Goal: Task Accomplishment & Management: Manage account settings

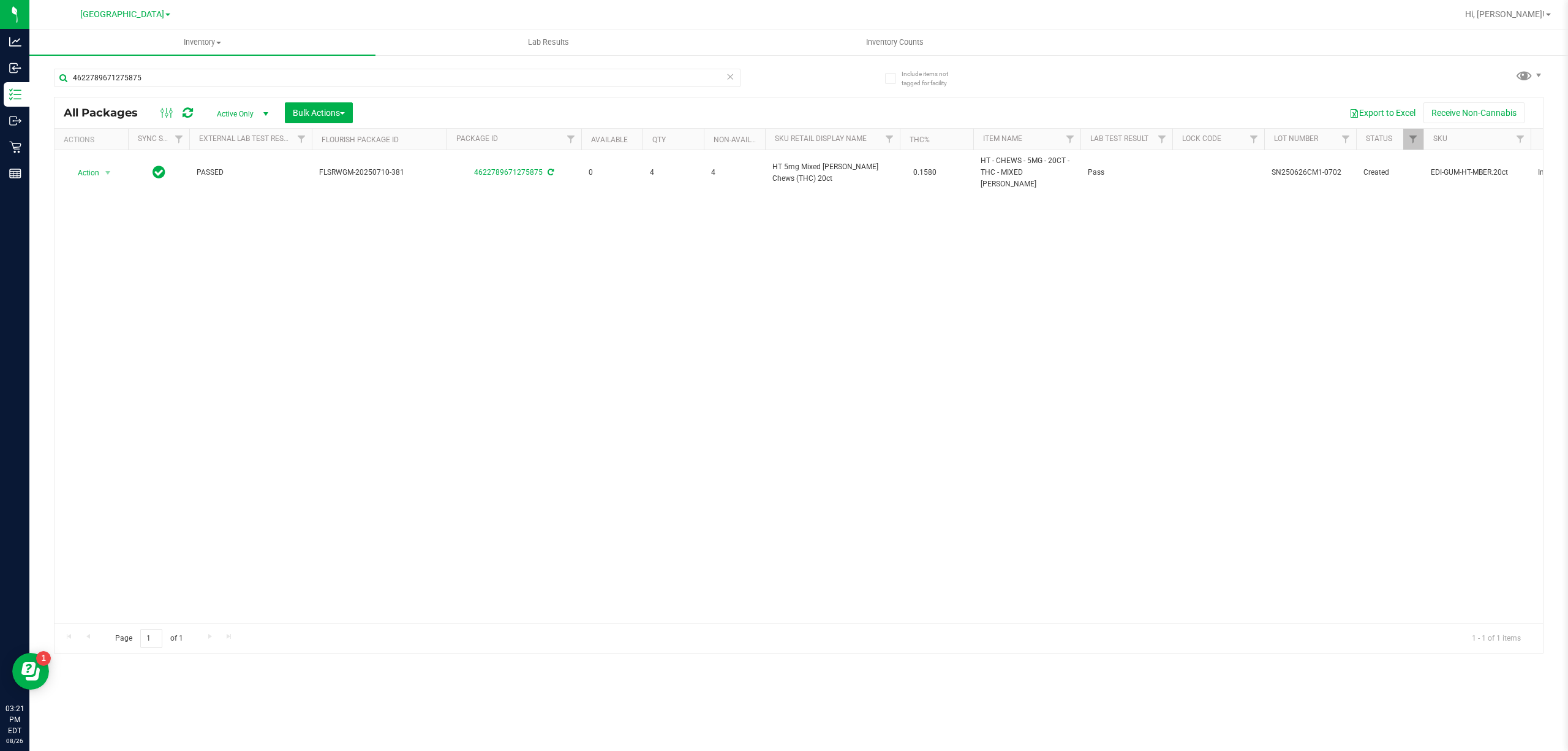
click at [336, 65] on div "4622789671275875" at bounding box center [427, 77] width 745 height 39
click at [340, 79] on input "4622789671275875" at bounding box center [398, 78] width 687 height 18
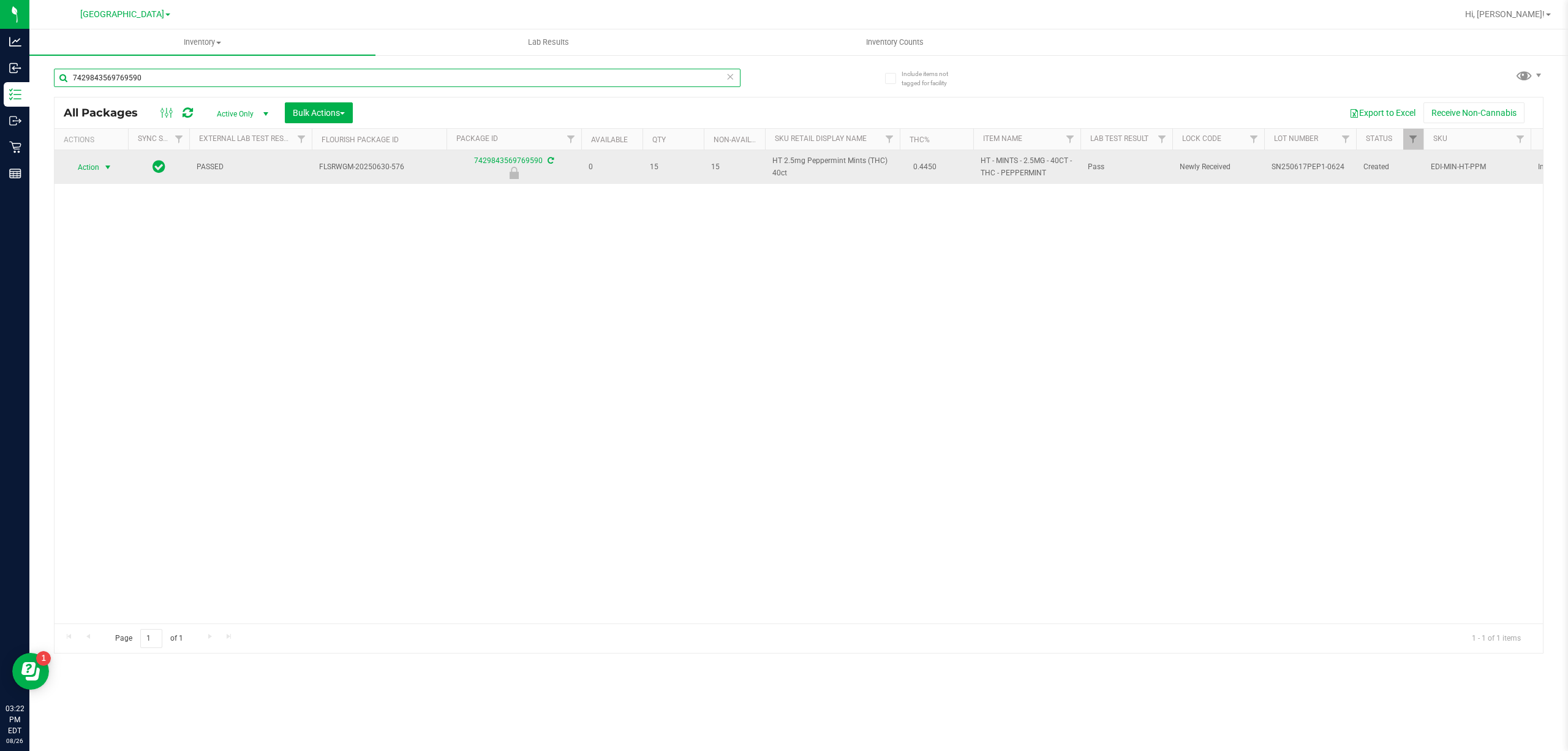
type input "7429843569769590"
click at [102, 159] on span "select" at bounding box center [109, 168] width 16 height 17
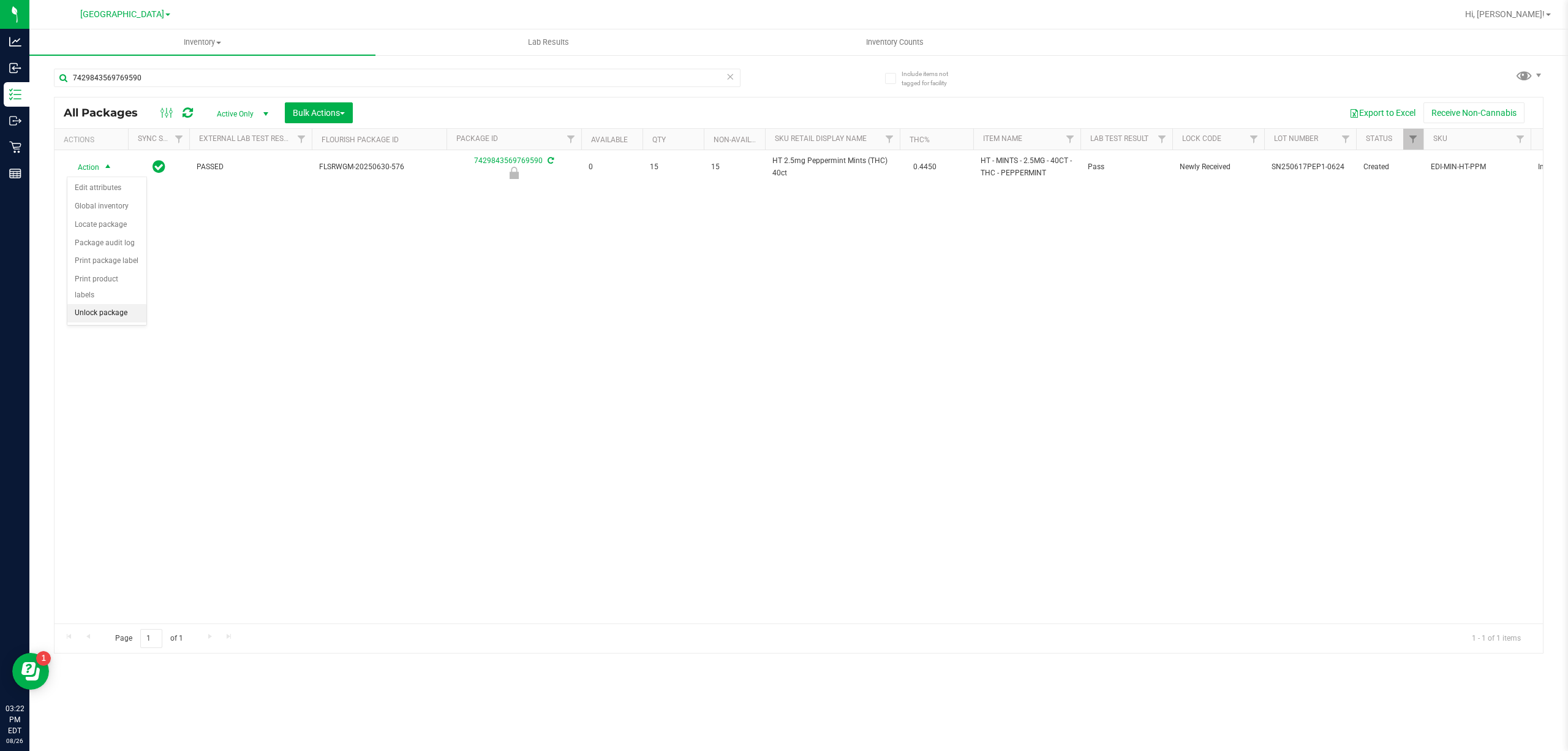
click at [122, 319] on li "Unlock package" at bounding box center [106, 312] width 79 height 18
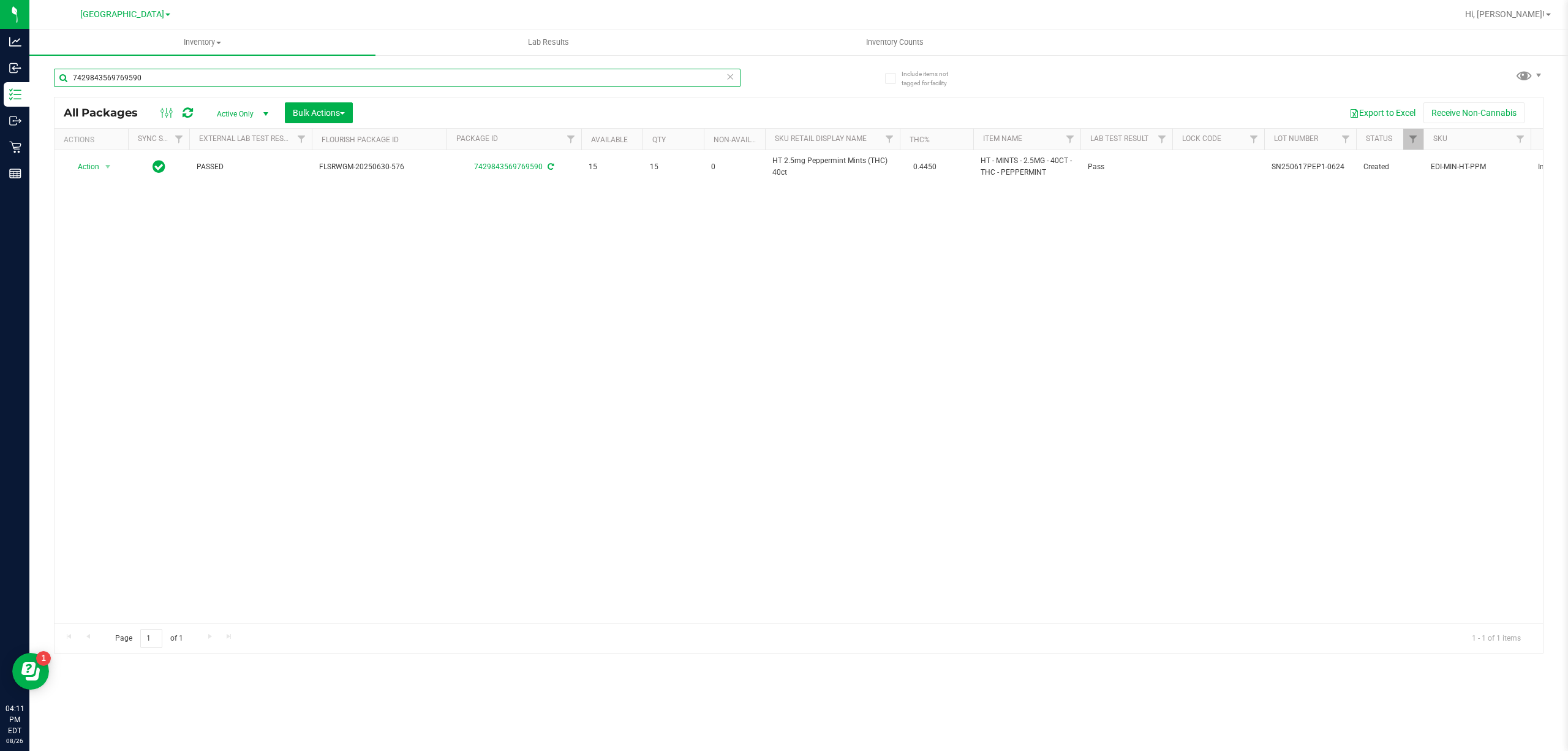
click at [646, 85] on input "7429843569769590" at bounding box center [398, 78] width 687 height 18
click at [647, 85] on input "8744140800591000" at bounding box center [398, 78] width 687 height 18
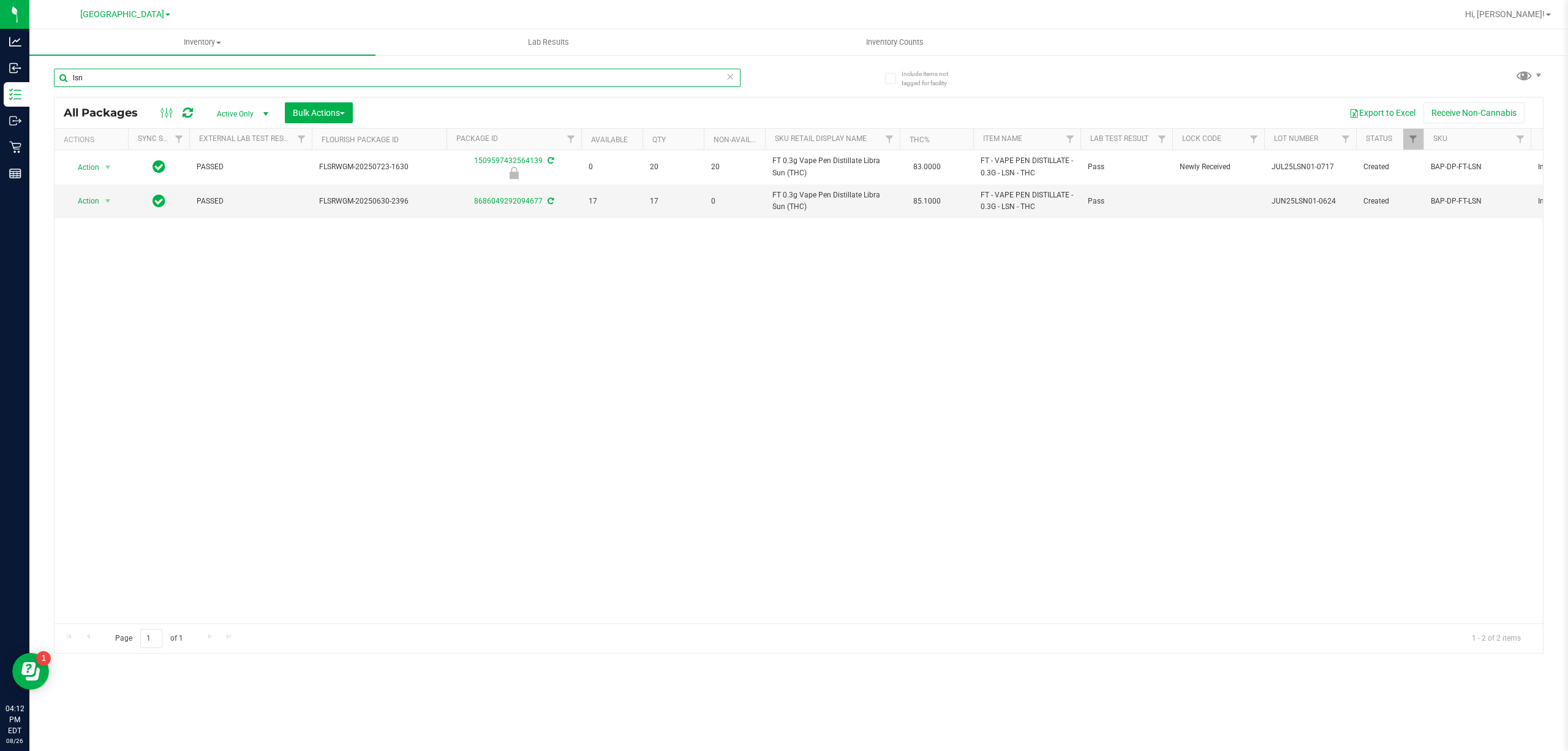
click at [647, 85] on input "lsn" at bounding box center [398, 78] width 687 height 18
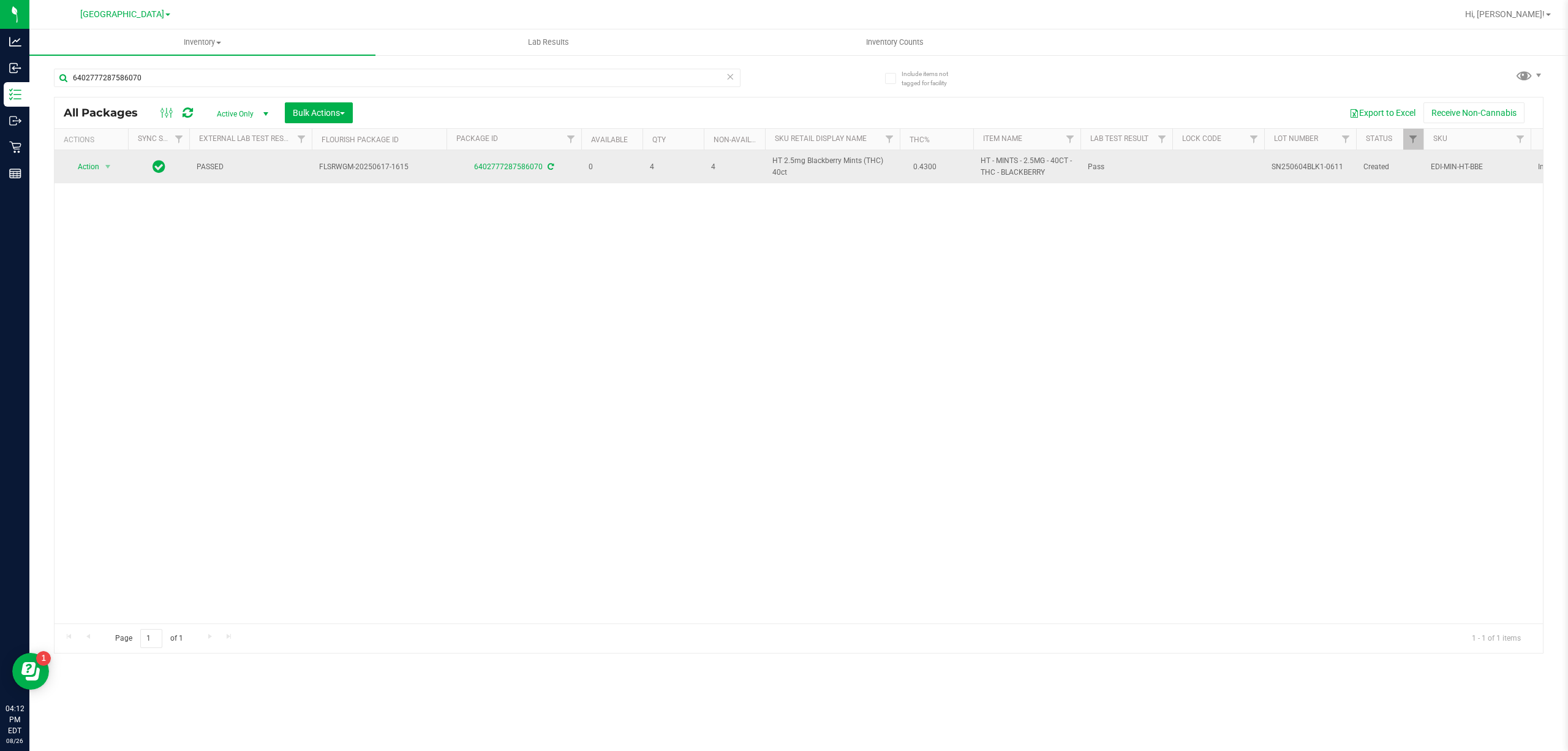
click at [849, 167] on span "HT 2.5mg Blackberry Mints (THC) 40ct" at bounding box center [833, 167] width 120 height 23
click at [851, 163] on span "HT 2.5mg Blackberry Mints (THC) 40ct" at bounding box center [833, 167] width 120 height 23
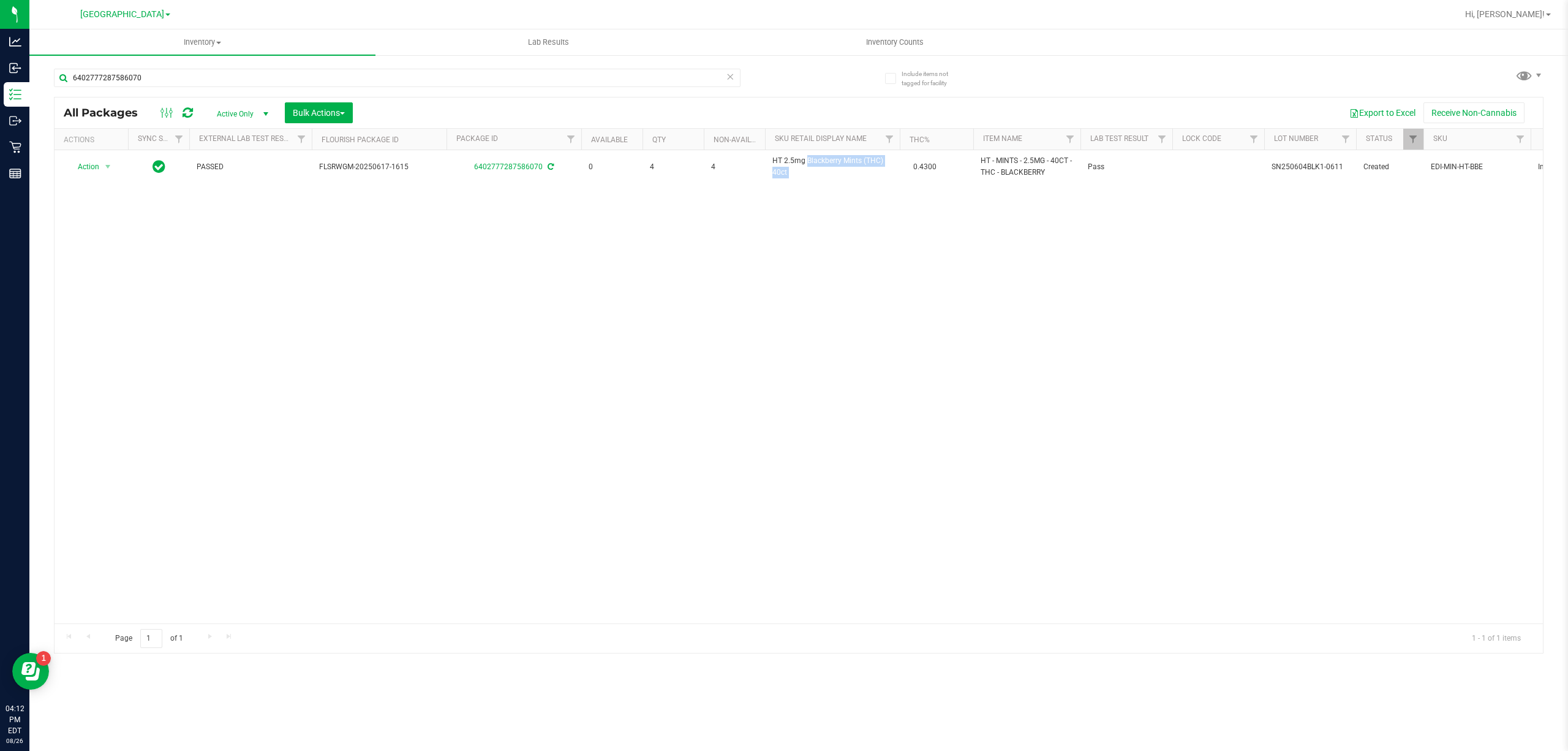
copy td "HT 2.5mg Blackberry Mints (THC) 40ct"
click at [361, 91] on div "6402777287586070" at bounding box center [398, 82] width 687 height 28
click at [371, 73] on input "6402777287586070" at bounding box center [398, 78] width 687 height 18
click at [371, 72] on input "6402777287586070" at bounding box center [398, 78] width 687 height 18
click at [370, 71] on input "6402777287586070" at bounding box center [398, 78] width 687 height 18
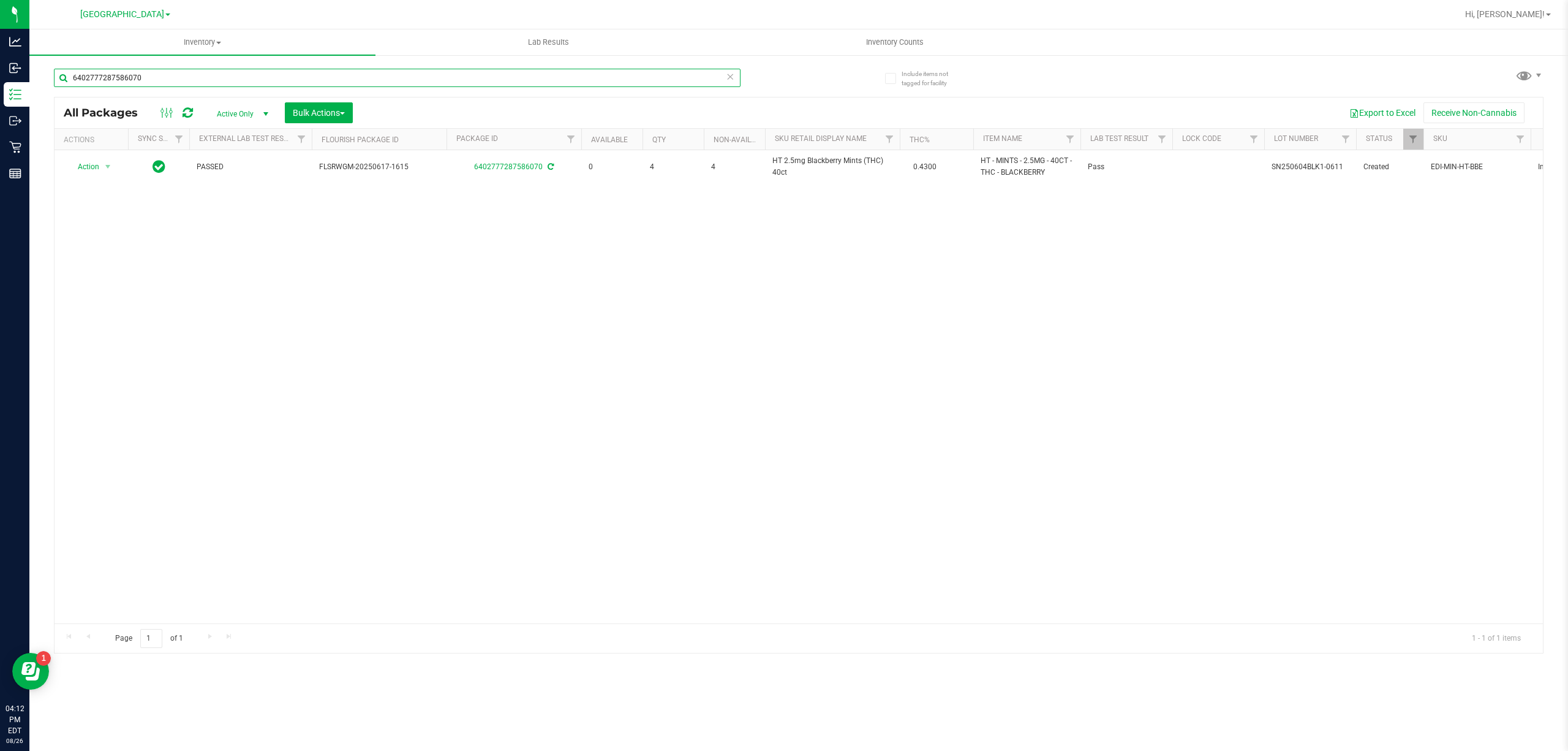
paste input "HT 2.5mg Blackberry Mints (THC) 40ct"
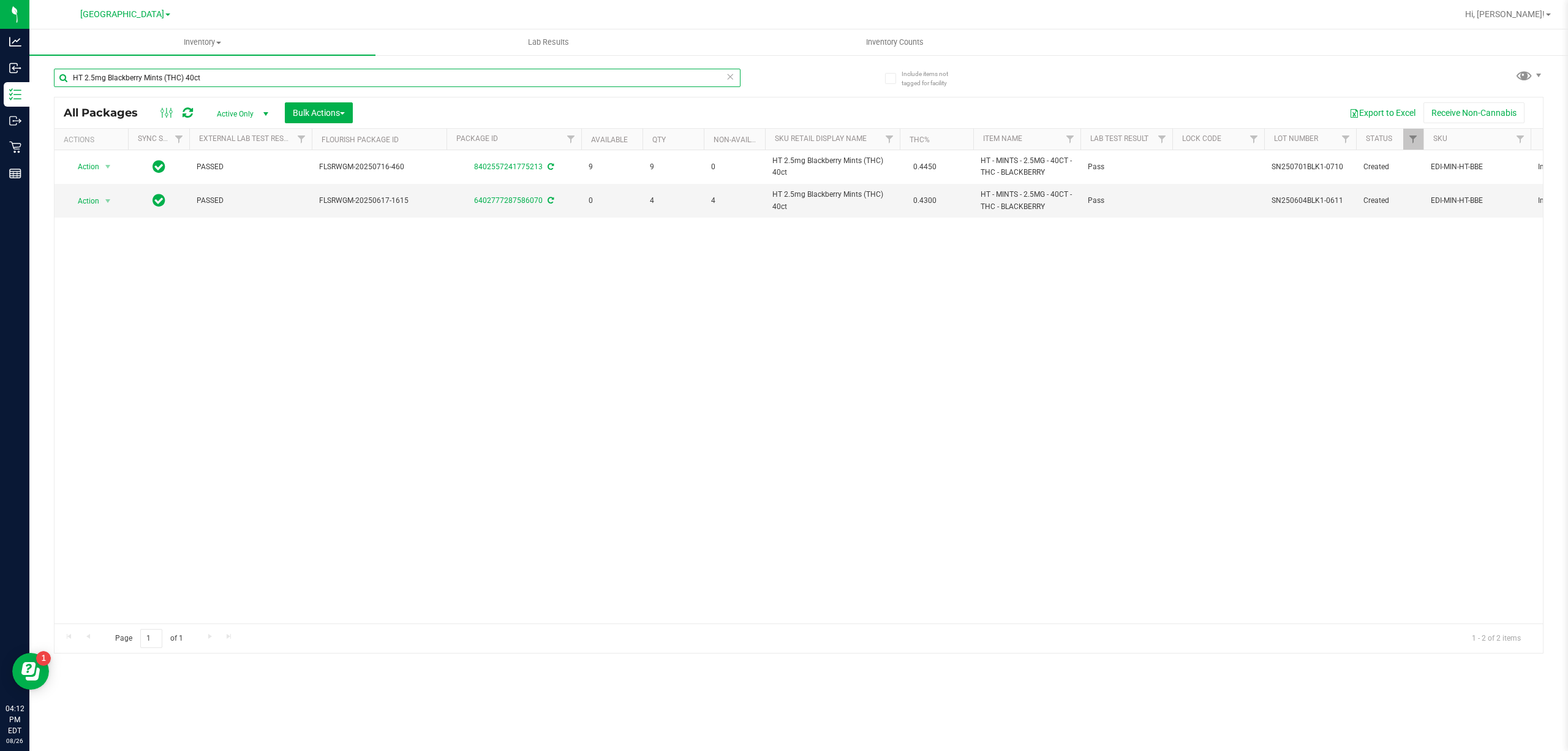
click at [412, 79] on input "HT 2.5mg Blackberry Mints (THC) 40ct" at bounding box center [398, 78] width 687 height 18
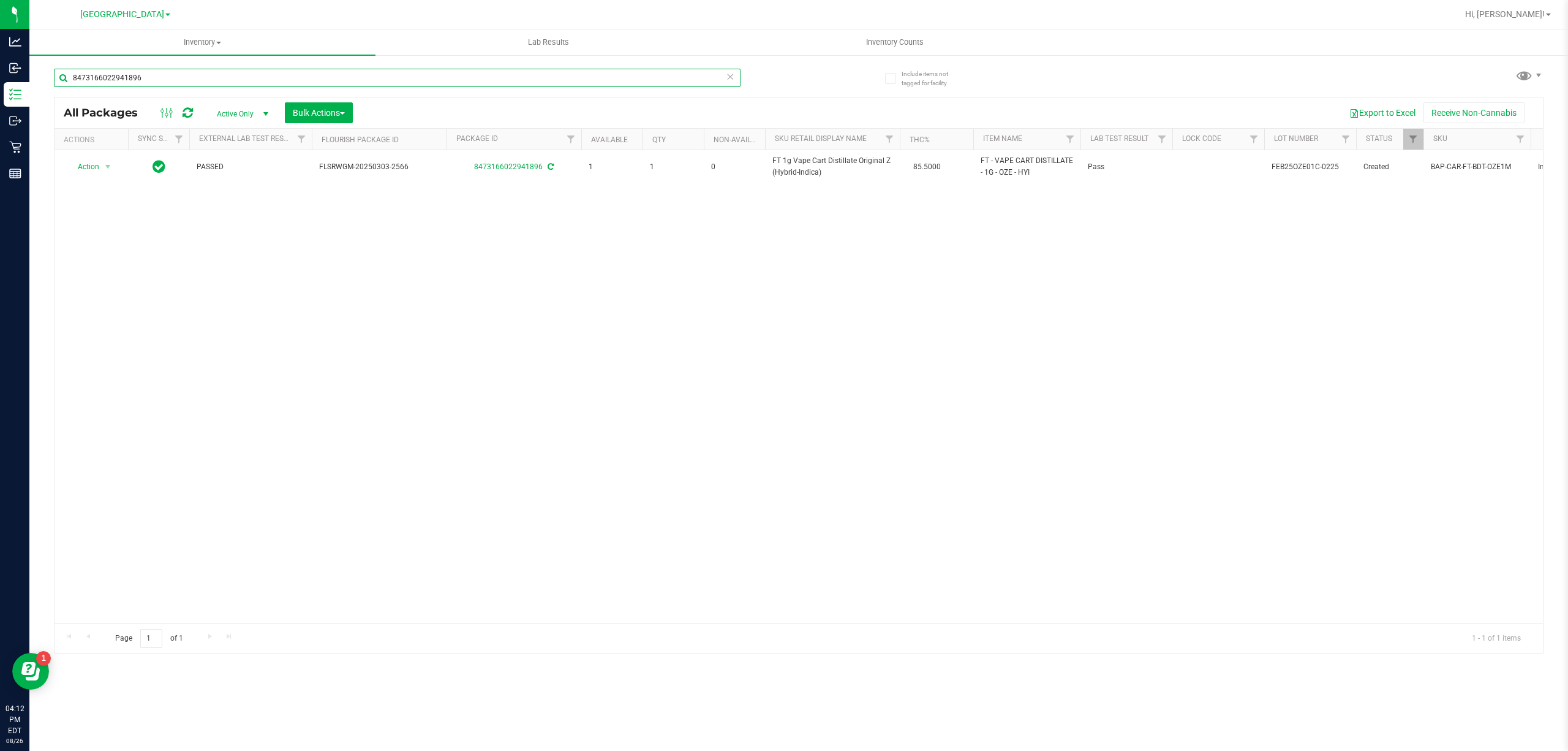
click at [678, 85] on input "8473166022941896" at bounding box center [398, 78] width 687 height 18
click at [598, 78] on input "4622789671275875" at bounding box center [398, 78] width 687 height 18
click at [598, 77] on input "4622789671275875" at bounding box center [398, 78] width 687 height 18
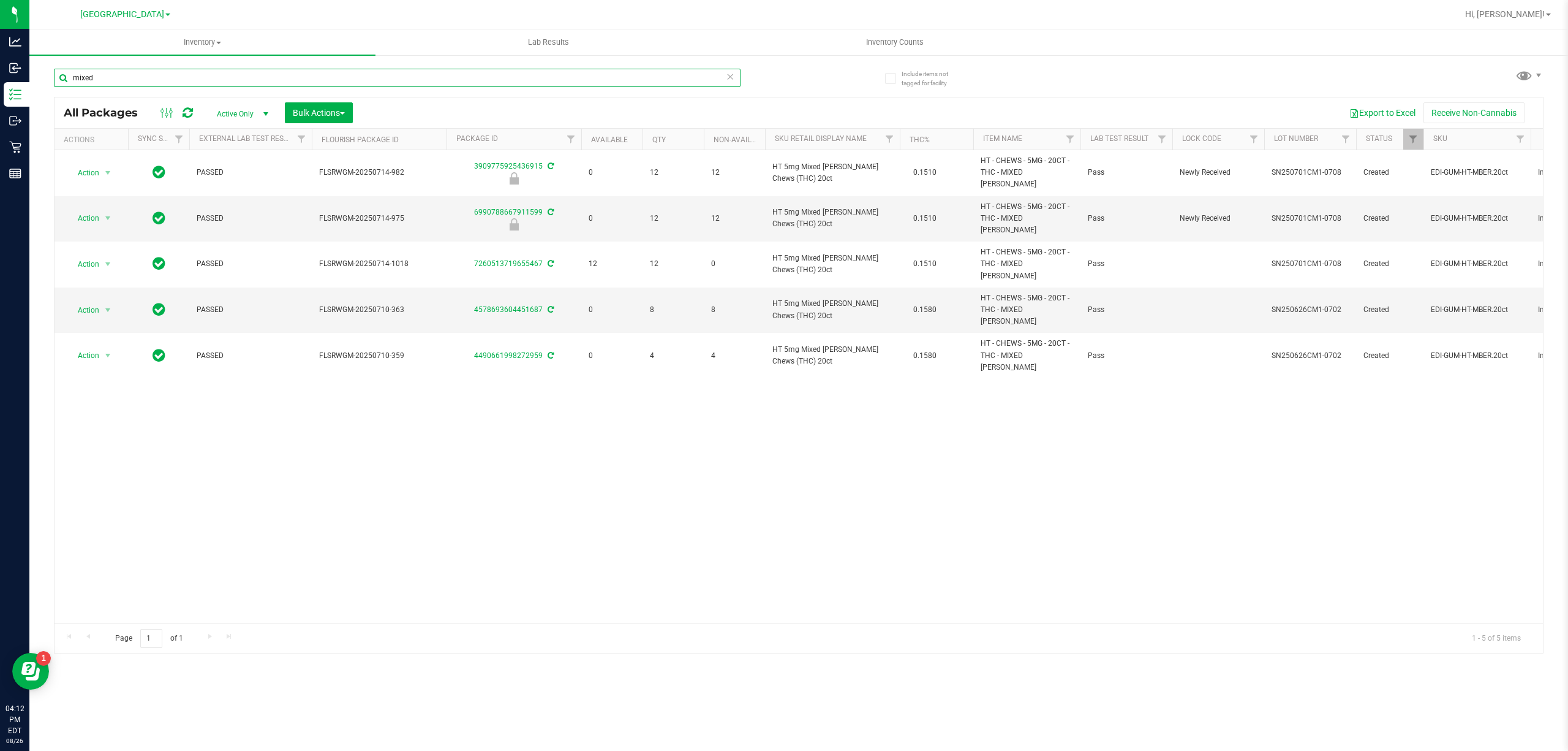
click at [598, 77] on input "mixed" at bounding box center [398, 78] width 687 height 18
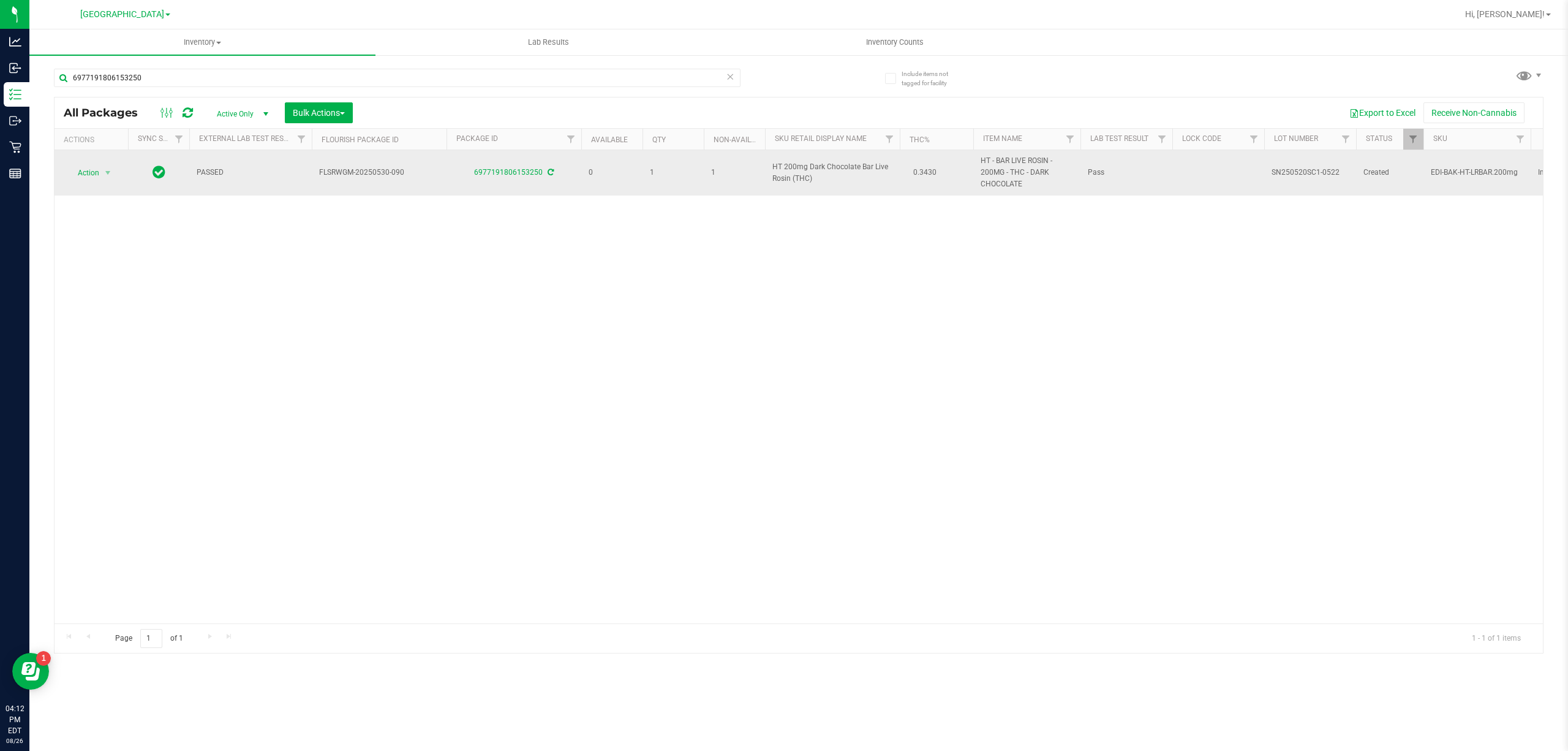
click at [799, 172] on span "HT 200mg Dark Chocolate Bar Live Rosin (THC)" at bounding box center [833, 173] width 120 height 23
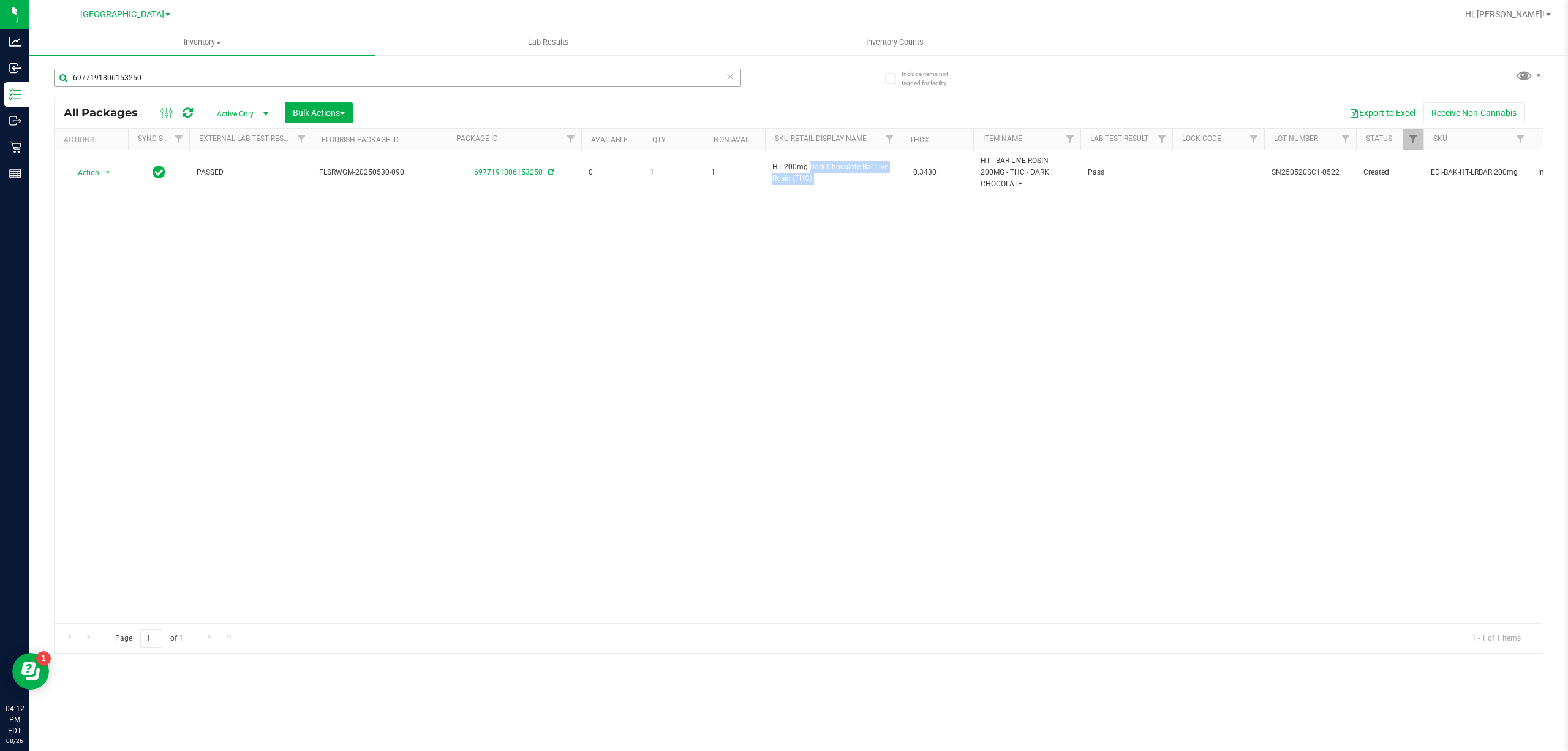
copy td "HT 200mg Dark Chocolate Bar Live Rosin (THC)"
click at [513, 70] on input "6977191806153250" at bounding box center [398, 78] width 687 height 18
paste input "HT 200mg Dark Chocolate Bar Live Rosin (THC)"
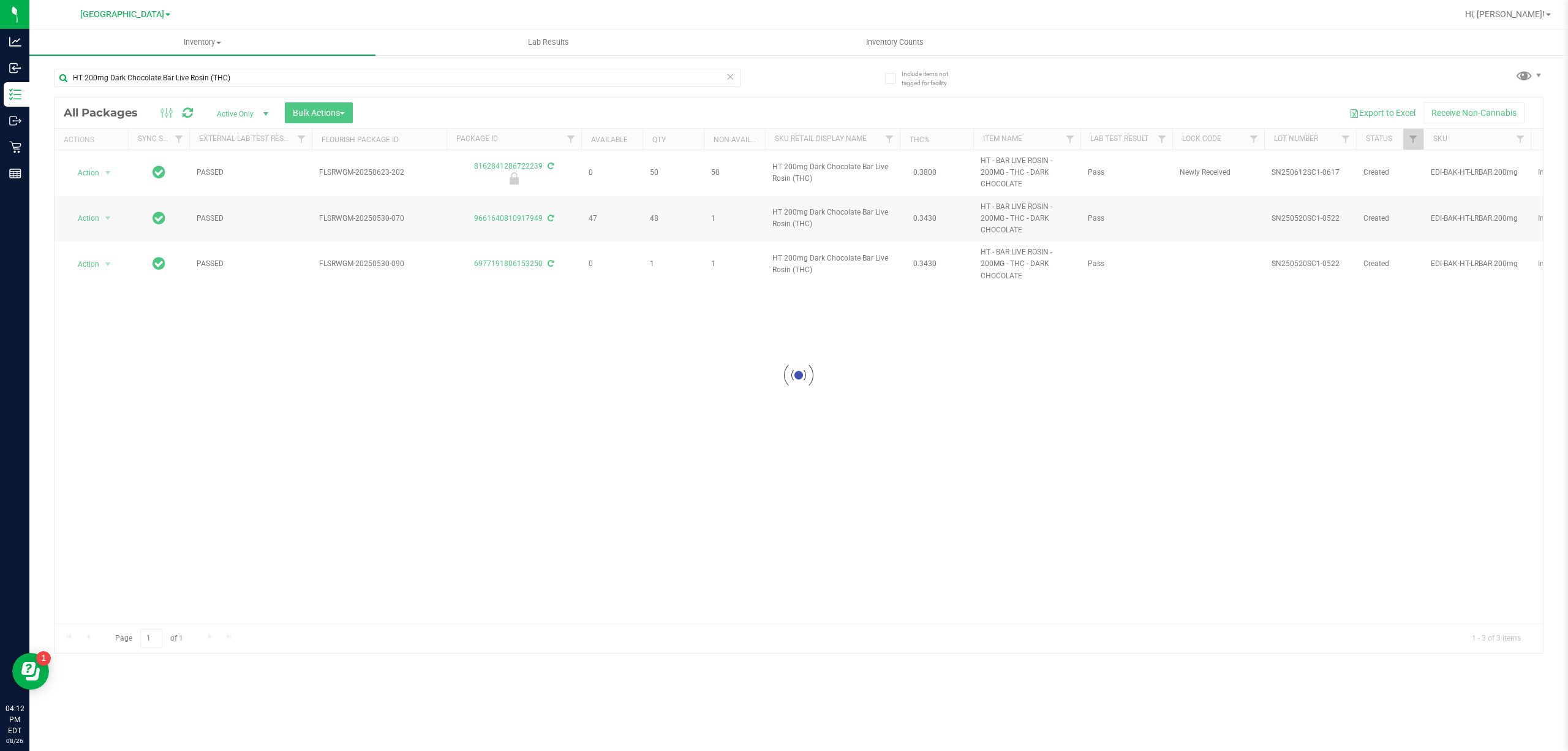
click at [539, 64] on div "HT 200mg Dark Chocolate Bar Live Rosin (THC)" at bounding box center [427, 77] width 745 height 39
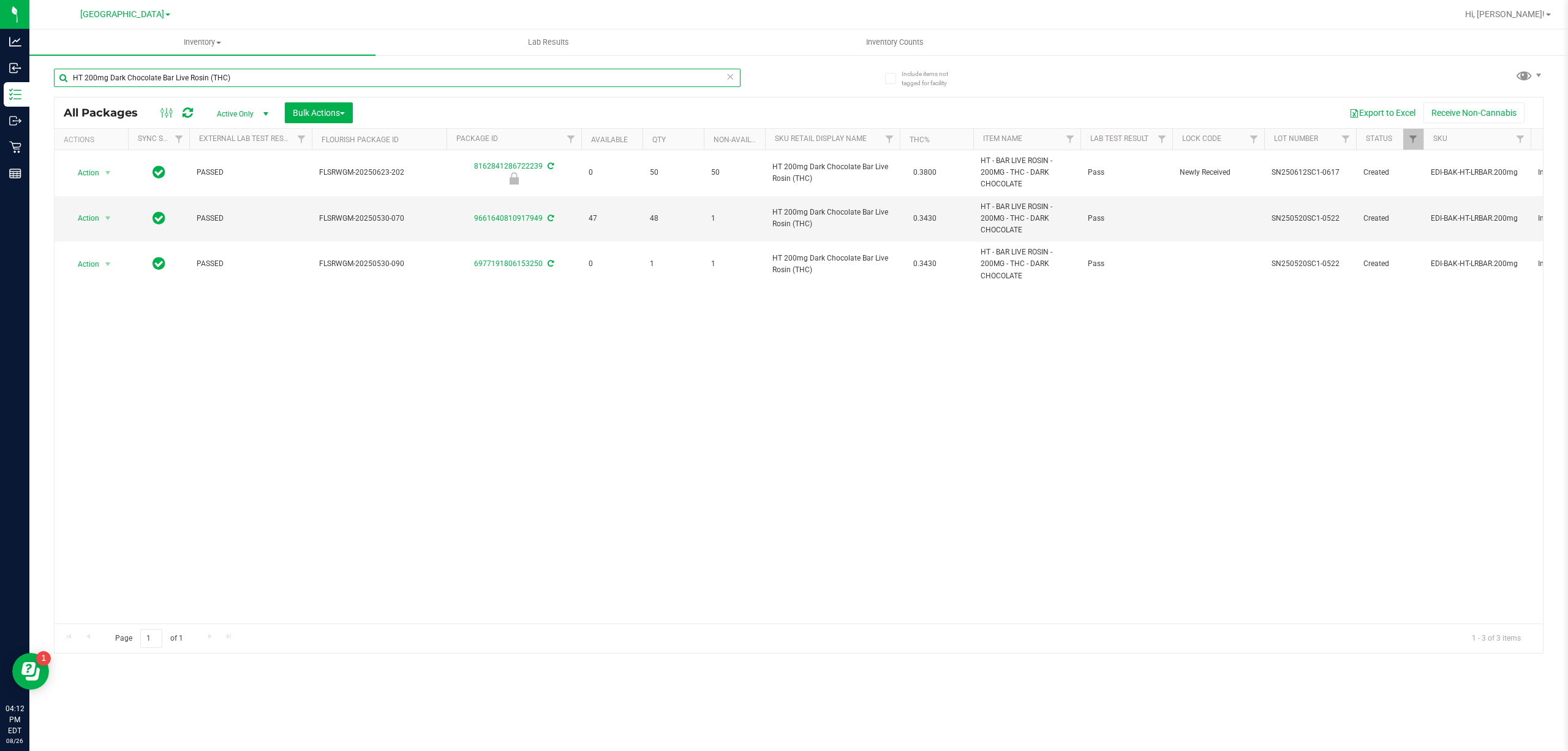
click at [540, 71] on input "HT 200mg Dark Chocolate Bar Live Rosin (THC)" at bounding box center [398, 78] width 687 height 18
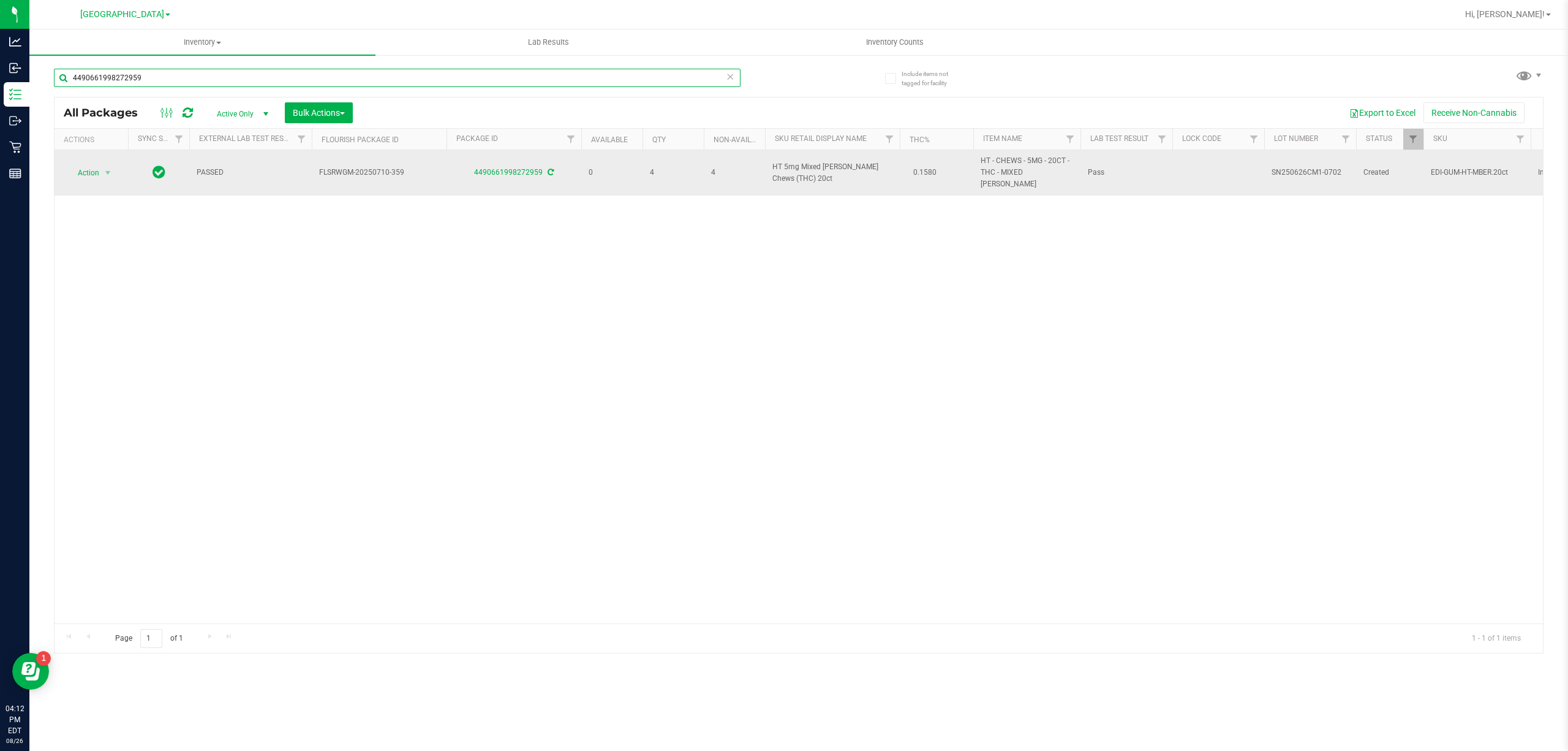
type input "4490661998272959"
click at [854, 165] on span "HT 5mg Mixed Berry Chews (THC) 20ct" at bounding box center [833, 173] width 120 height 23
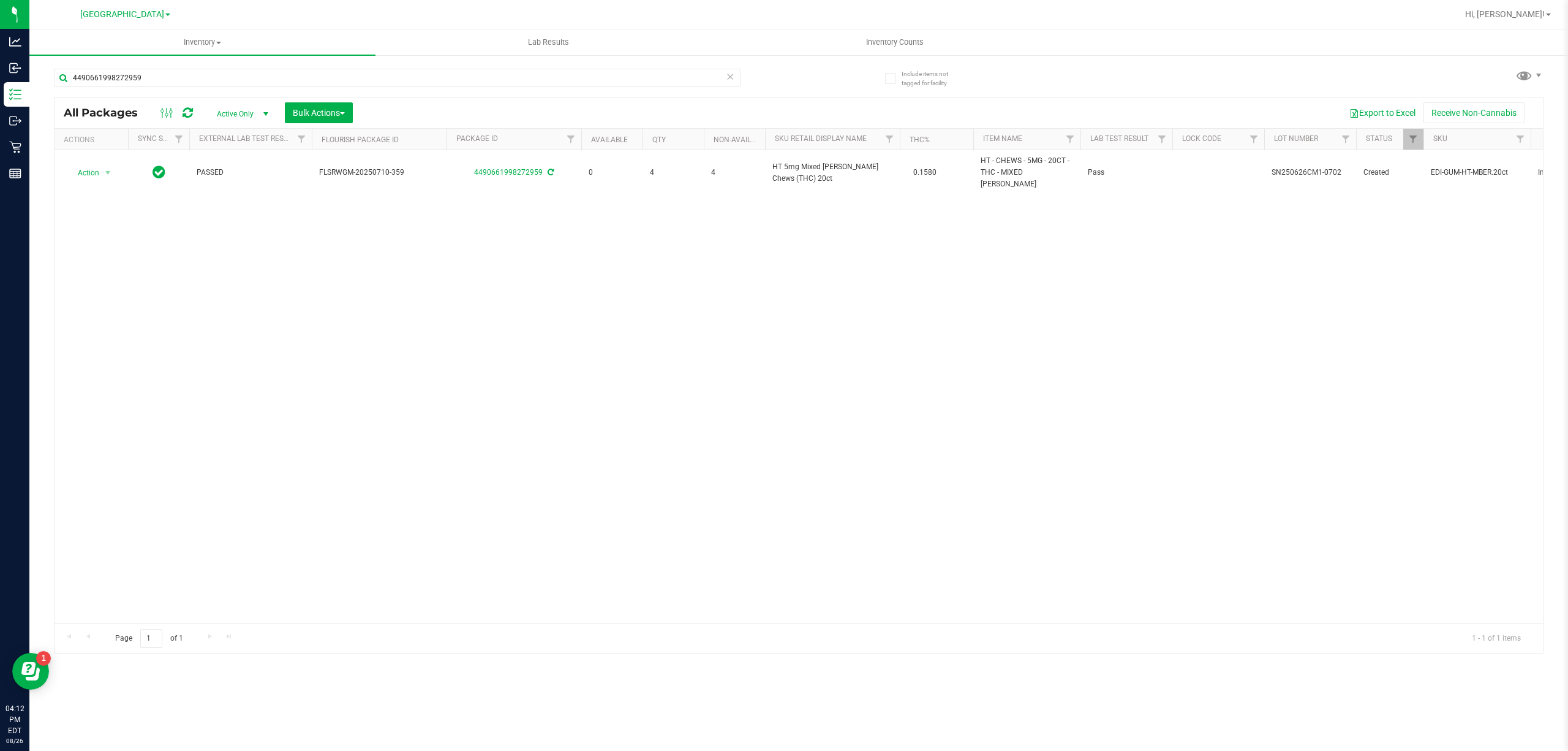
click at [601, 87] on div "4490661998272959" at bounding box center [398, 82] width 687 height 28
click at [603, 87] on div "4490661998272959" at bounding box center [398, 82] width 687 height 28
click at [624, 75] on input "4490661998272959" at bounding box center [398, 78] width 687 height 18
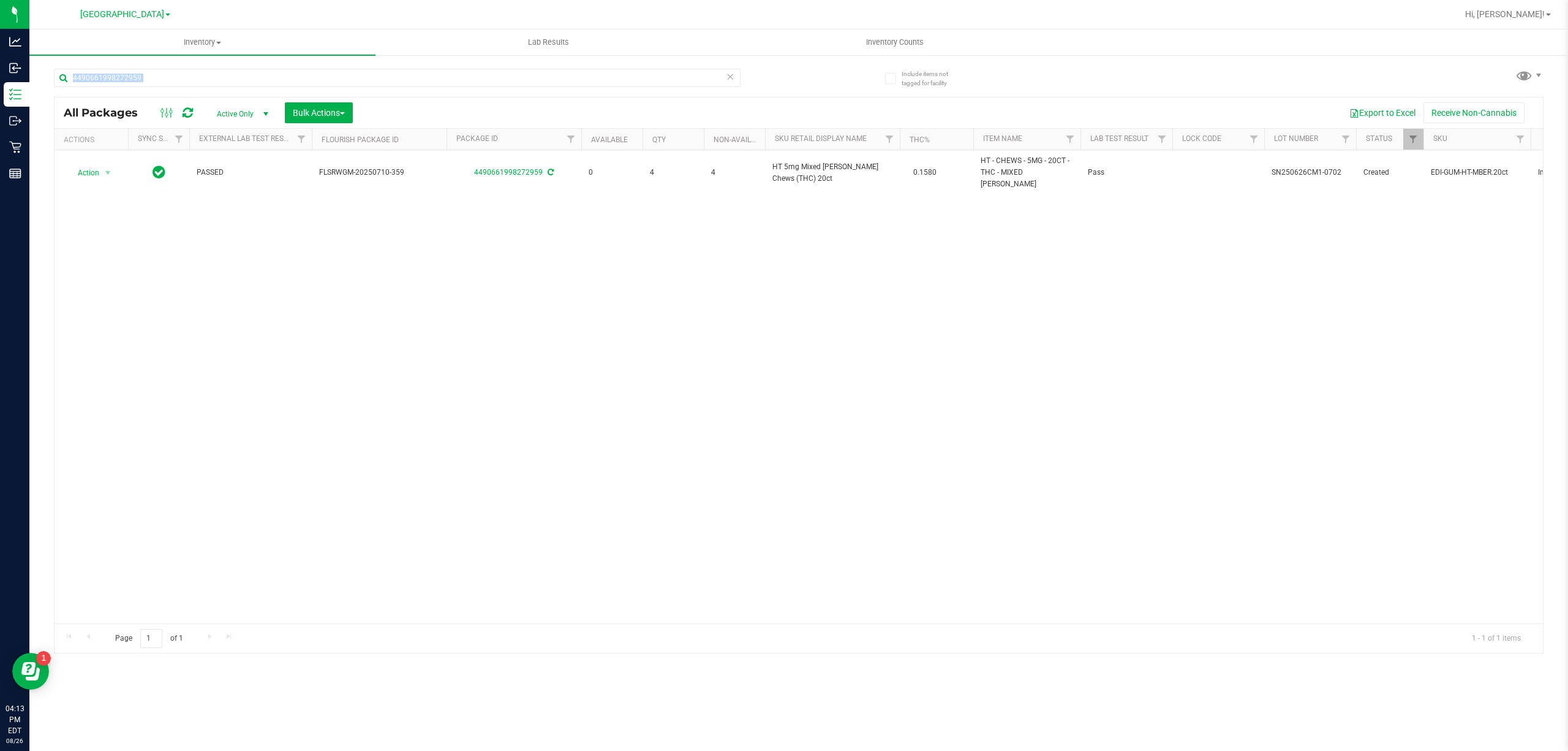
click at [733, 79] on icon at bounding box center [730, 76] width 9 height 15
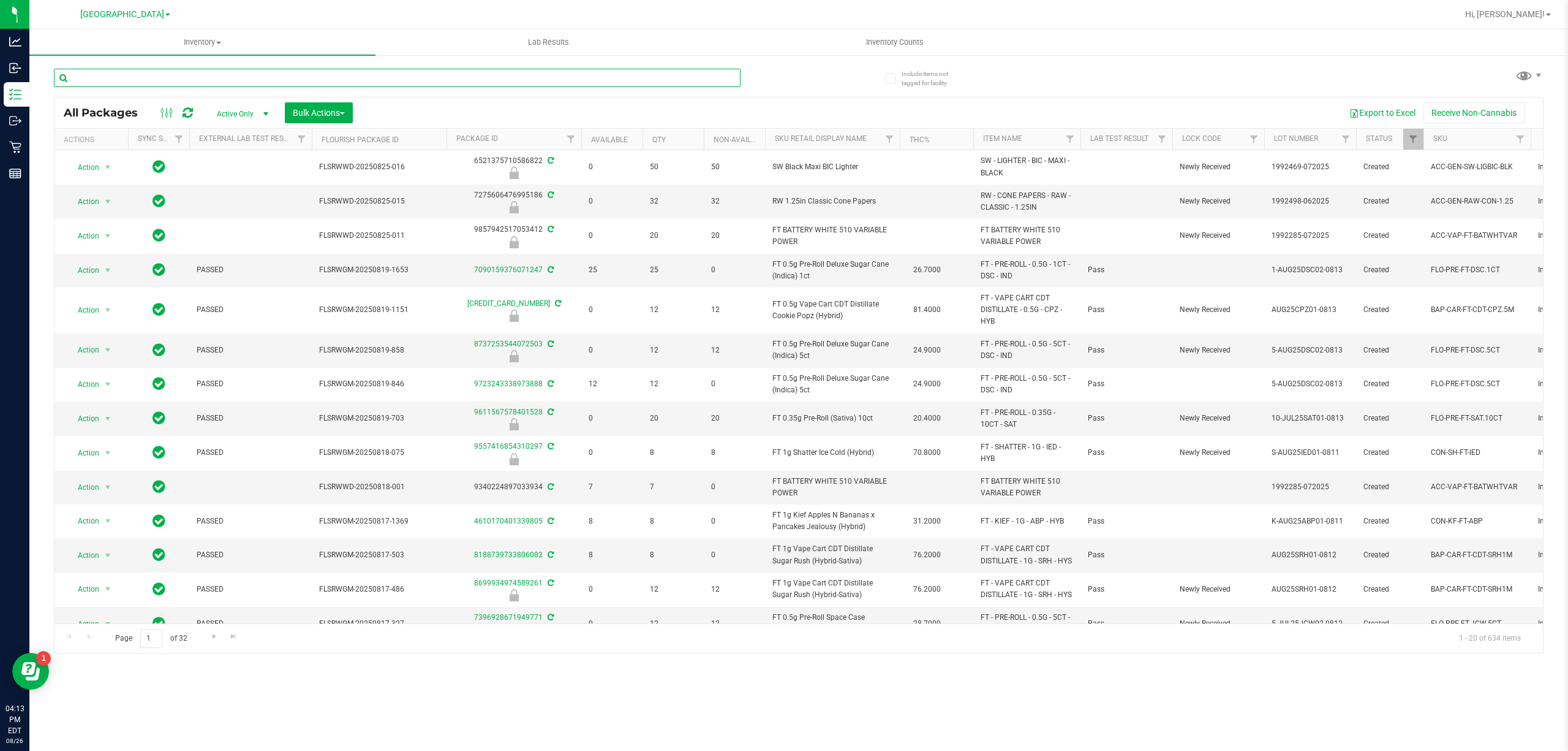
click at [653, 86] on input "text" at bounding box center [398, 78] width 687 height 18
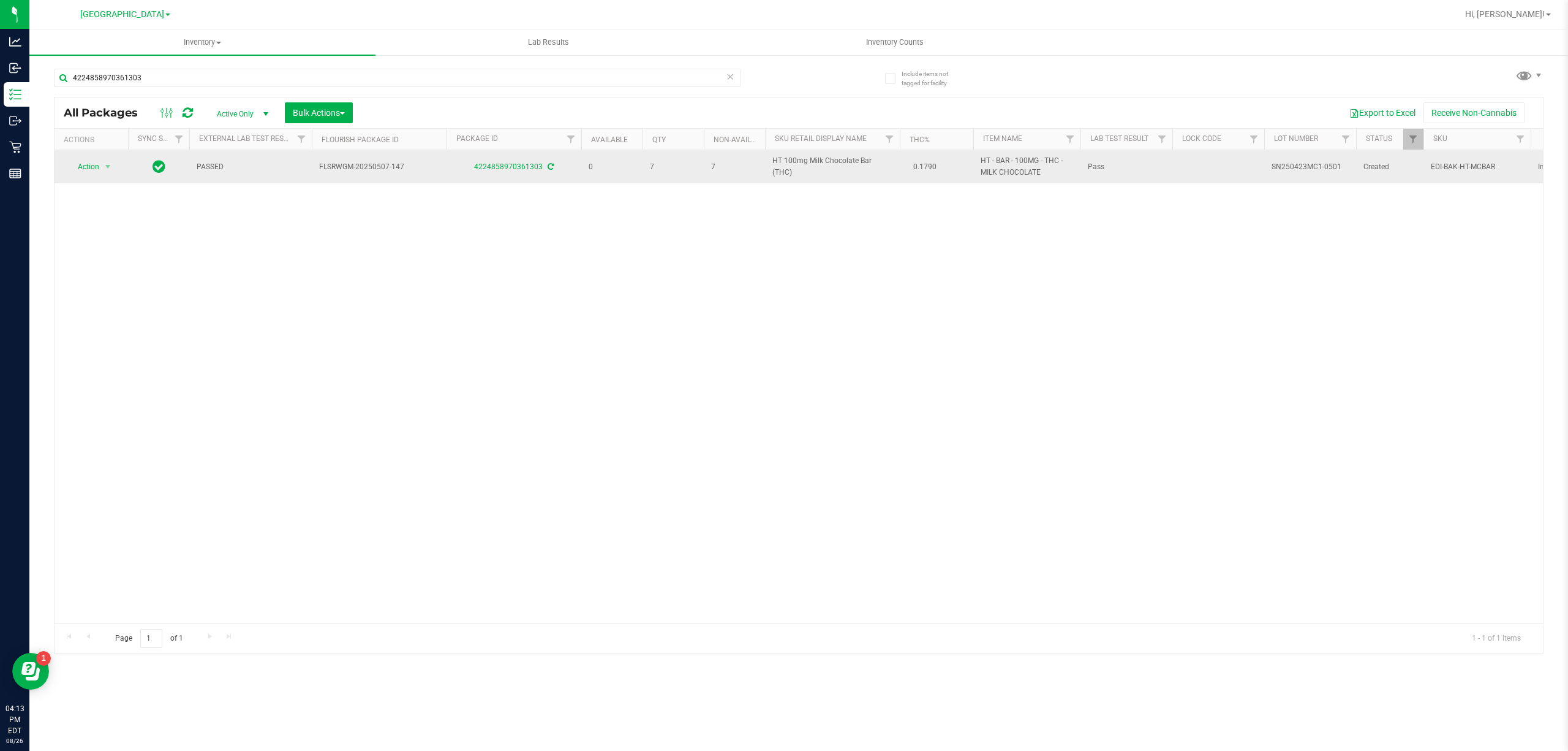
click at [870, 169] on span "HT 100mg Milk Chocolate Bar (THC)" at bounding box center [833, 167] width 120 height 23
copy td "HT 100mg Milk Chocolate Bar (THC)"
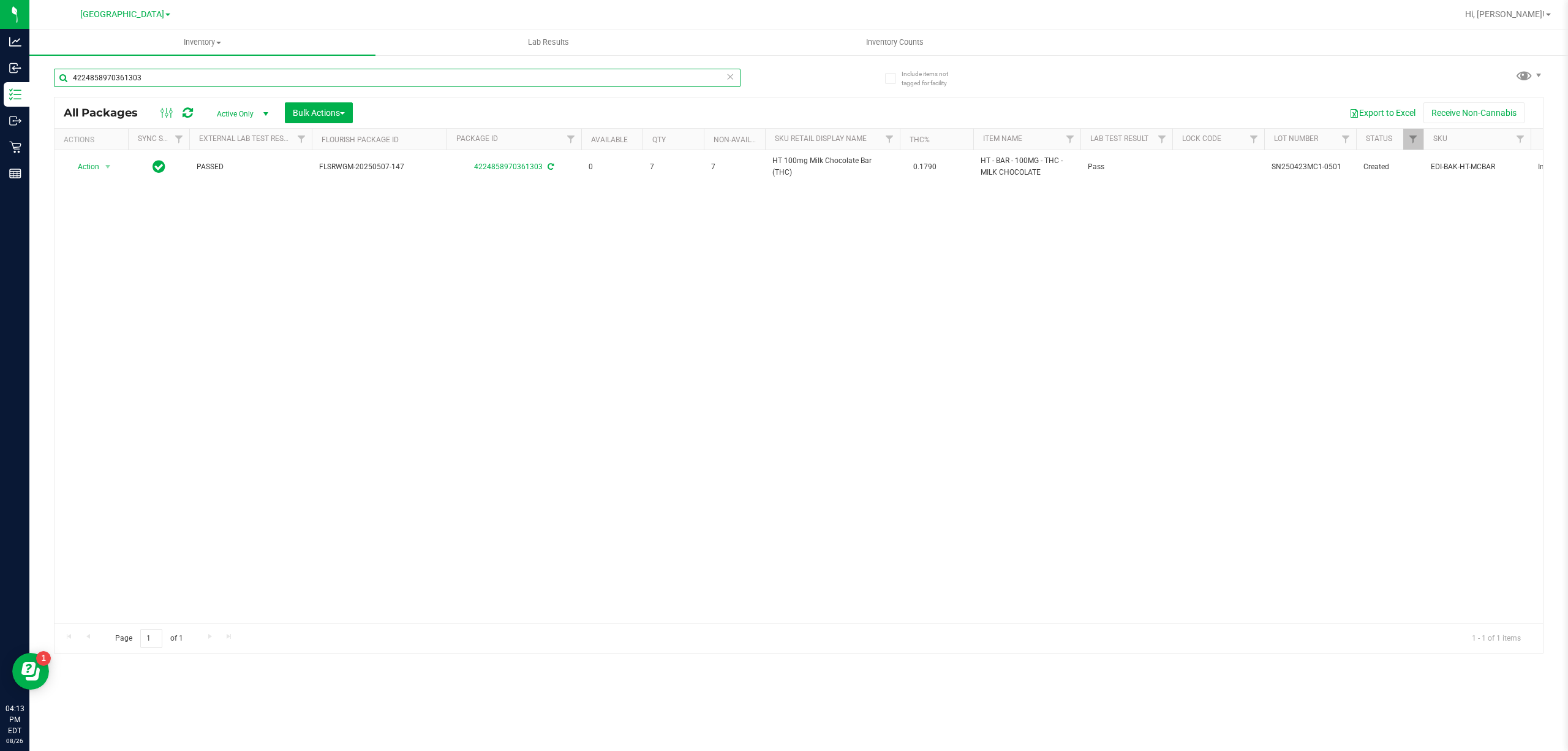
click at [338, 78] on input "4224858970361303" at bounding box center [398, 78] width 687 height 18
paste input "HT 100mg Milk Chocolate Bar (THC)"
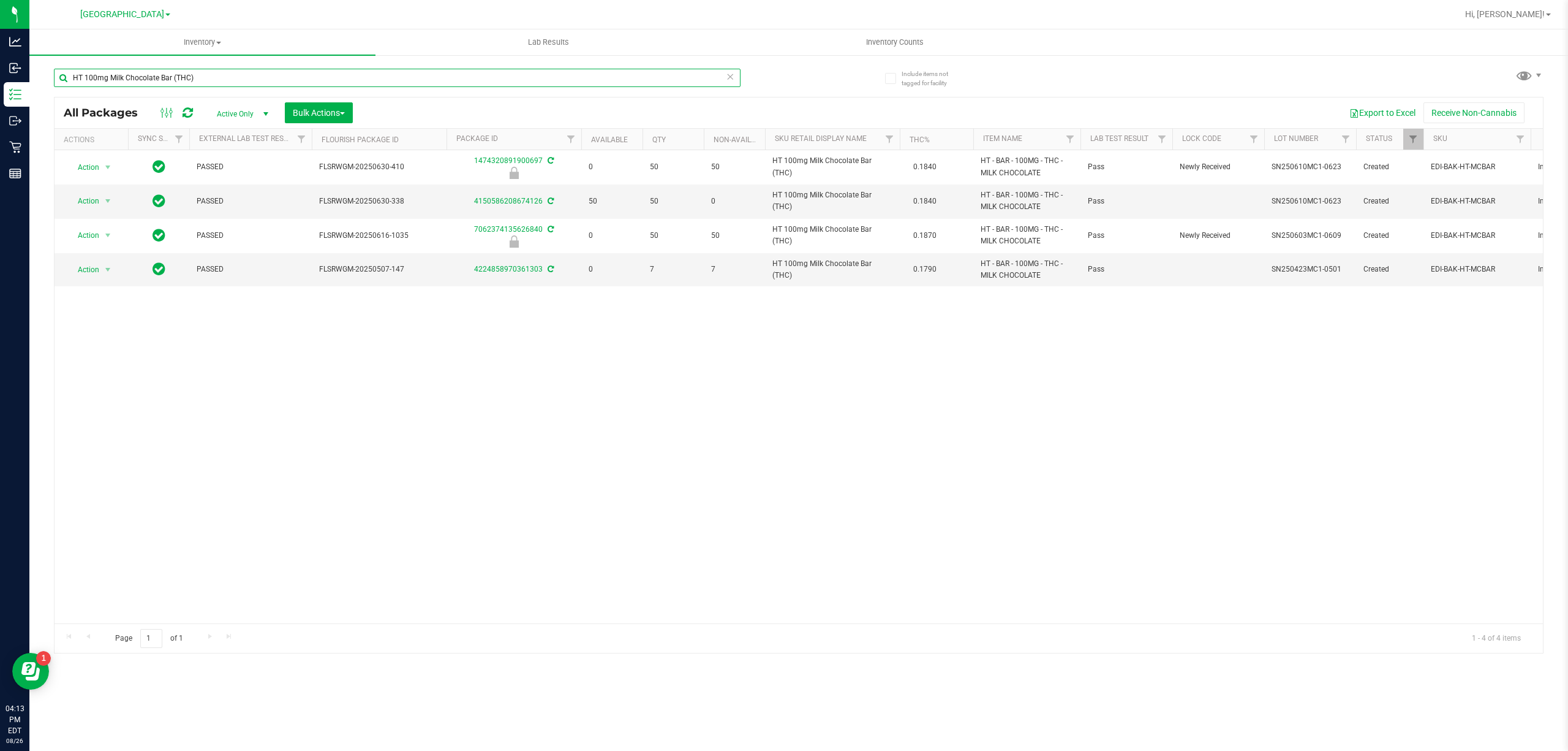
click at [635, 81] on input "HT 100mg Milk Chocolate Bar (THC)" at bounding box center [398, 78] width 687 height 18
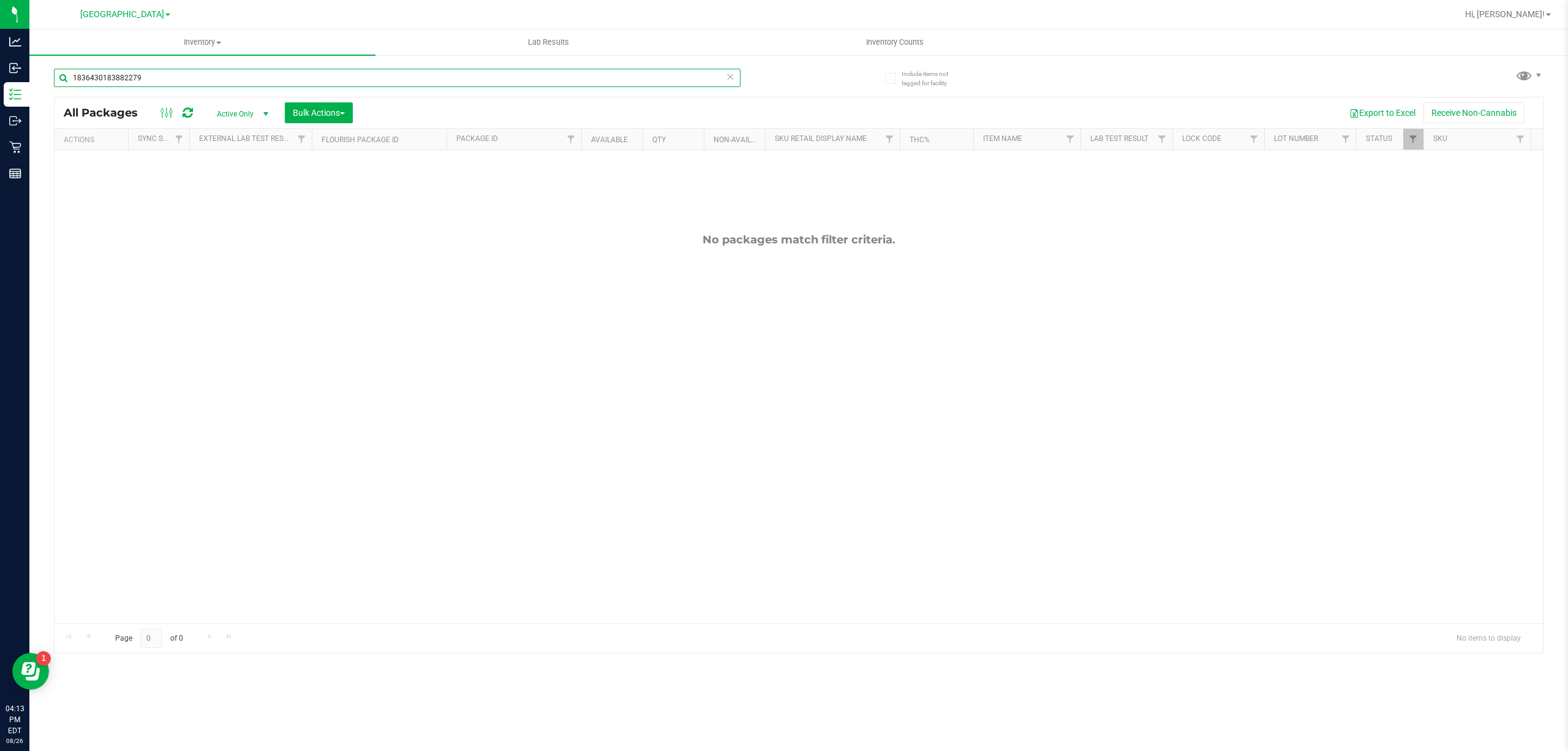
click at [624, 81] on input "1836430183882279" at bounding box center [398, 78] width 687 height 18
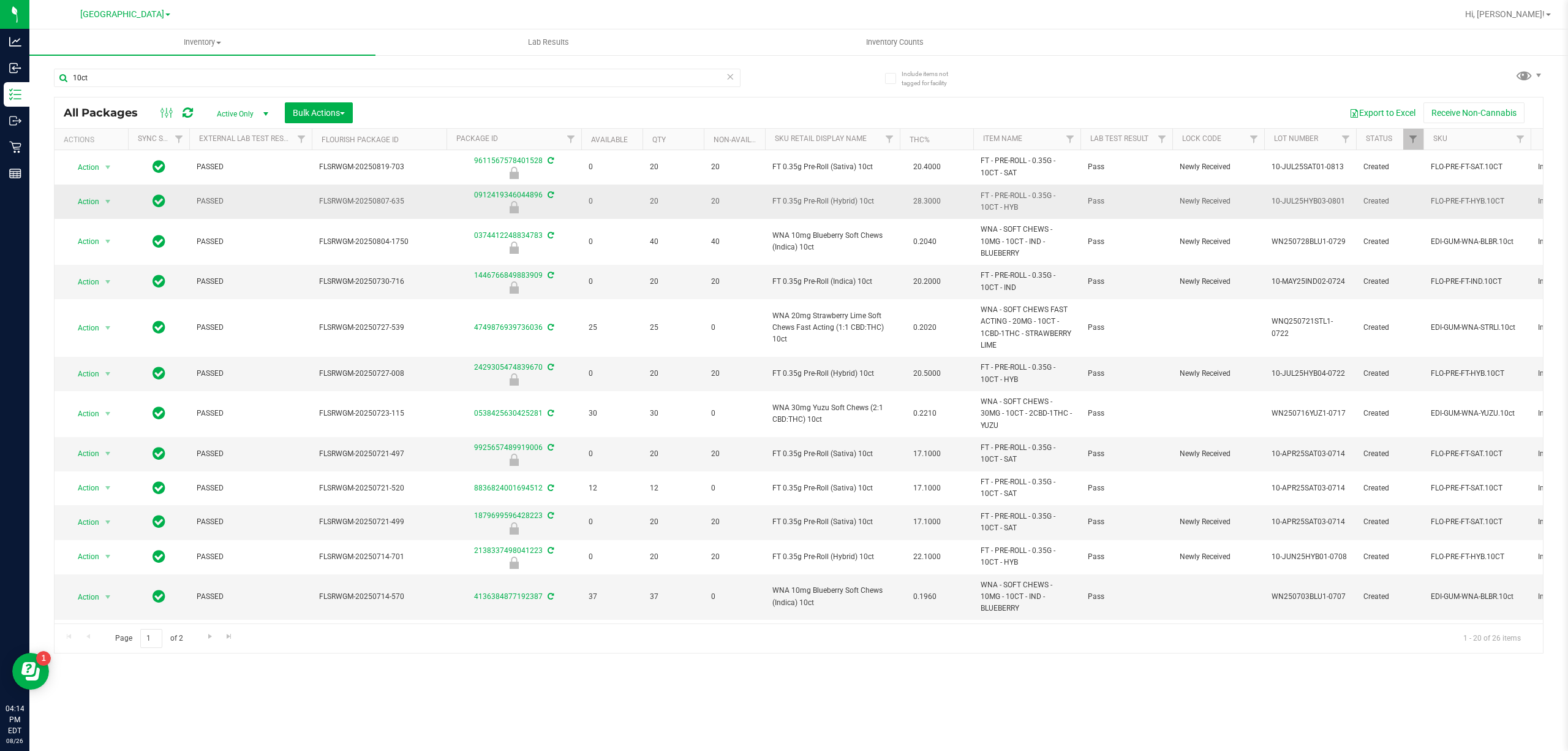
click at [824, 207] on span "FT 0.35g Pre-Roll (Hybrid) 10ct" at bounding box center [833, 202] width 120 height 12
copy td "FT 0.35g Pre-Roll (Hybrid) 10ct"
click at [564, 88] on div "10ct" at bounding box center [398, 82] width 687 height 28
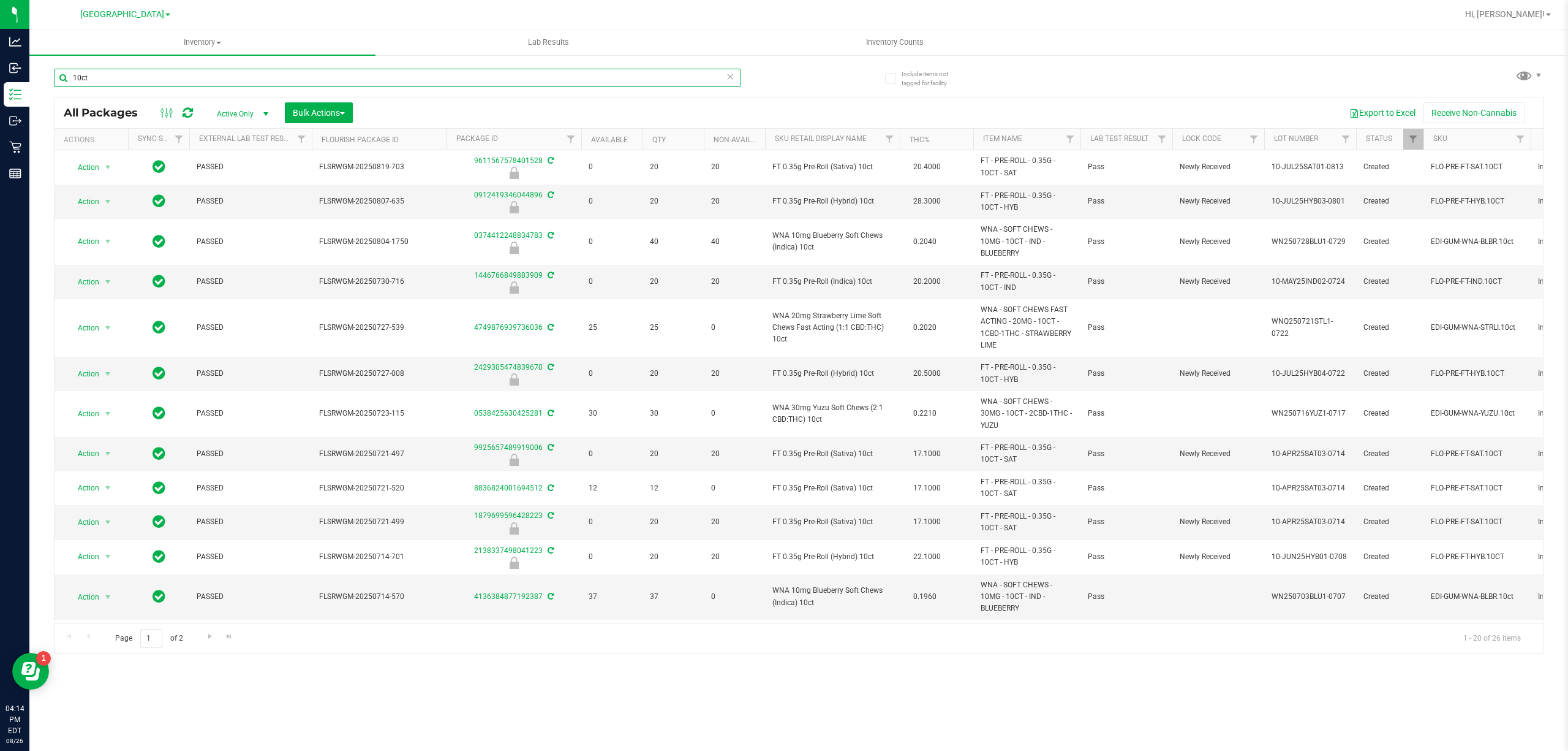
click at [566, 82] on input "10ct" at bounding box center [398, 78] width 687 height 18
click at [571, 78] on input "v" at bounding box center [398, 78] width 687 height 18
paste input "FT 0.35g Pre-Roll (Hybrid) 10ct"
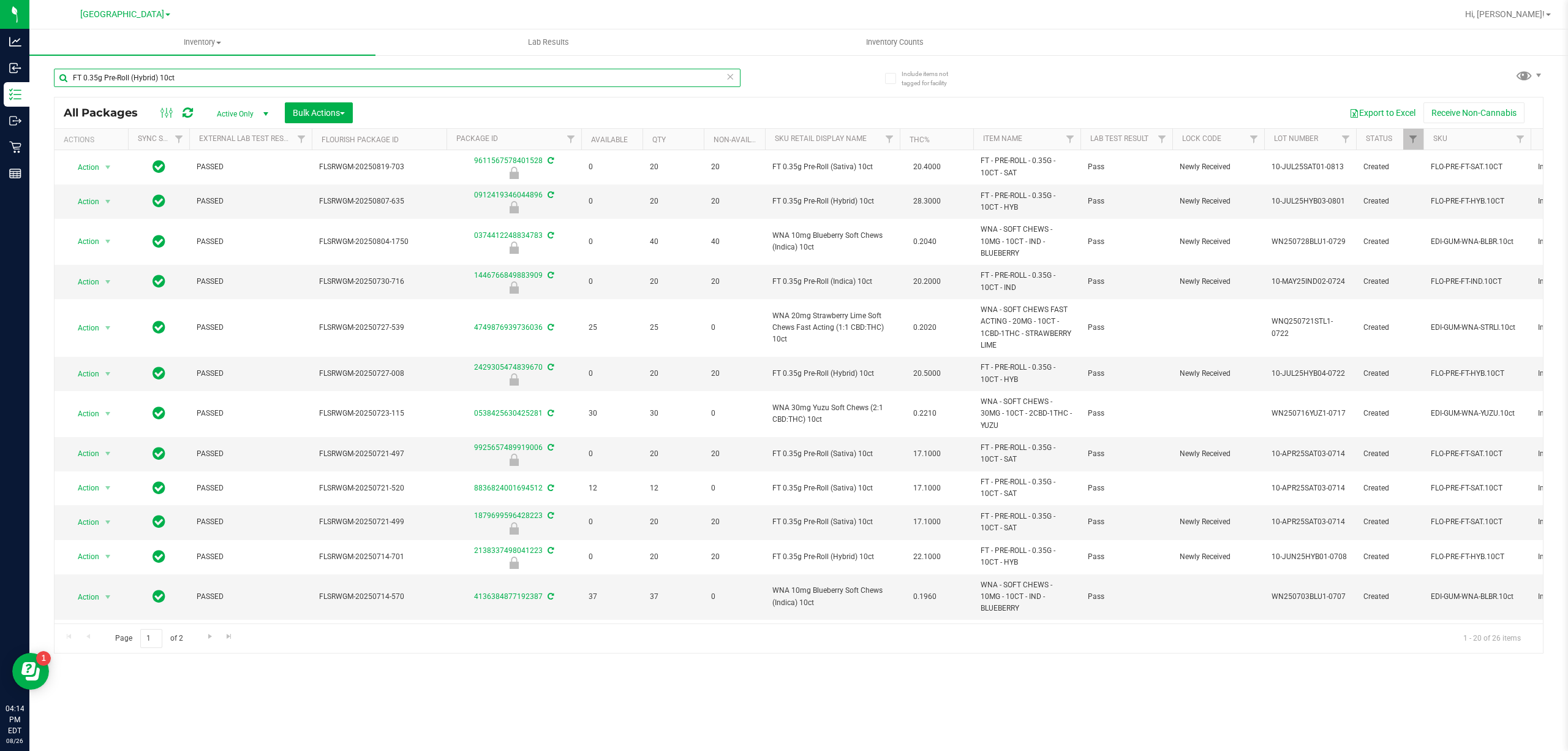
click at [571, 78] on input "FT 0.35g Pre-Roll (Hybrid) 10ct" at bounding box center [398, 78] width 687 height 18
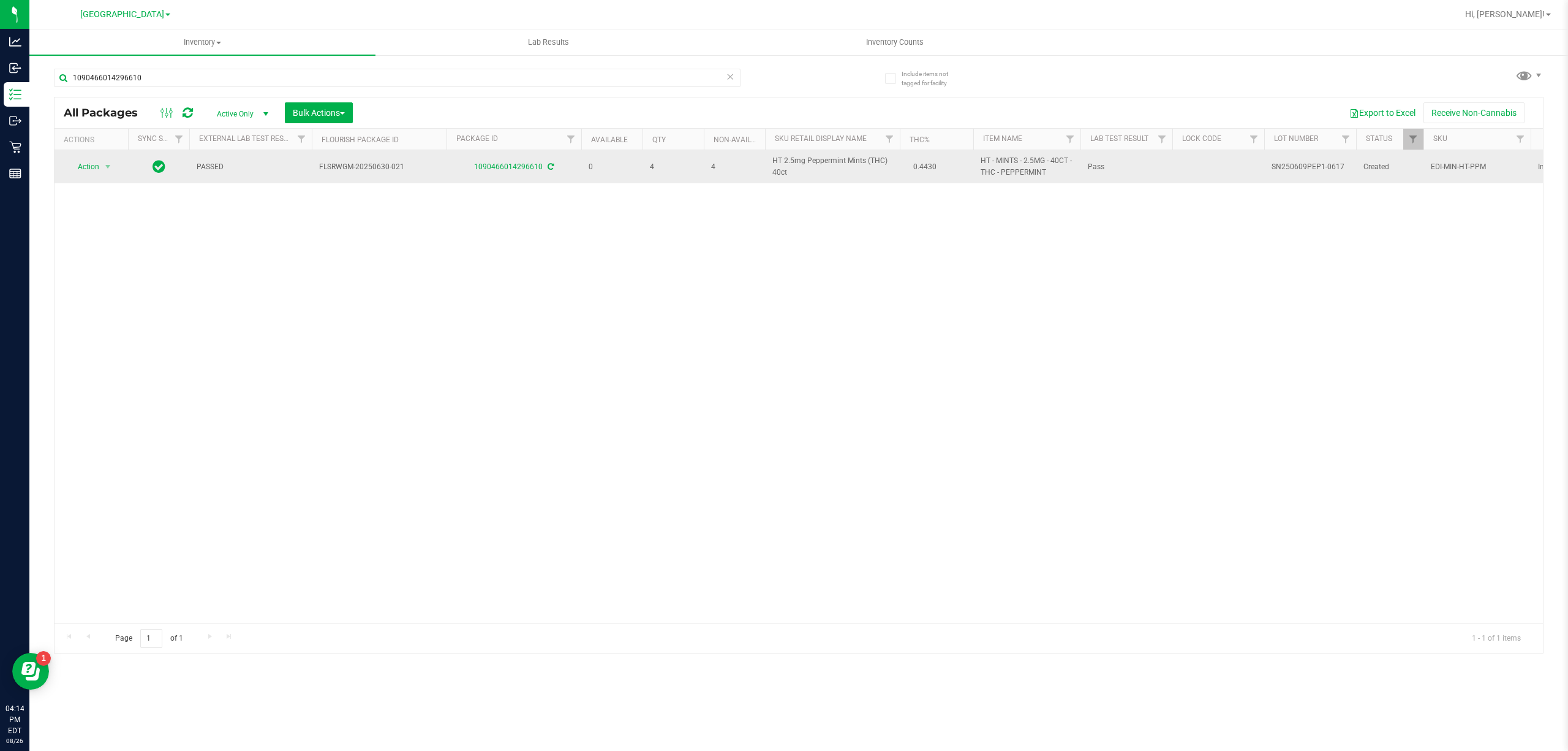
click at [851, 159] on span "HT 2.5mg Peppermint Mints (THC) 40ct" at bounding box center [833, 167] width 120 height 23
click at [851, 160] on span "HT 2.5mg Peppermint Mints (THC) 40ct" at bounding box center [833, 167] width 120 height 23
copy td "HT 2.5mg Peppermint Mints (THC) 40ct"
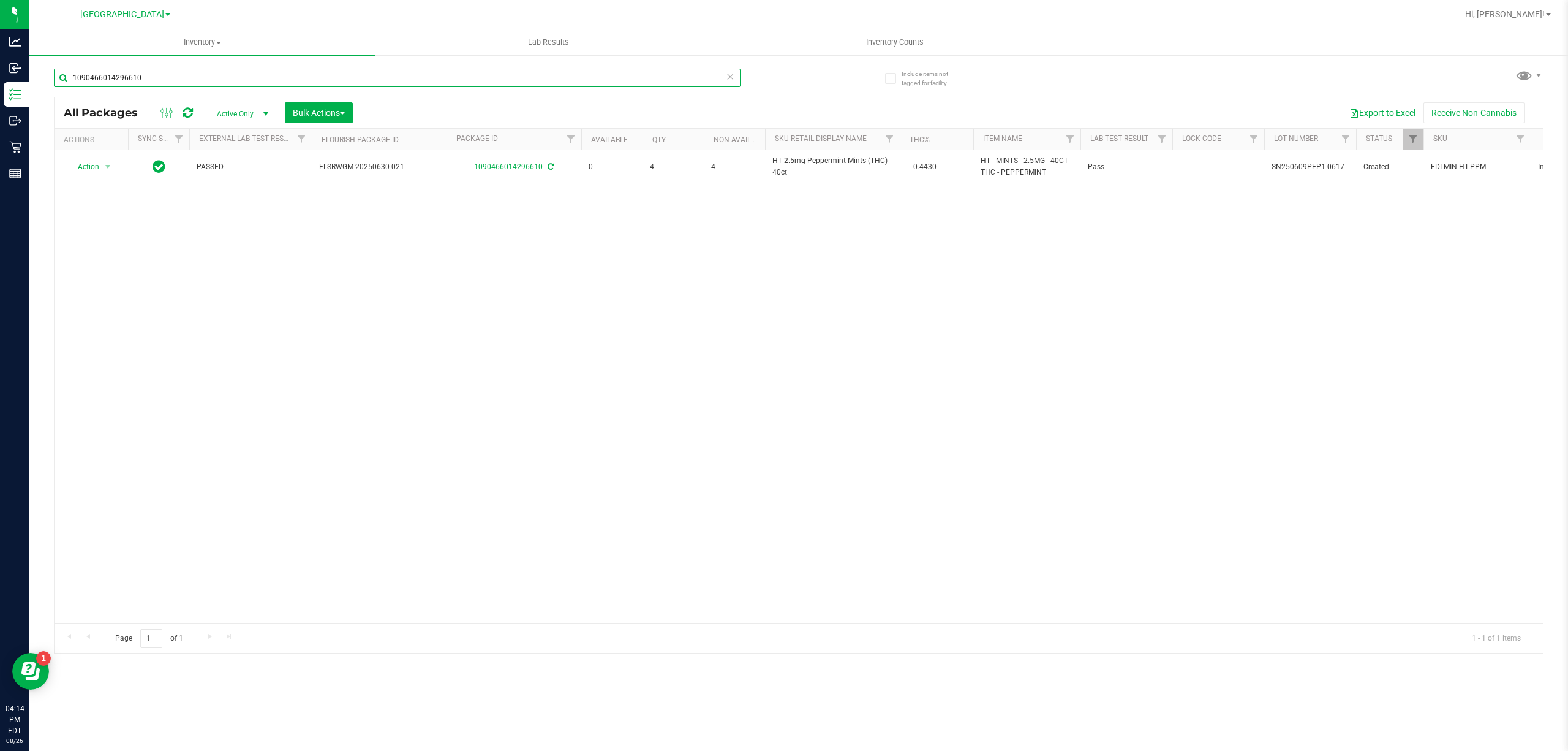
click at [442, 69] on input "1090466014296610" at bounding box center [398, 78] width 687 height 18
paste input "HT 2.5mg Peppermint Mints (THC) 40ct"
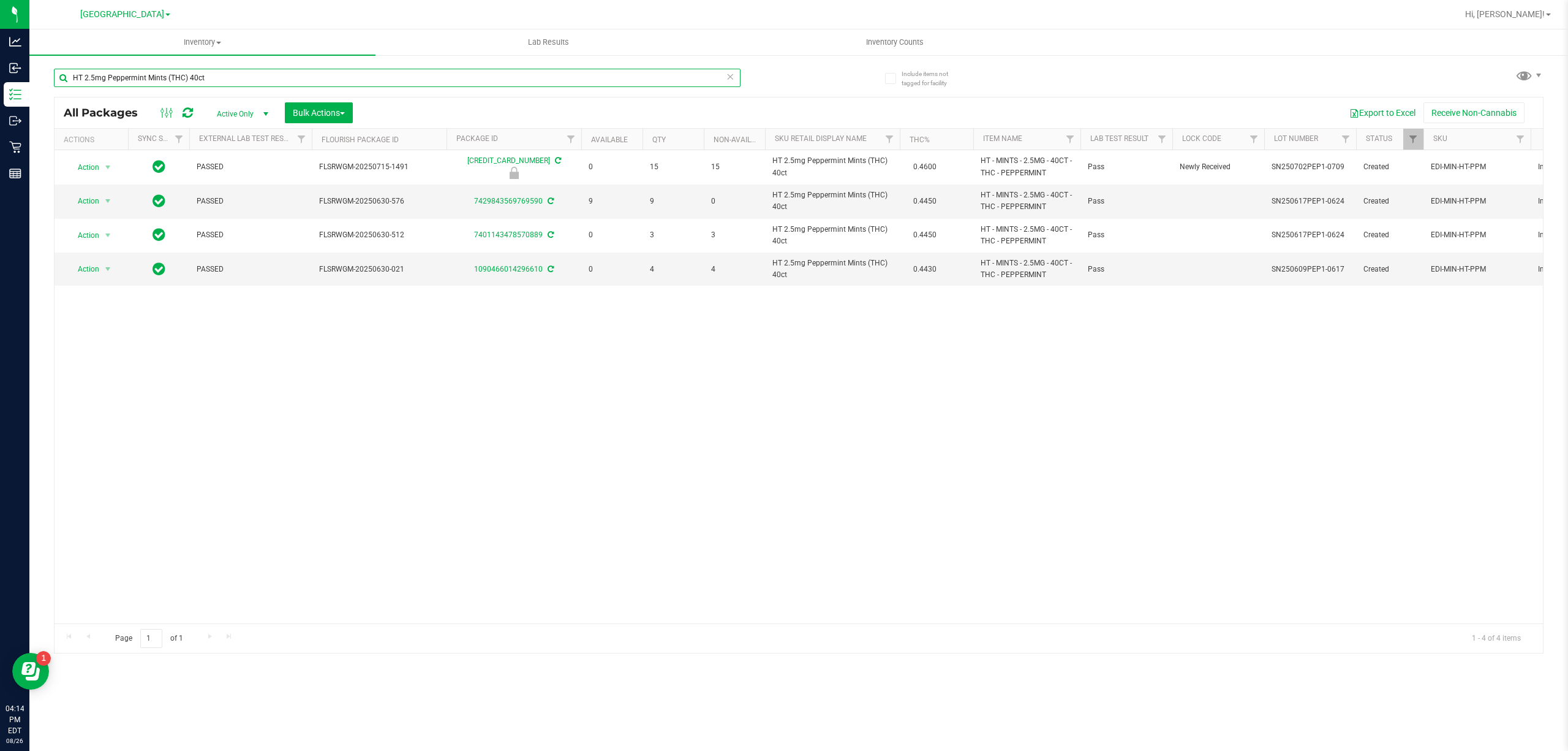
click at [505, 74] on input "HT 2.5mg Peppermint Mints (THC) 40ct" at bounding box center [398, 78] width 687 height 18
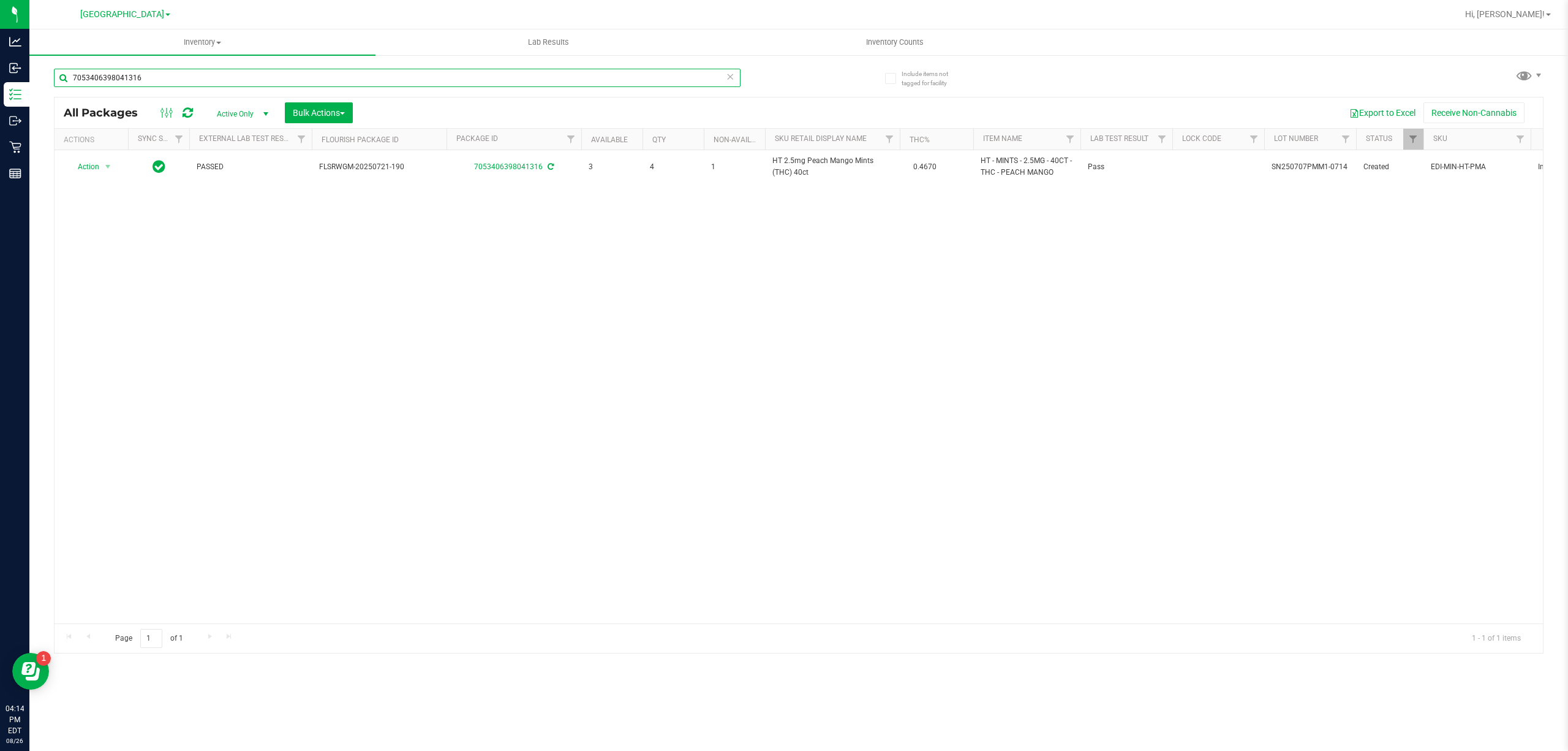
click at [505, 74] on input "7053406398041316" at bounding box center [398, 78] width 687 height 18
click at [707, 84] on input "9760148111522468" at bounding box center [398, 78] width 687 height 18
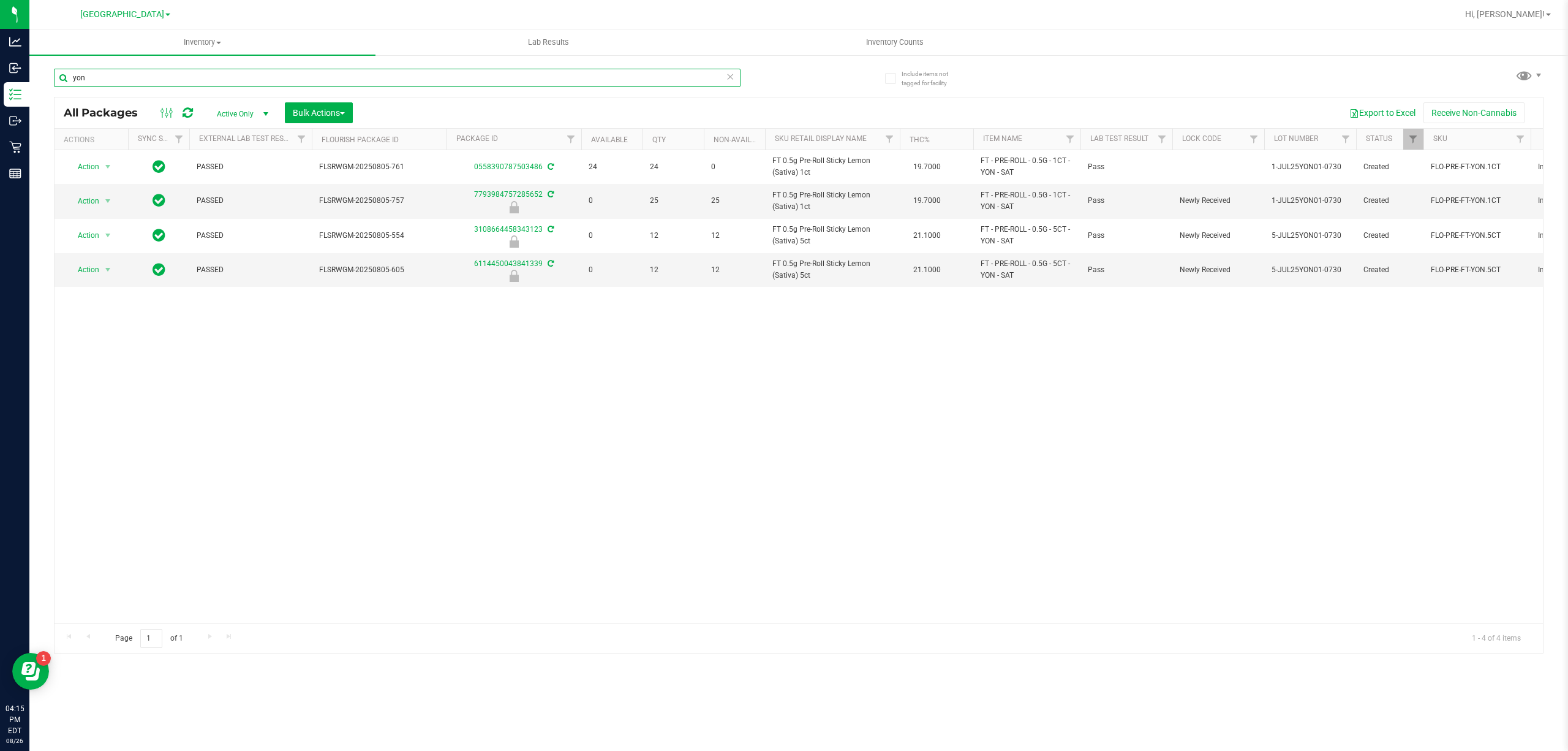
click at [674, 79] on input "yon" at bounding box center [398, 78] width 687 height 18
click at [631, 75] on input "yon" at bounding box center [398, 78] width 687 height 18
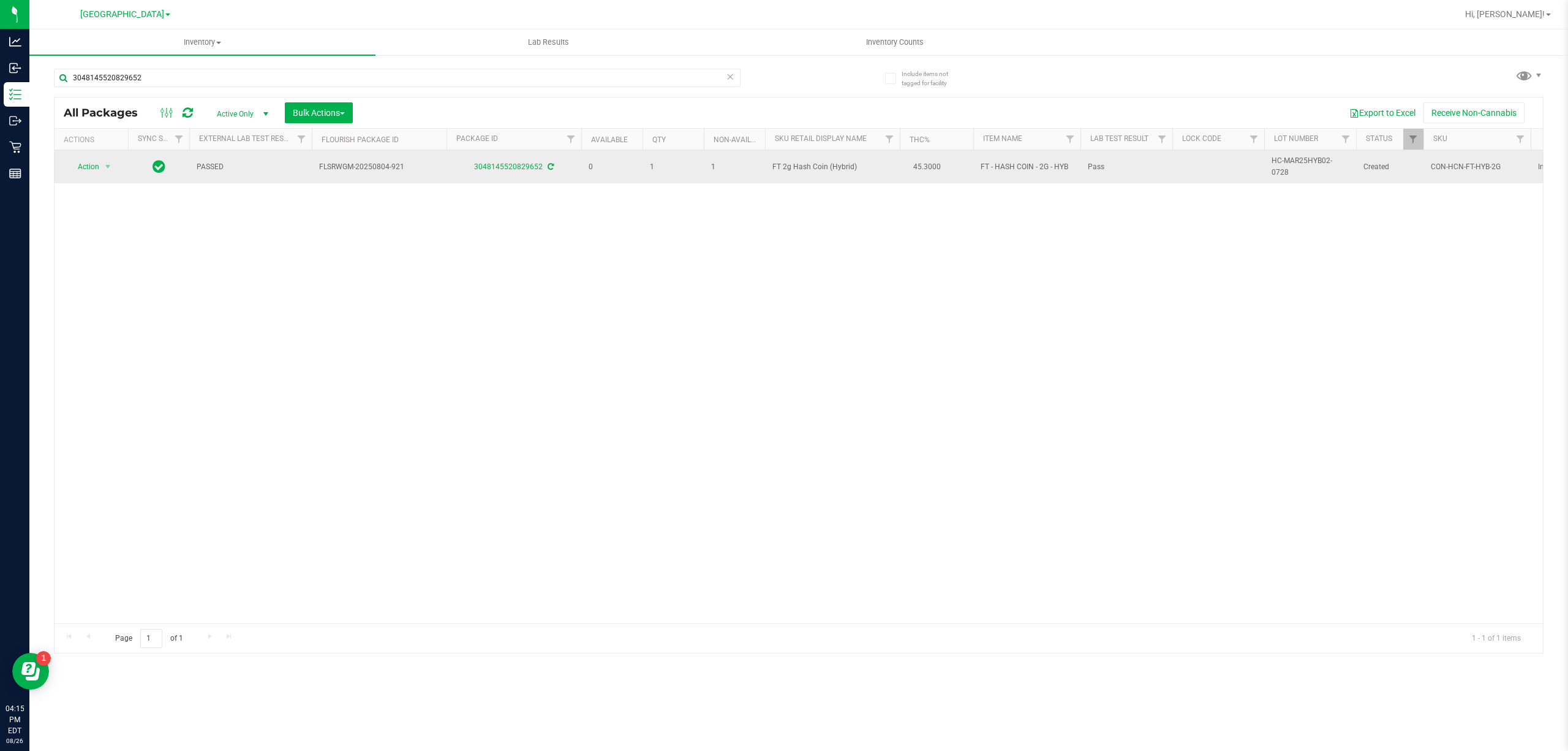
click at [824, 163] on span "FT 2g Hash Coin (Hybrid)" at bounding box center [833, 167] width 120 height 12
copy td "FT 2g Hash Coin (Hybrid)"
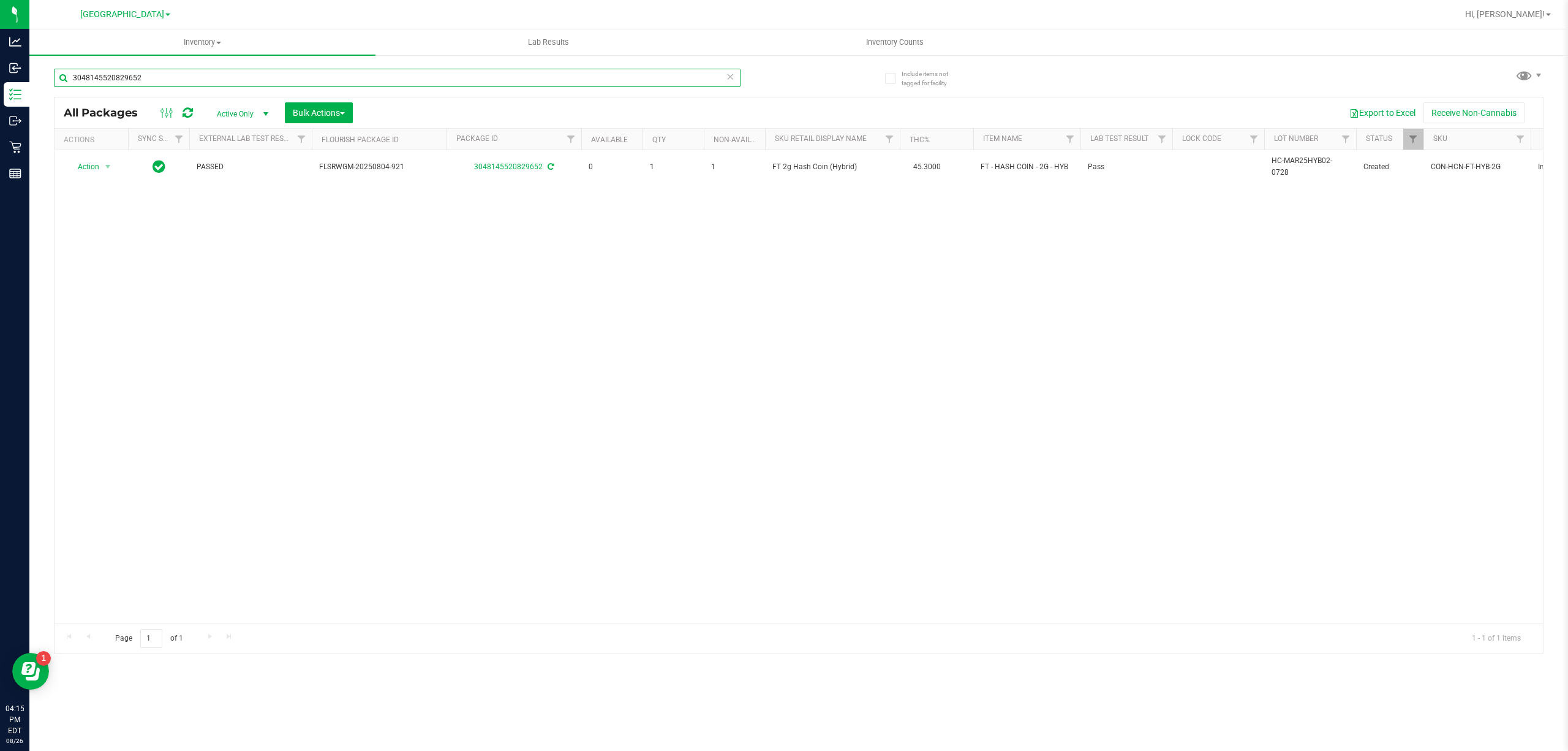
click at [488, 85] on input "3048145520829652" at bounding box center [398, 78] width 687 height 18
click at [488, 84] on input "3048145520829652" at bounding box center [398, 78] width 687 height 18
paste input "FT 2g Hash Coin (Hybrid)"
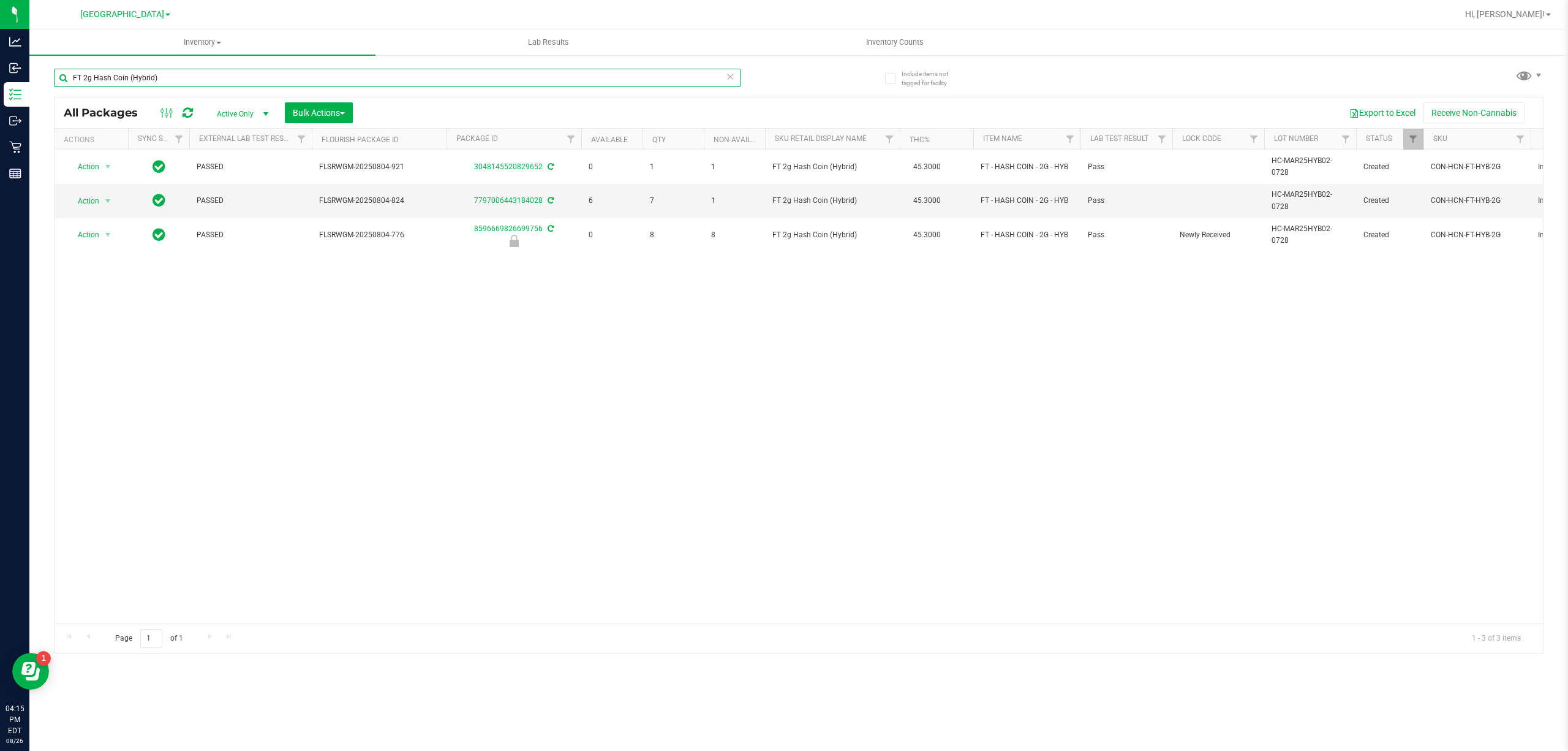
click at [518, 81] on input "FT 2g Hash Coin (Hybrid)" at bounding box center [398, 78] width 687 height 18
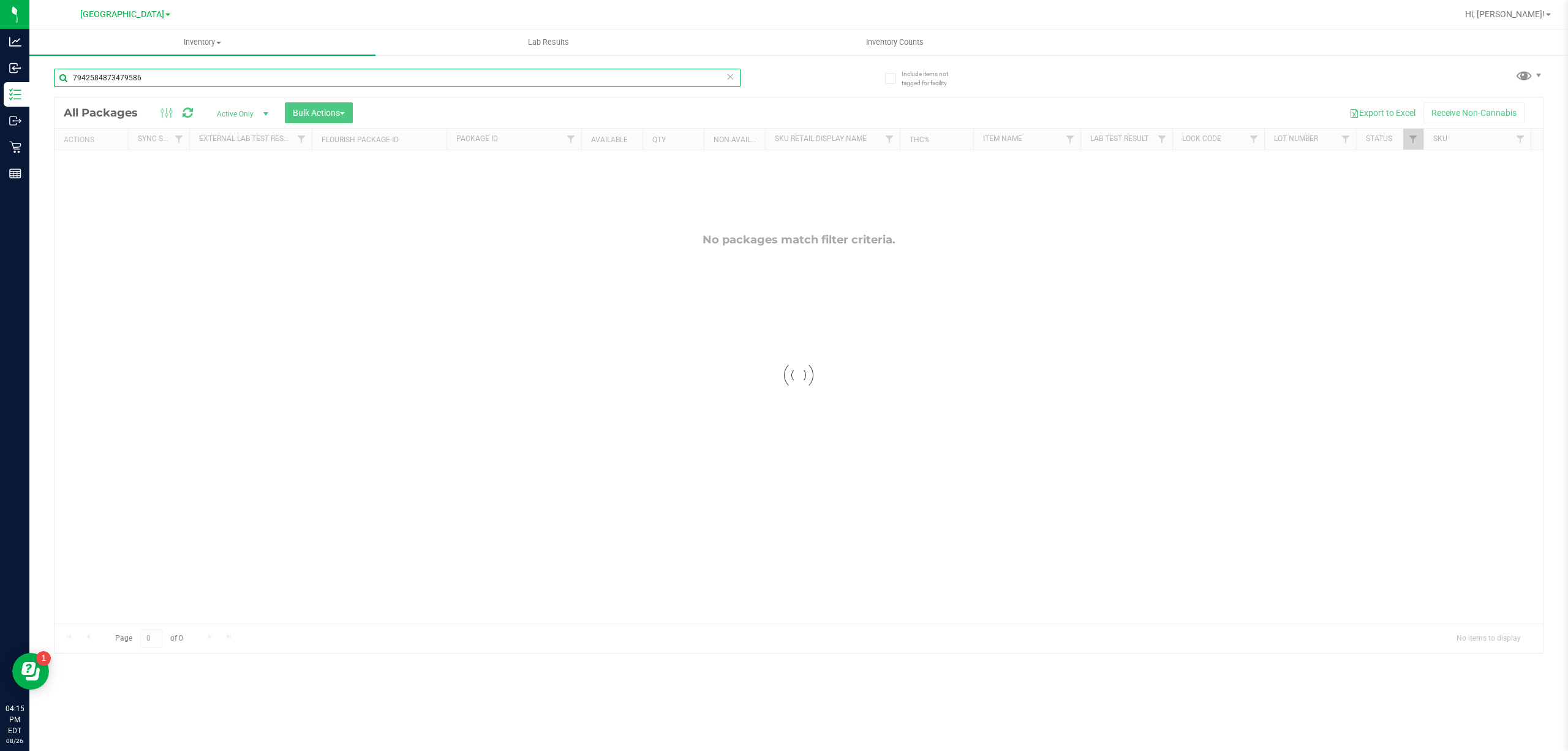
click at [507, 74] on input "7942584873479586" at bounding box center [398, 78] width 687 height 18
type input "ground"
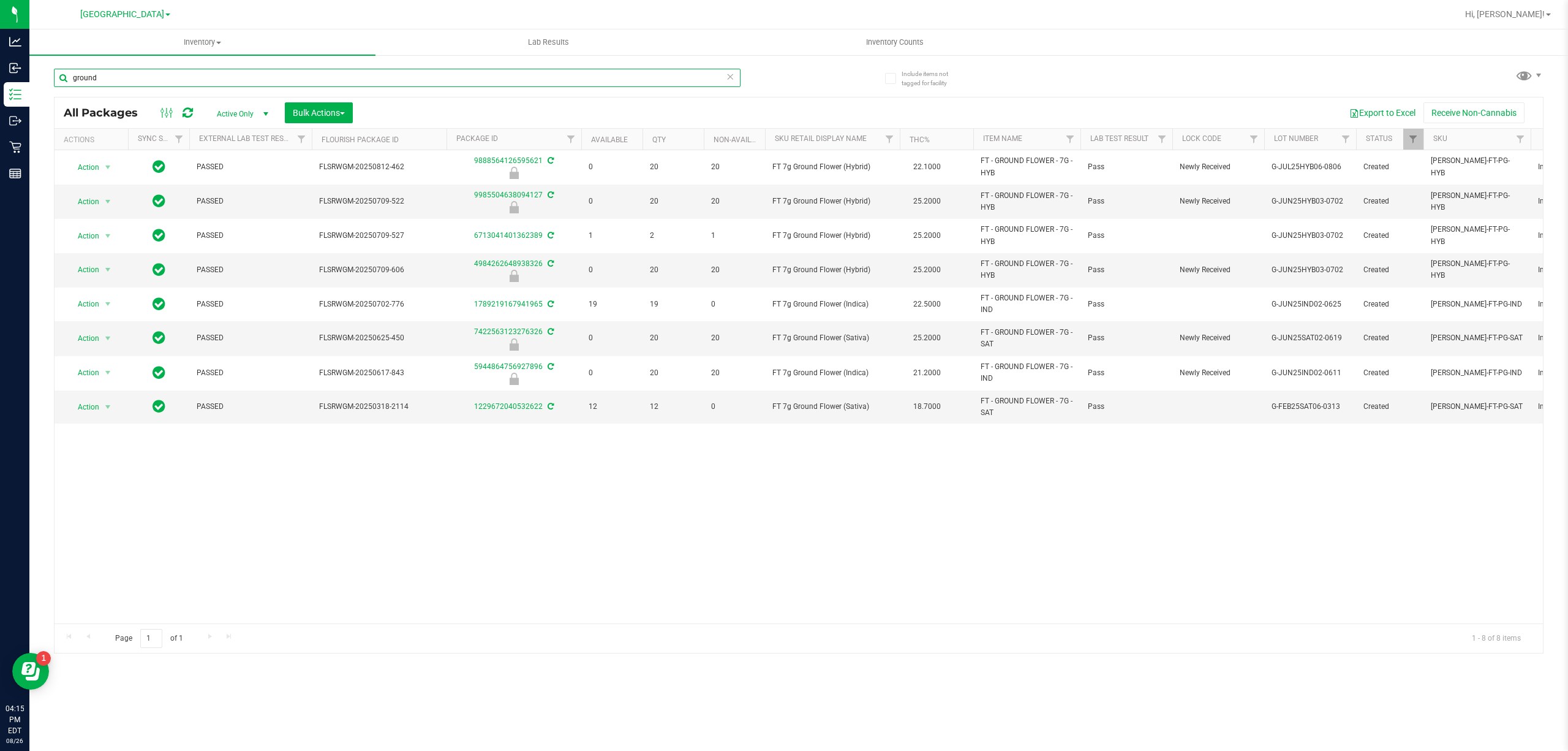
click at [322, 82] on input "ground" at bounding box center [398, 78] width 687 height 18
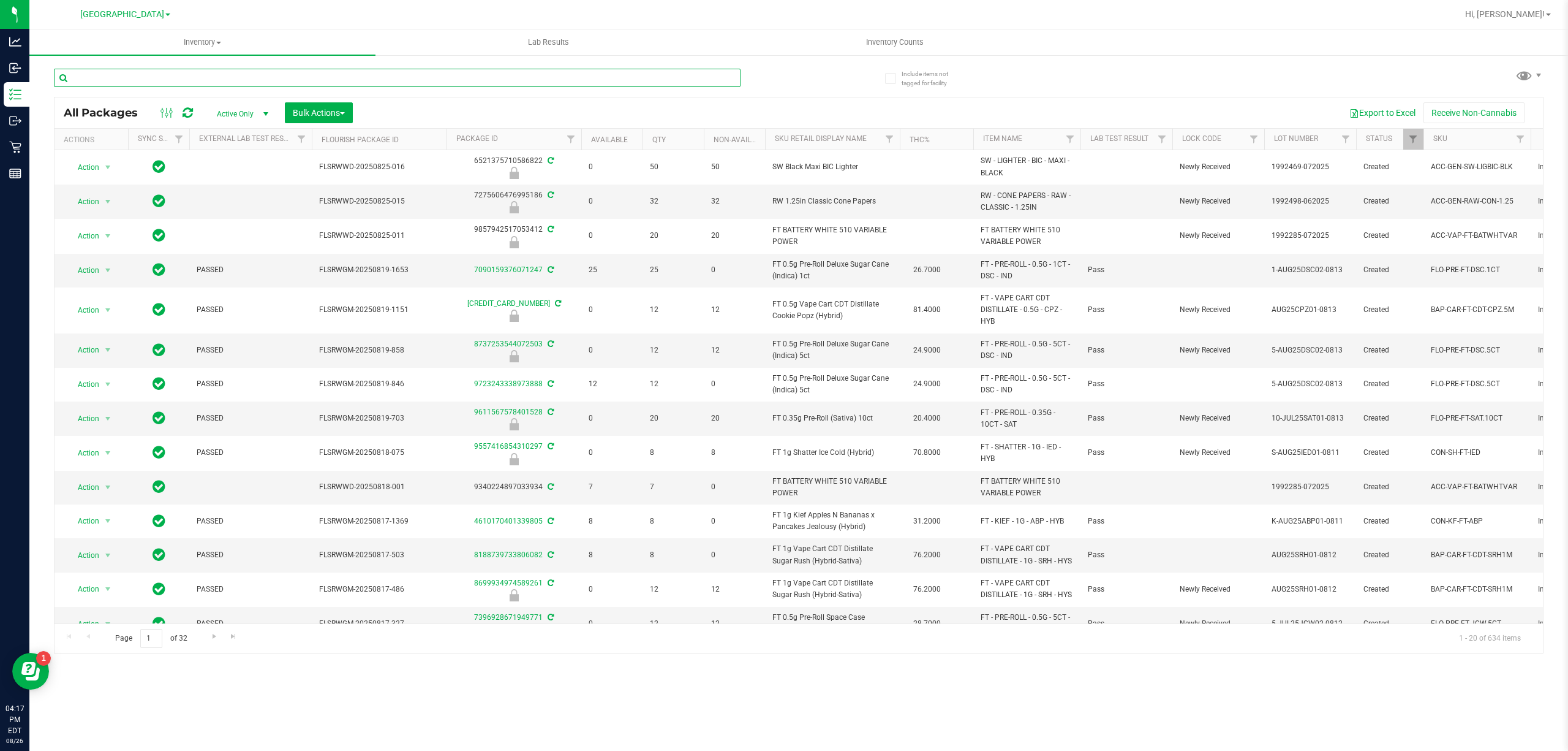
click at [301, 81] on input "text" at bounding box center [398, 78] width 687 height 18
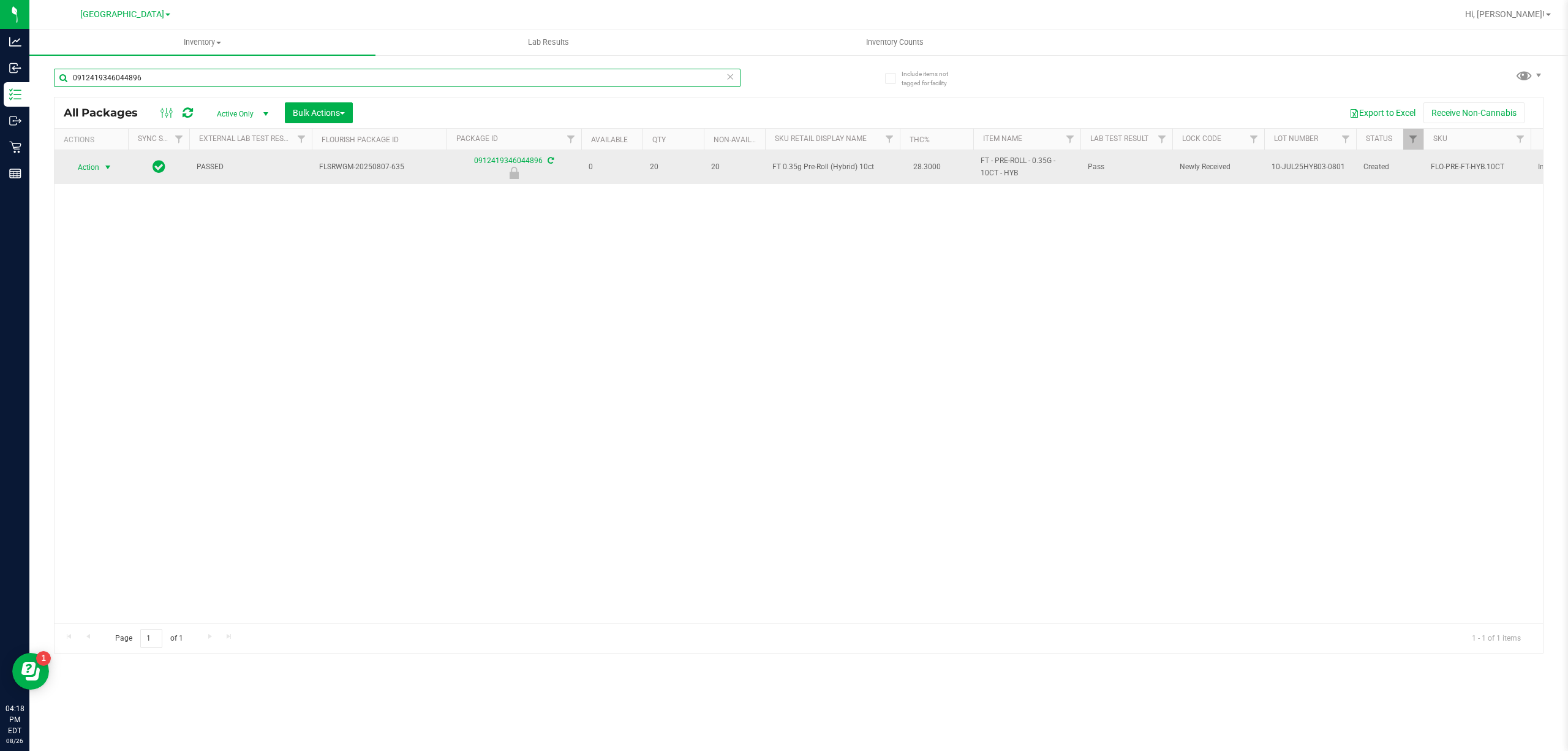
type input "0912419346044896"
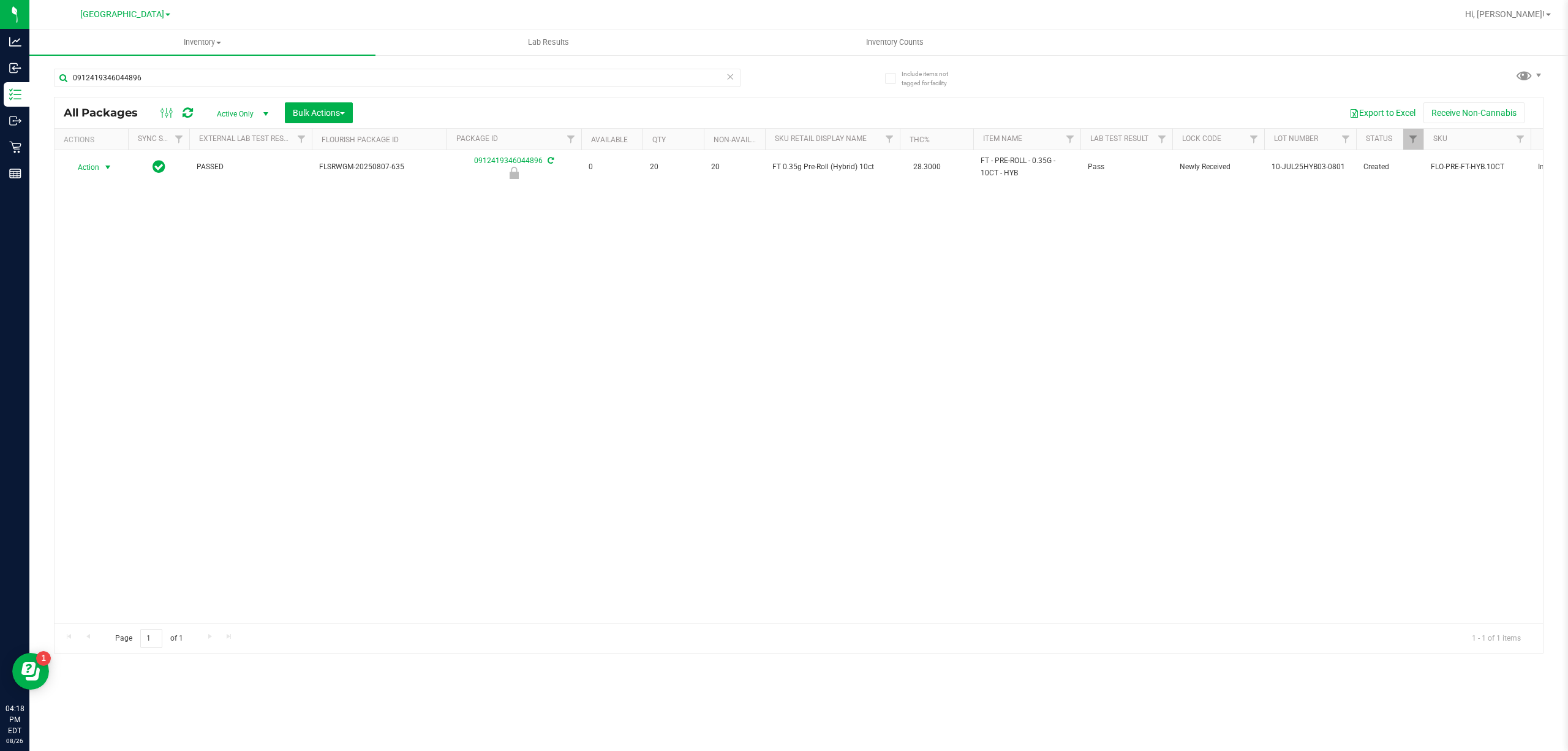
drag, startPoint x: 109, startPoint y: 167, endPoint x: 109, endPoint y: 178, distance: 11.0
click at [108, 169] on span "select" at bounding box center [108, 167] width 10 height 10
click at [121, 310] on li "Unlock package" at bounding box center [106, 312] width 79 height 18
click at [676, 72] on input "0912419346044896" at bounding box center [398, 78] width 687 height 18
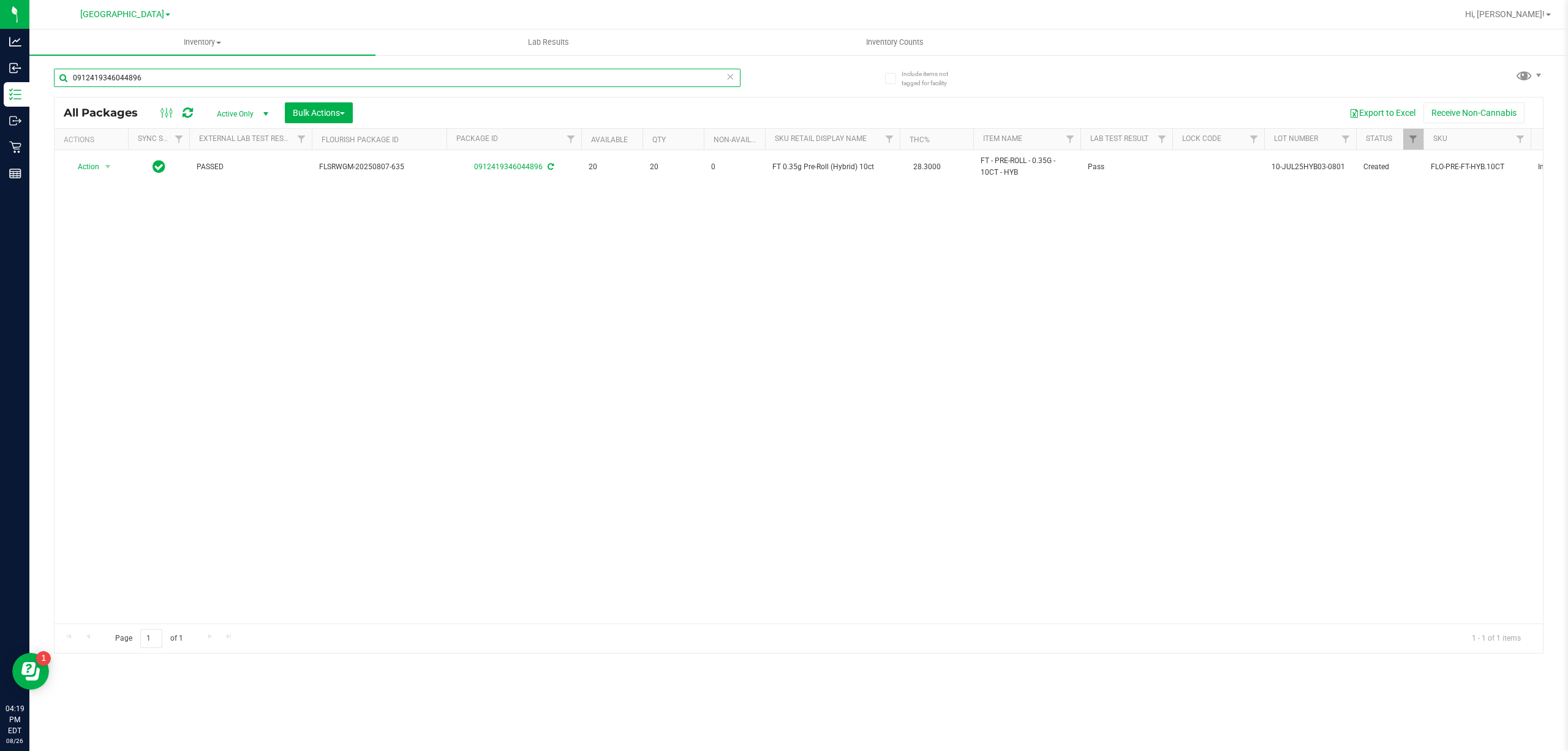
click at [676, 72] on input "0912419346044896" at bounding box center [398, 78] width 687 height 18
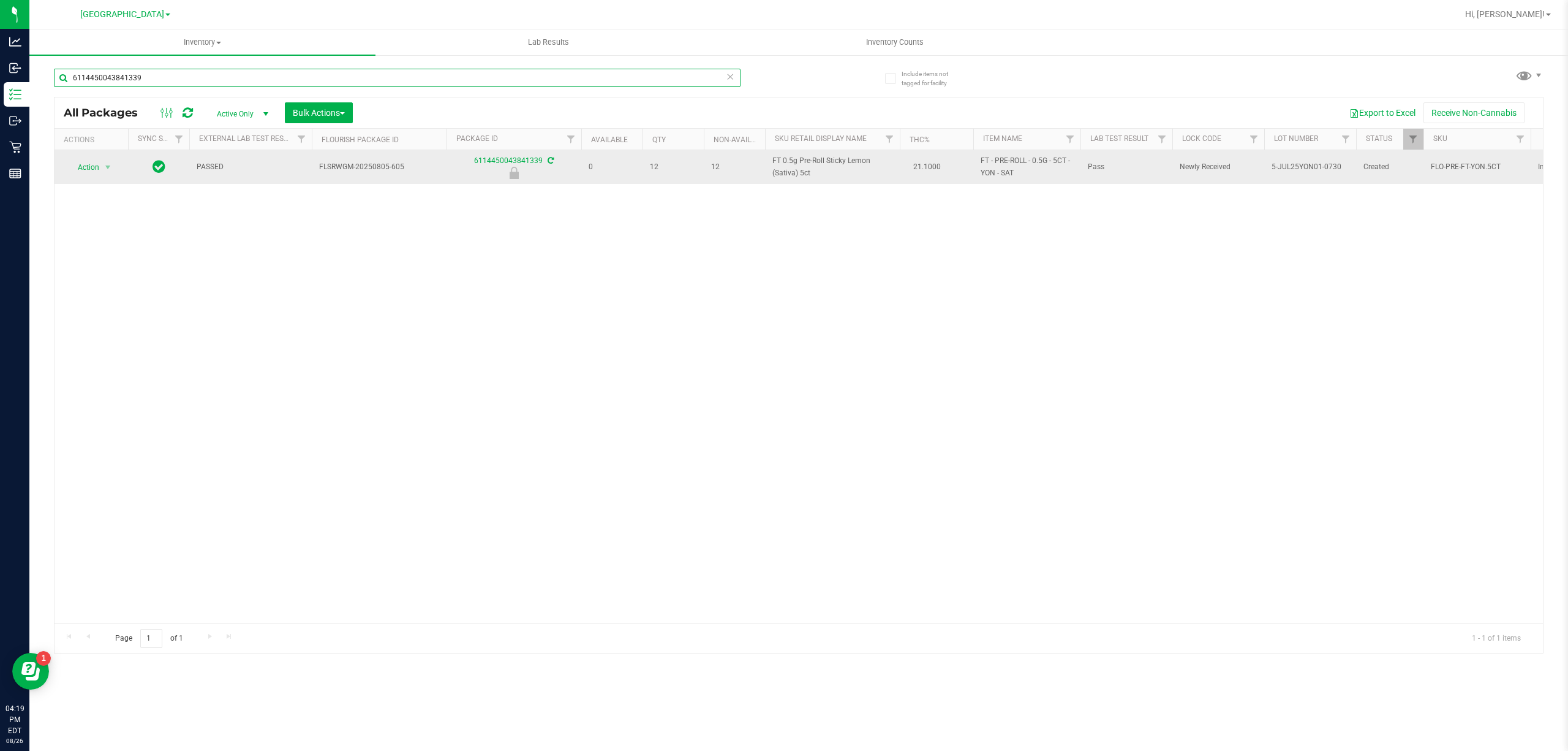
type input "6114450043841339"
click at [101, 165] on span "select" at bounding box center [109, 168] width 16 height 17
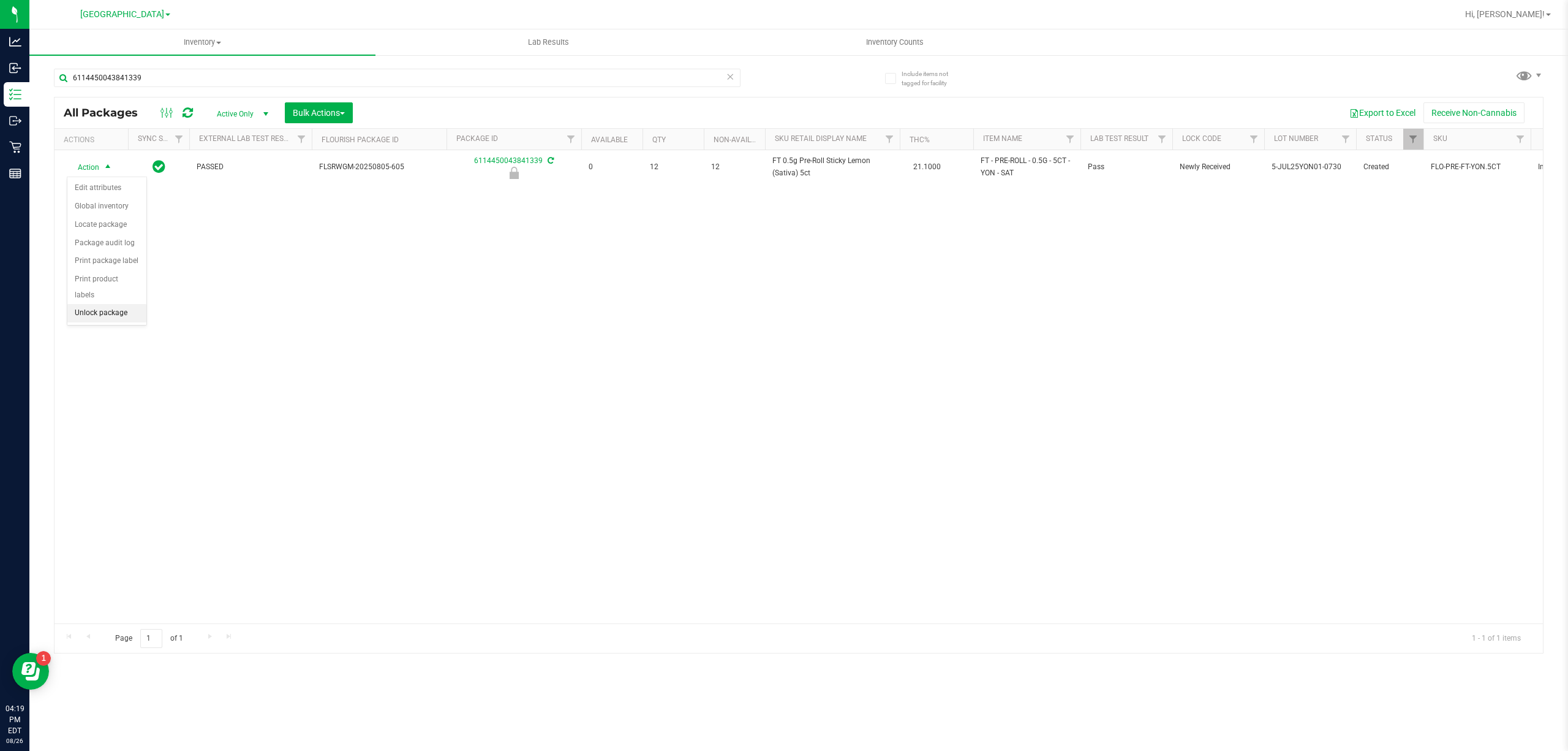
click at [106, 313] on li "Unlock package" at bounding box center [106, 312] width 79 height 18
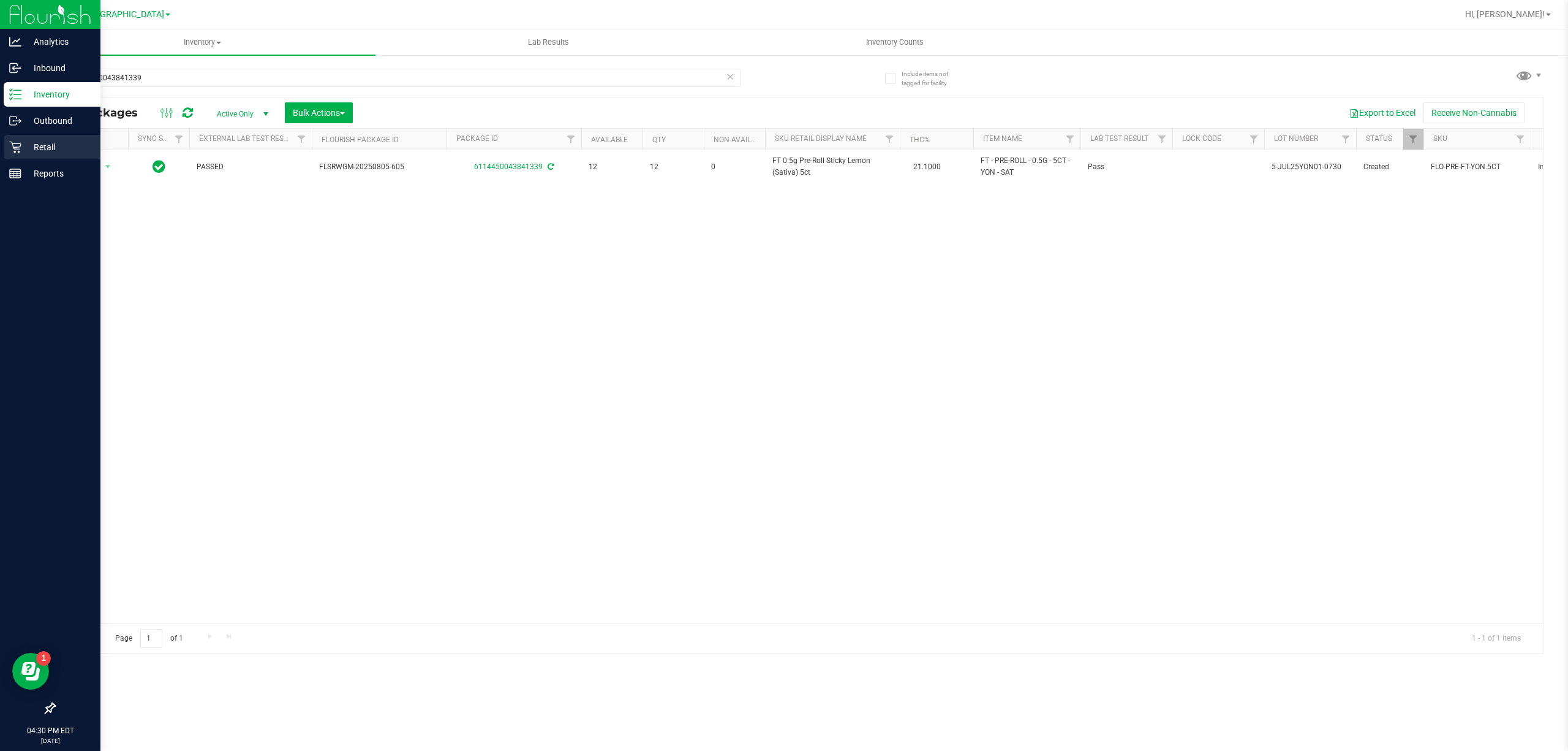
click at [24, 143] on p "Retail" at bounding box center [58, 147] width 74 height 15
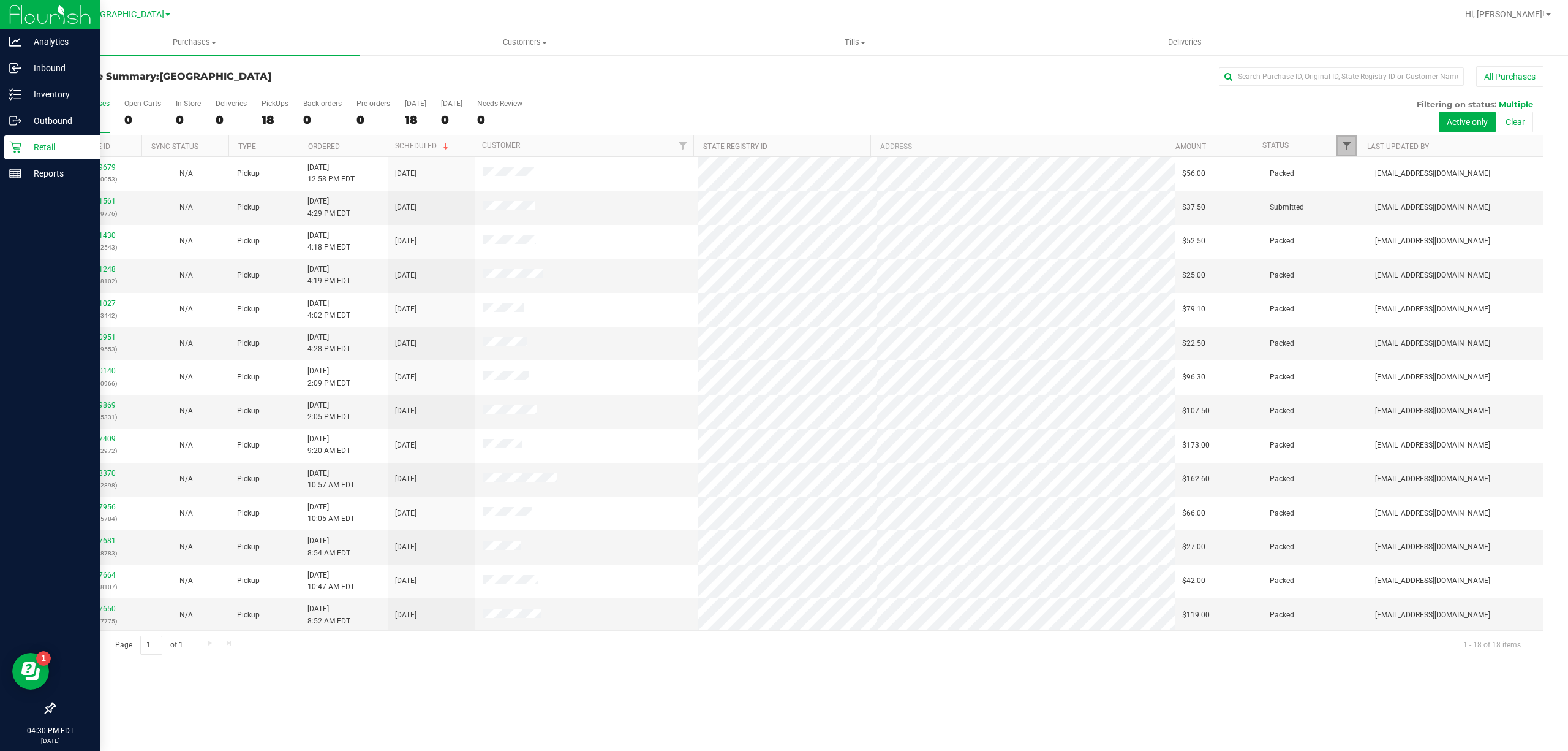
click at [1342, 147] on span "Filter" at bounding box center [1347, 146] width 10 height 10
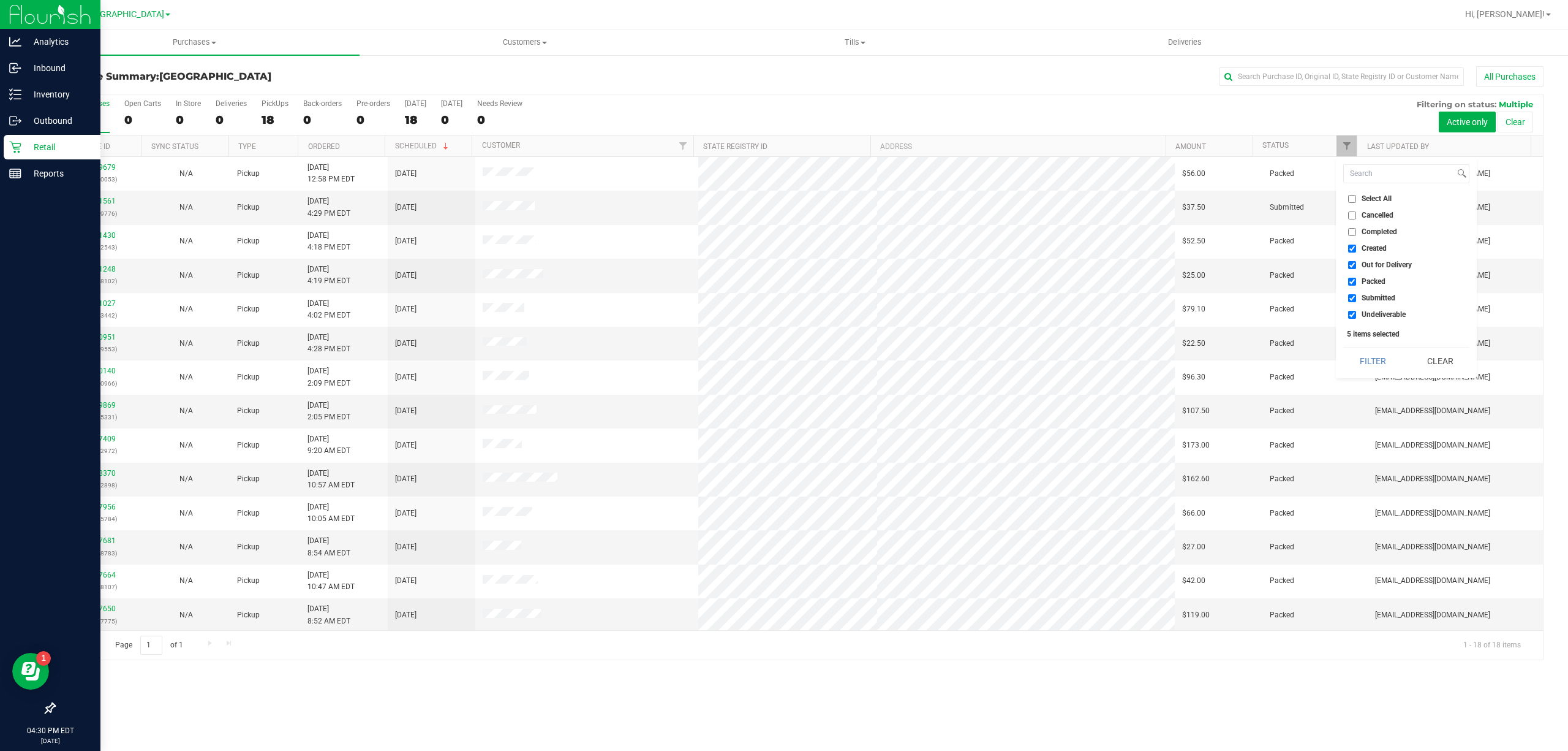
click at [1365, 206] on ul "Select All Cancelled Completed Created Out for Delivery Packed Submitted Undeli…" at bounding box center [1406, 256] width 126 height 129
click at [1367, 202] on span "Select All" at bounding box center [1376, 199] width 30 height 8
click at [1357, 202] on input "Select All" at bounding box center [1353, 199] width 8 height 8
checkbox input "true"
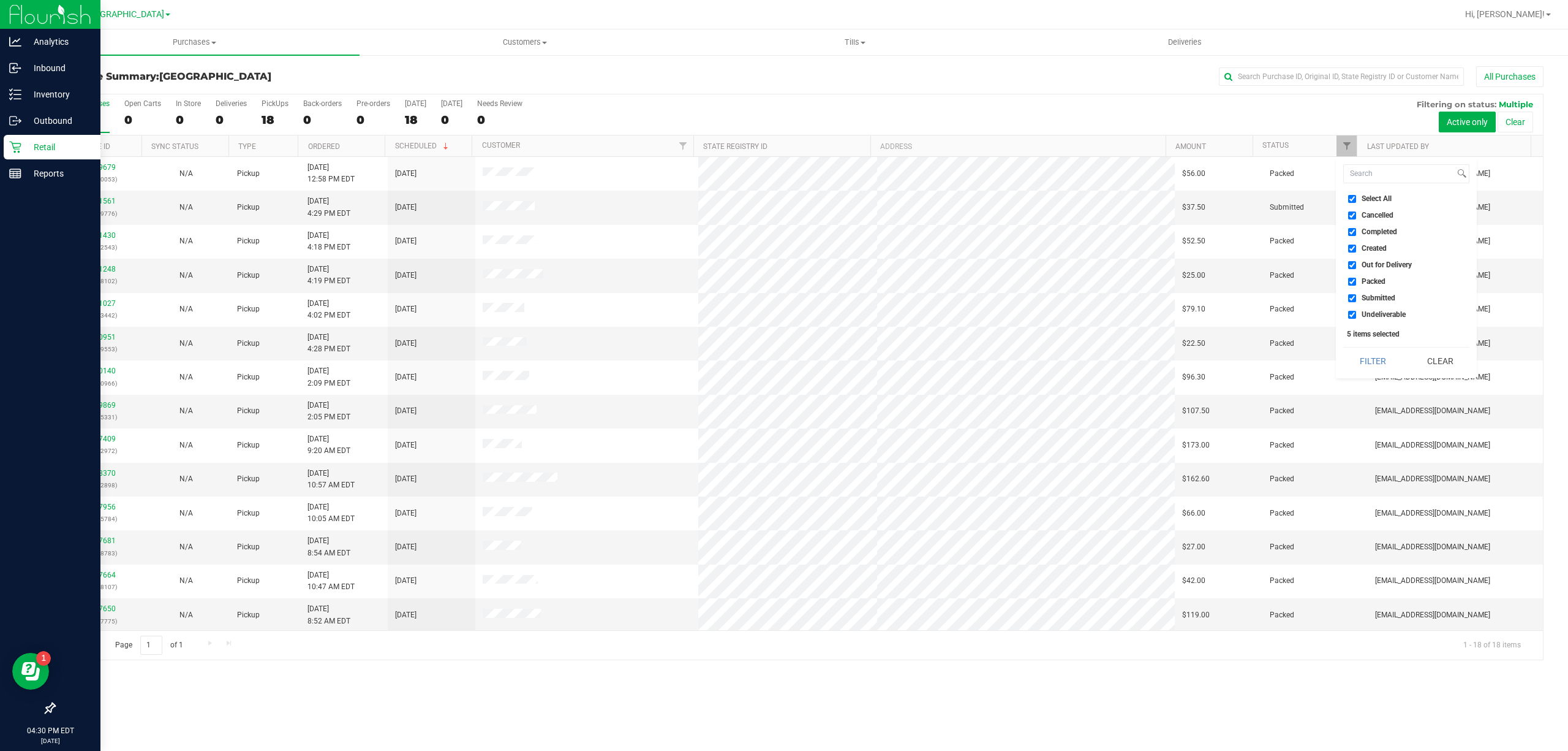
checkbox input "true"
click at [1367, 202] on span "Select All" at bounding box center [1376, 199] width 30 height 8
click at [1357, 202] on input "Select All" at bounding box center [1353, 199] width 8 height 8
checkbox input "false"
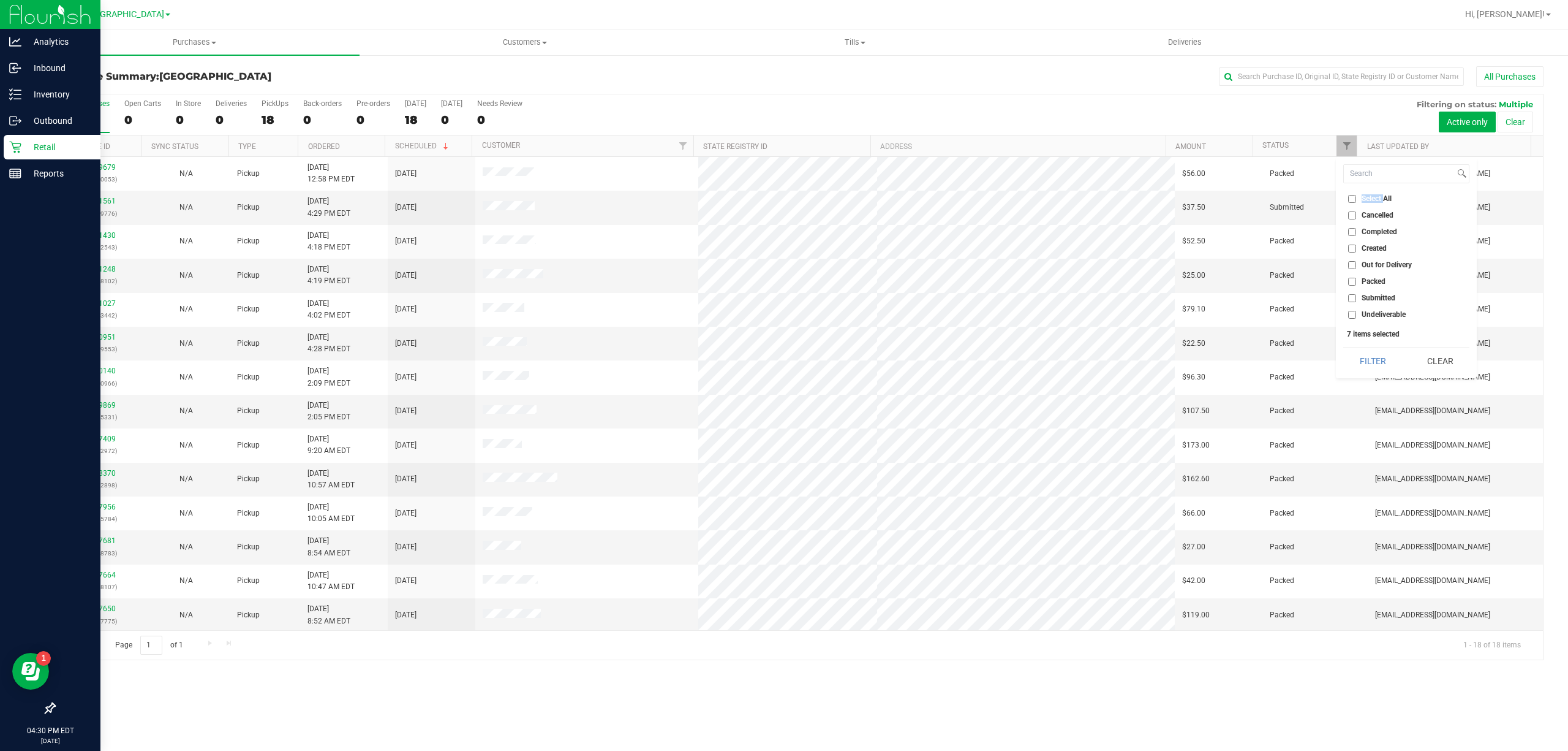
checkbox input "false"
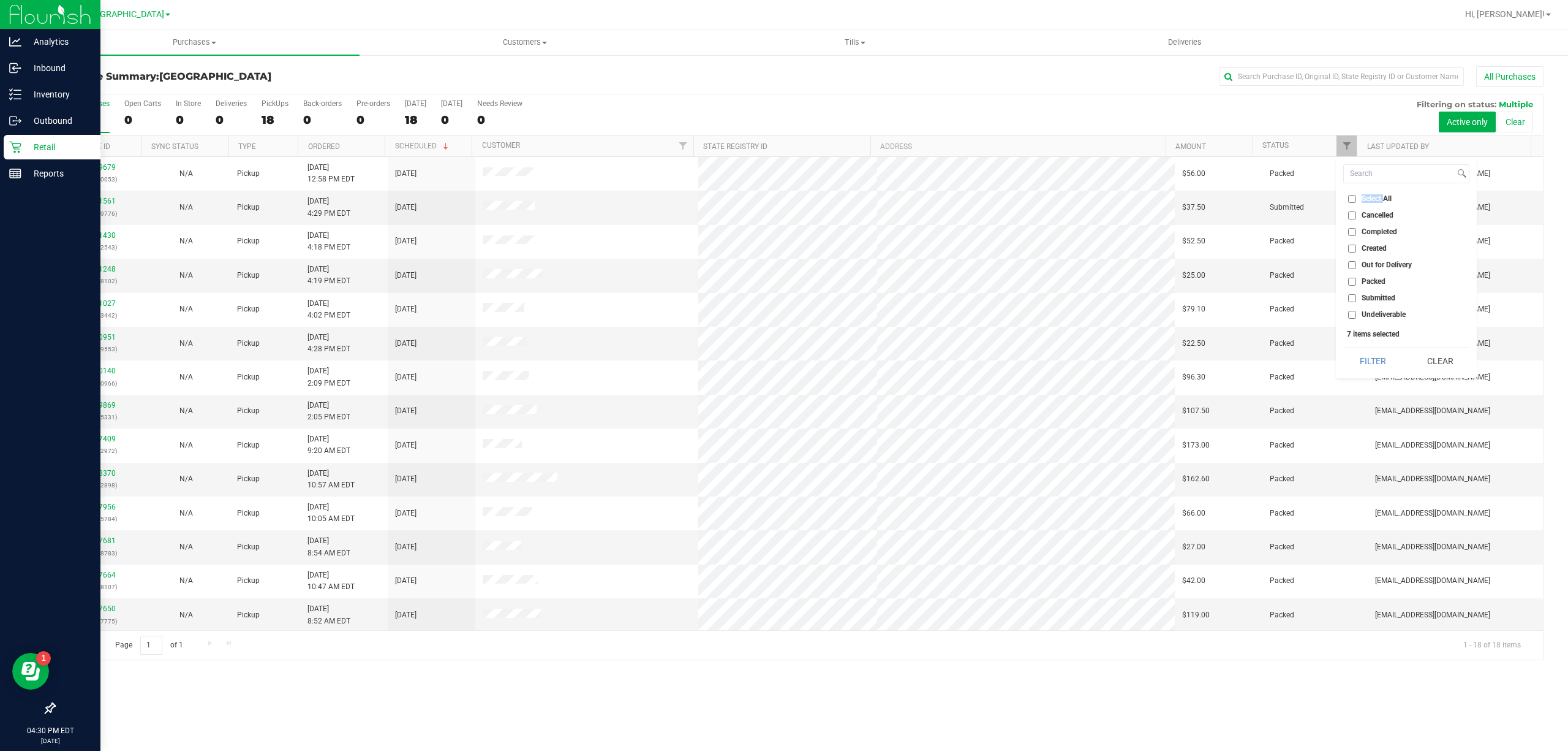
checkbox input "false"
click at [1385, 298] on span "Submitted" at bounding box center [1378, 298] width 34 height 8
click at [1357, 298] on input "Submitted" at bounding box center [1353, 298] width 8 height 8
checkbox input "true"
click at [1376, 354] on button "Filter" at bounding box center [1372, 361] width 59 height 27
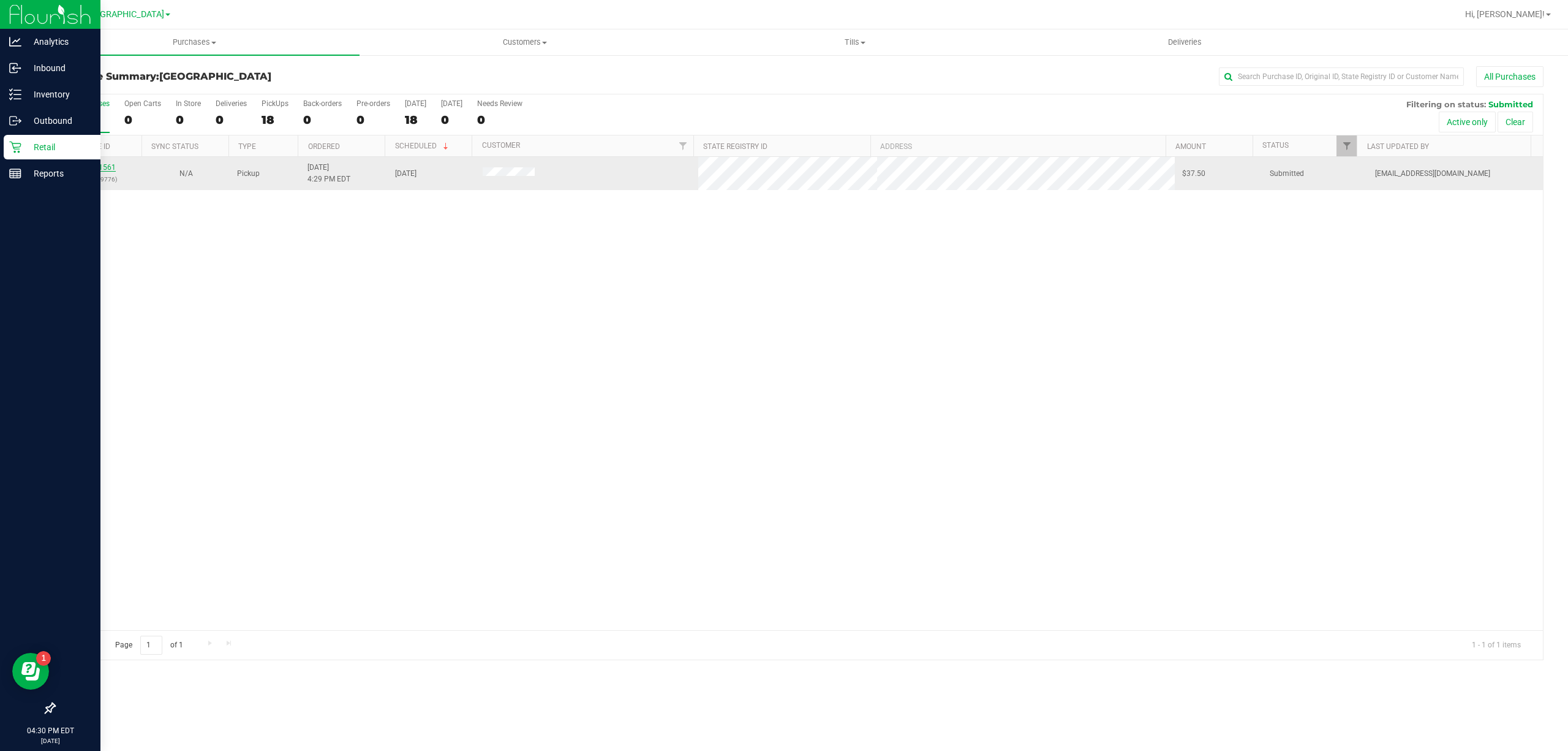
click at [104, 167] on link "11851561" at bounding box center [98, 167] width 34 height 9
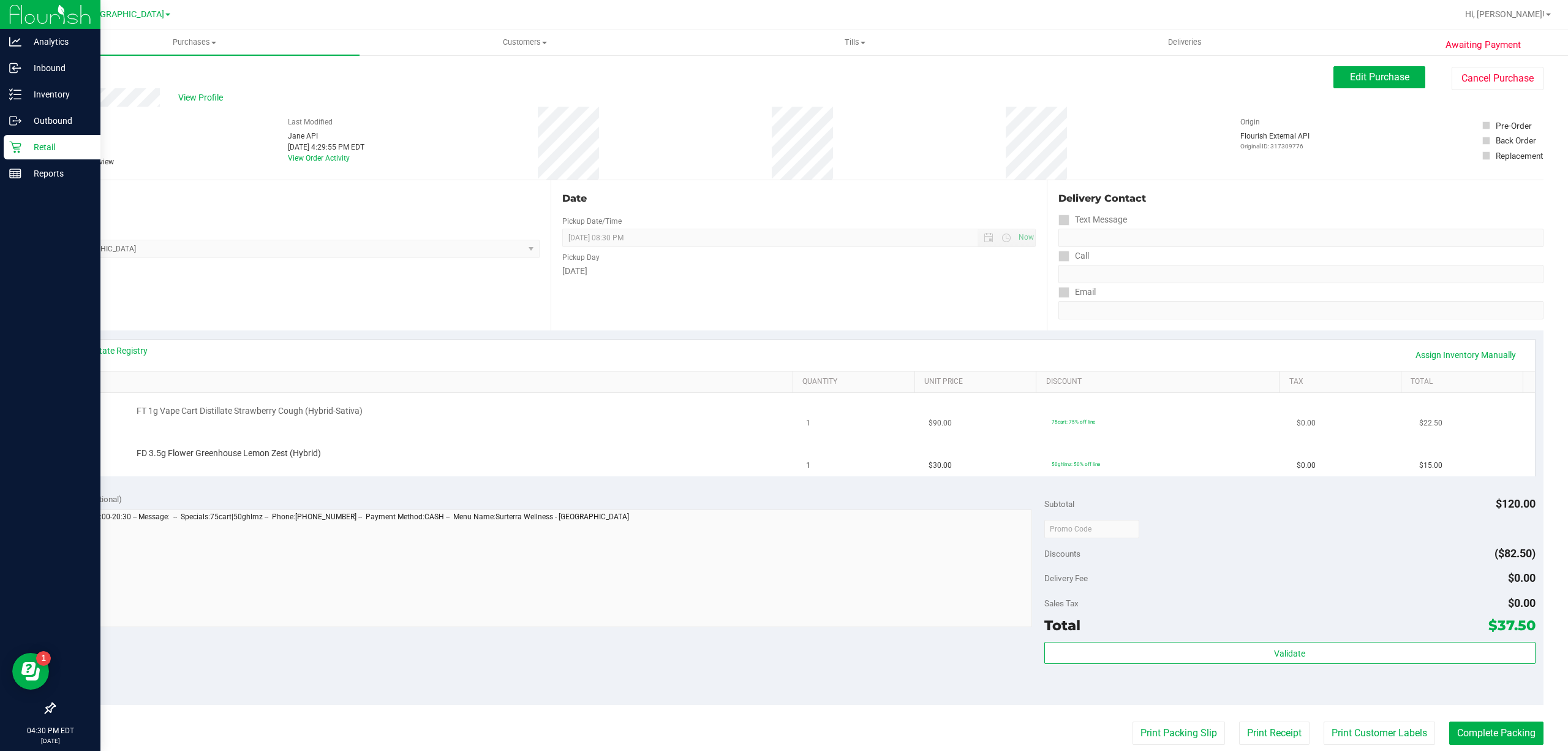
click at [236, 412] on span "FT 1g Vape Cart Distillate Strawberry Cough (Hybrid-Sativa)" at bounding box center [249, 411] width 226 height 12
copy div "FT 1g Vape Cart Distillate Strawberry Cough (Hybrid-Sativa)"
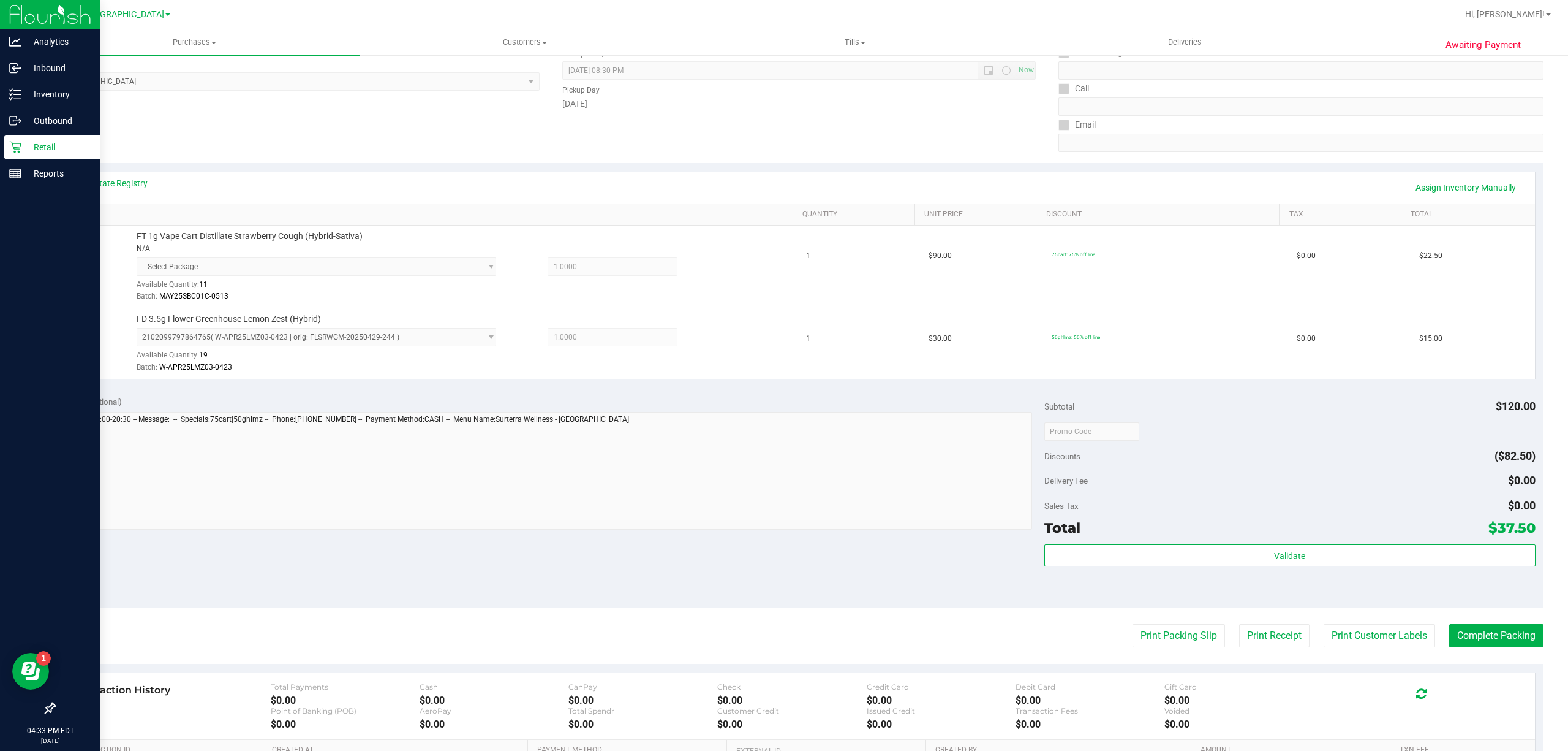
scroll to position [337, 0]
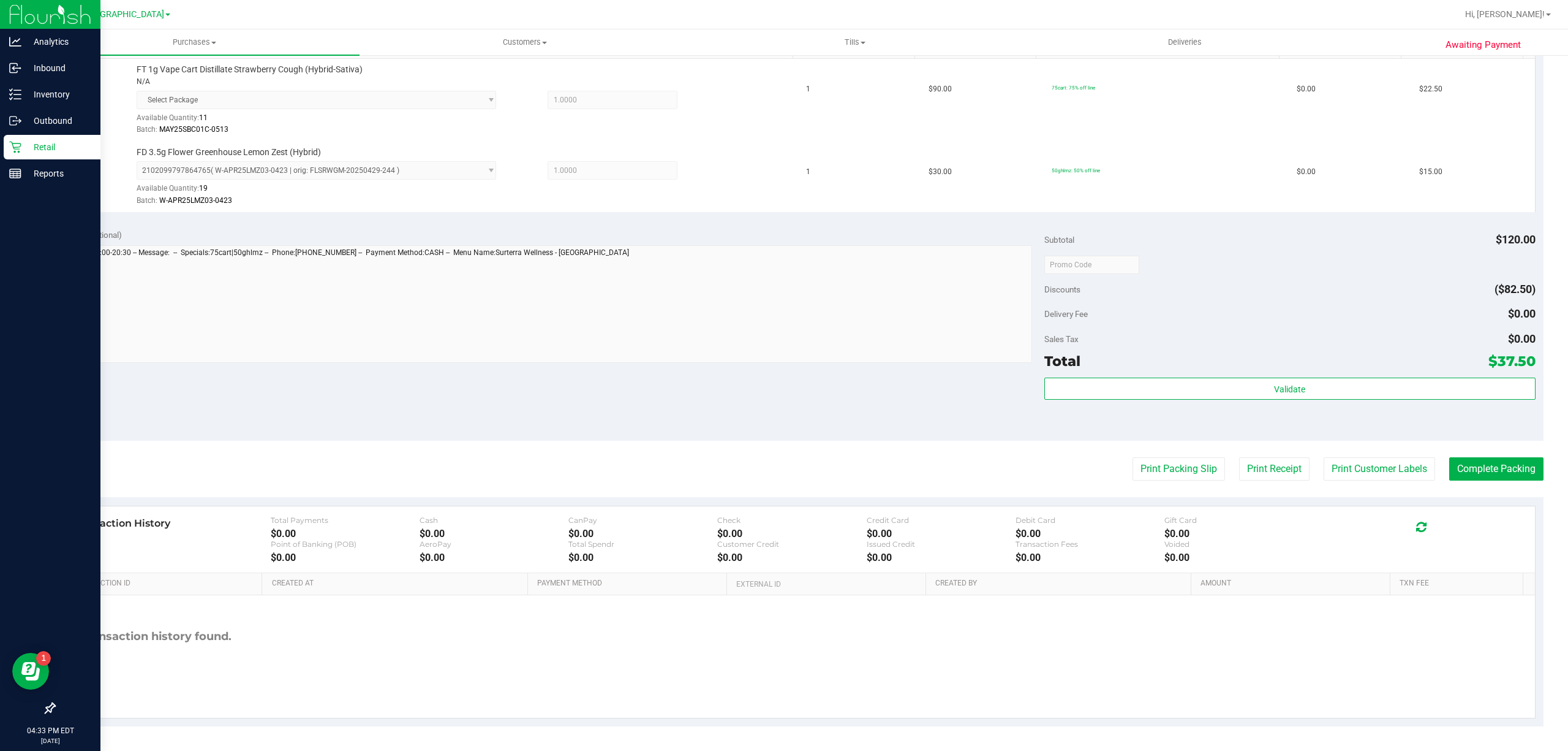
click at [1346, 371] on div "Total $37.50" at bounding box center [1290, 361] width 492 height 22
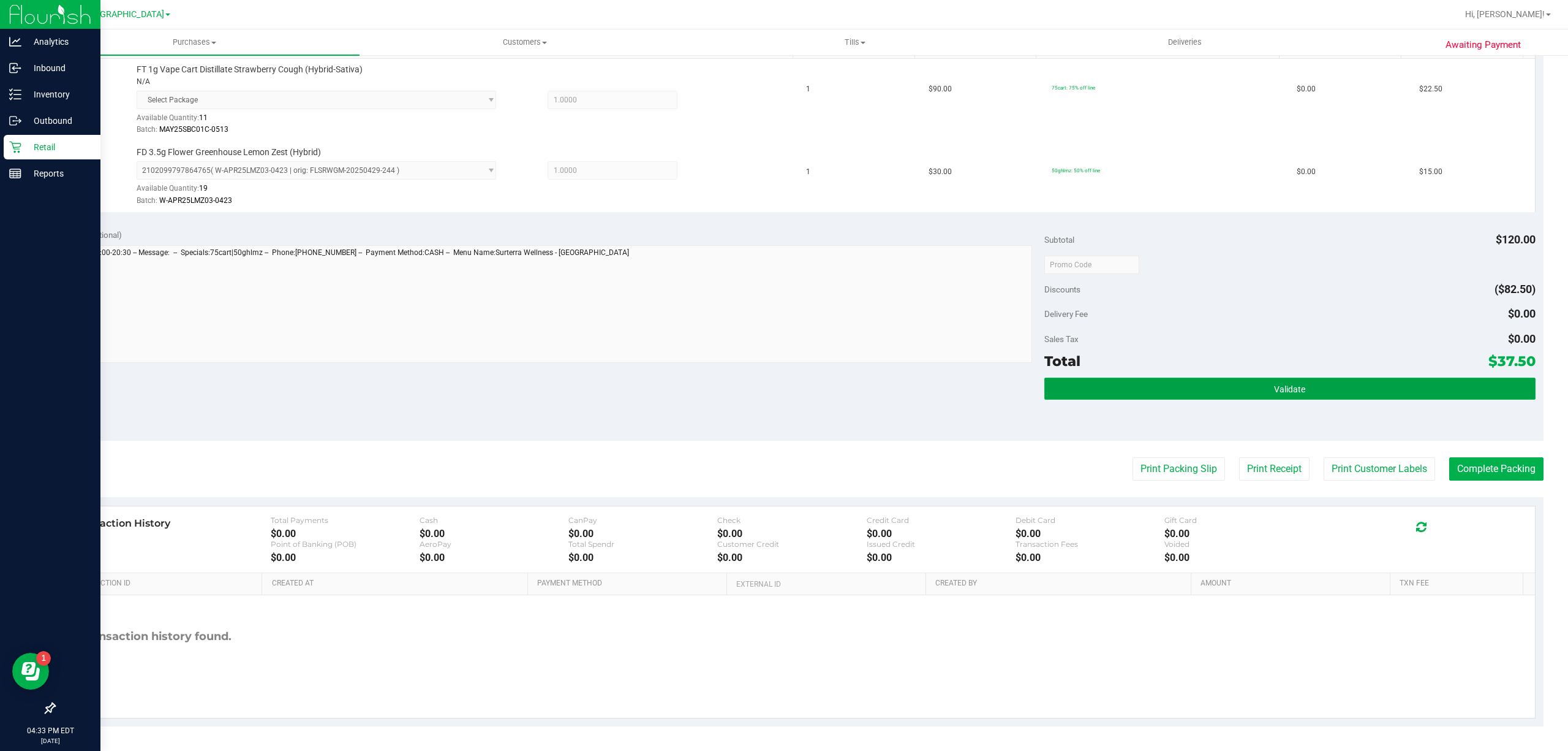
drag, startPoint x: 1337, startPoint y: 391, endPoint x: 1333, endPoint y: 399, distance: 8.9
click at [1336, 394] on button "Validate" at bounding box center [1290, 388] width 492 height 22
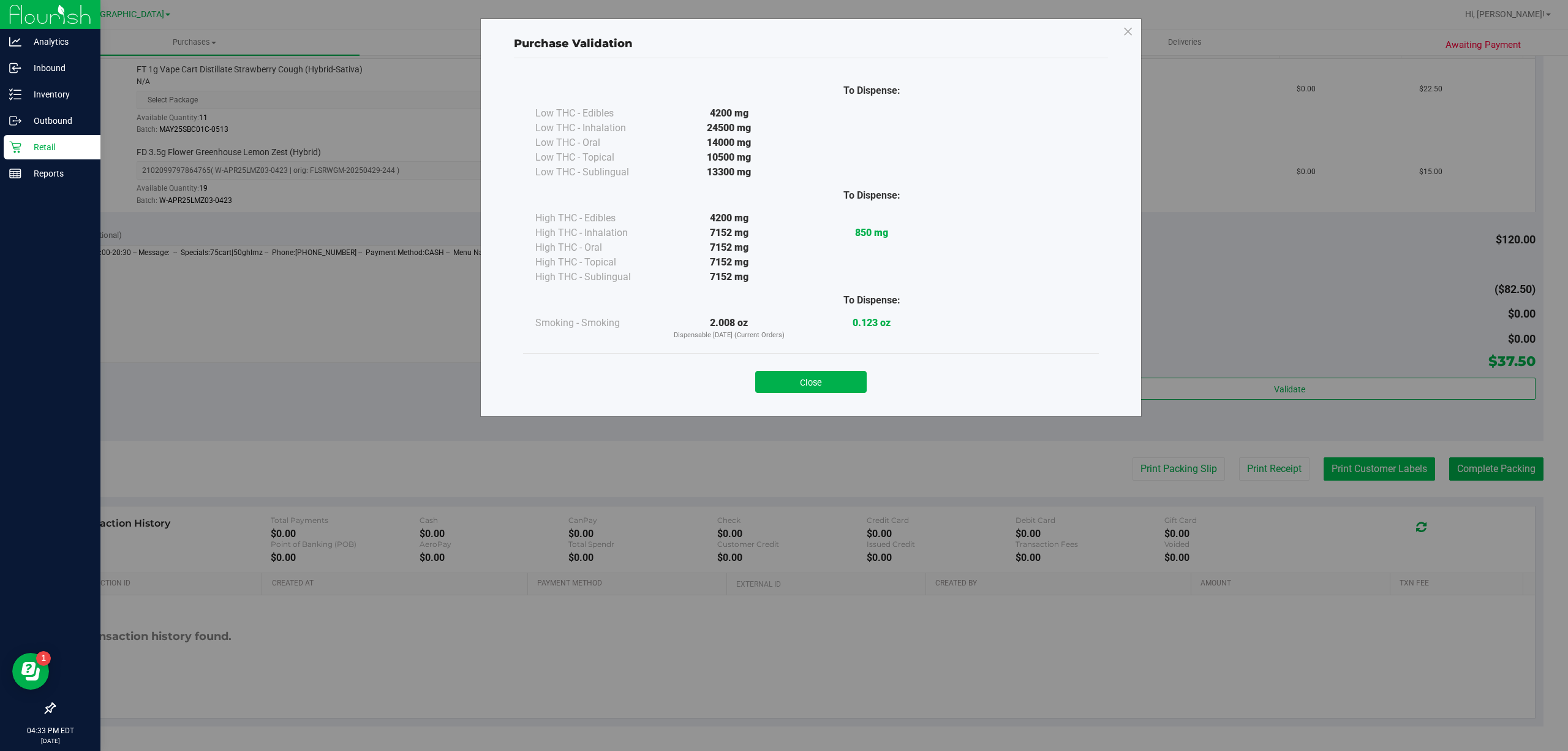
click at [1346, 467] on div "Purchase Validation To Dispense: Low THC - Edibles 4200 mg" at bounding box center [788, 376] width 1578 height 751
click at [834, 393] on button "Close" at bounding box center [811, 381] width 112 height 22
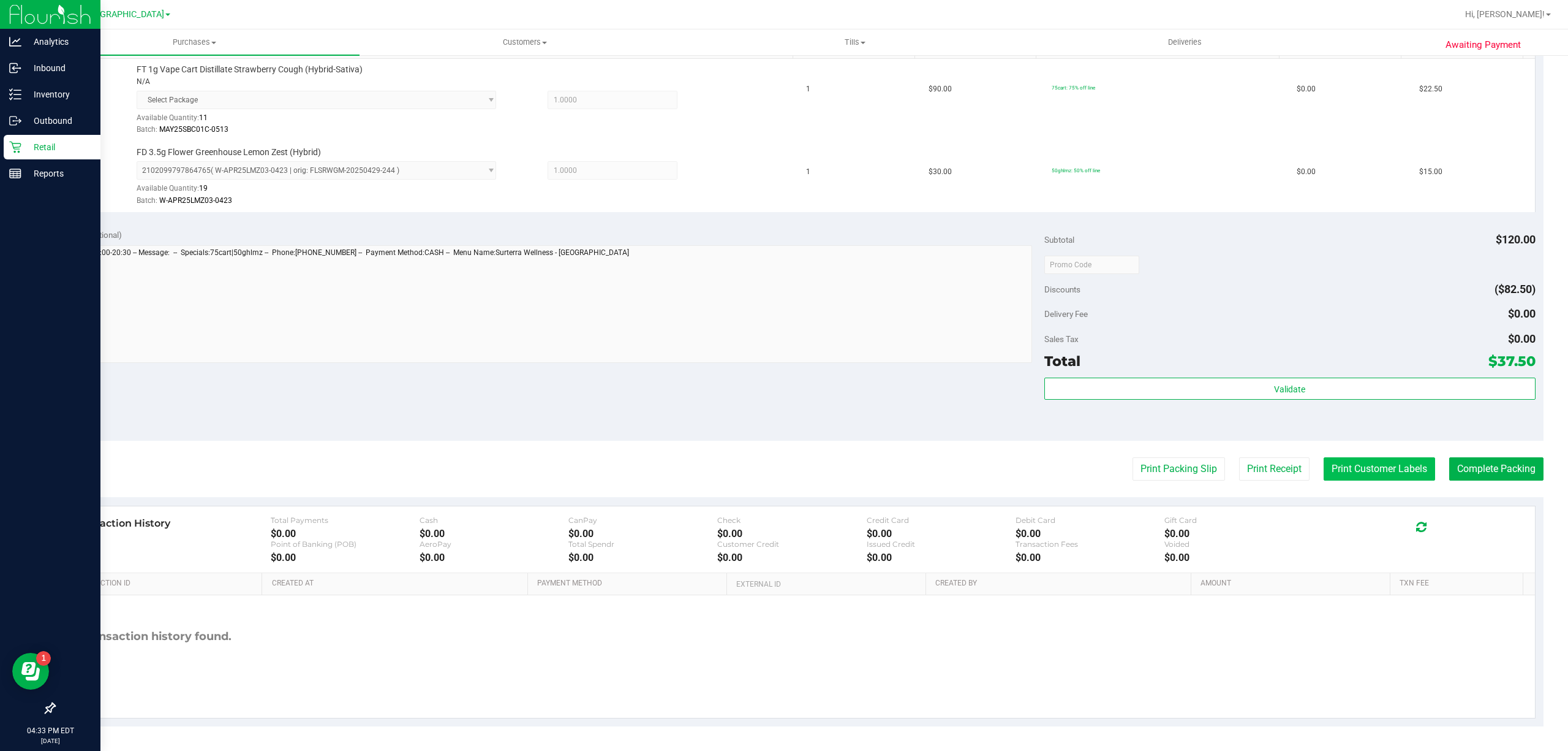
click at [1330, 474] on button "Print Customer Labels" at bounding box center [1379, 469] width 112 height 23
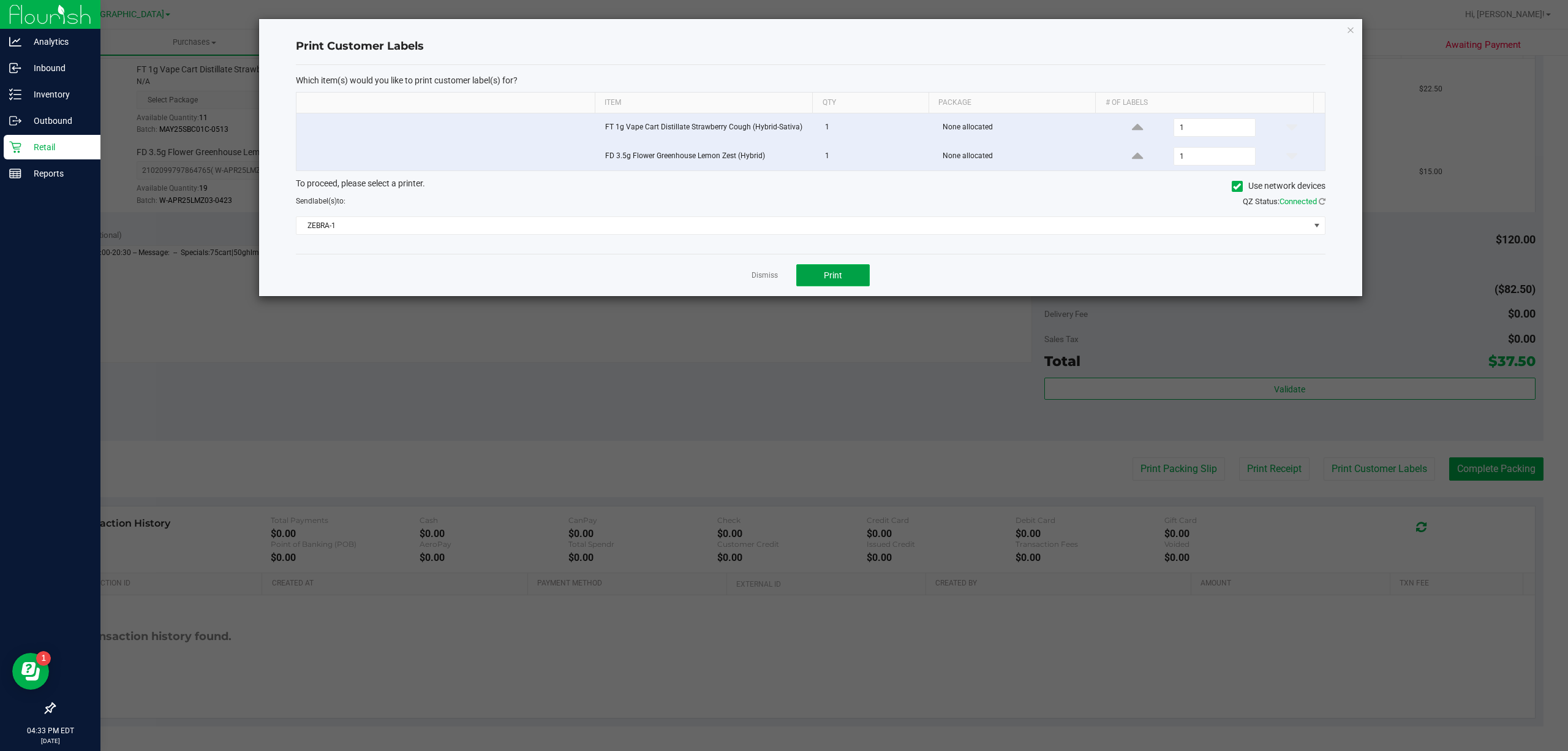
click at [837, 269] on button "Print" at bounding box center [833, 275] width 74 height 22
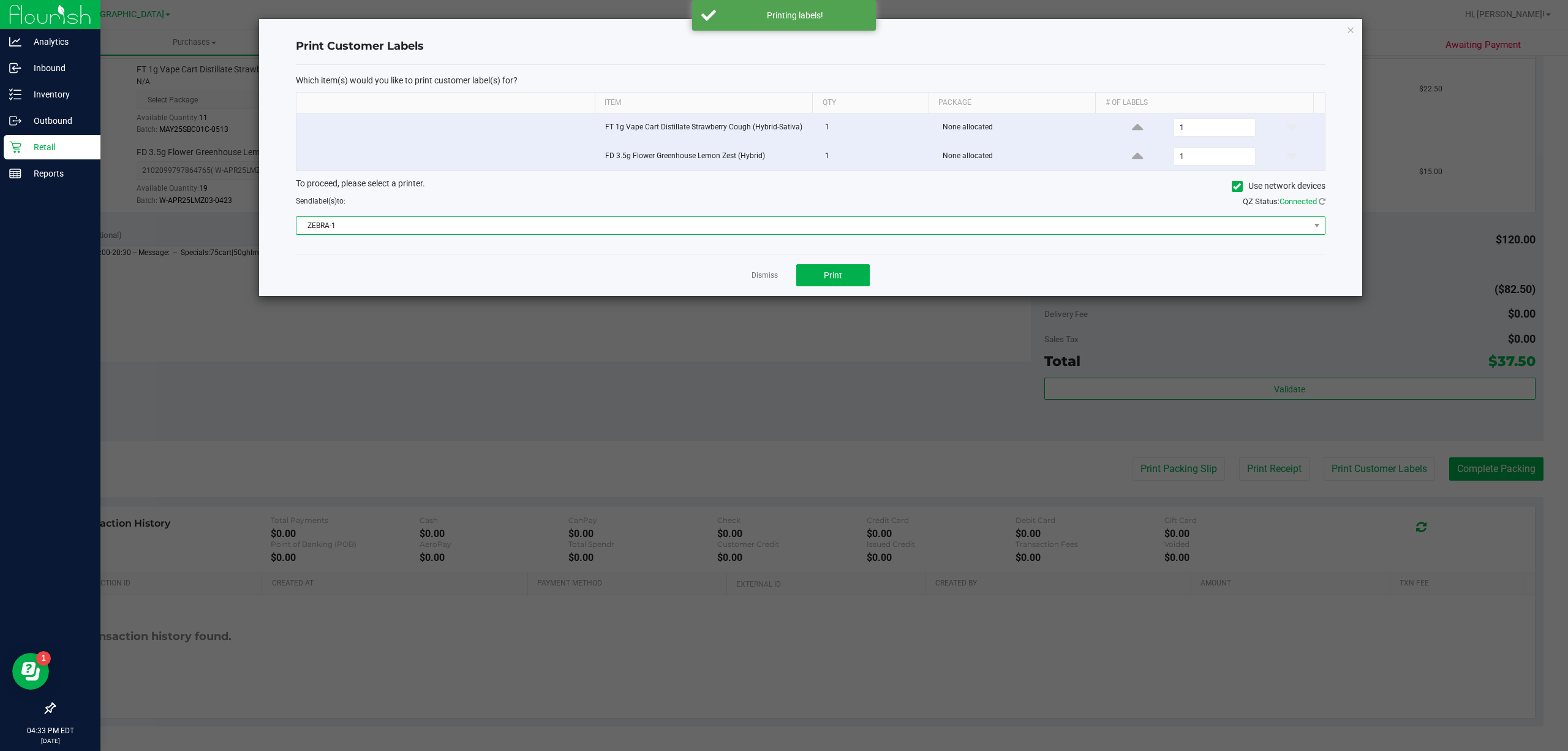
click at [847, 226] on span "ZEBRA-1" at bounding box center [803, 226] width 1013 height 17
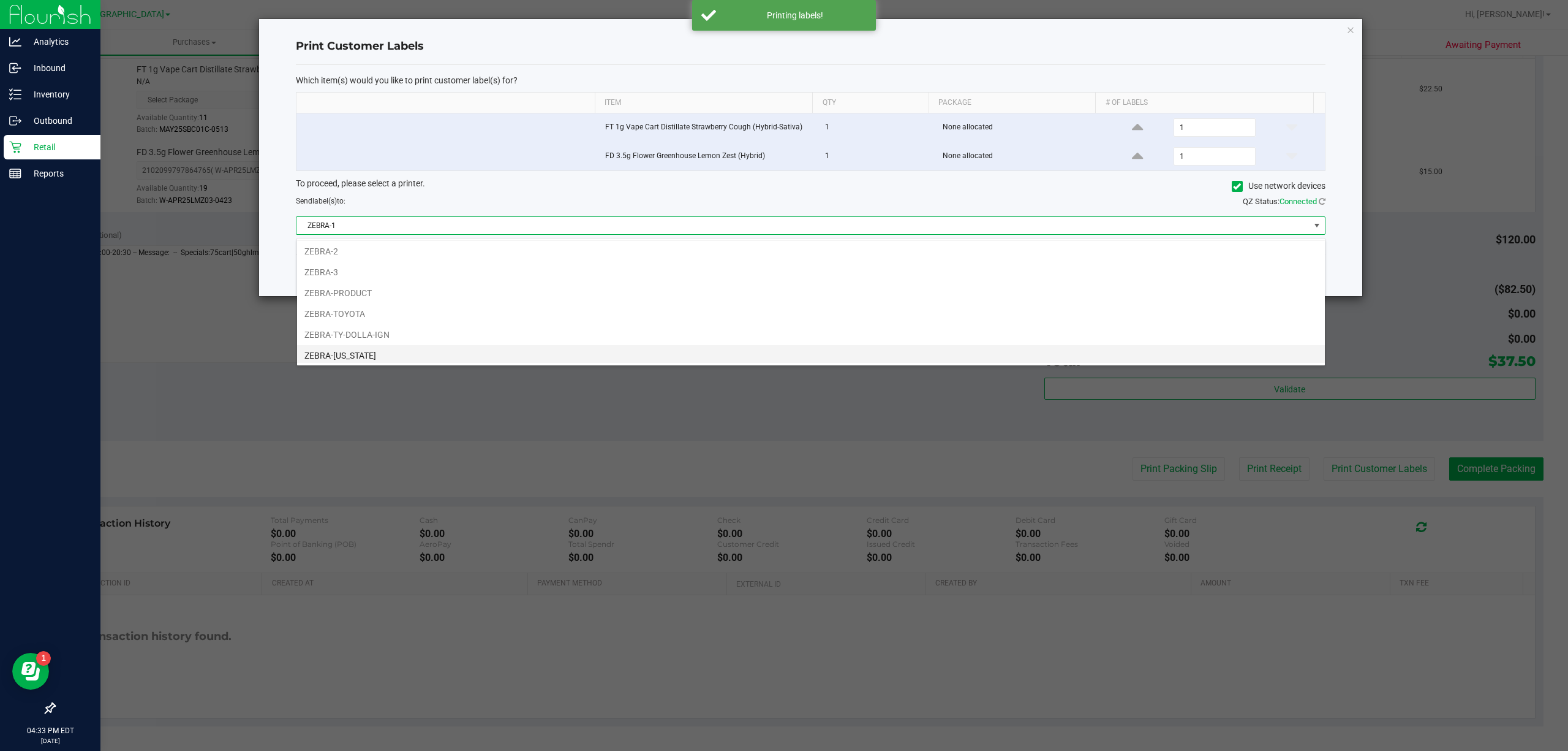
scroll to position [26, 0]
click at [446, 352] on li "ZEBRA-UTAH" at bounding box center [811, 352] width 1028 height 20
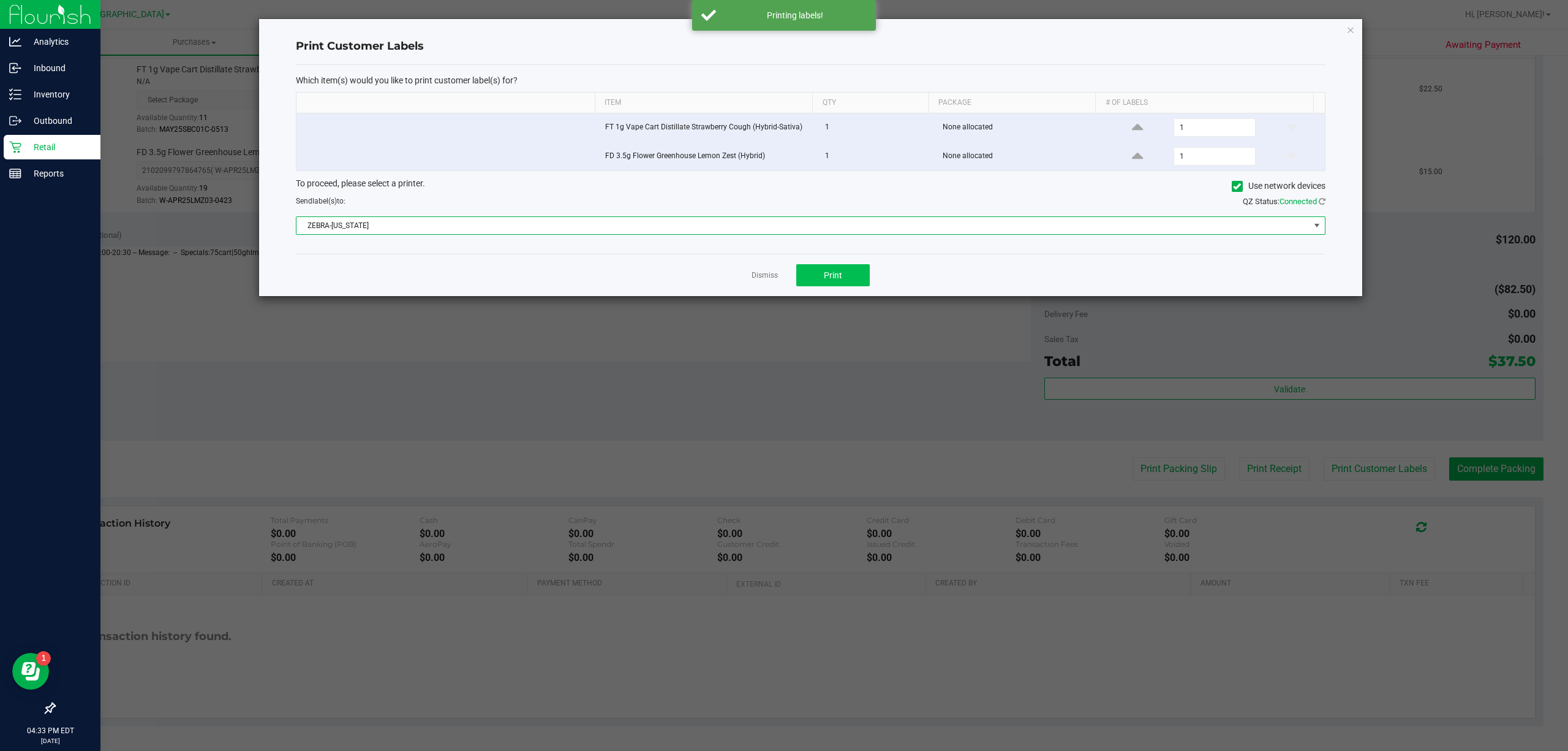
click at [869, 287] on div "Dismiss Print" at bounding box center [811, 276] width 1030 height 43
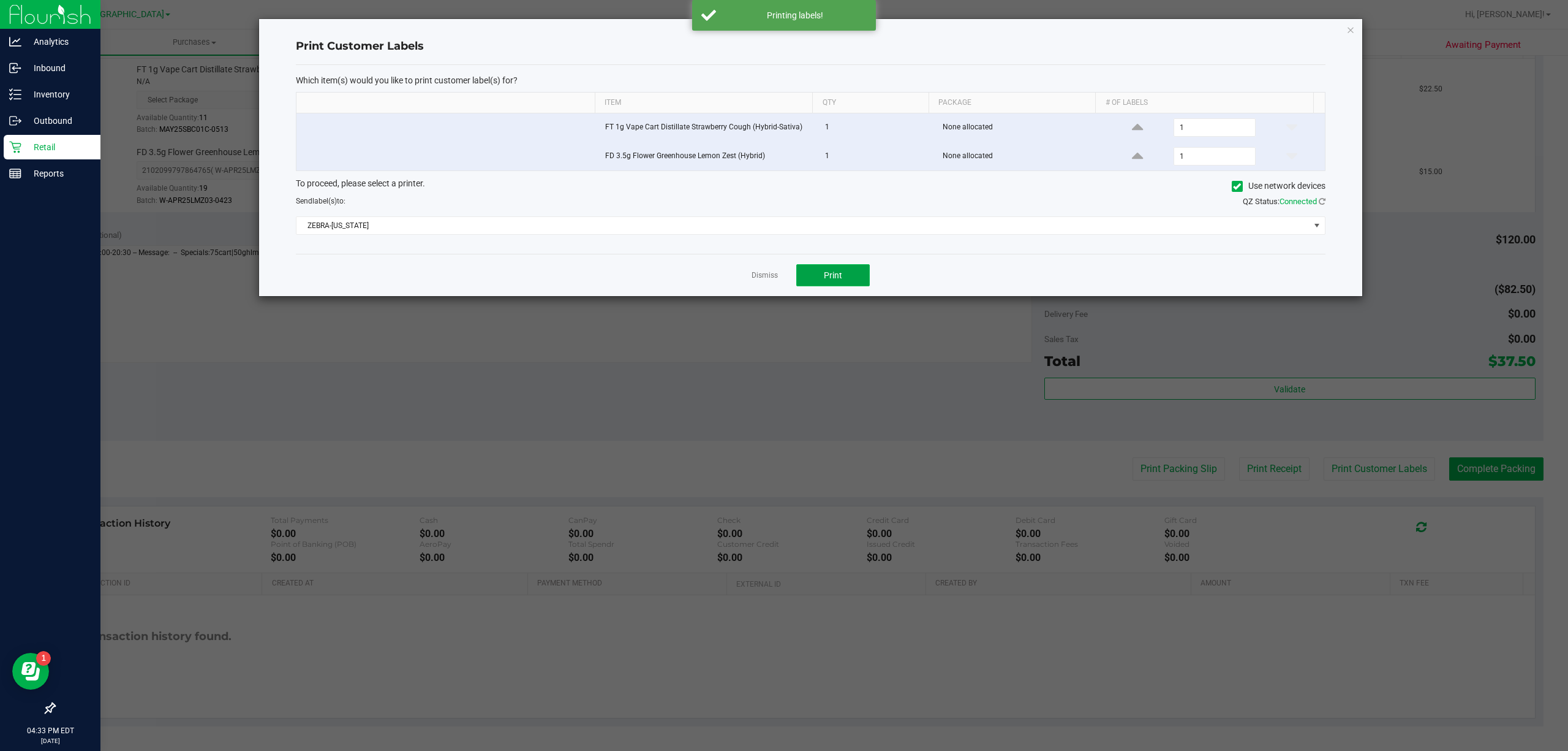
click at [831, 280] on span "Print" at bounding box center [833, 276] width 18 height 10
click at [775, 274] on link "Dismiss" at bounding box center [764, 276] width 26 height 11
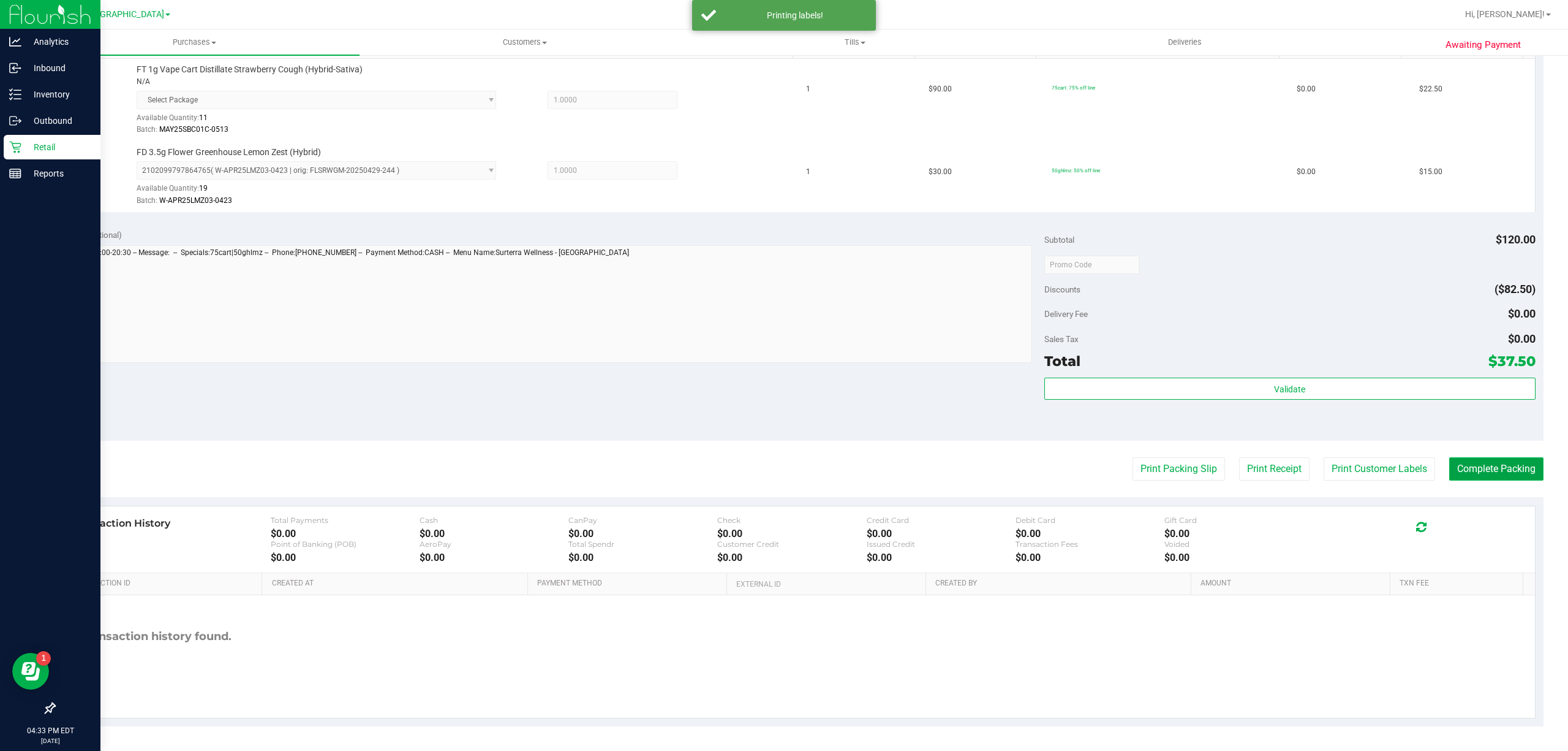
click at [1477, 467] on button "Complete Packing" at bounding box center [1496, 469] width 94 height 23
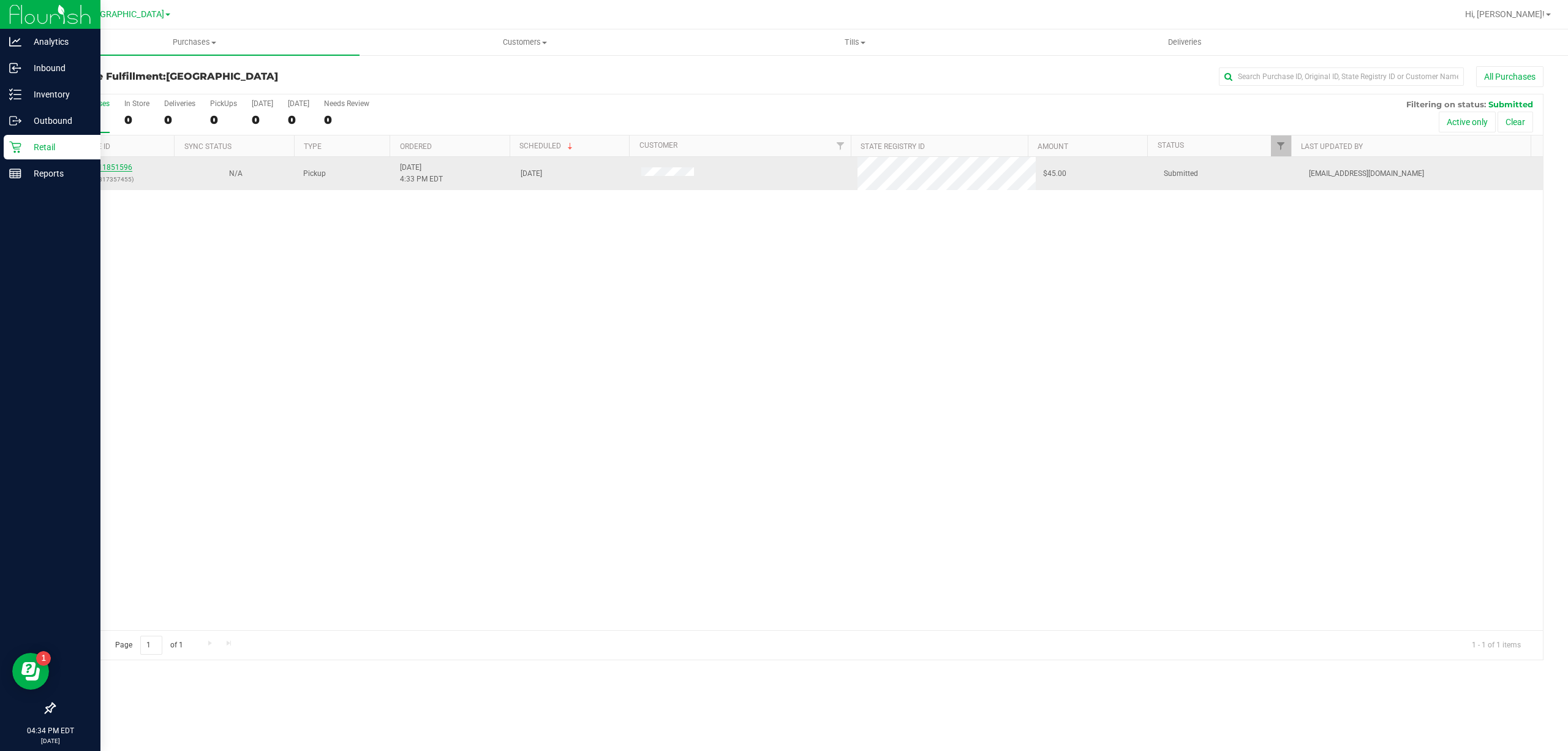
click at [104, 169] on link "11851596" at bounding box center [114, 167] width 34 height 9
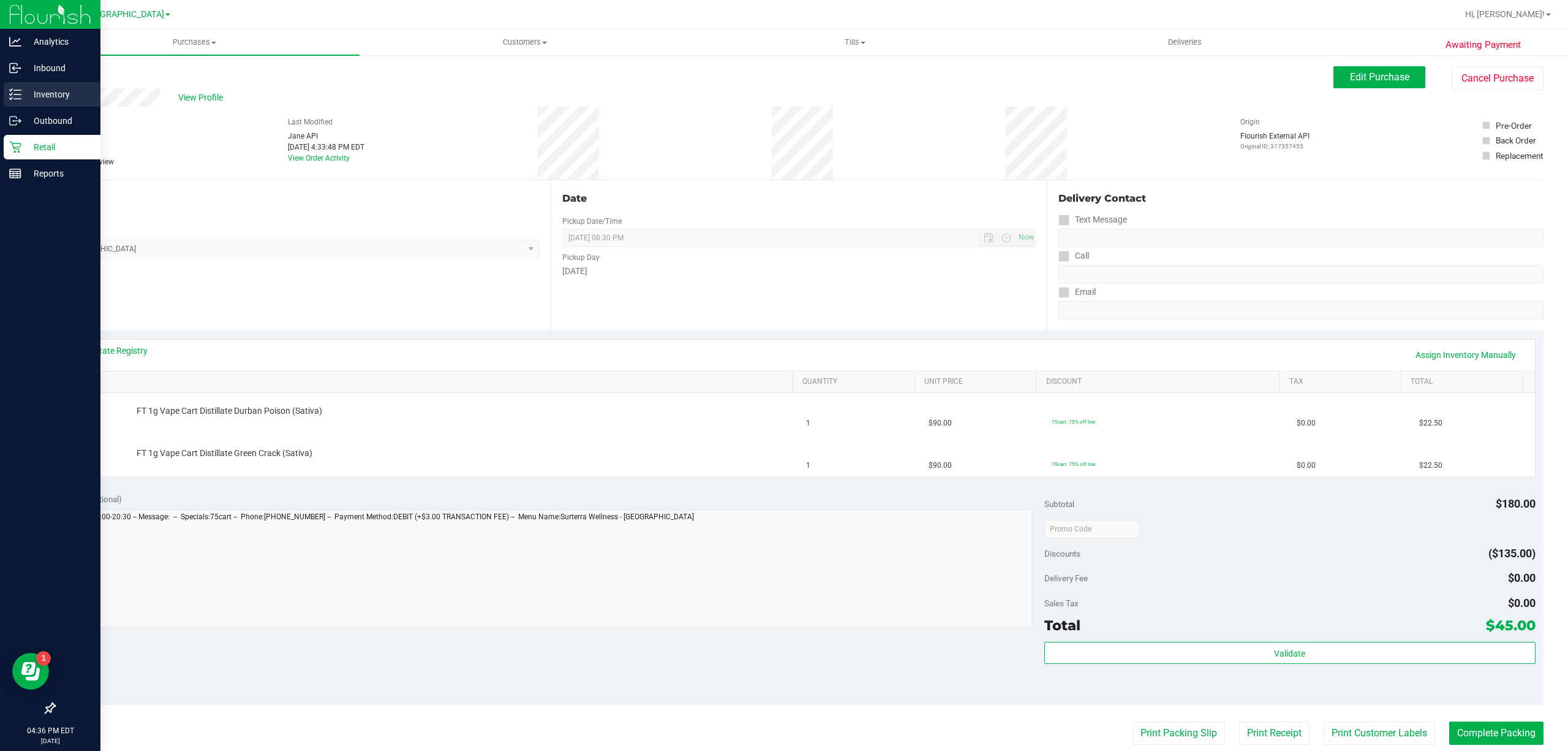
click at [38, 89] on p "Inventory" at bounding box center [58, 94] width 74 height 15
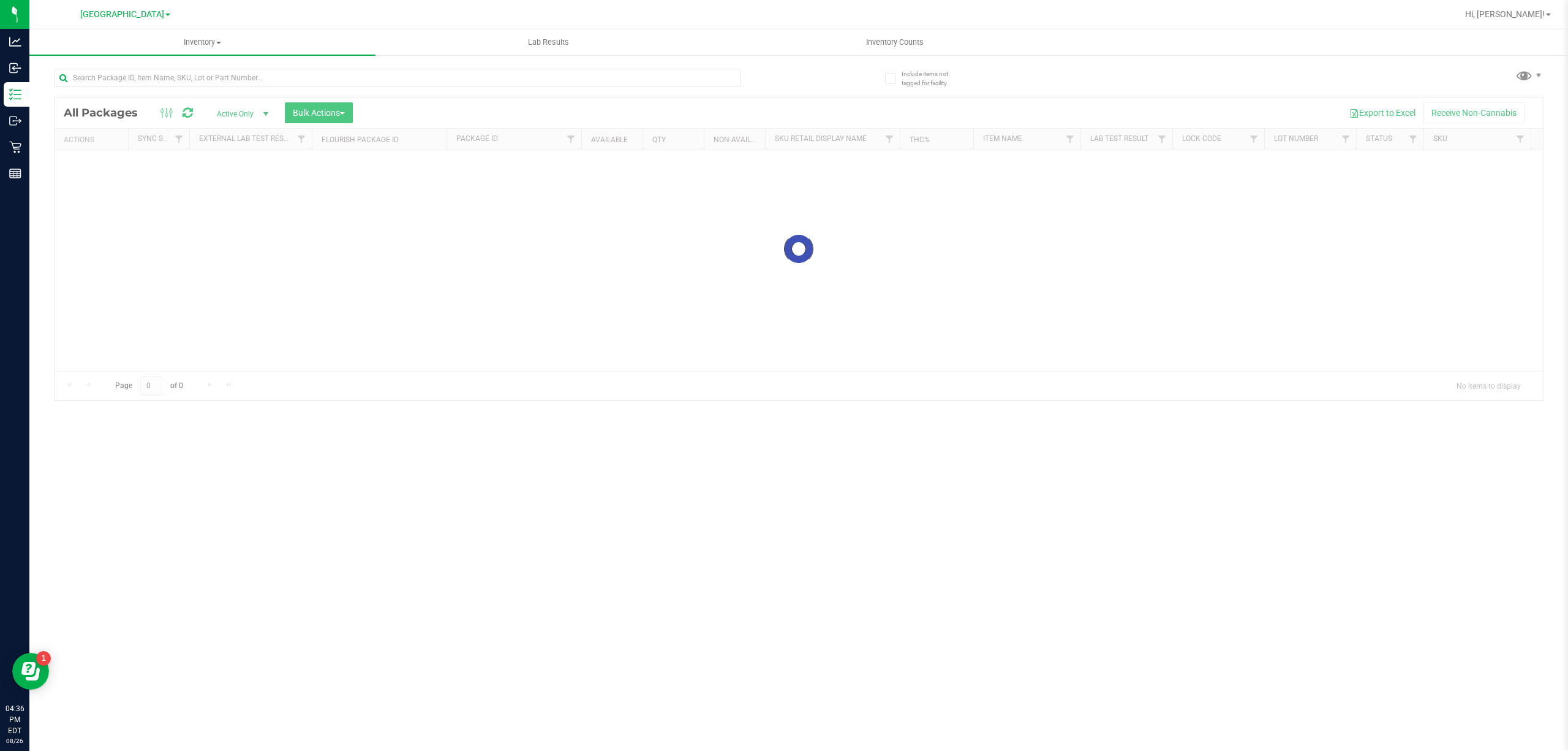
click at [152, 92] on div at bounding box center [398, 82] width 687 height 28
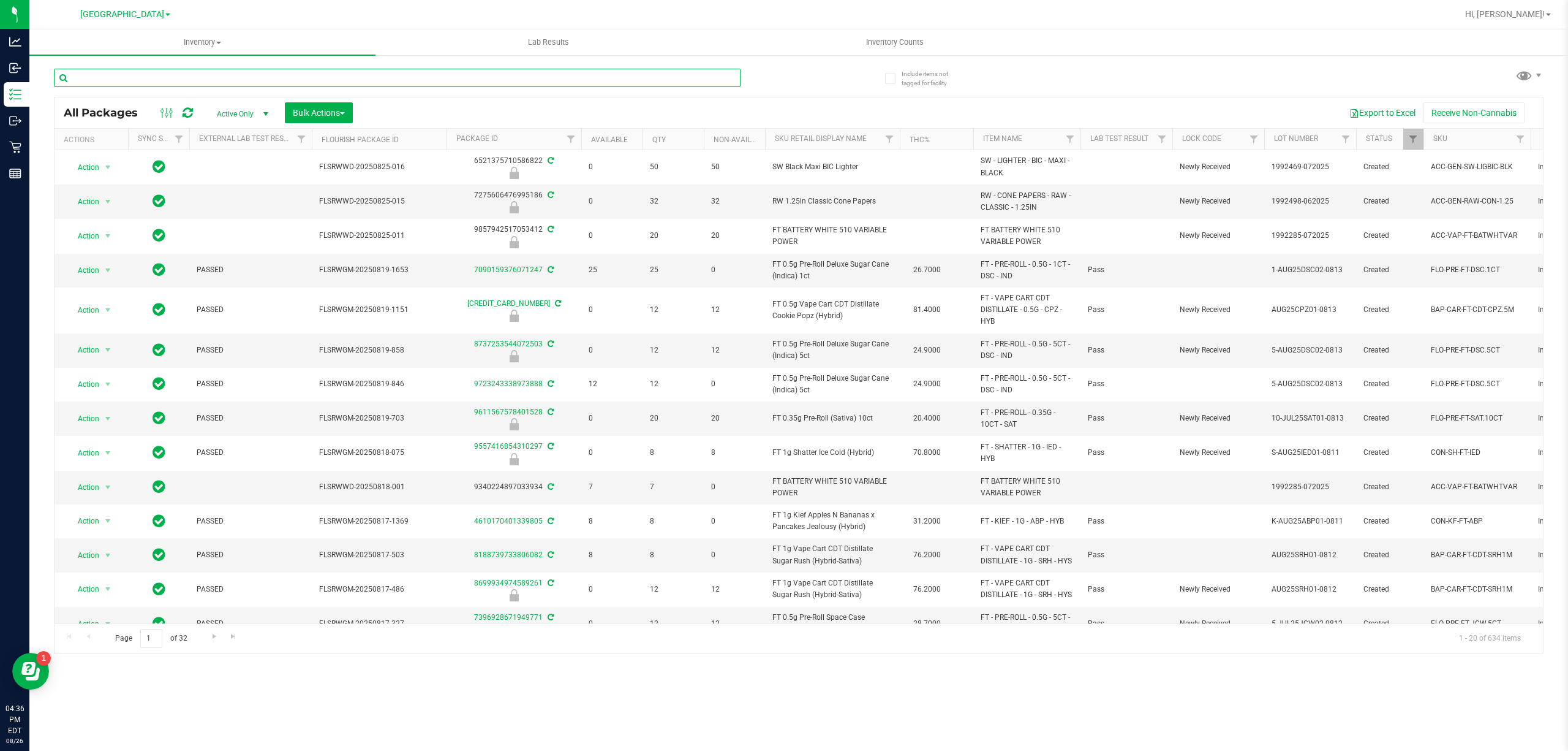
paste input "FT 0.5g Vape Cart Distillate Kush Mintz (Hybrid)"
click at [164, 69] on input "FT 0.5g Vape Cart Distillate Kush Mintz (Hybrid)" at bounding box center [398, 78] width 687 height 18
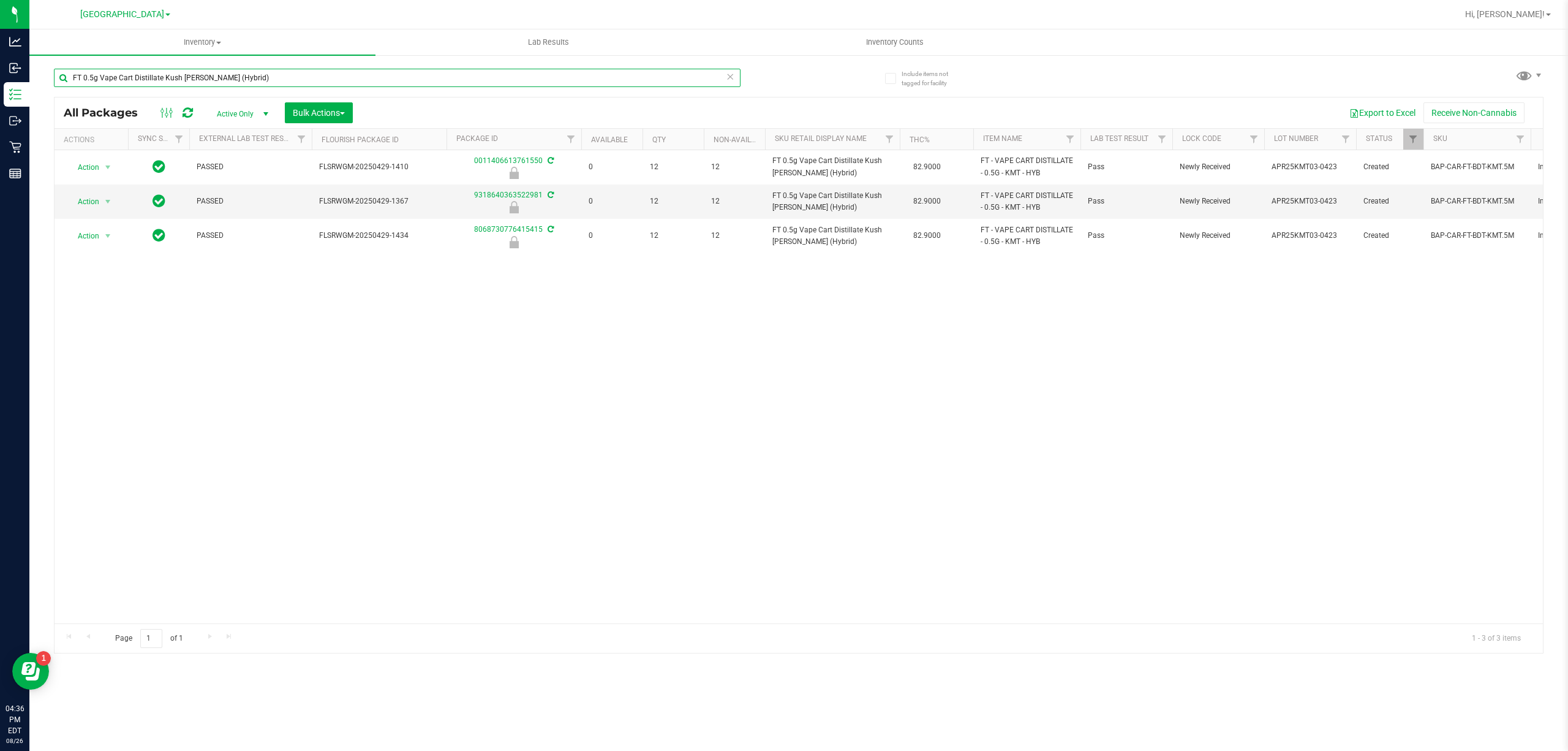
click at [206, 78] on input "FT 0.5g Vape Cart Distillate Kush Mintz (Hybrid)" at bounding box center [398, 78] width 687 height 18
paste input "Original Z (Hybrid-Indica"
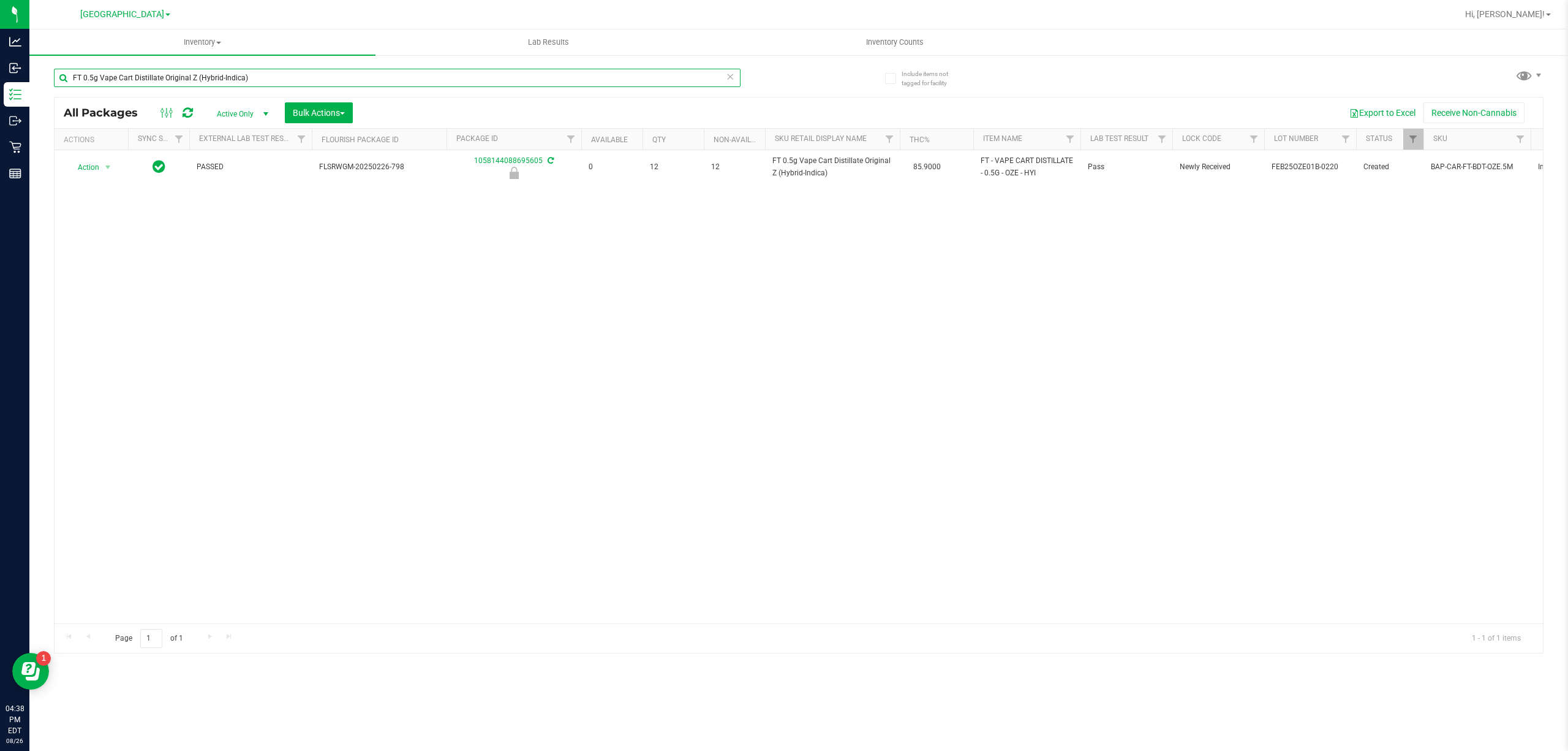
click at [263, 72] on input "FT 0.5g Vape Cart Distillate Original Z (Hybrid-Indica)" at bounding box center [398, 78] width 687 height 18
paste input "Pre-Roll Cookies n' Dream (Indica) 5ct"
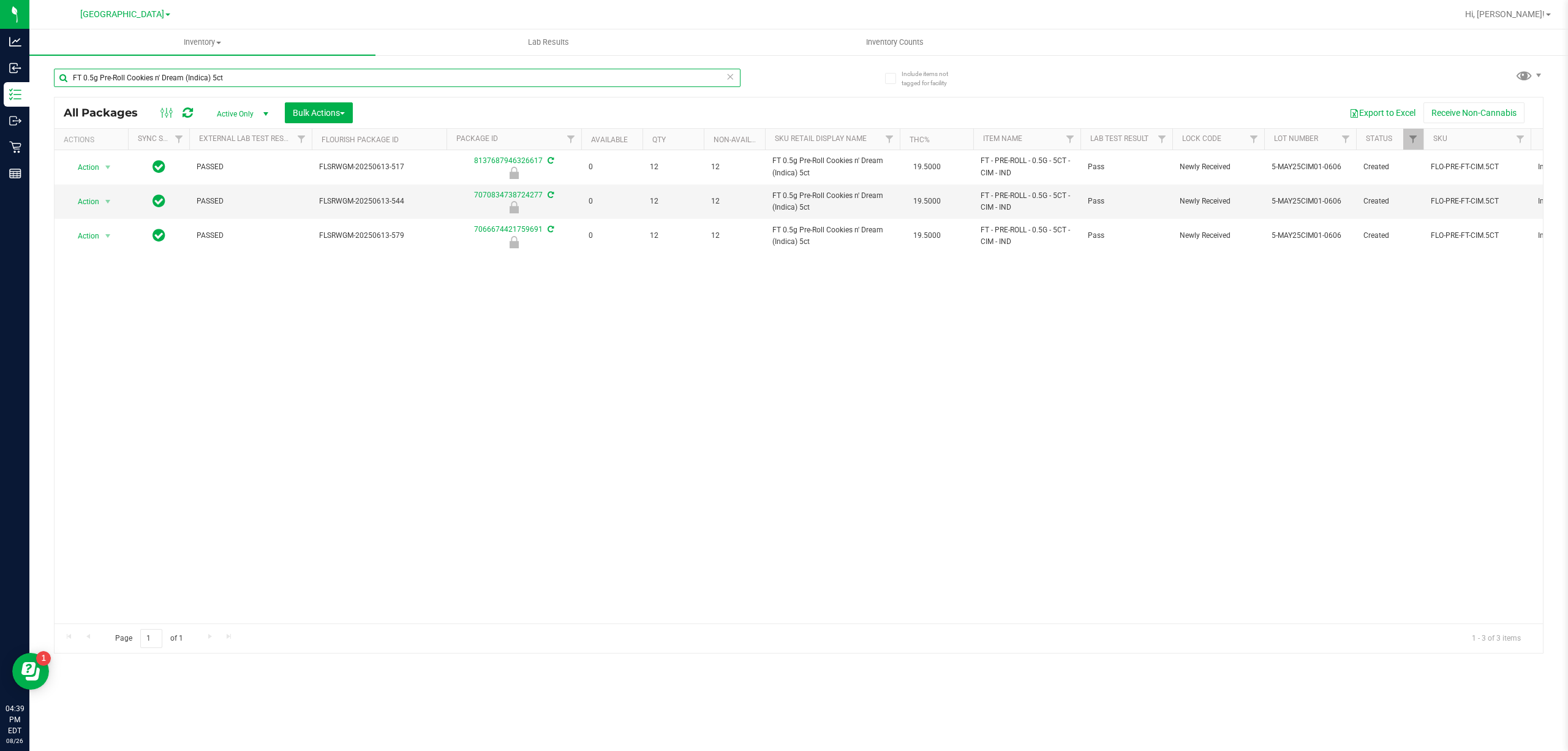
click at [225, 86] on input "FT 0.5g Pre-Roll Cookies n' Dream (Indica) 5ct" at bounding box center [398, 78] width 687 height 18
paste input "Grape Essence (Hybrid"
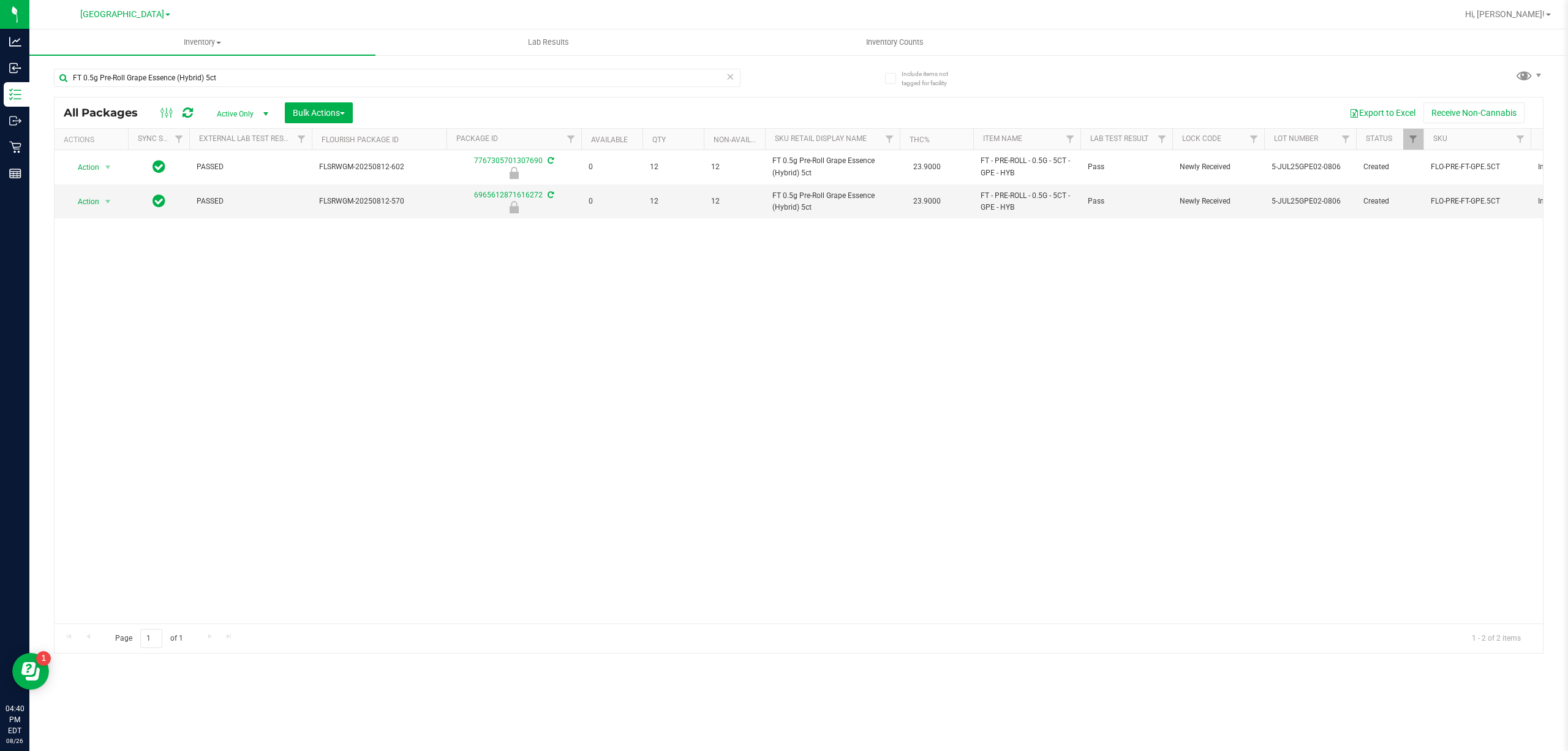
click at [120, 89] on div "FT 0.5g Pre-Roll Grape Essence (Hybrid) 5ct" at bounding box center [398, 82] width 687 height 28
click at [124, 82] on input "FT 0.5g Pre-Roll Grape Essence (Hybrid) 5ct" at bounding box center [398, 78] width 687 height 18
click at [124, 82] on input "FT 0.5g Pre-Roll Grape Essence (Hybrid) 5ct" at bounding box center [398, 78] width 687 height 18
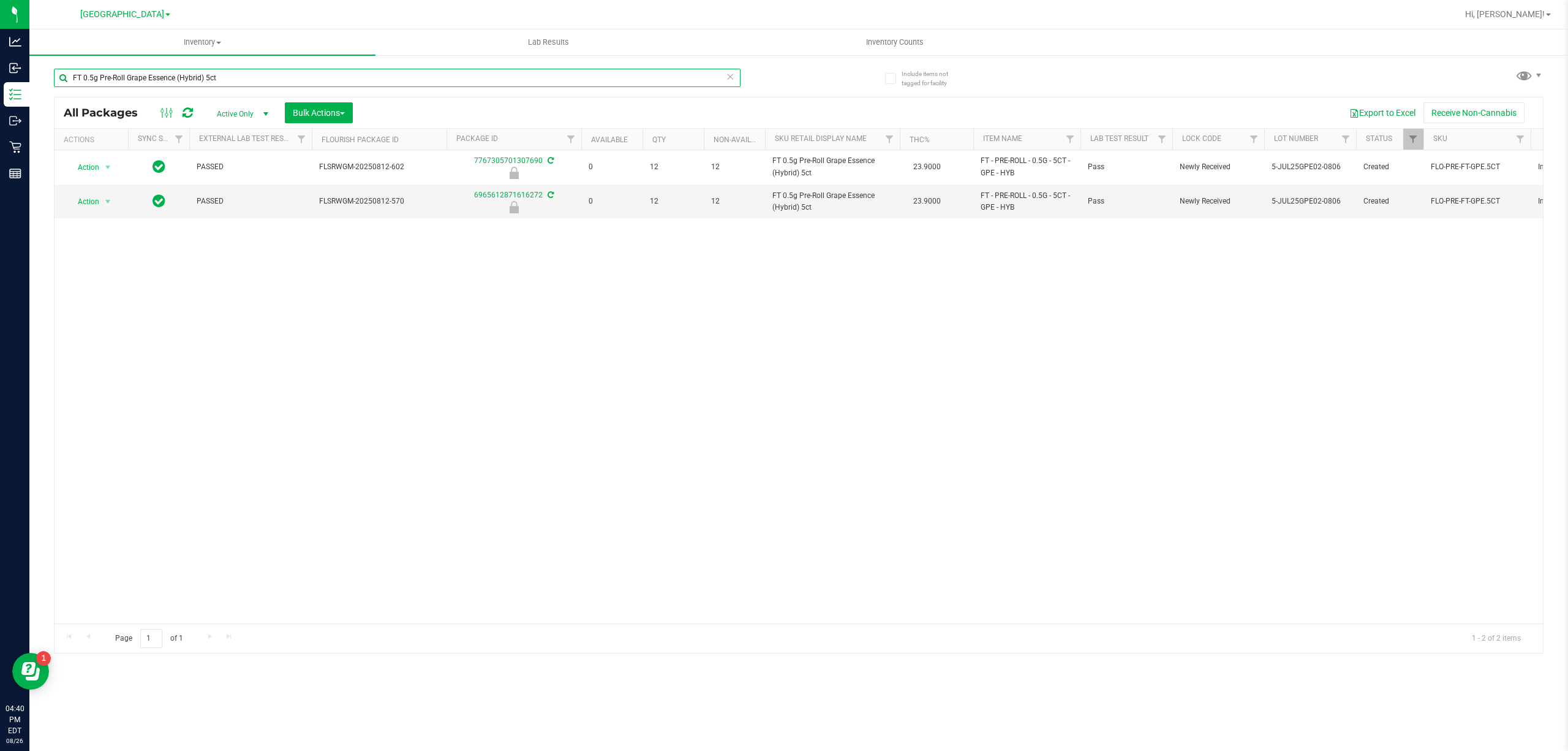
click at [124, 82] on input "FT 0.5g Pre-Roll Grape Essence (Hybrid) 5ct" at bounding box center [398, 78] width 687 height 18
paste input "Space Cas"
type input "FT 0.5g Pre-Roll Space Case (Hybrid) 5ct"
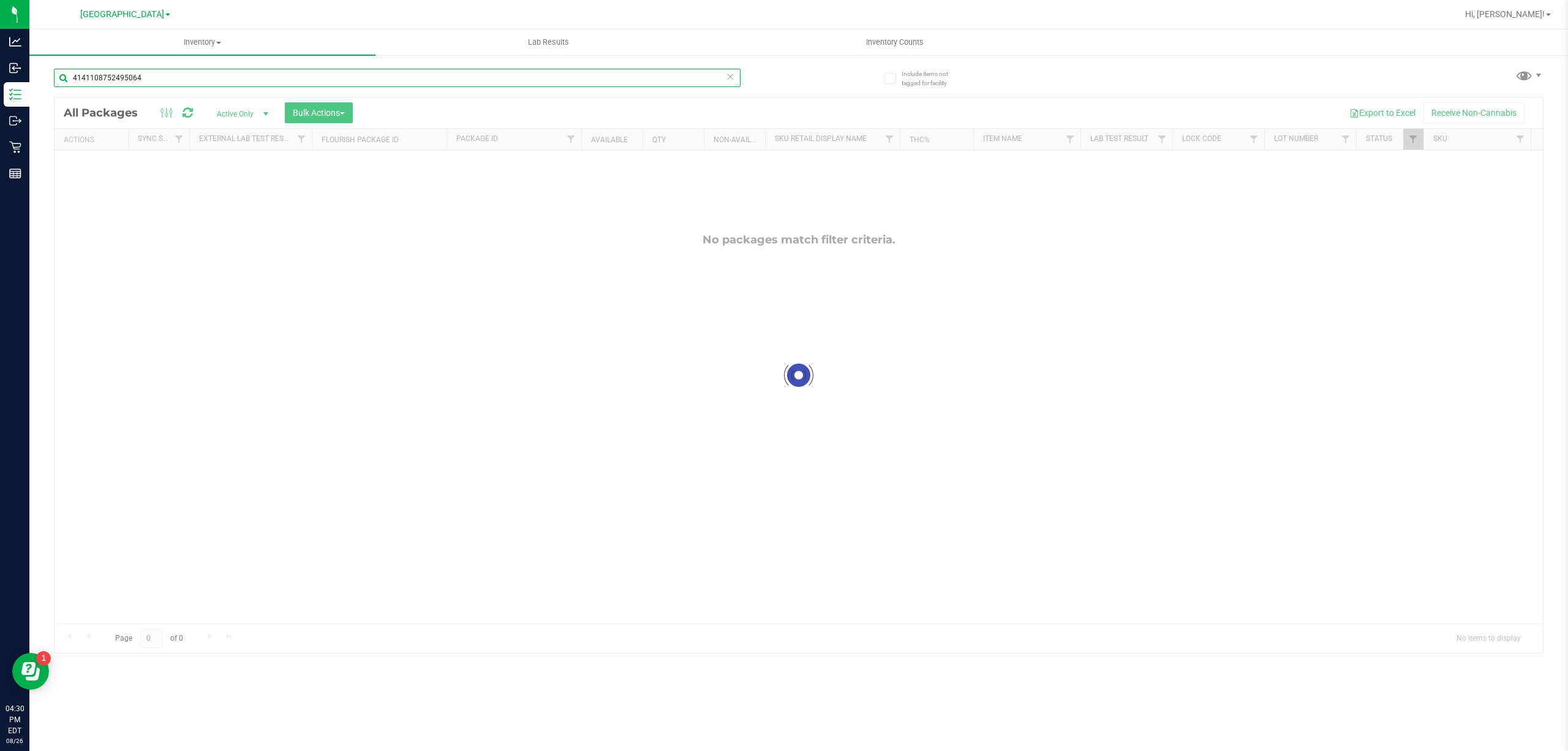
click at [145, 81] on input "4141108752495064" at bounding box center [398, 78] width 687 height 18
paste input "FT 1g Vape Cart Distillate Strawberry Cough (Hybrid-Sativa)"
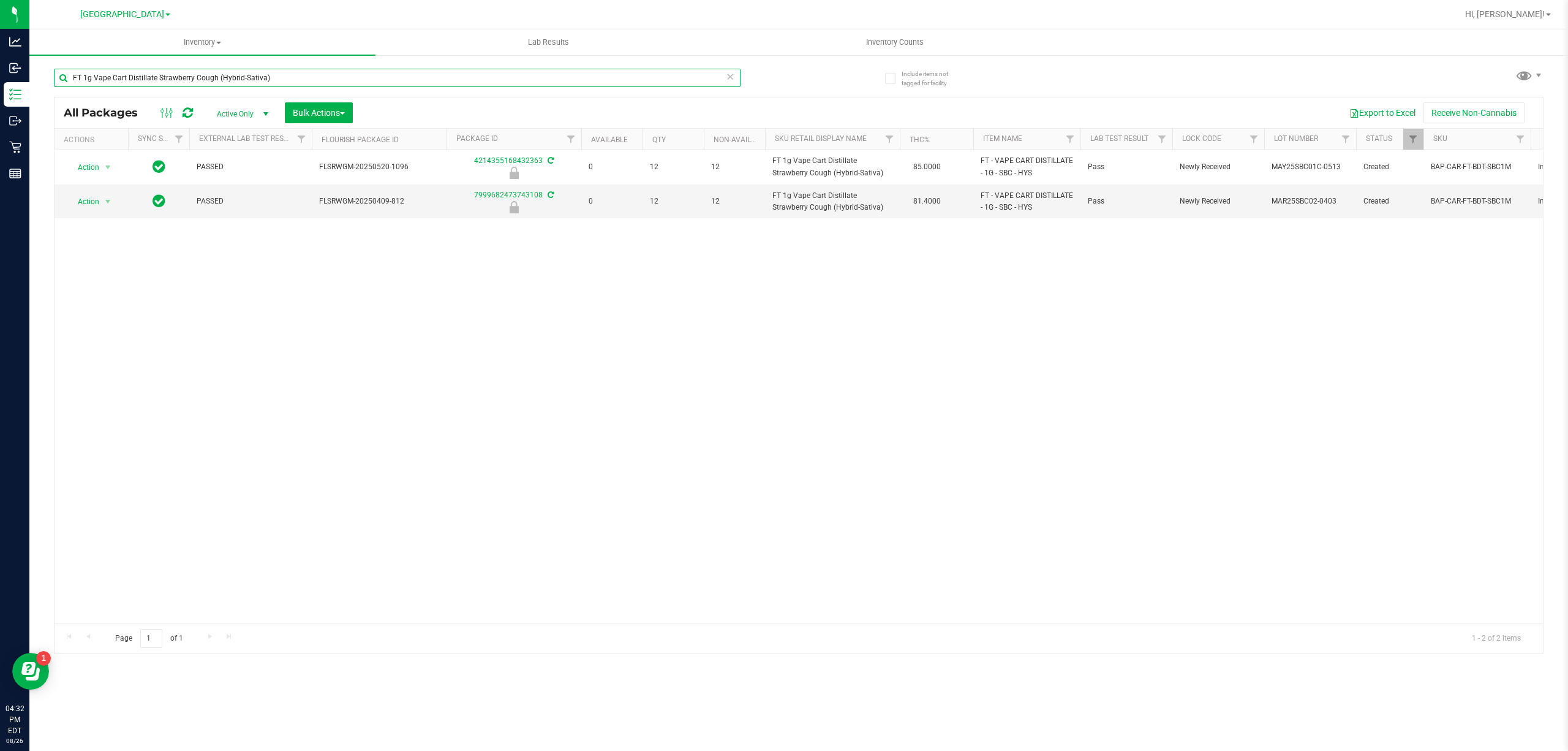
click at [689, 81] on input "FT 1g Vape Cart Distillate Strawberry Cough (Hybrid-Sativa)" at bounding box center [398, 78] width 687 height 18
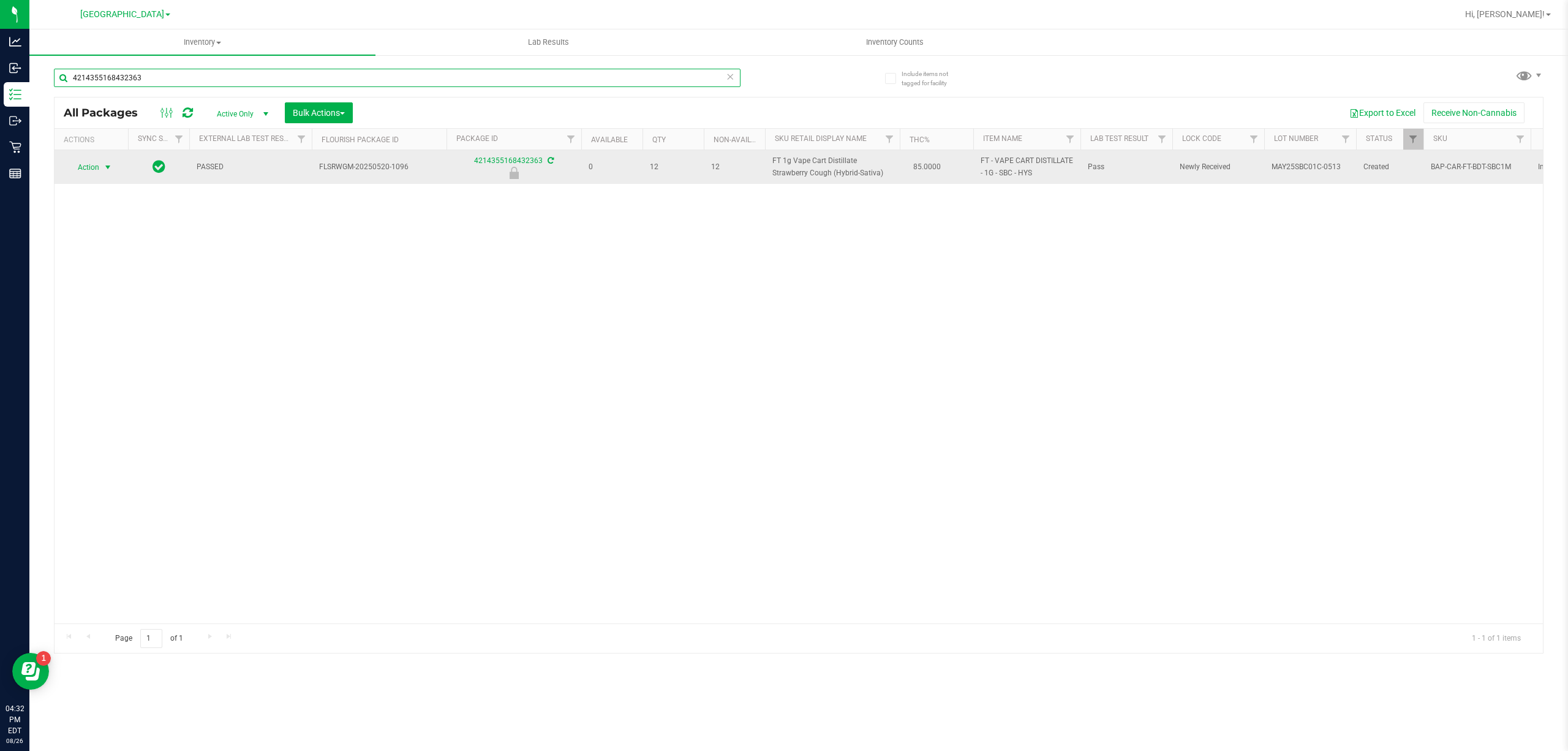
type input "4214355168432363"
click at [103, 173] on span "select" at bounding box center [108, 167] width 10 height 10
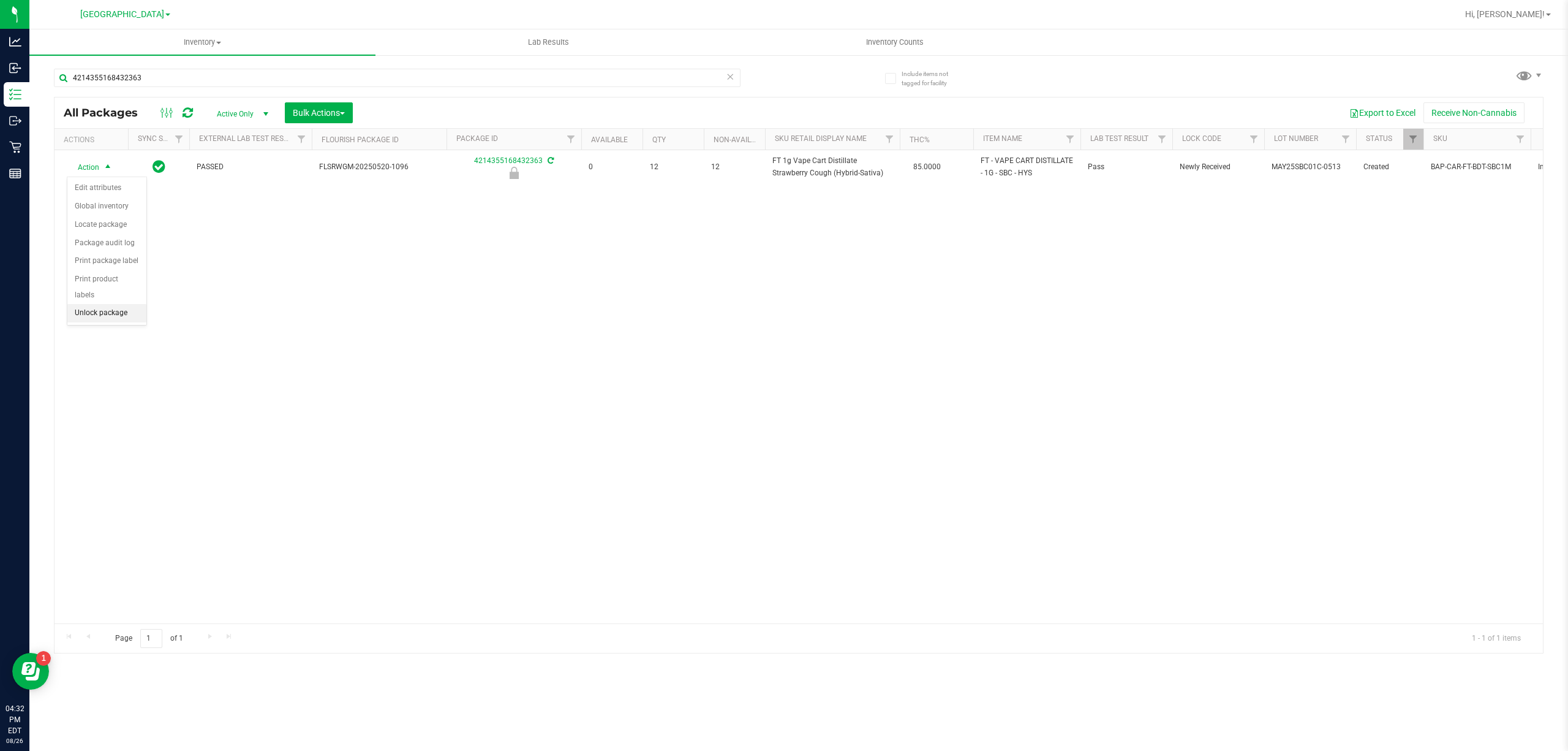
click at [126, 321] on li "Unlock package" at bounding box center [106, 312] width 79 height 18
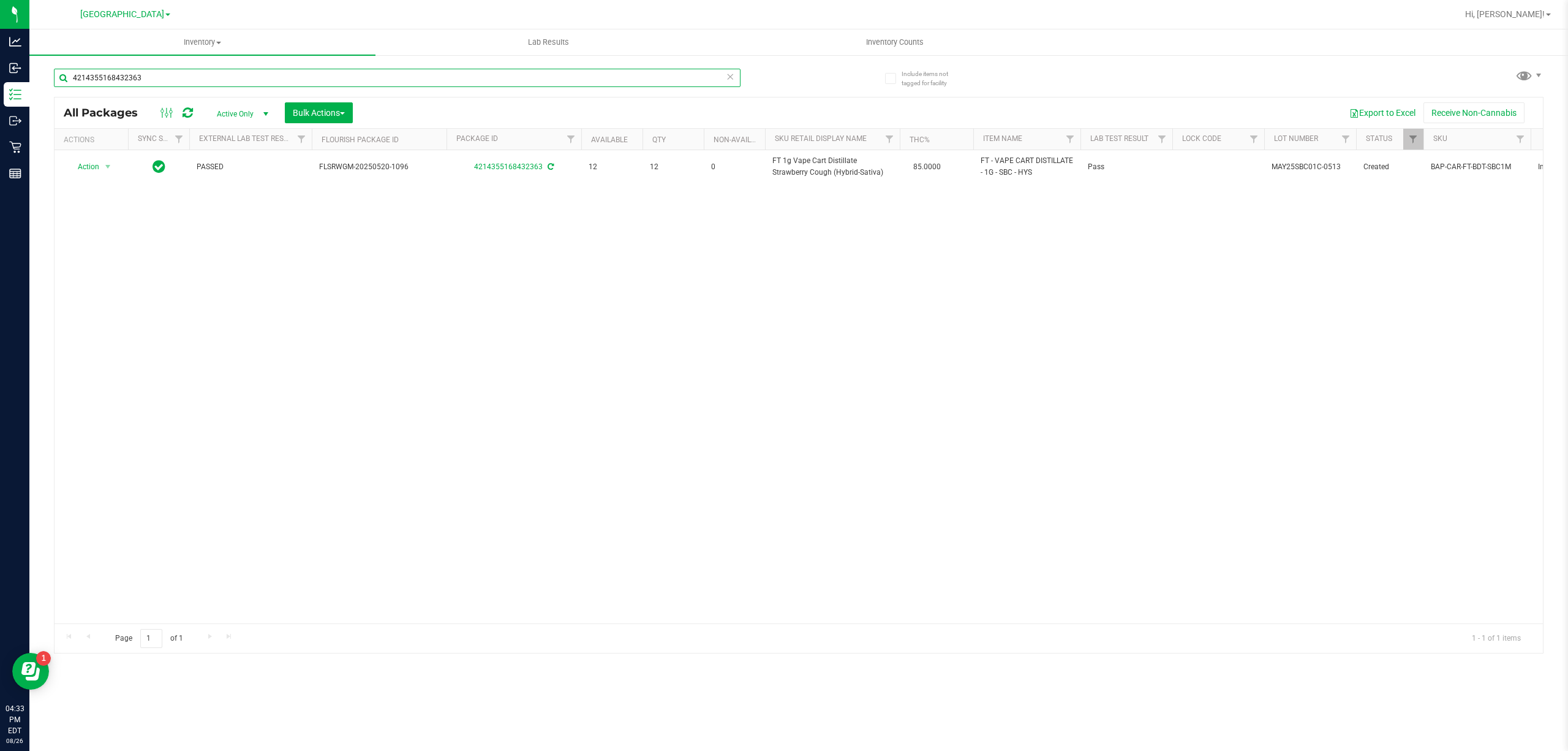
click at [432, 70] on input "4214355168432363" at bounding box center [398, 78] width 687 height 18
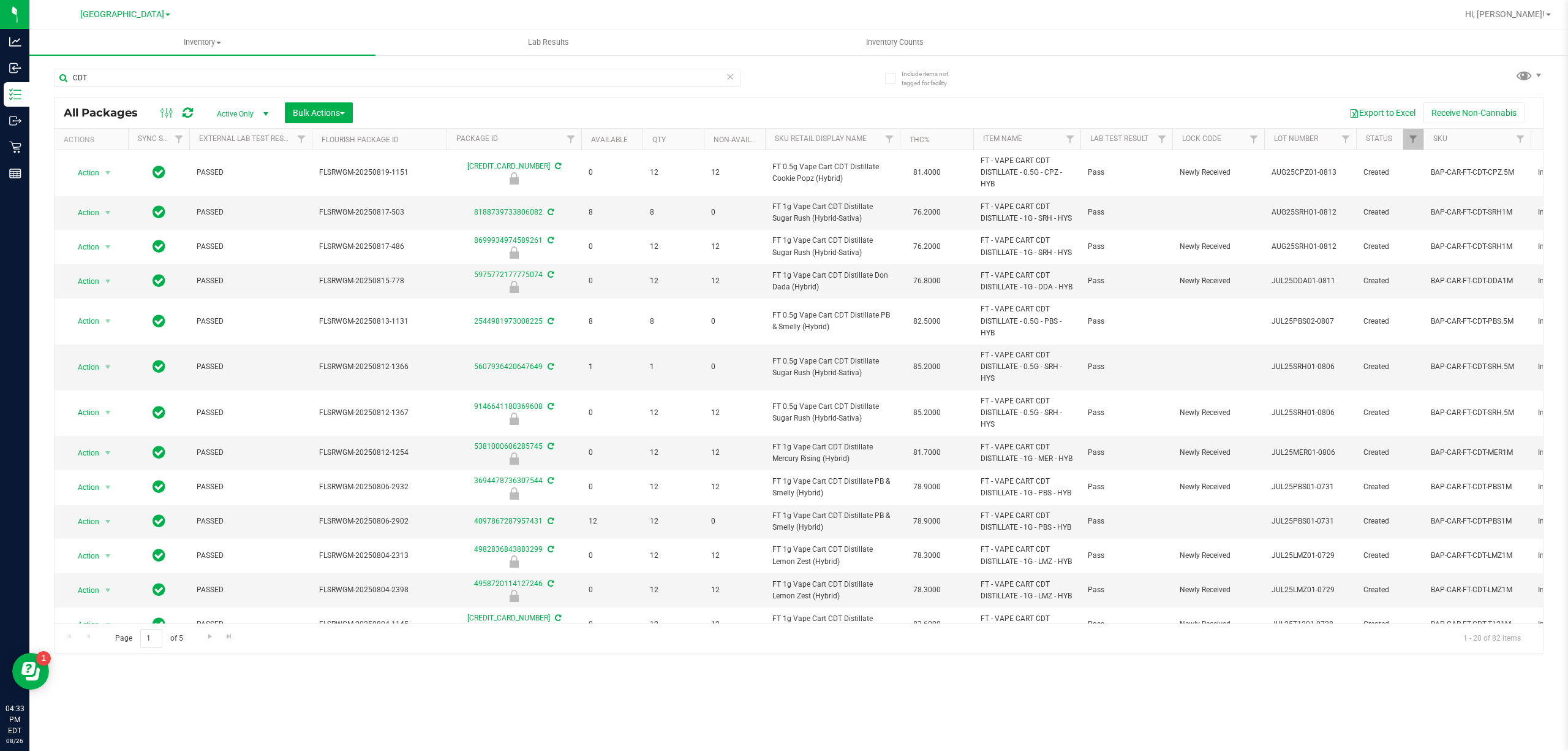
click at [878, 144] on th "Sku Retail Display Name" at bounding box center [832, 140] width 135 height 21
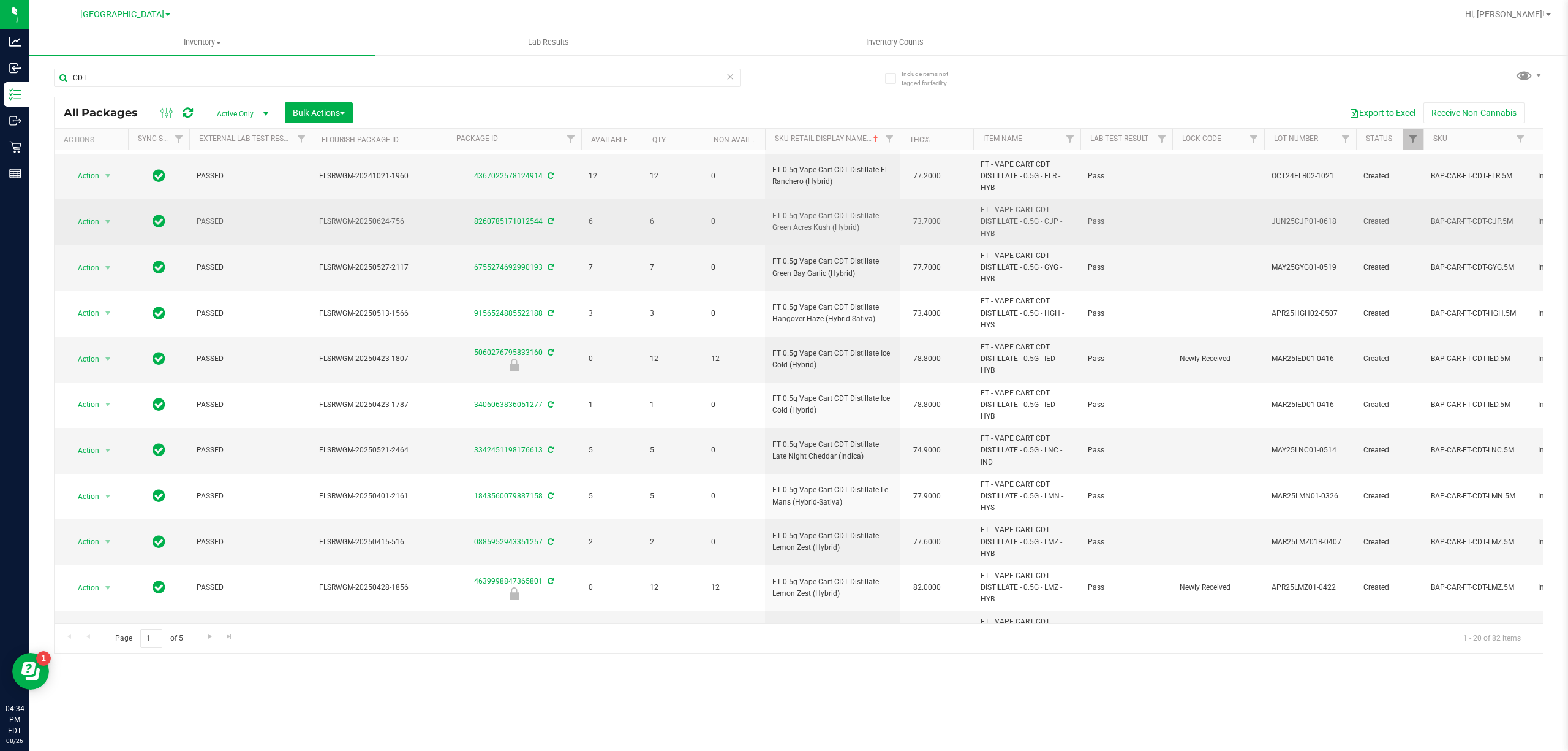
scroll to position [457, 0]
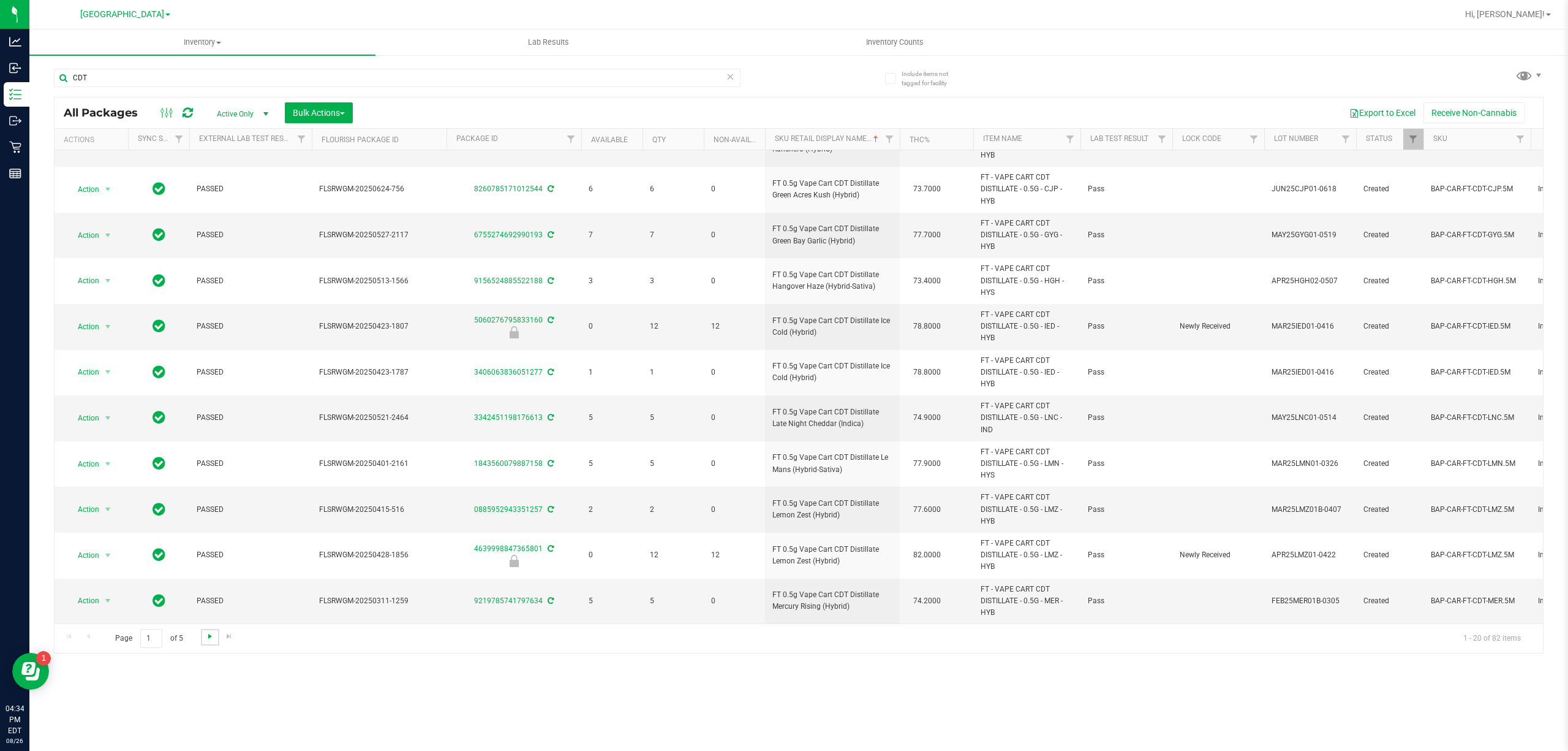
click at [208, 637] on span "Go to the next page" at bounding box center [210, 637] width 10 height 10
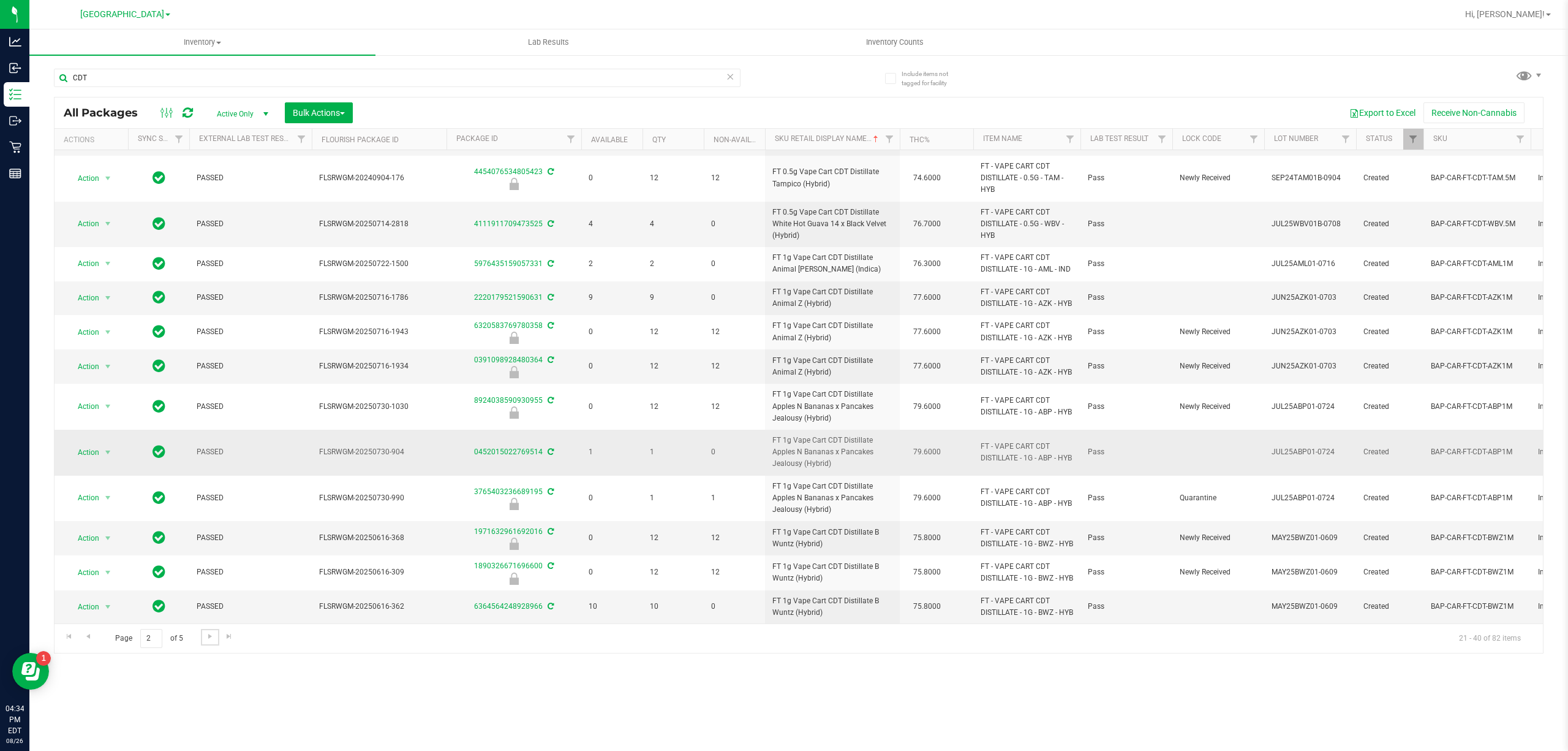
scroll to position [445, 0]
click at [208, 636] on span "Go to the next page" at bounding box center [210, 637] width 10 height 10
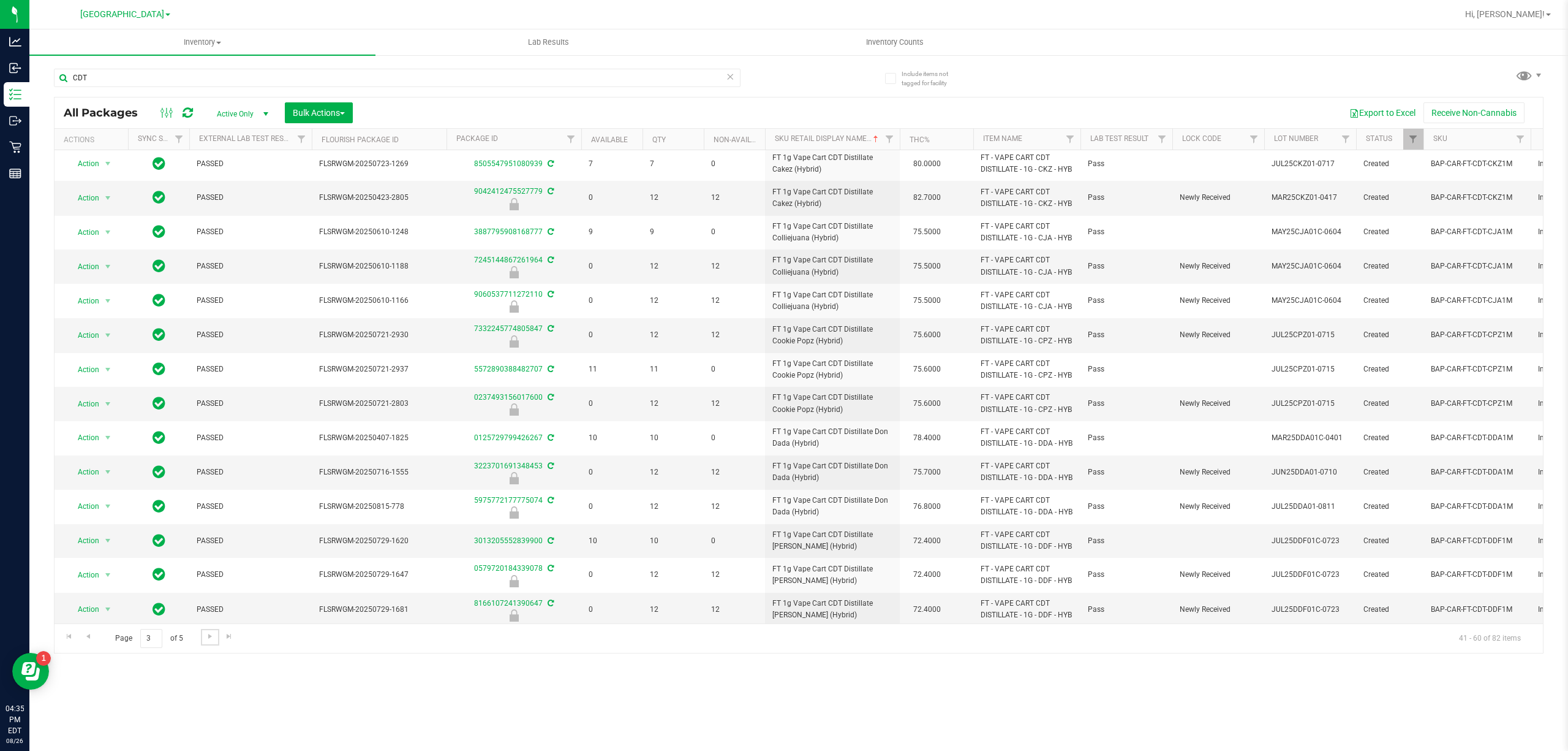
scroll to position [297, 0]
click at [208, 641] on span "Go to the next page" at bounding box center [210, 637] width 10 height 10
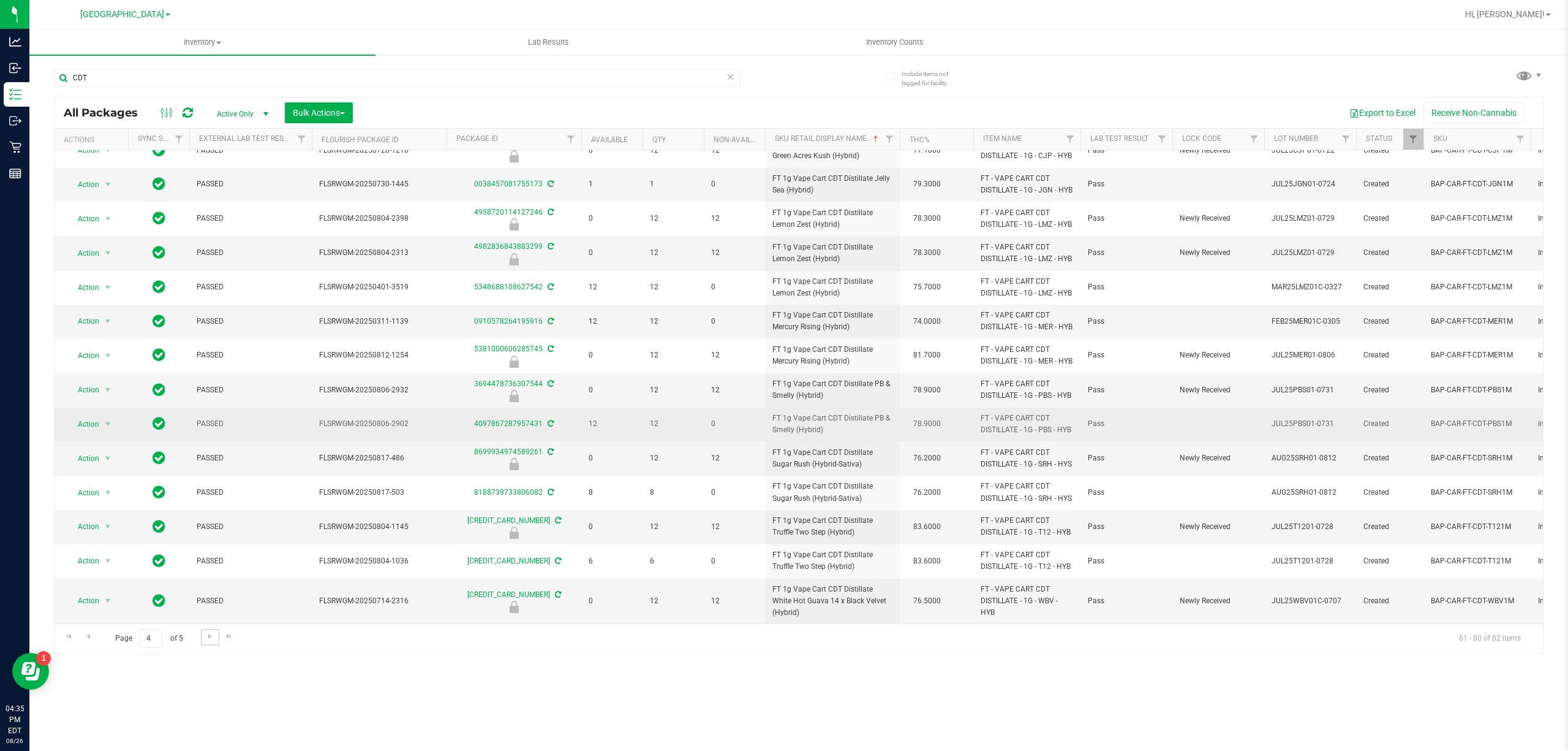
scroll to position [331, 0]
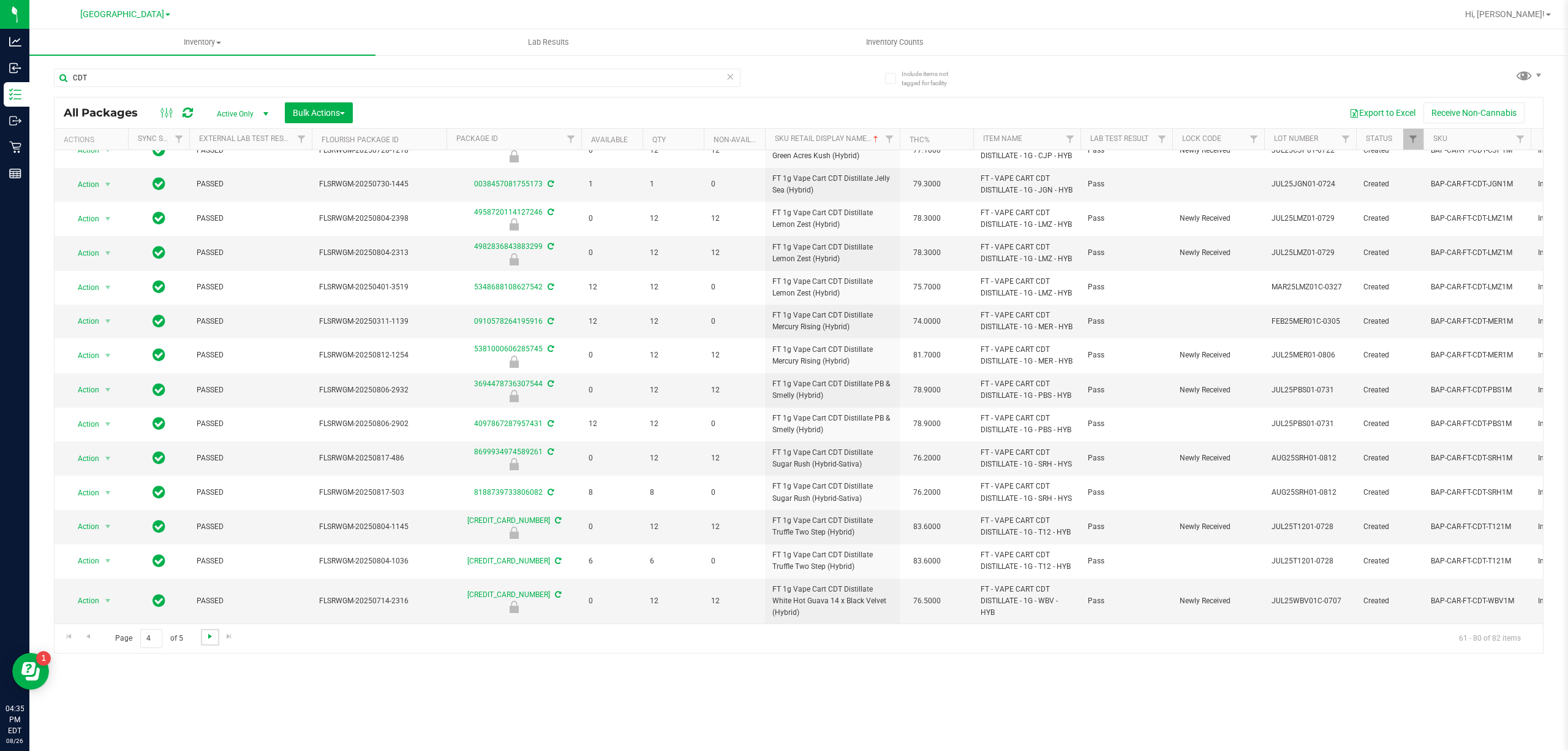
click at [210, 637] on span "Go to the next page" at bounding box center [210, 637] width 10 height 10
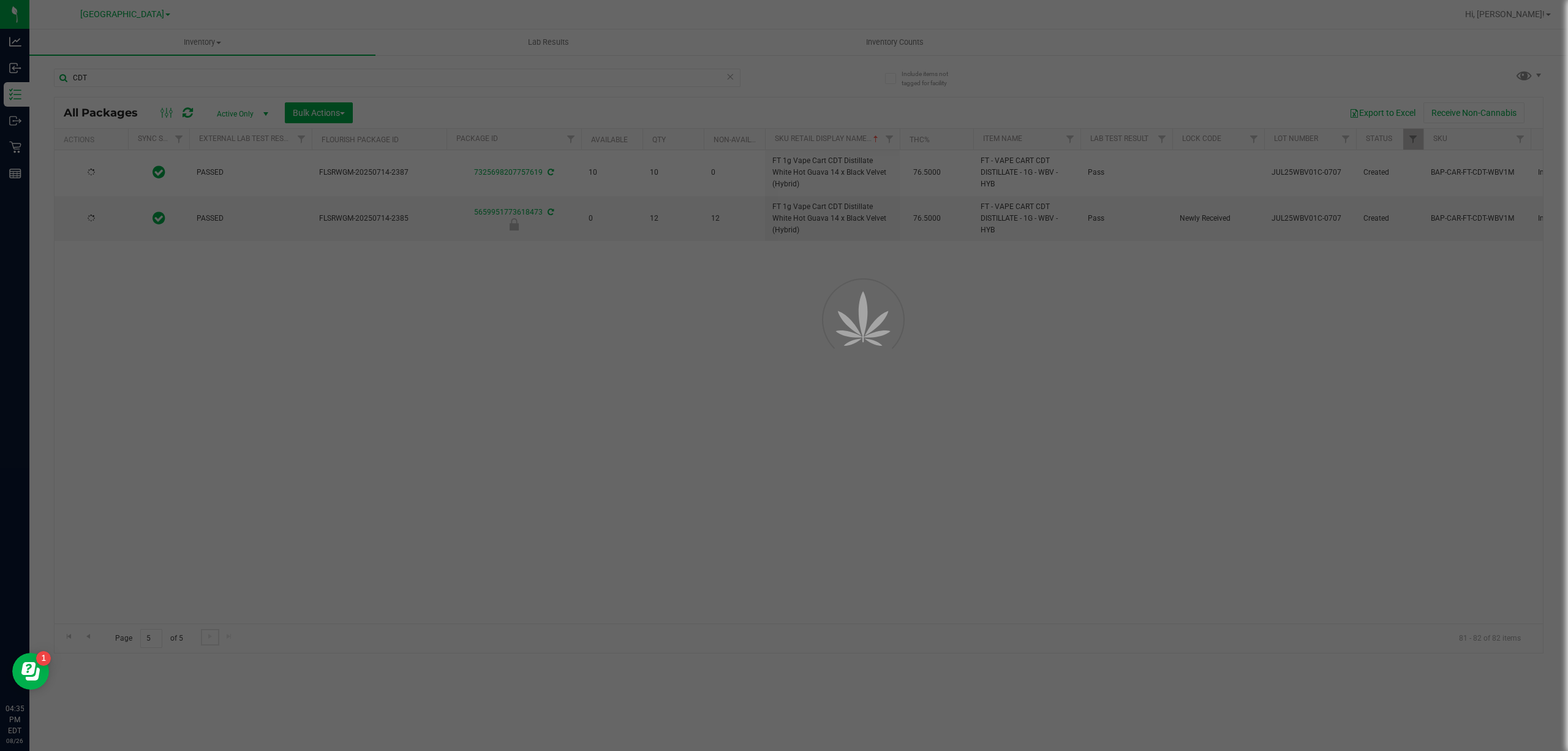
scroll to position [0, 0]
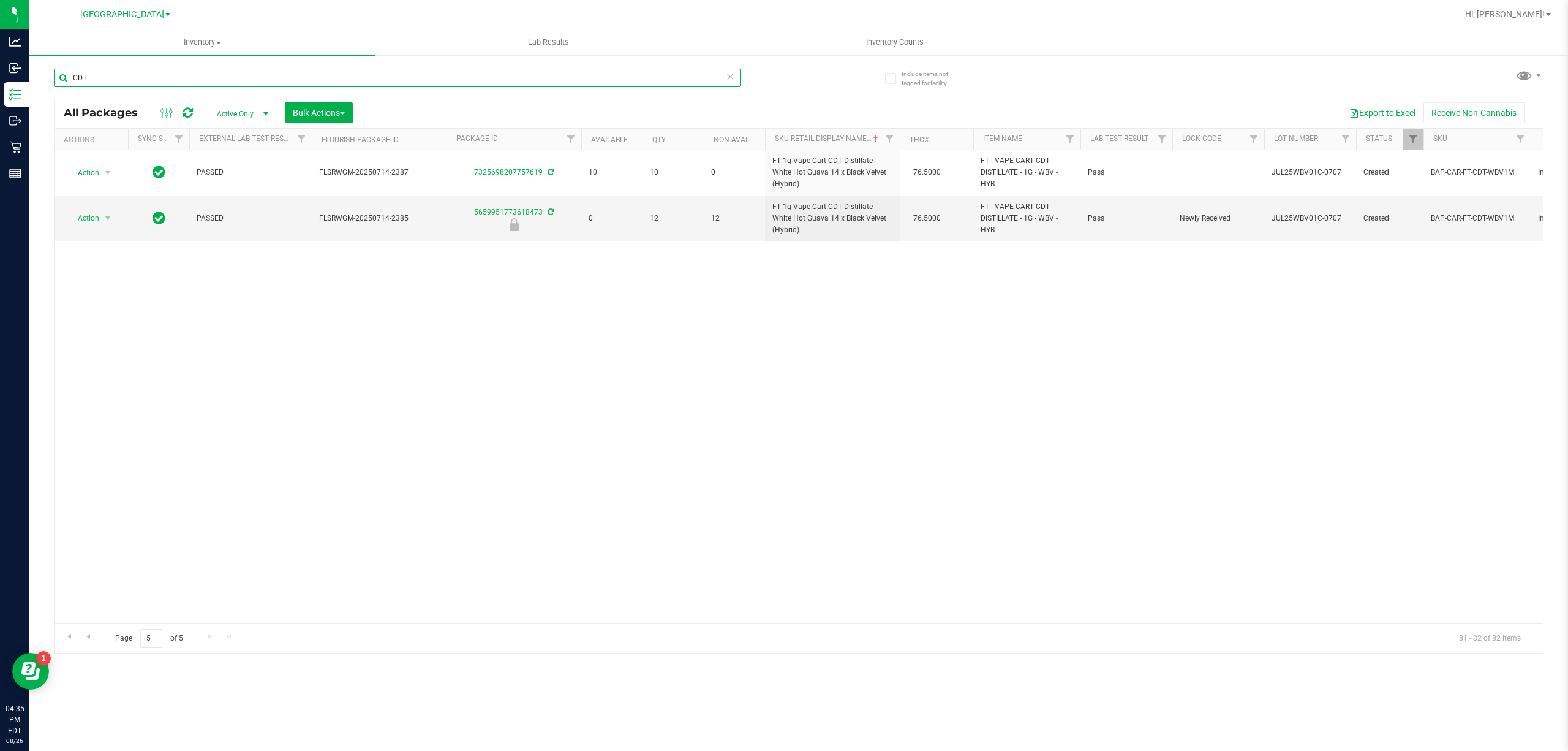
click at [246, 74] on input "CDT" at bounding box center [398, 78] width 687 height 18
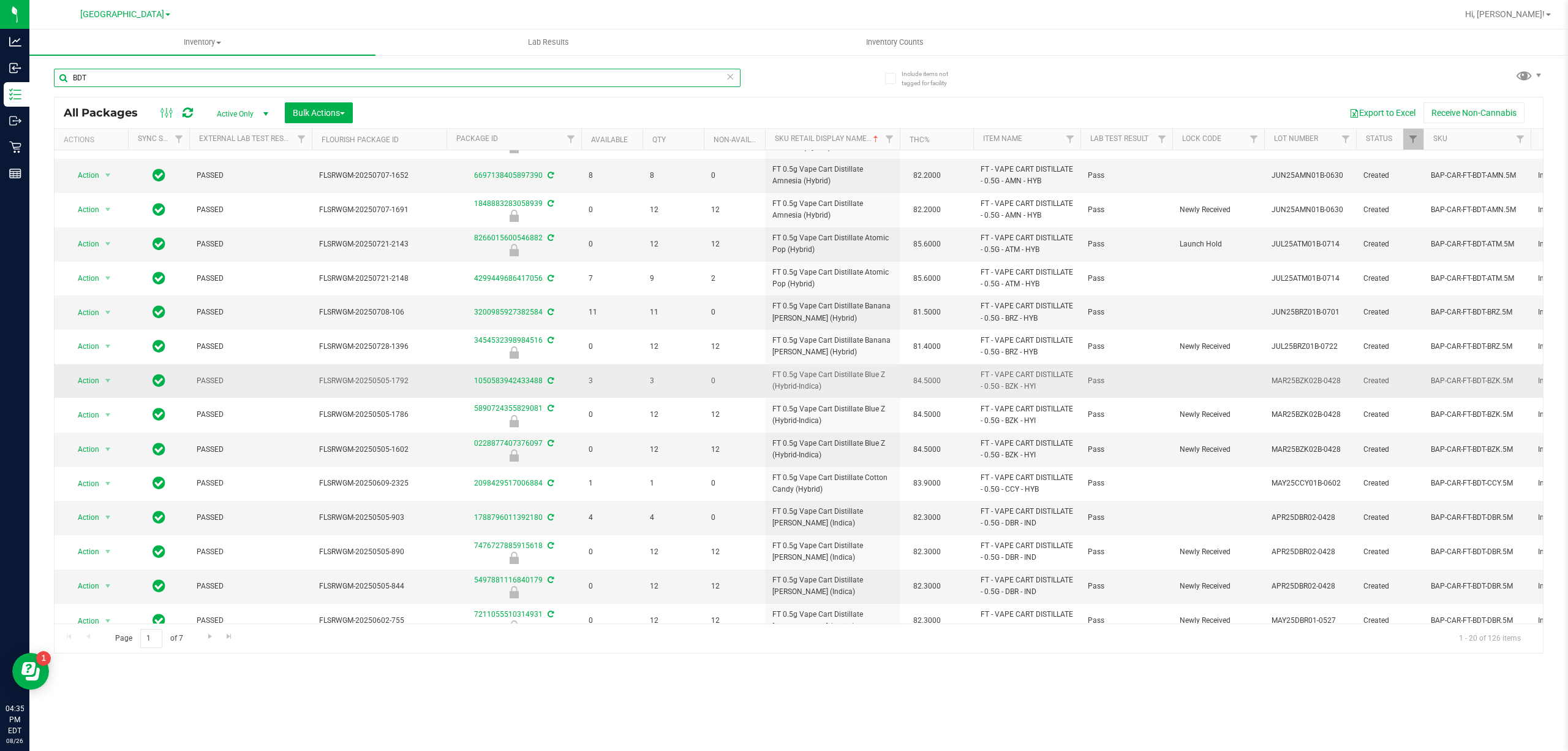
scroll to position [228, 0]
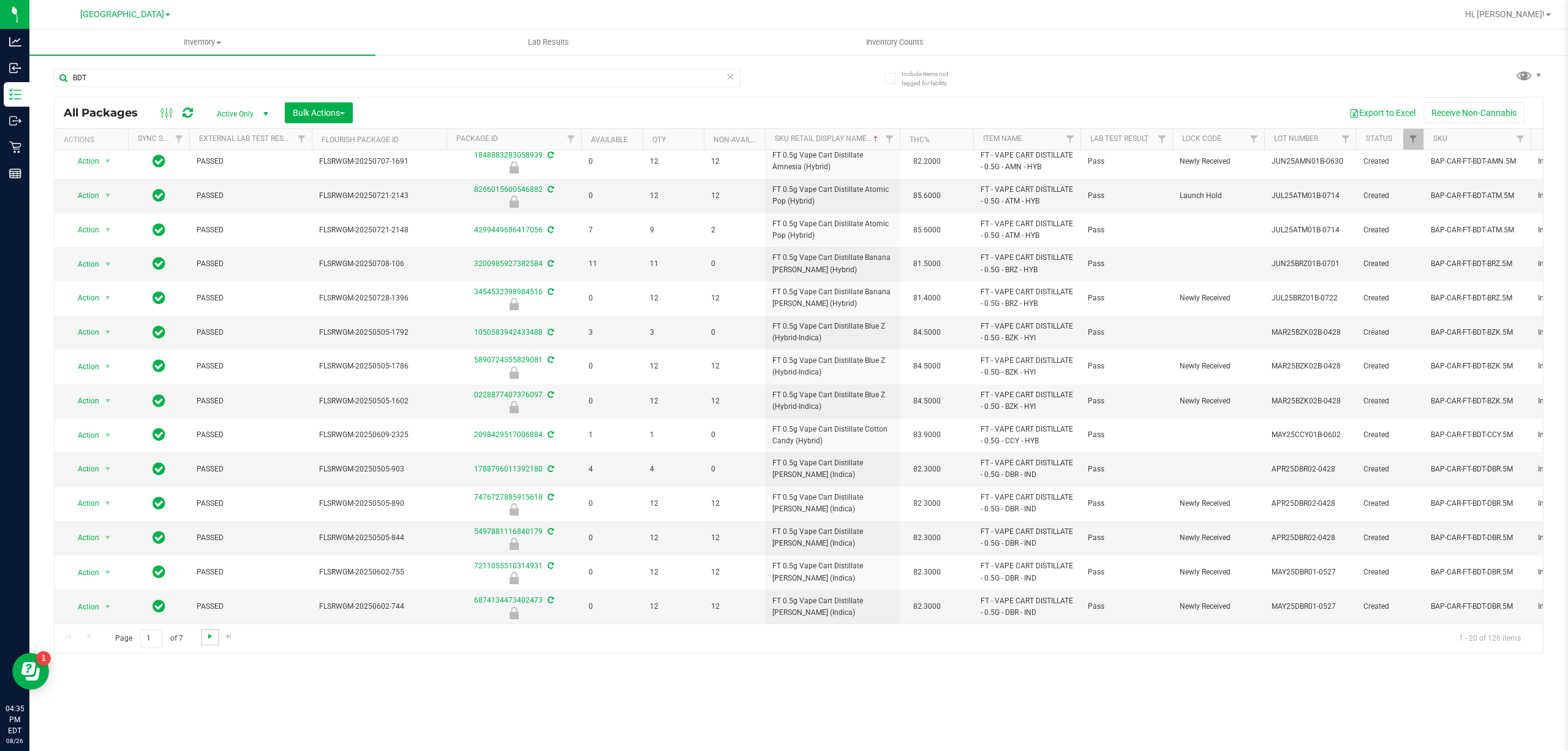
click at [206, 637] on span "Go to the next page" at bounding box center [210, 637] width 10 height 10
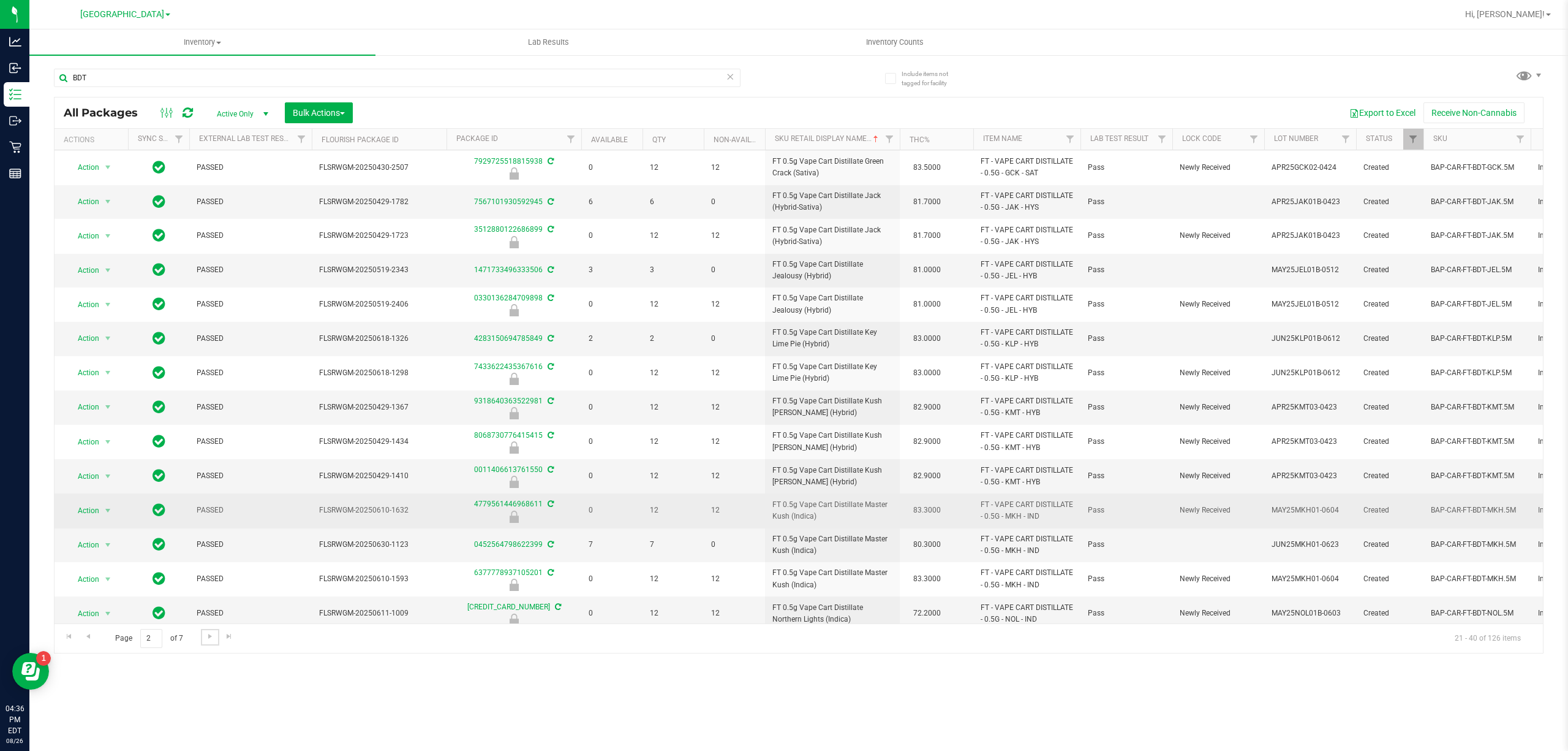
scroll to position [228, 0]
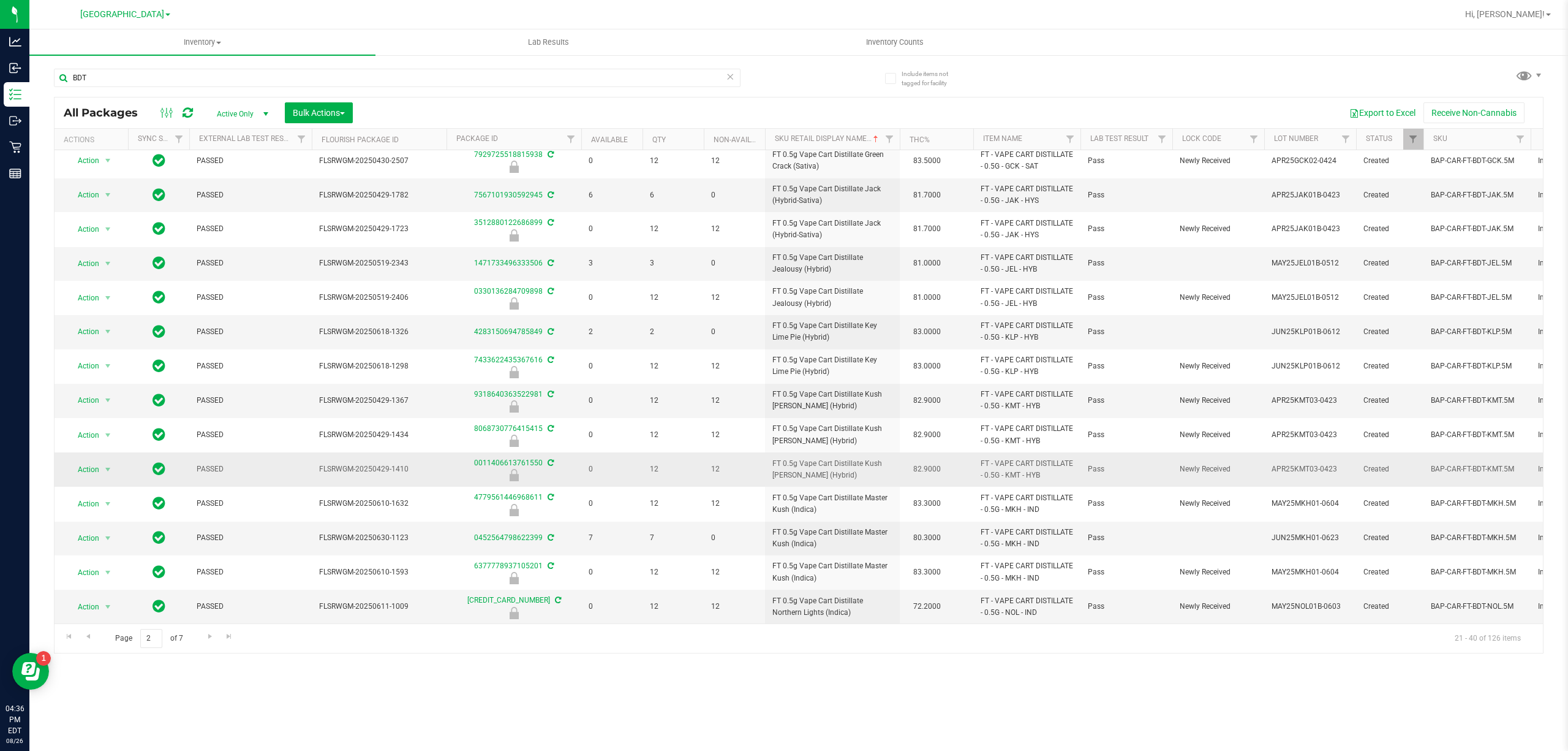
click at [808, 459] on span "FT 0.5g Vape Cart Distillate Kush Mintz (Hybrid)" at bounding box center [833, 470] width 120 height 23
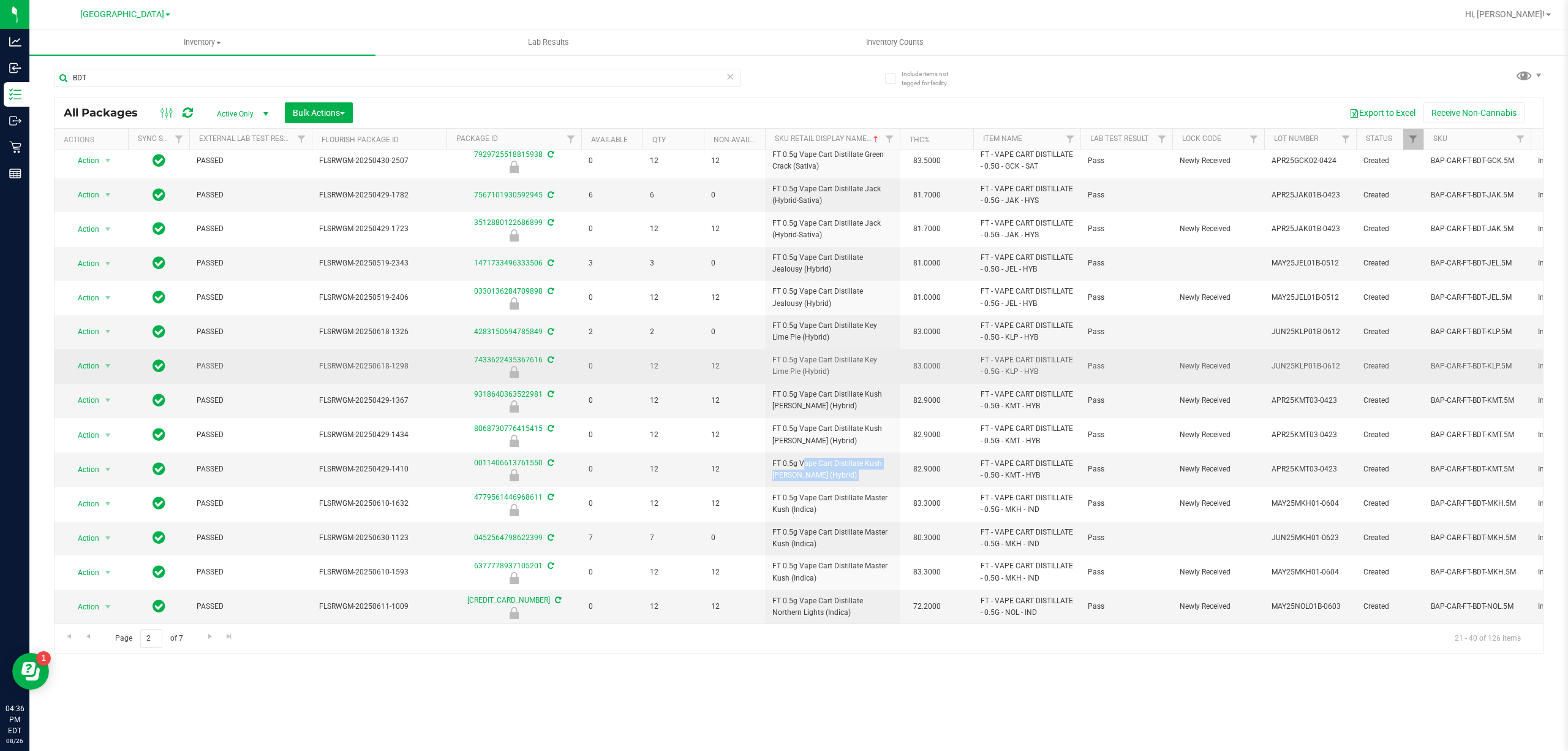
copy td "FT 0.5g Vape Cart Distillate Kush Mintz (Hybrid)"
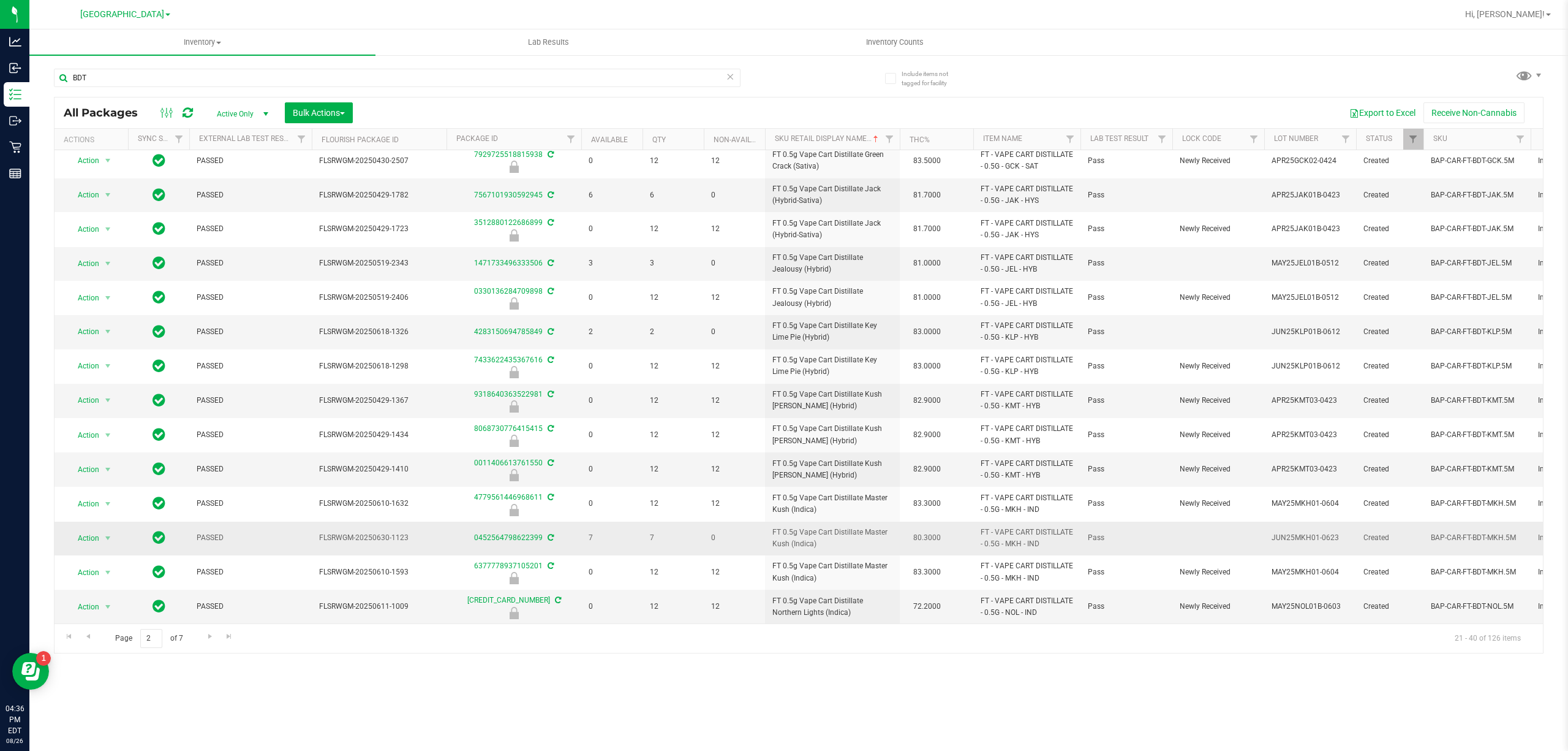
click at [772, 526] on td "FT 0.5g Vape Cart Distillate Master Kush (Indica)" at bounding box center [832, 539] width 135 height 34
click at [206, 641] on span "Go to the next page" at bounding box center [210, 637] width 10 height 10
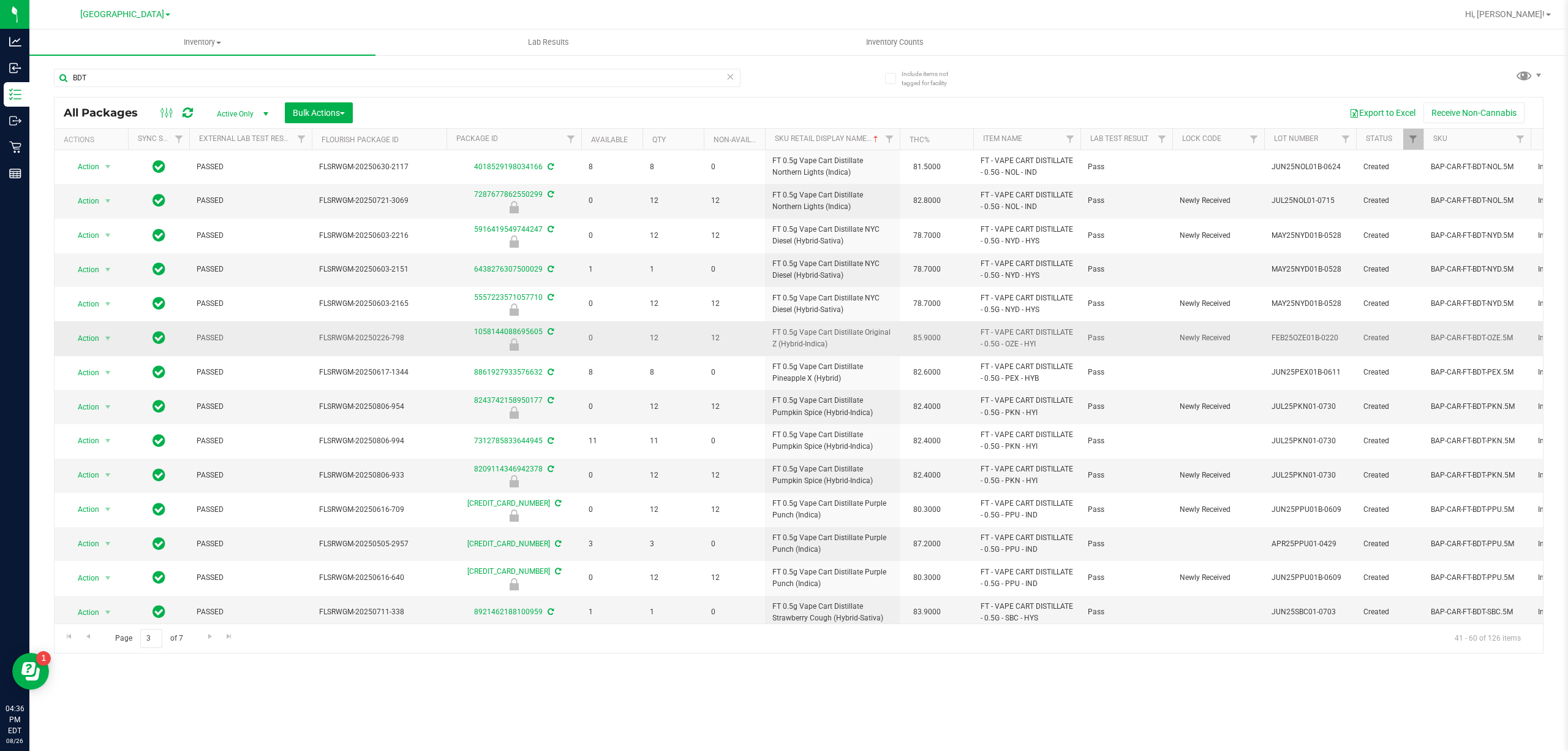
click at [791, 343] on span "FT 0.5g Vape Cart Distillate Original Z (Hybrid-Indica)" at bounding box center [833, 339] width 120 height 23
copy td "FT 0.5g Vape Cart Distillate Original Z (Hybrid-Indica)"
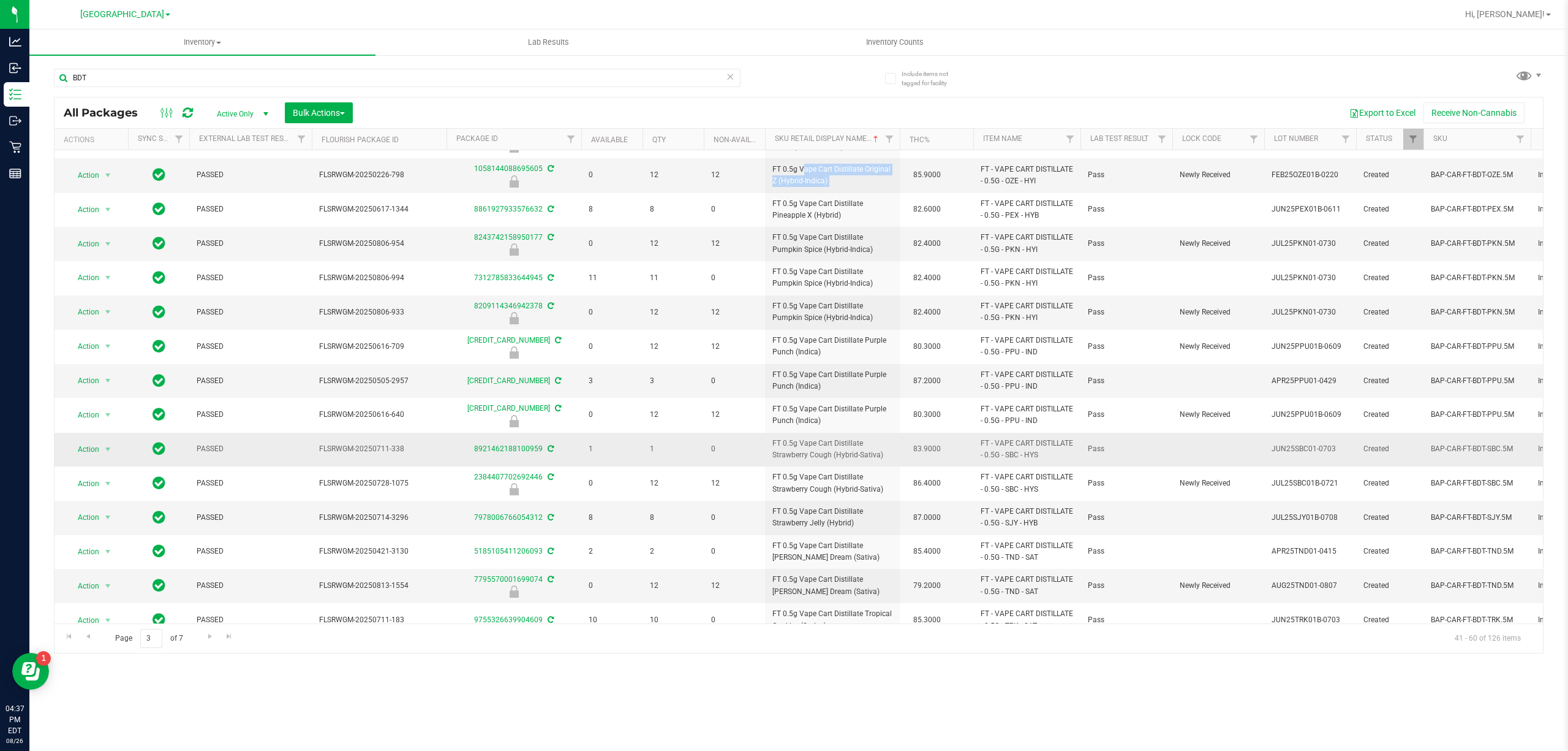
scroll to position [227, 0]
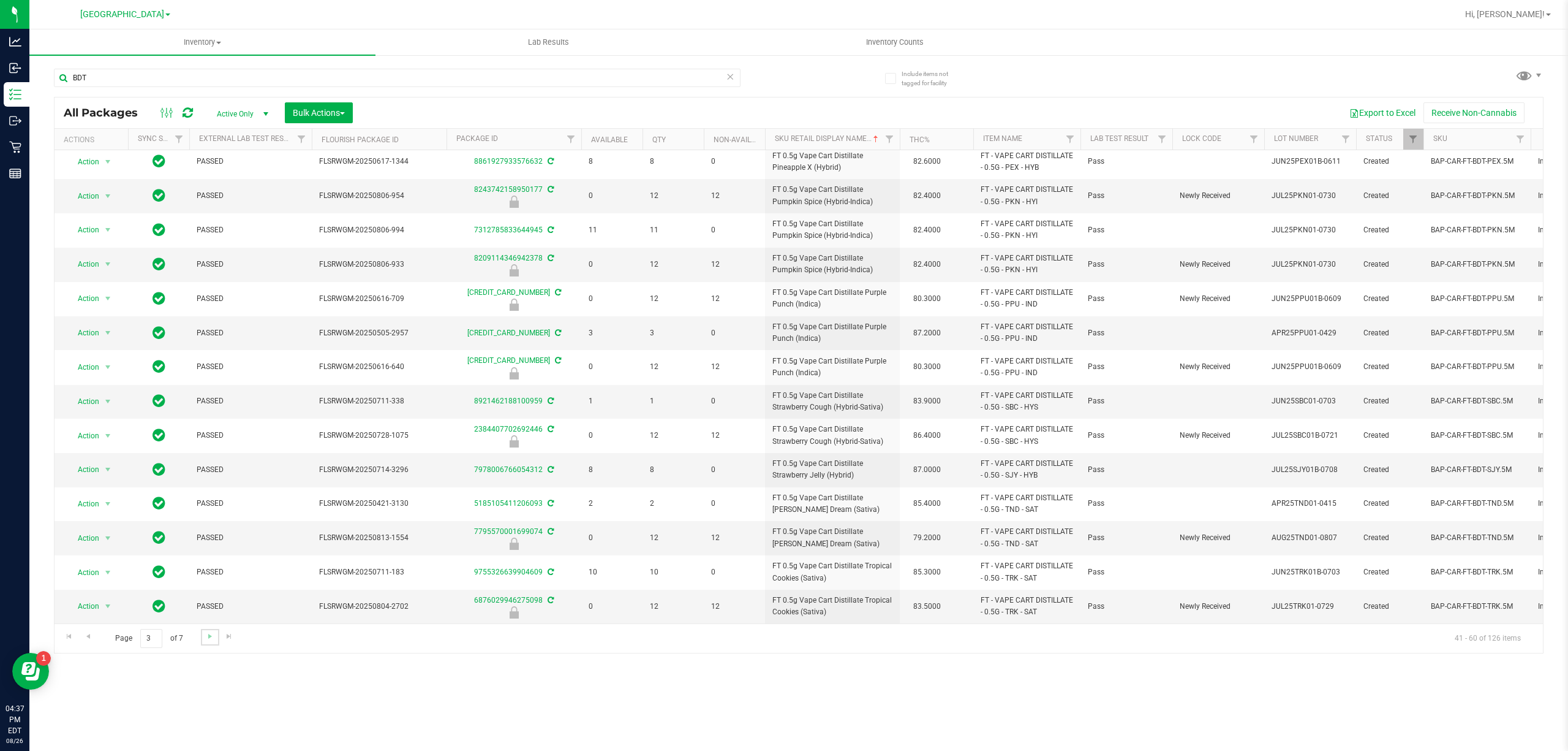
click at [207, 630] on link "Go to the next page" at bounding box center [209, 637] width 17 height 16
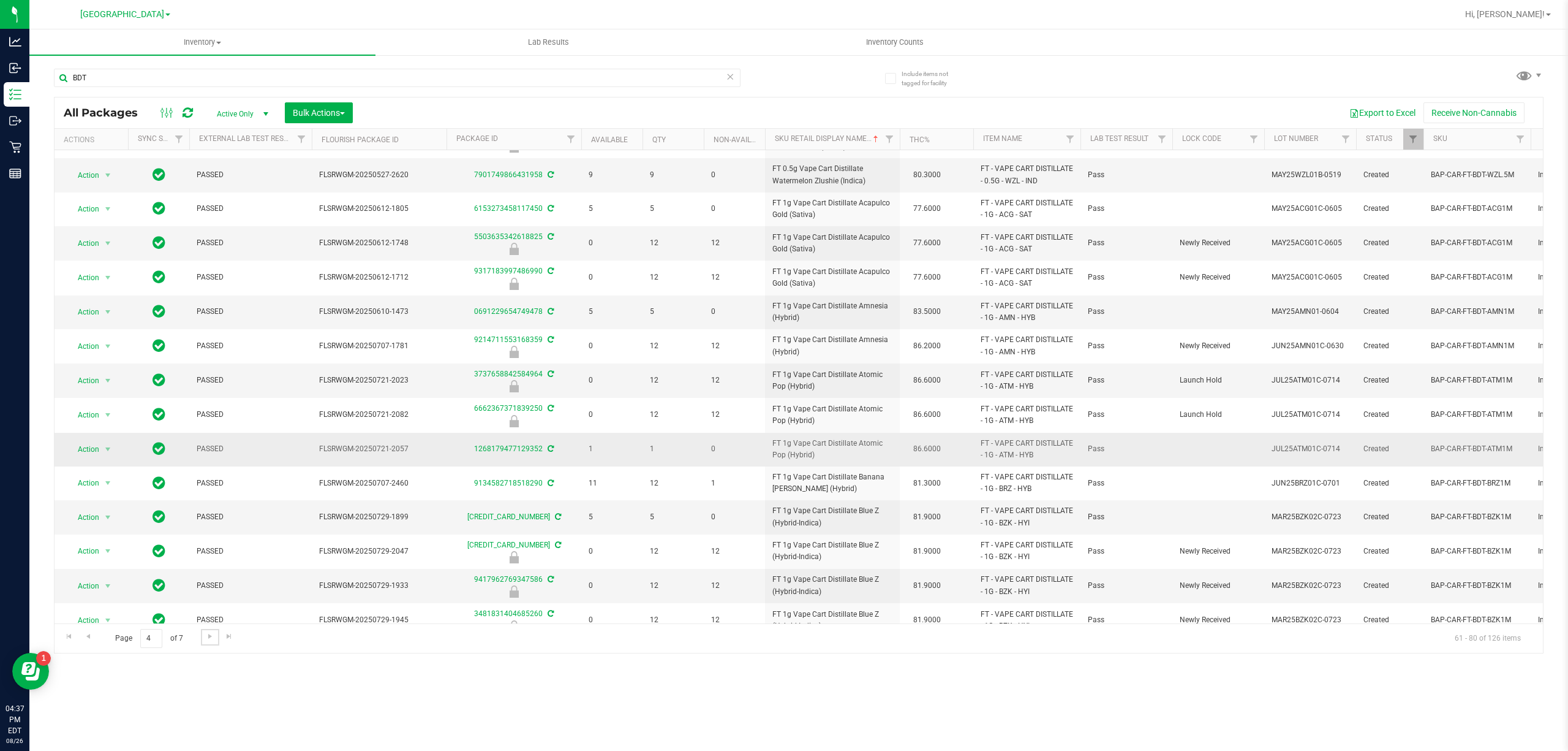
scroll to position [227, 0]
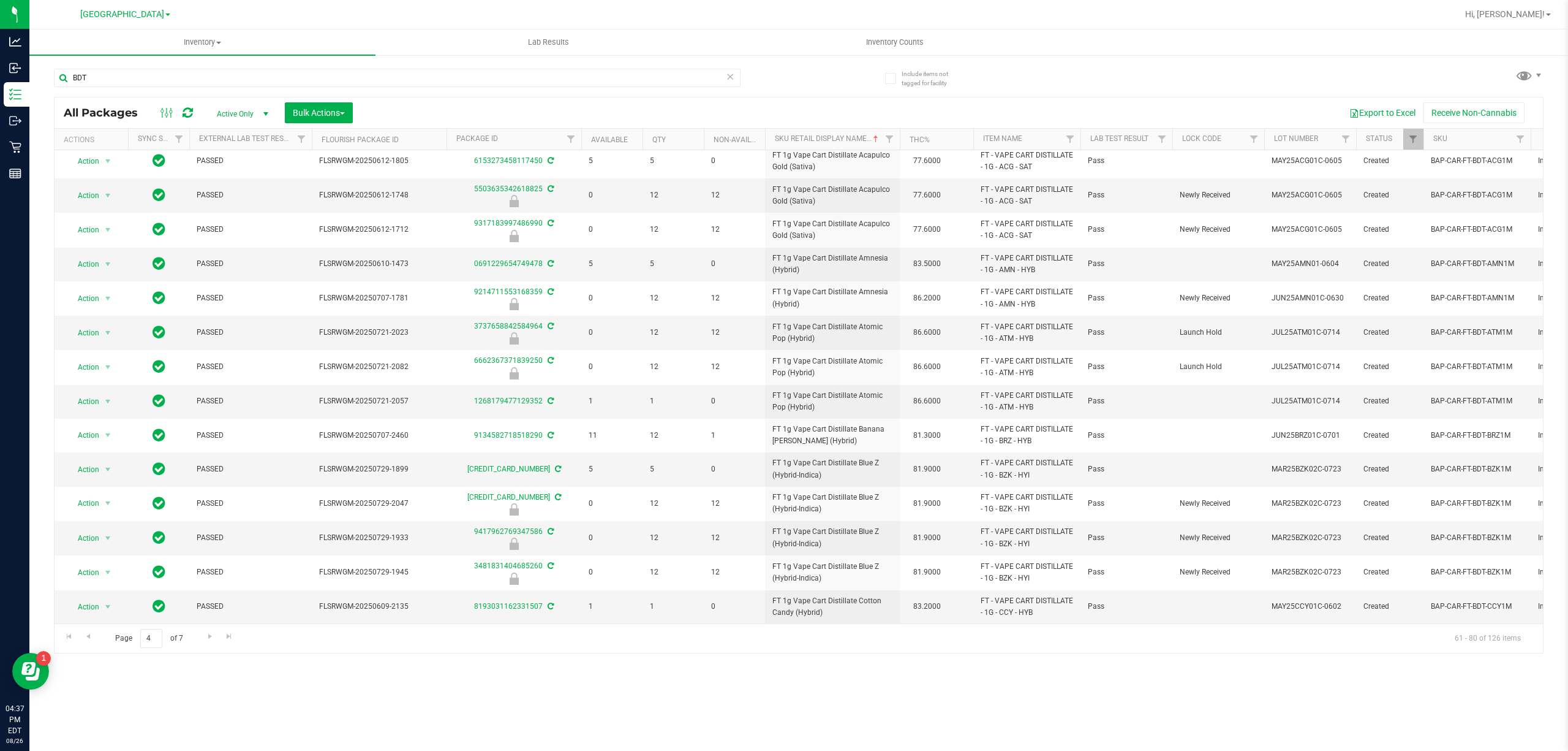
click at [199, 637] on div "Page 4 of 7 61 - 80 of 126 items" at bounding box center [798, 638] width 1488 height 29
click at [206, 637] on span "Go to the next page" at bounding box center [210, 637] width 10 height 10
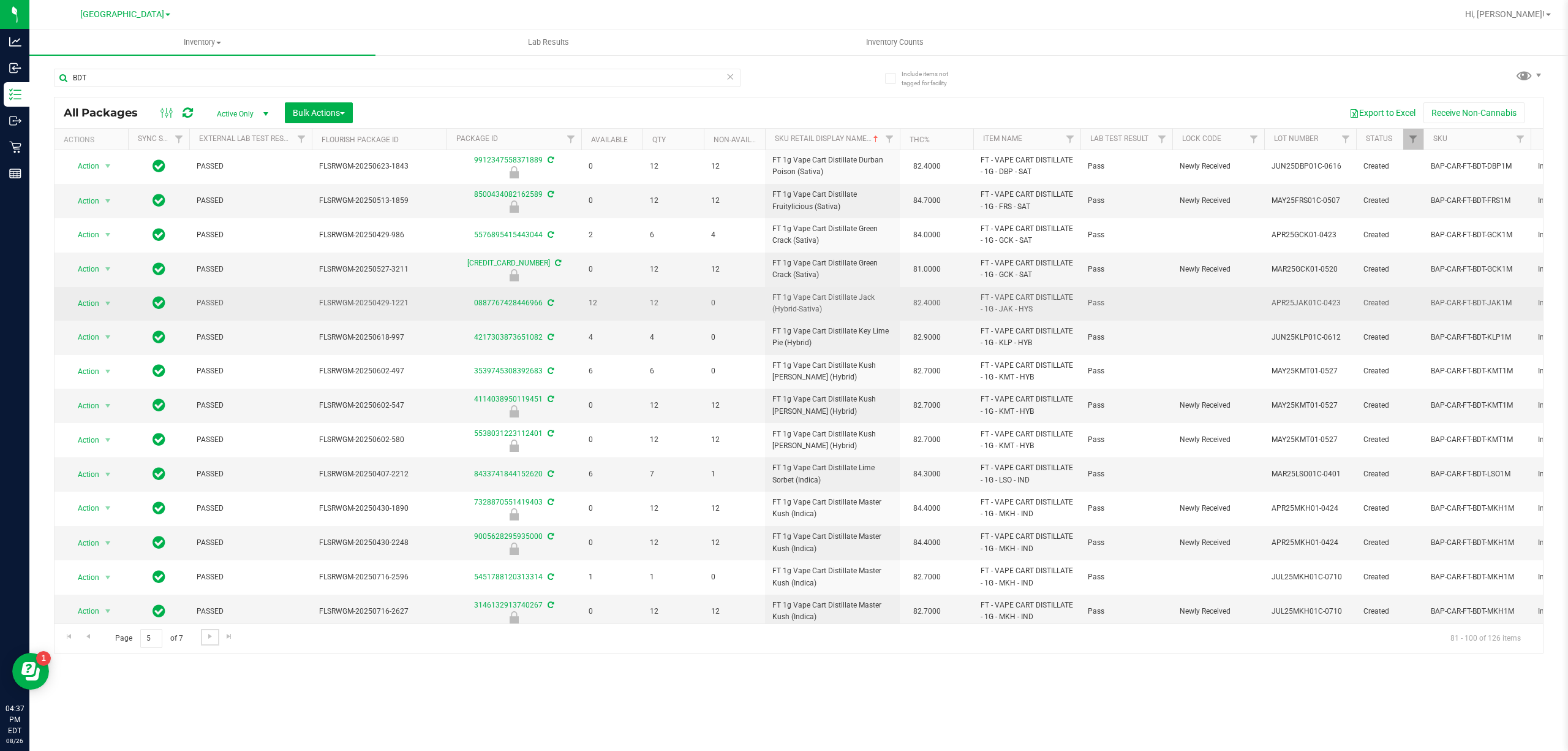
scroll to position [227, 0]
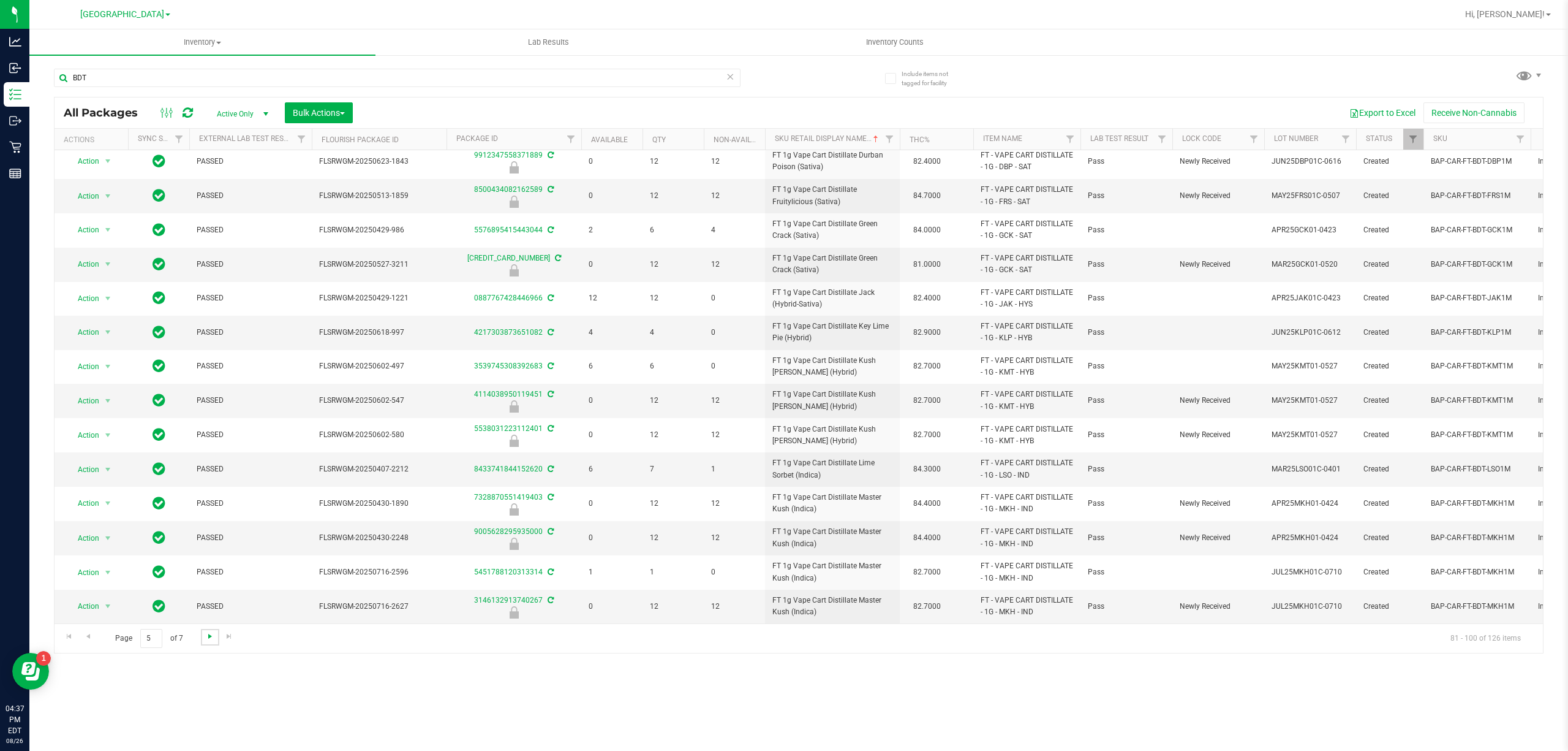
click at [209, 634] on span "Go to the next page" at bounding box center [210, 637] width 10 height 10
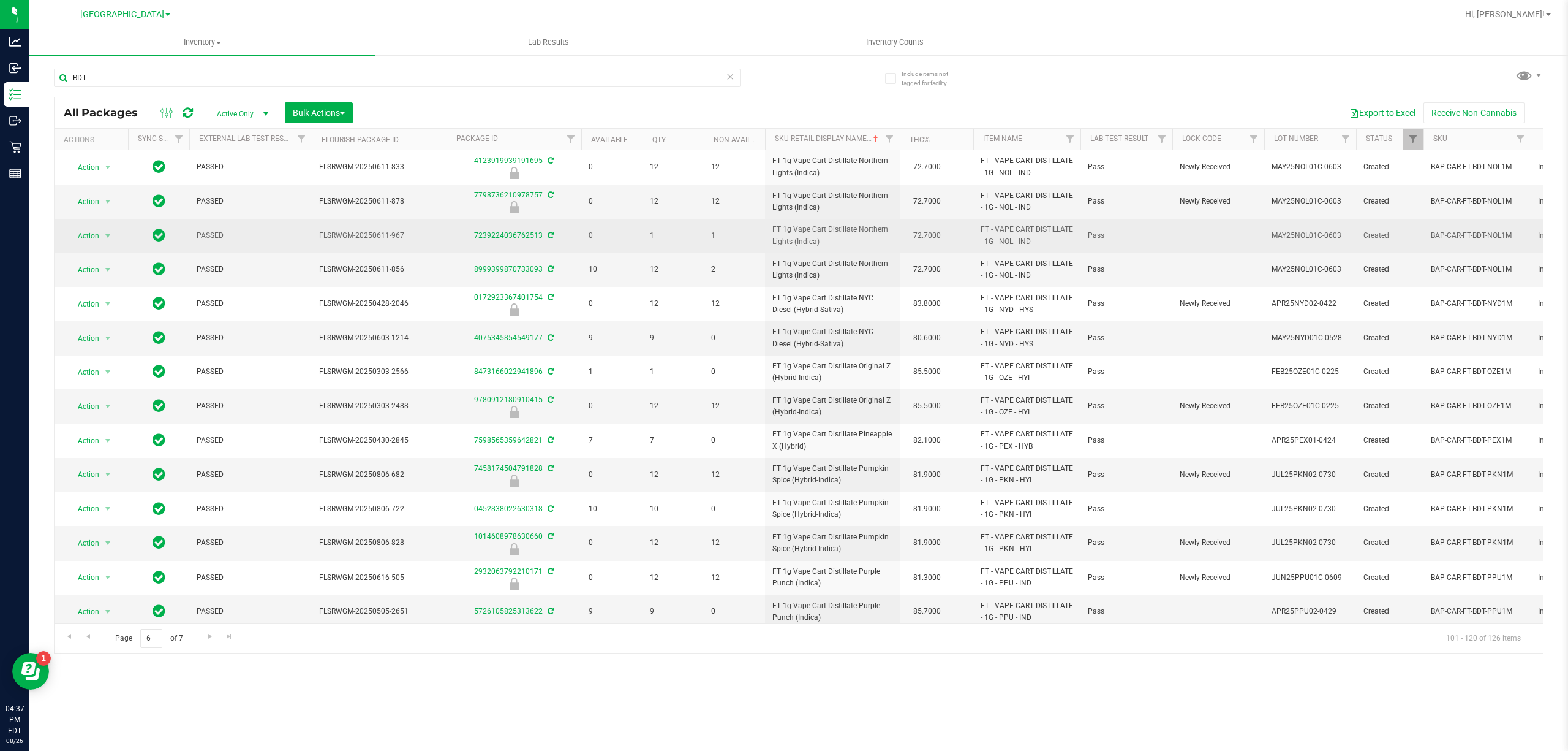
click at [807, 234] on span "FT 1g Vape Cart Distillate Northern Lights (Indica)" at bounding box center [833, 236] width 120 height 23
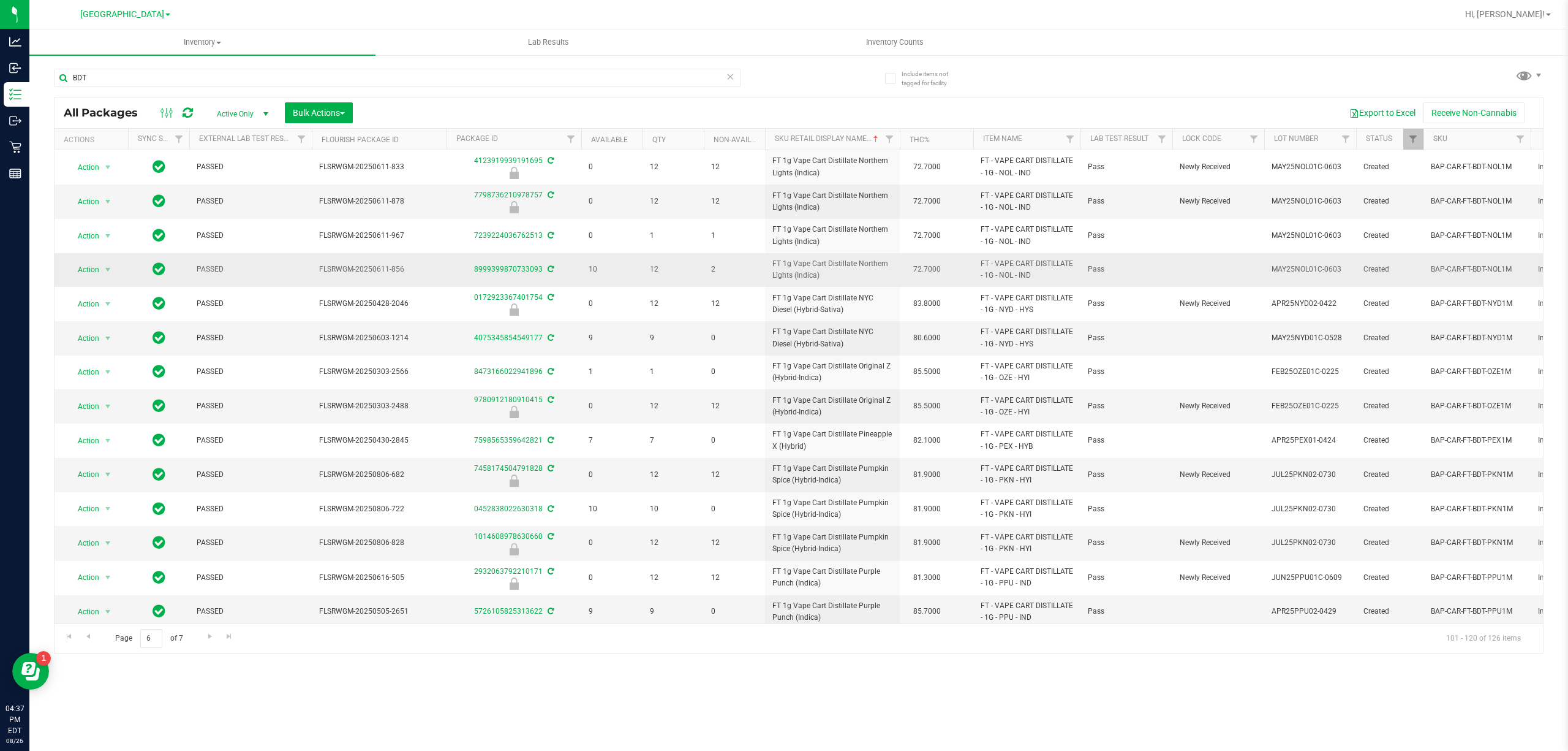
click at [801, 281] on span "FT 1g Vape Cart Distillate Northern Lights (Indica)" at bounding box center [833, 270] width 120 height 23
click at [801, 268] on span "FT 1g Vape Cart Distillate Northern Lights (Indica)" at bounding box center [833, 270] width 120 height 23
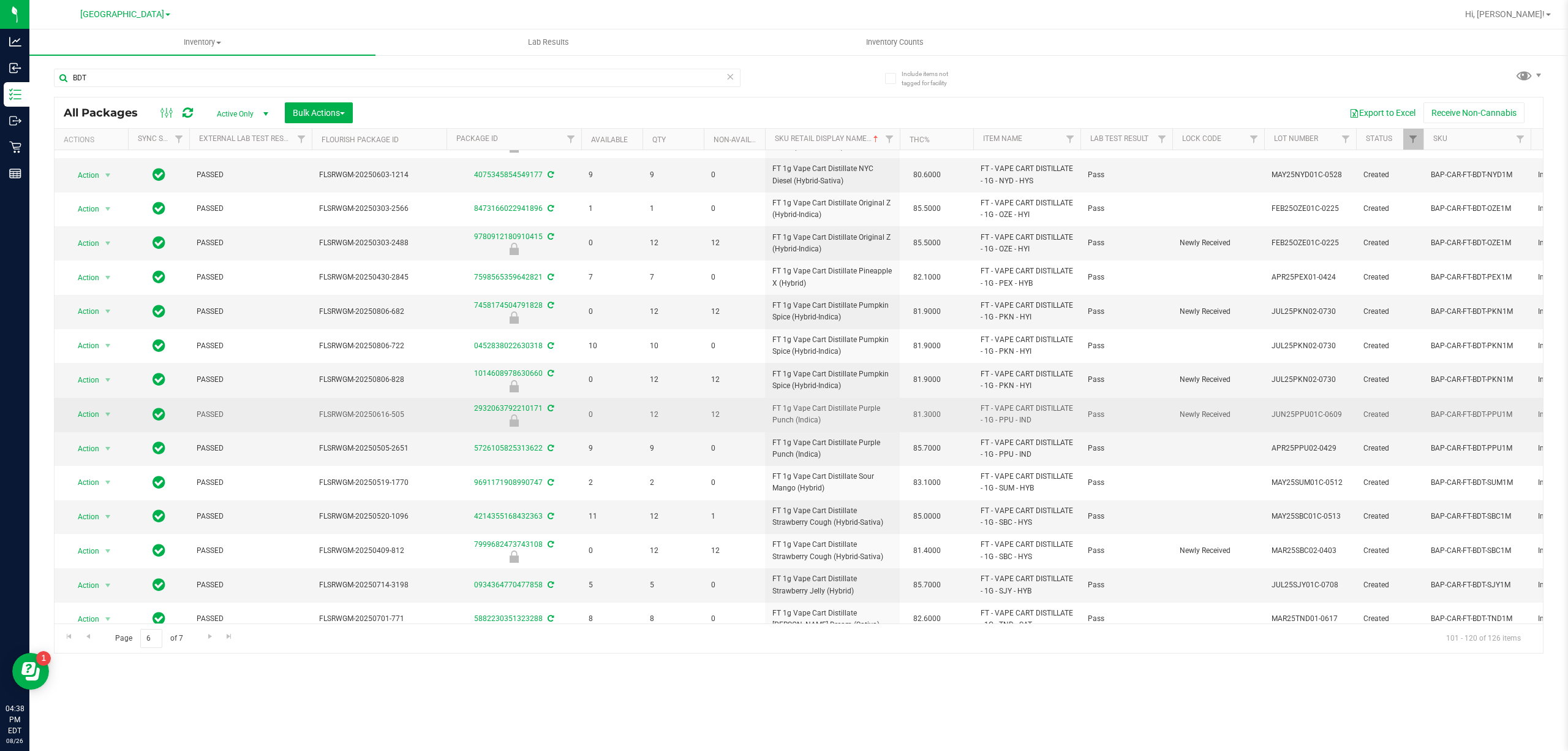
scroll to position [225, 0]
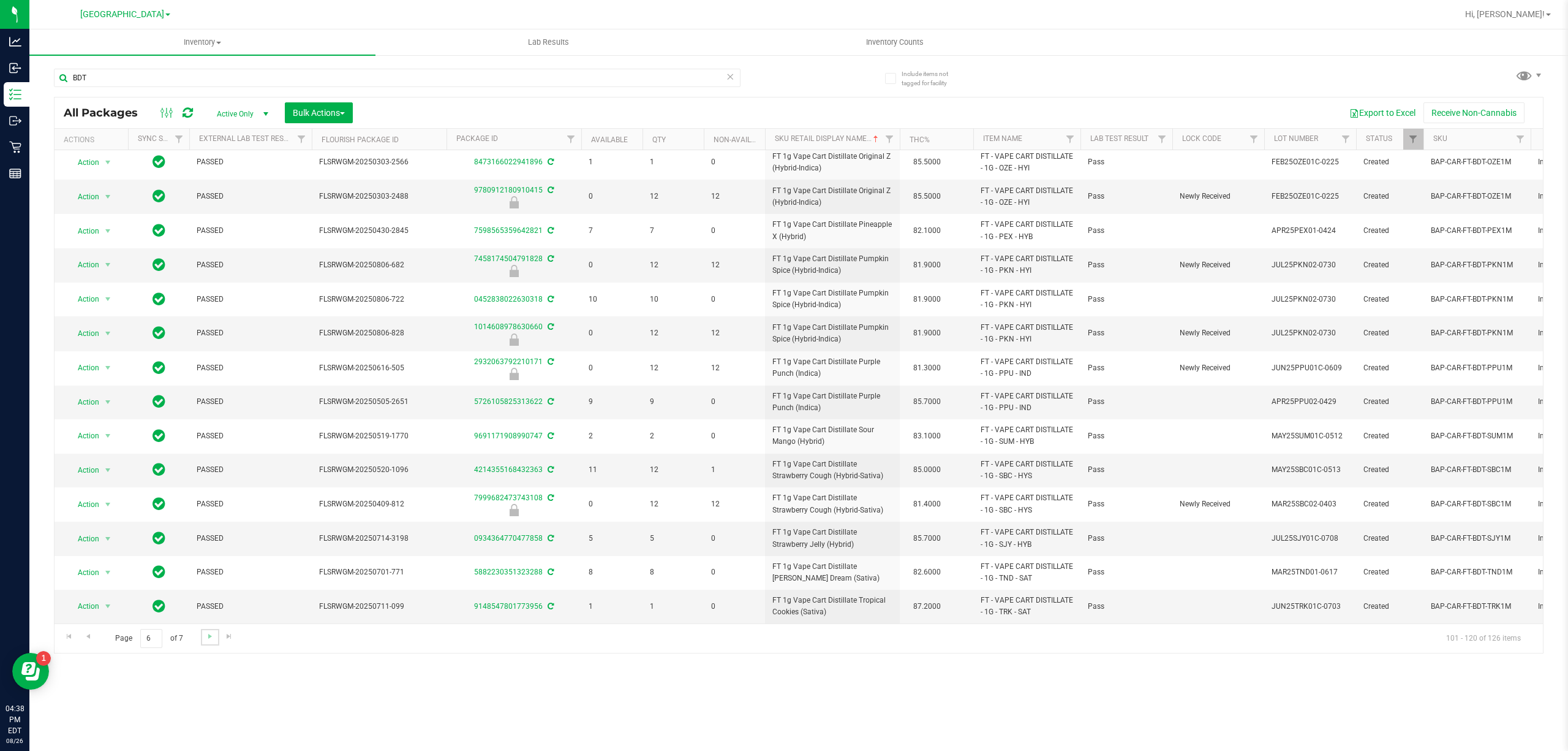
click at [204, 633] on link "Go to the next page" at bounding box center [209, 637] width 17 height 16
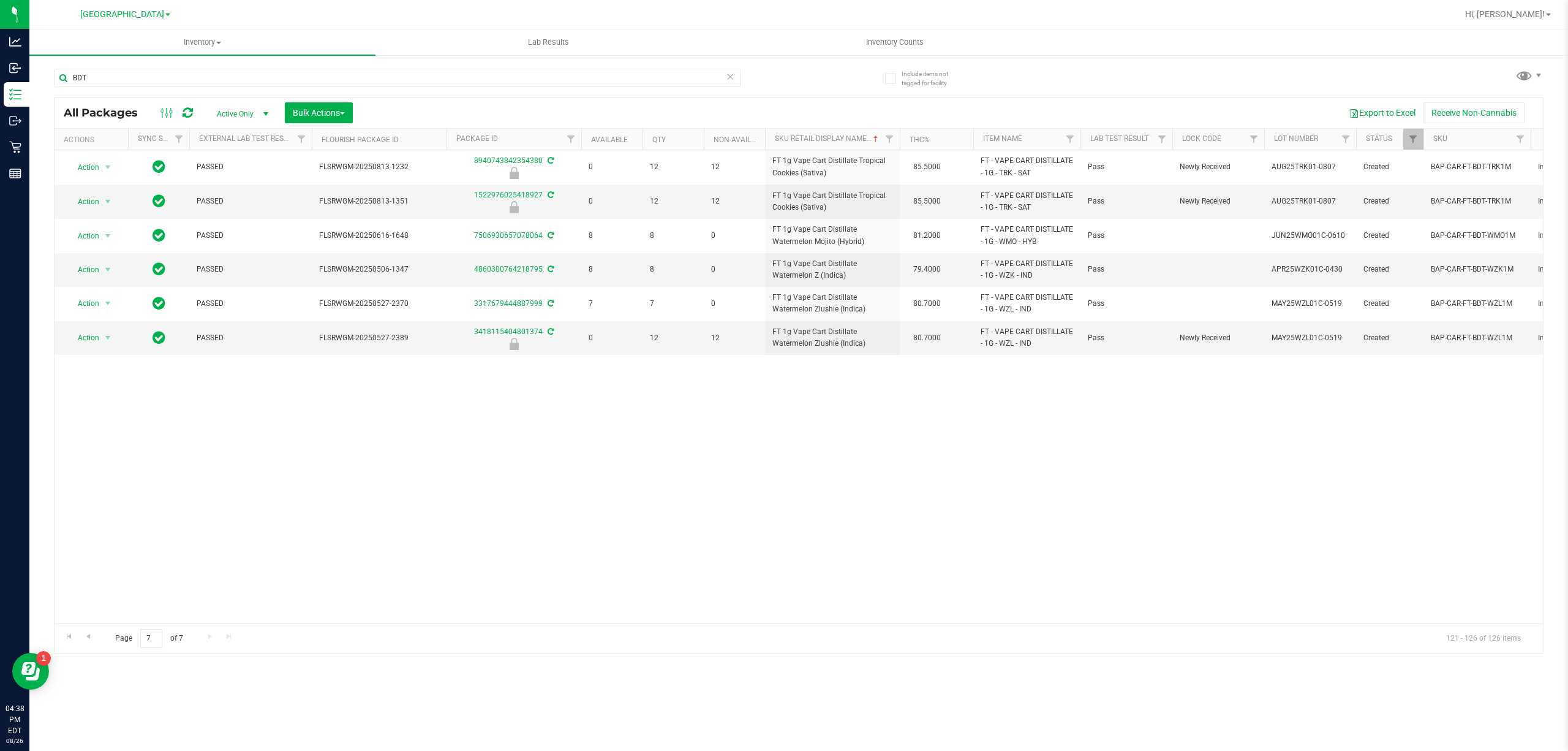
click at [568, 67] on div "BDT" at bounding box center [427, 77] width 745 height 39
click at [567, 74] on input "BDT" at bounding box center [398, 78] width 687 height 18
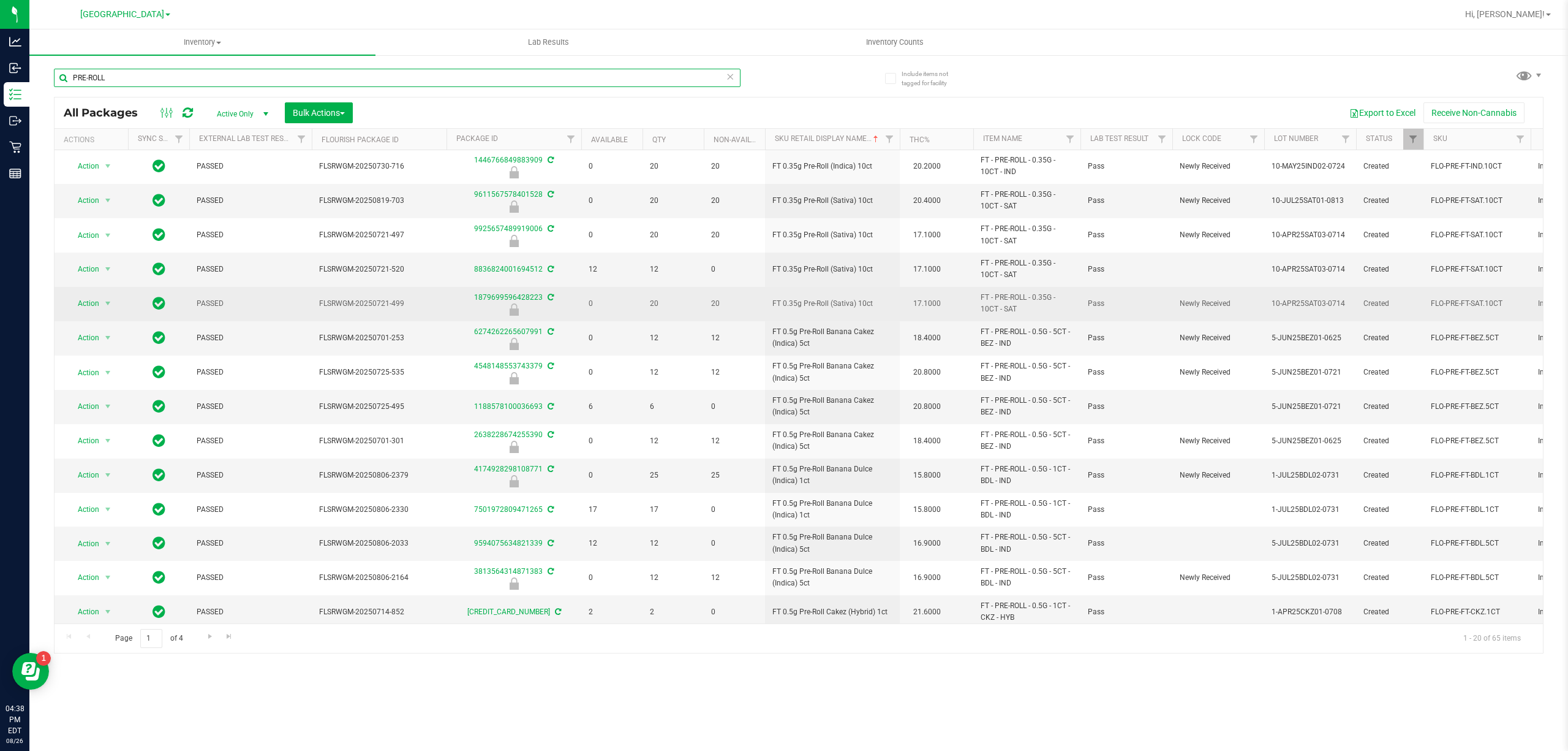
scroll to position [228, 0]
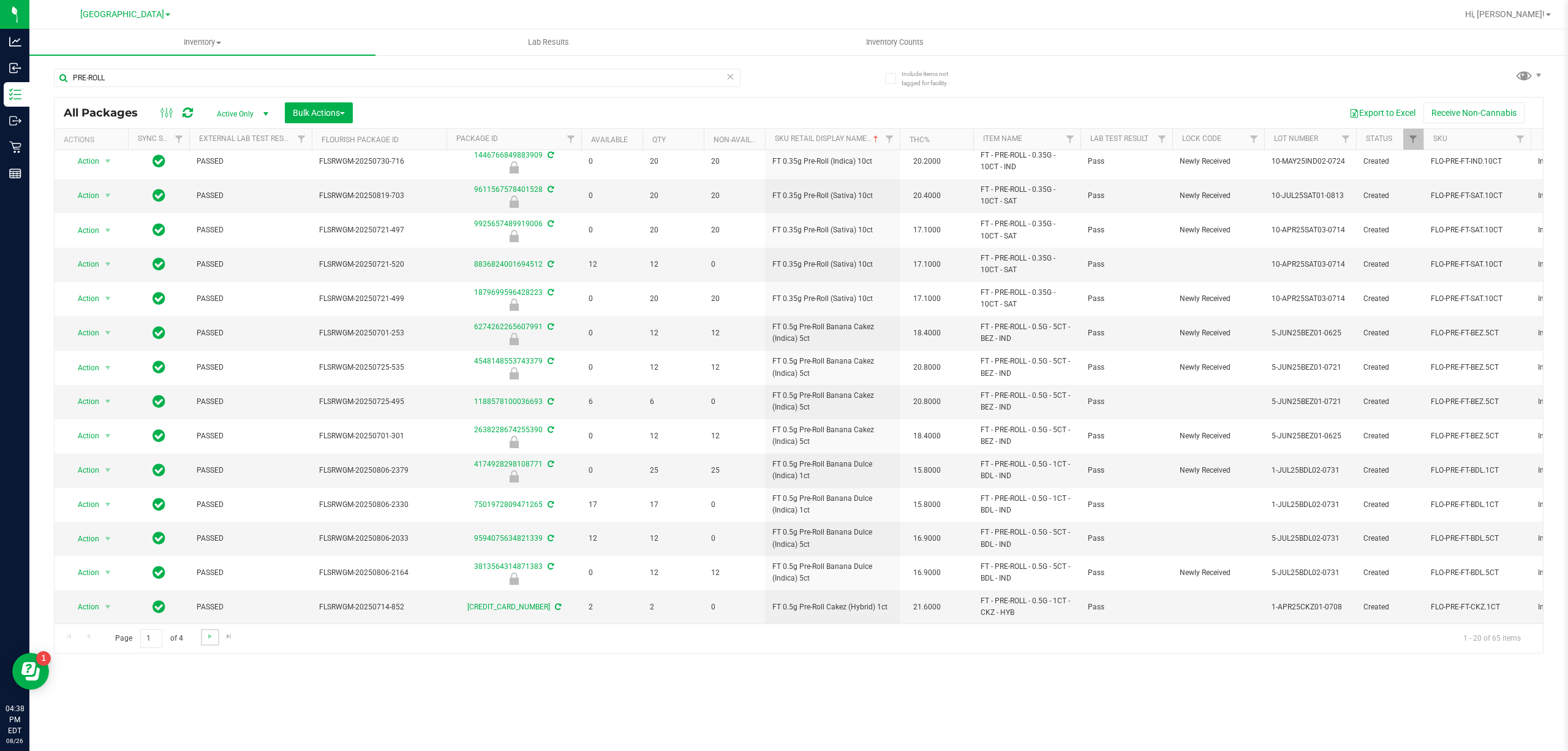
click at [204, 637] on link "Go to the next page" at bounding box center [209, 637] width 17 height 16
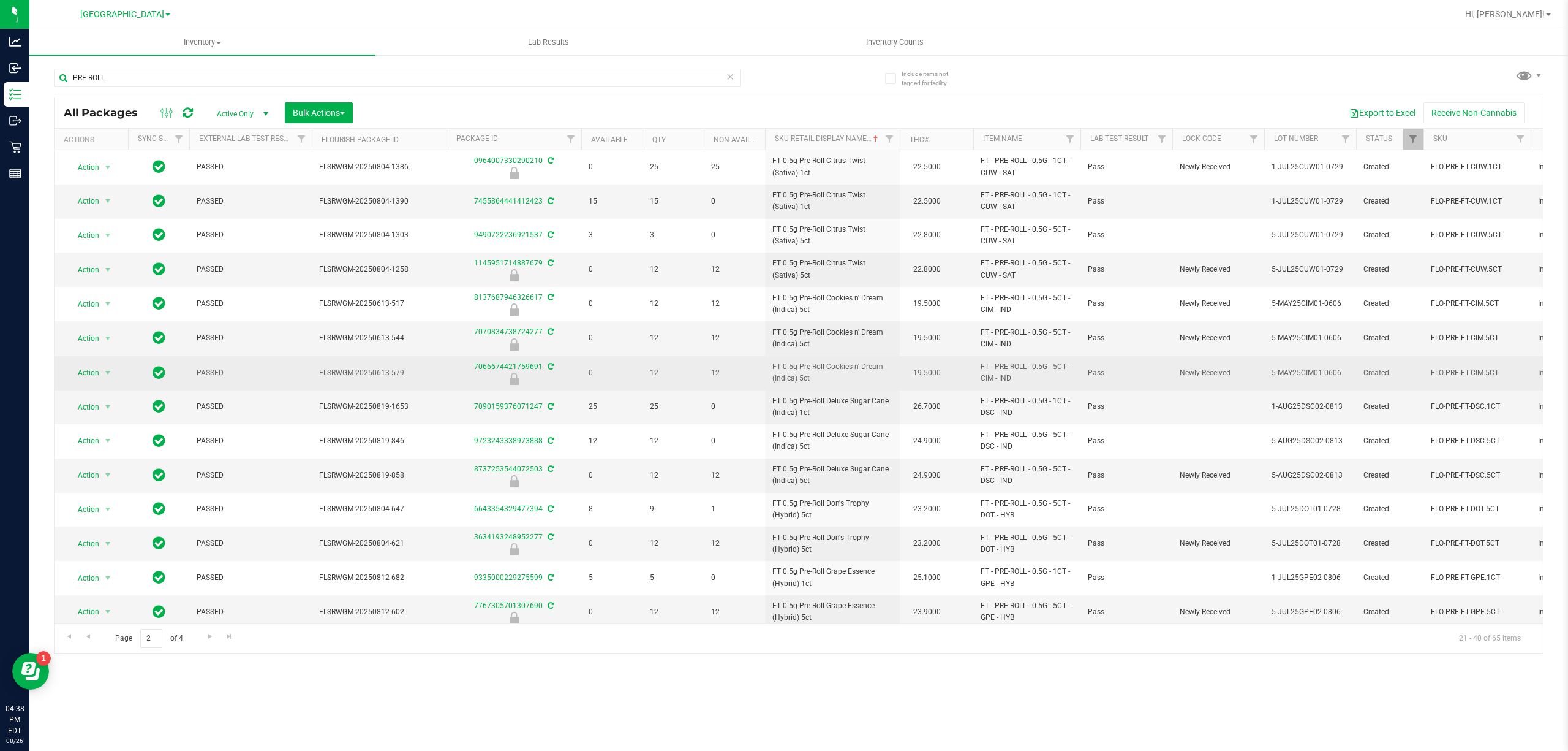
click at [852, 371] on span "FT 0.5g Pre-Roll Cookies n' Dream (Indica) 5ct" at bounding box center [833, 373] width 120 height 23
click at [849, 371] on span "FT 0.5g Pre-Roll Cookies n' Dream (Indica) 5ct" at bounding box center [833, 373] width 120 height 23
copy td "FT 0.5g Pre-Roll Cookies n' Dream (Indica) 5ct"
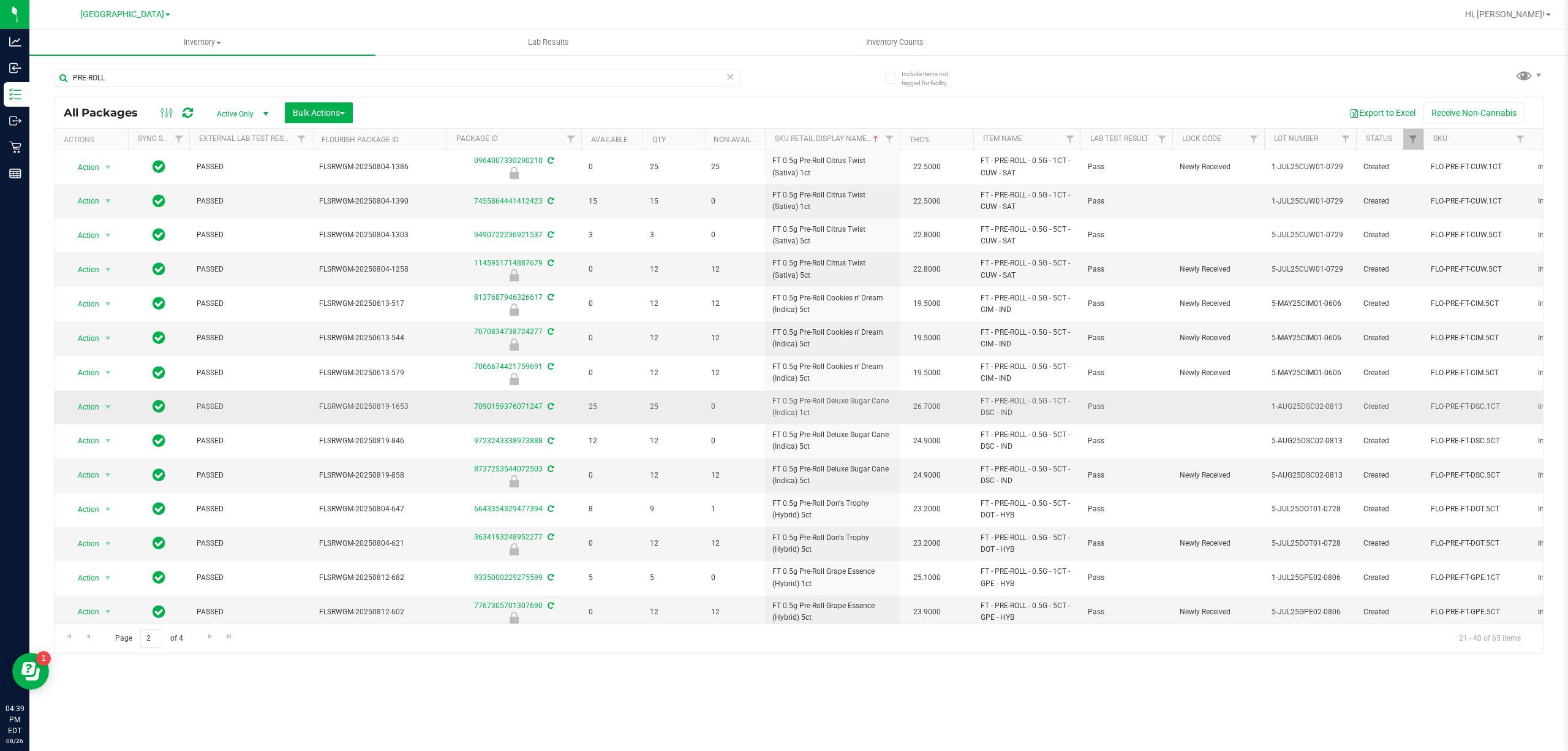
click at [808, 424] on td "FT 0.5g Pre-Roll Deluxe Sugar Cane (Indica) 1ct" at bounding box center [832, 407] width 135 height 34
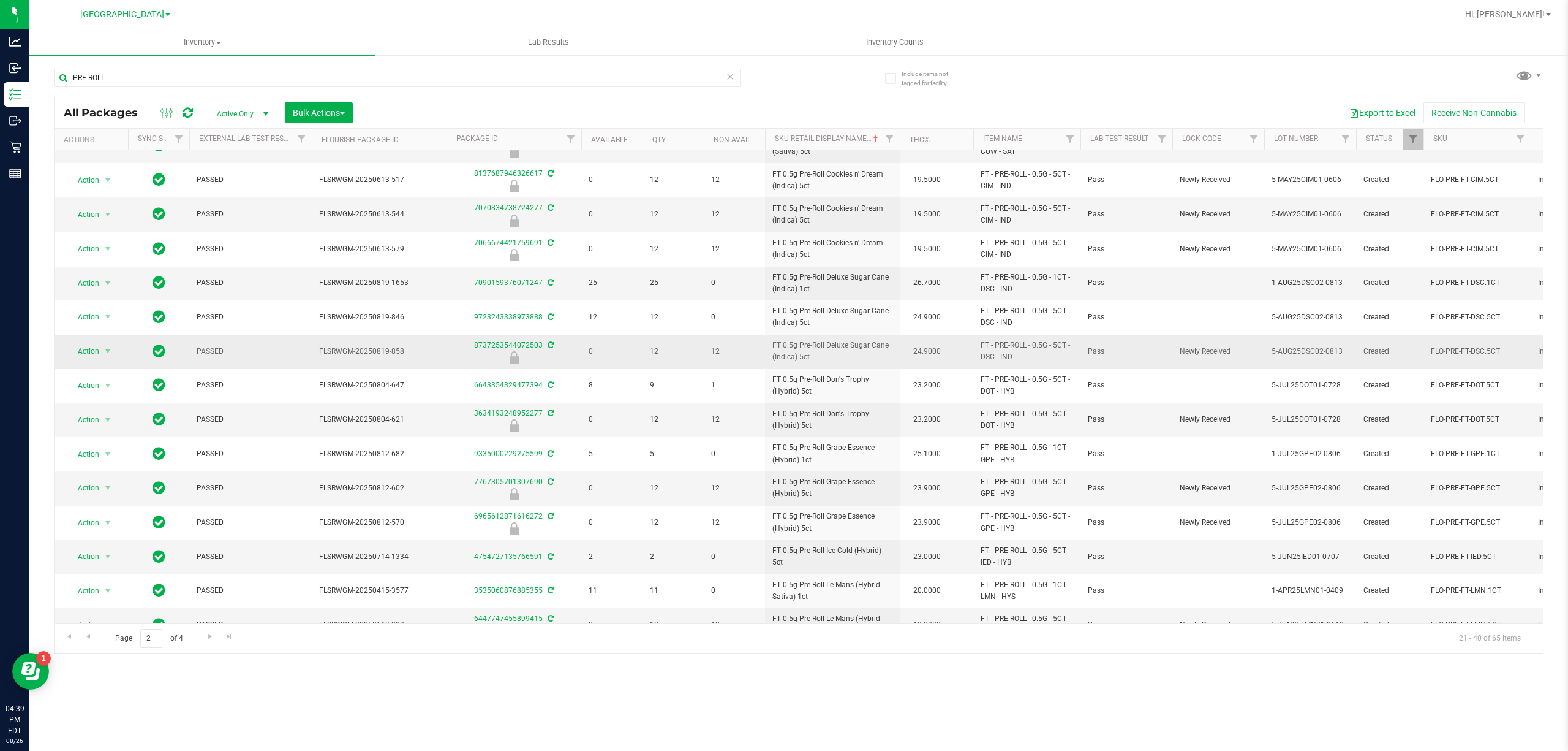
scroll to position [163, 0]
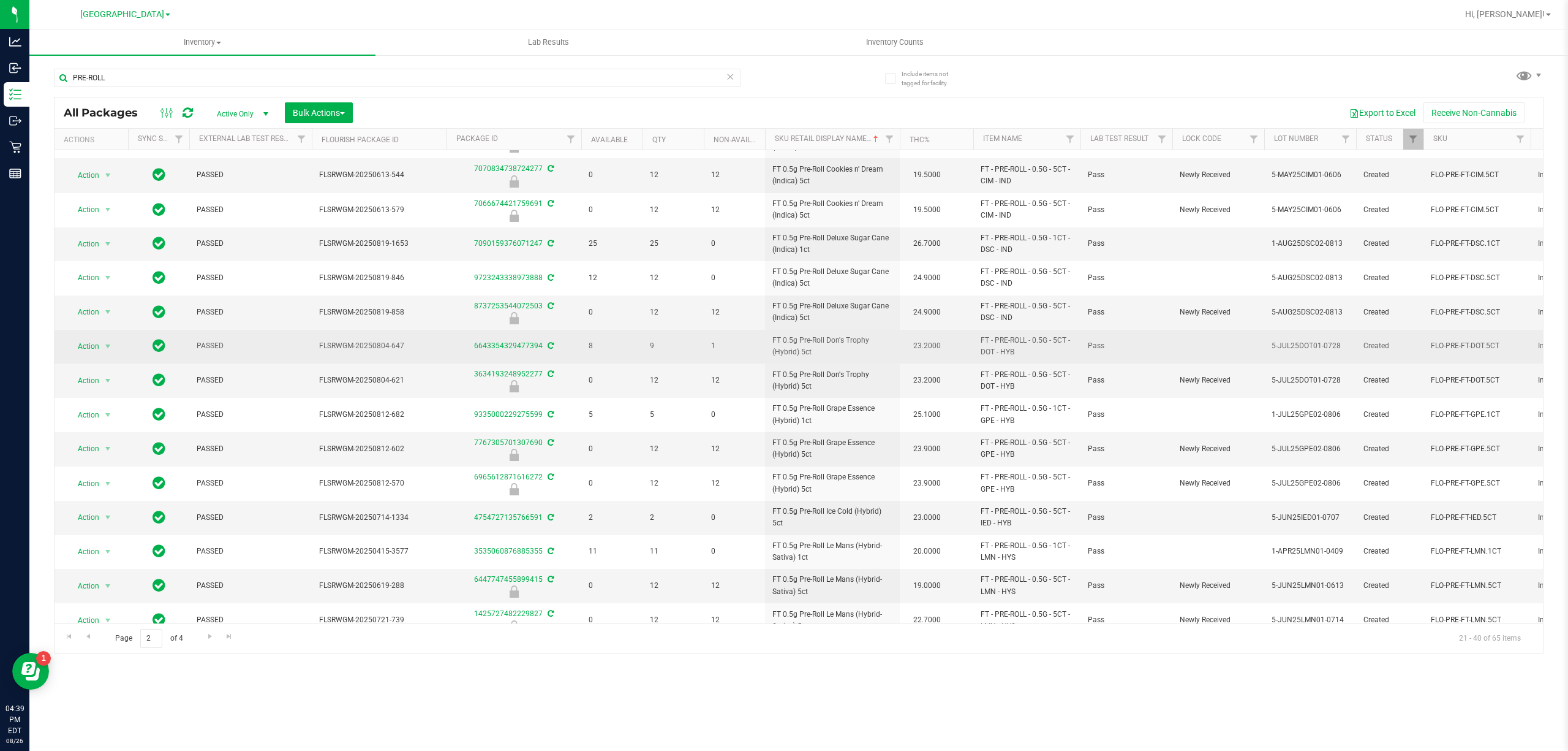
click at [826, 350] on span "FT 0.5g Pre-Roll Don's Trophy (Hybrid) 5ct" at bounding box center [833, 346] width 120 height 23
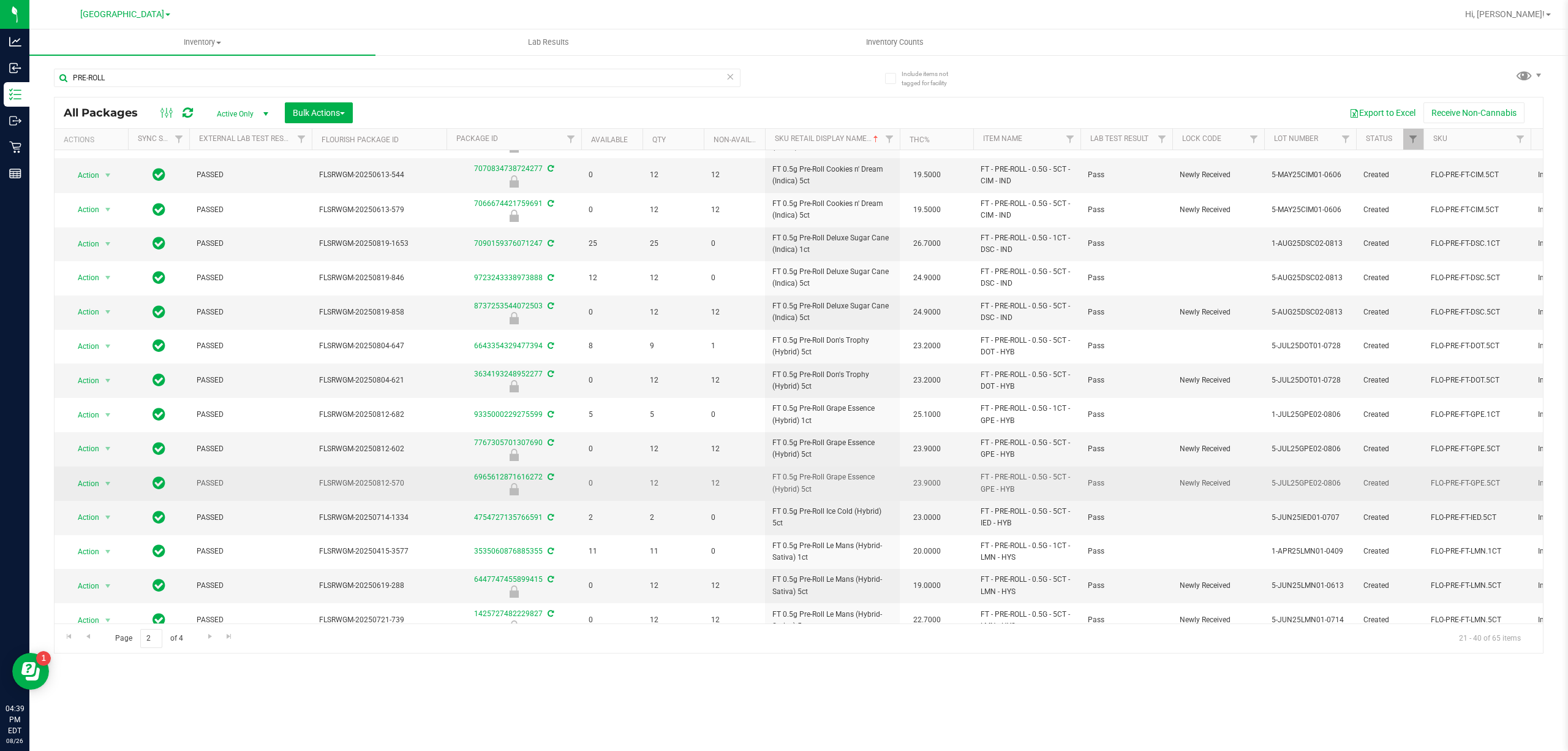
click at [826, 476] on span "FT 0.5g Pre-Roll Grape Essence (Hybrid) 5ct" at bounding box center [833, 483] width 120 height 23
copy td "FT 0.5g Pre-Roll Grape Essence (Hybrid) 5ct"
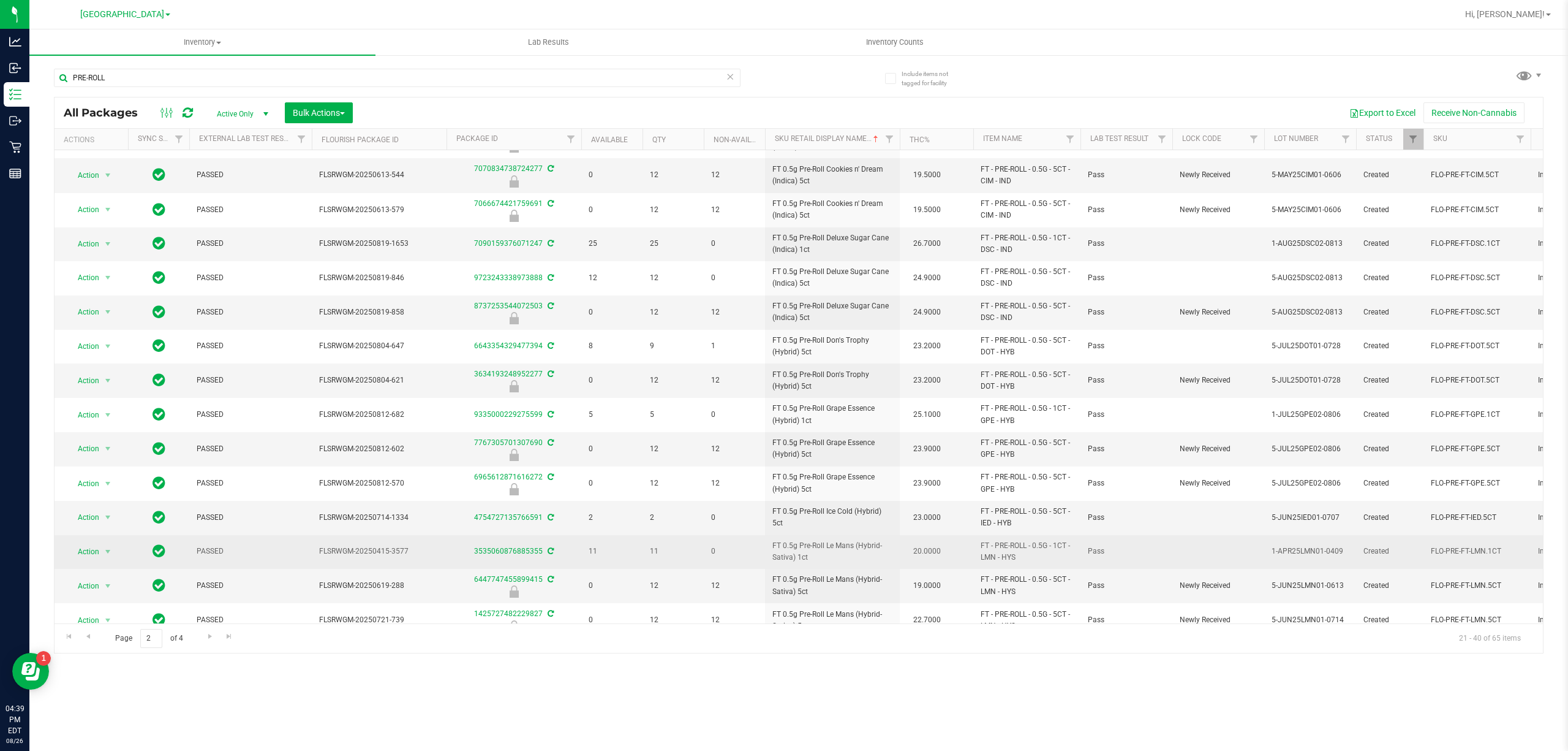
click at [896, 550] on td "FT 0.5g Pre-Roll Le Mans (Hybrid-Sativa) 1ct" at bounding box center [832, 552] width 135 height 34
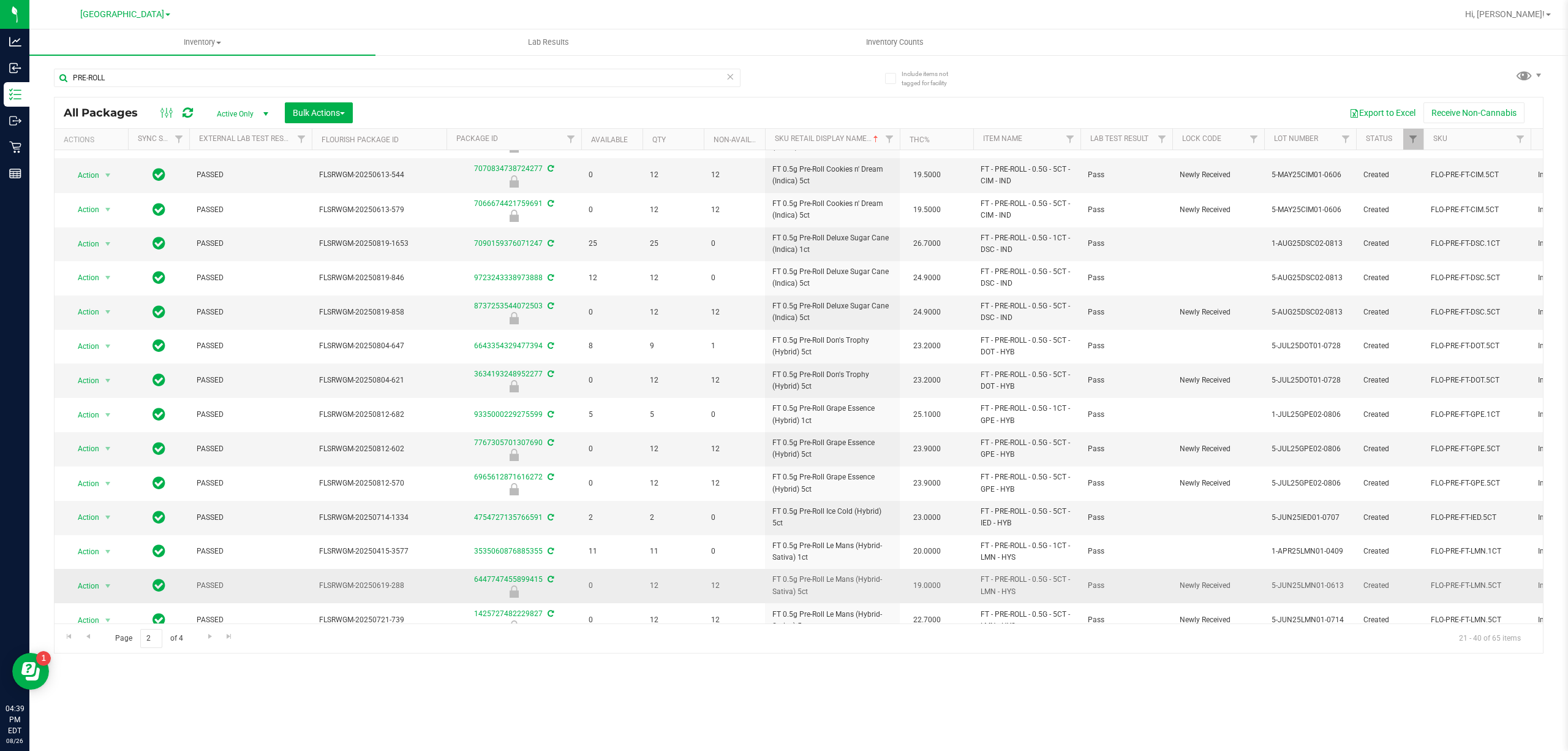
scroll to position [227, 0]
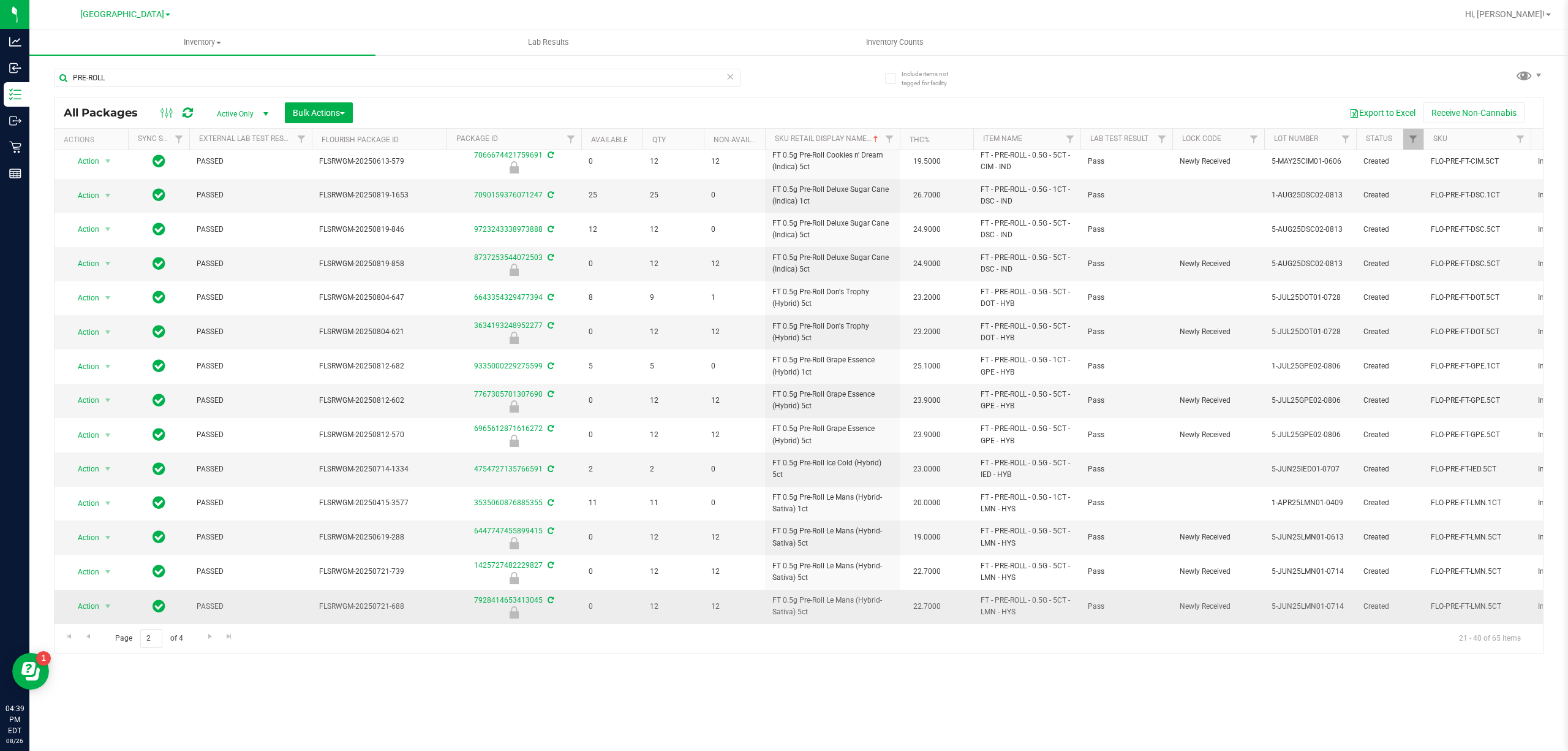
click at [819, 595] on span "FT 0.5g Pre-Roll Le Mans (Hybrid-Sativa) 5ct" at bounding box center [833, 606] width 120 height 23
copy td "FT 0.5g Pre-Roll Le Mans (Hybrid-Sativa) 5ct"
click at [210, 637] on span "Go to the next page" at bounding box center [210, 637] width 10 height 10
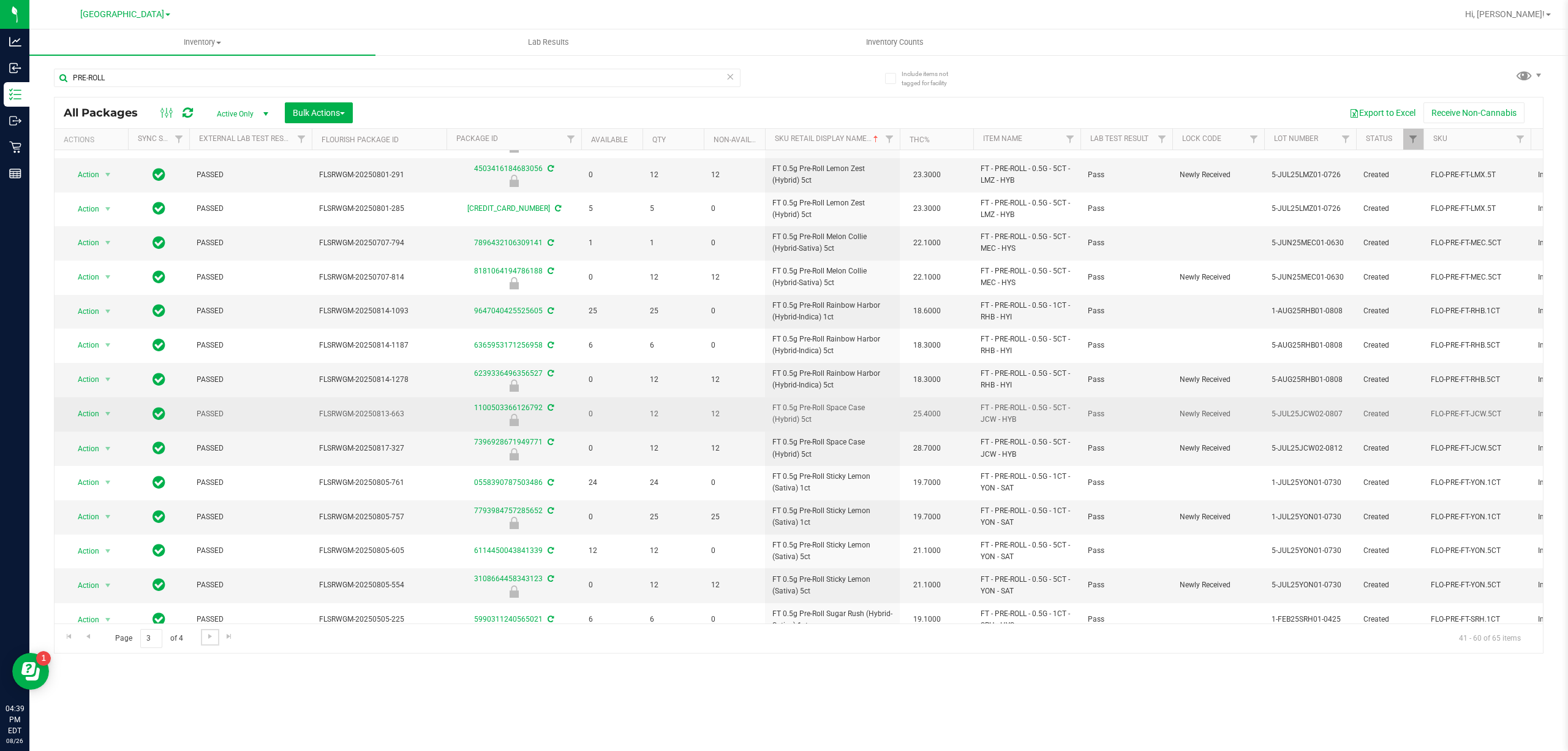
scroll to position [225, 0]
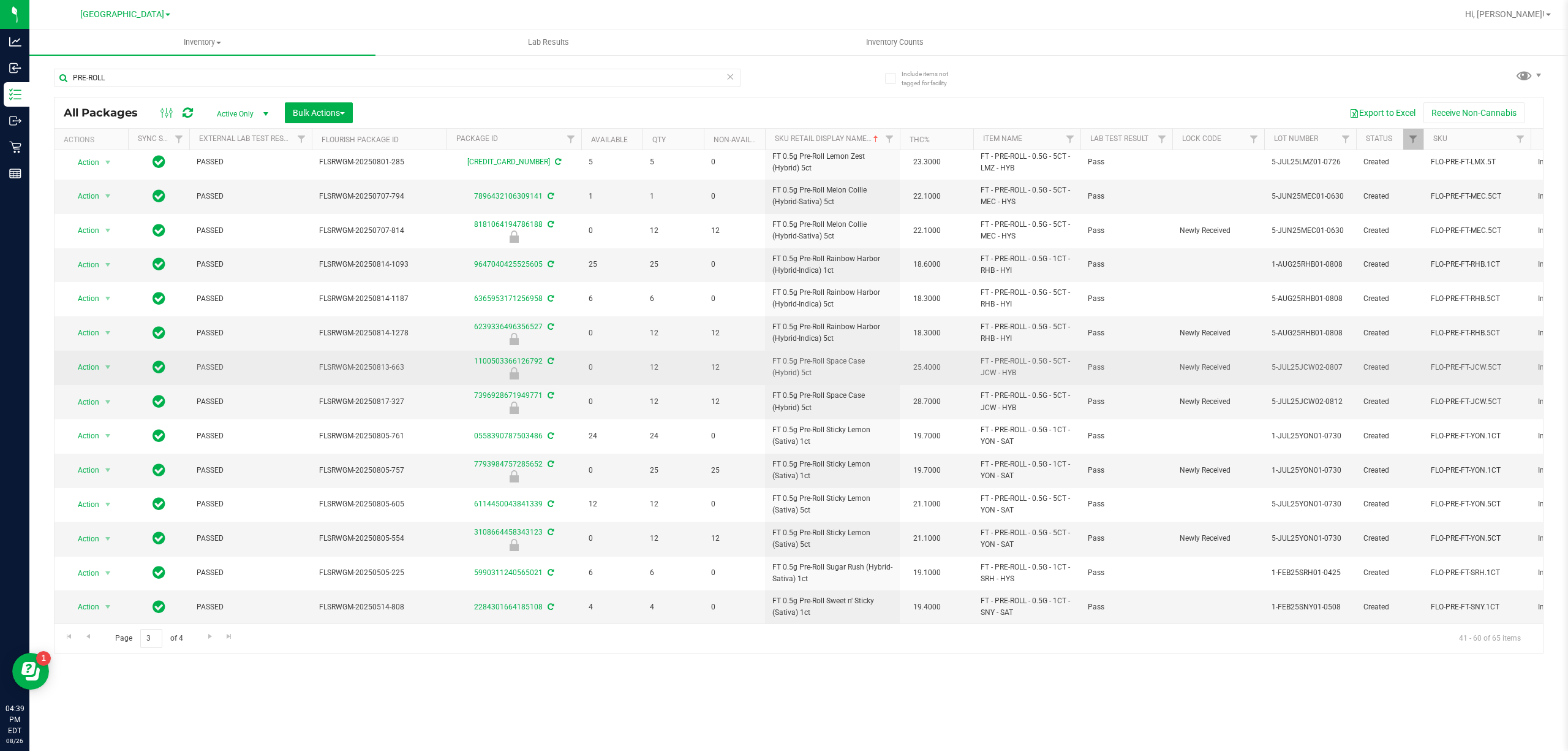
click at [824, 359] on span "FT 0.5g Pre-Roll Space Case (Hybrid) 5ct" at bounding box center [833, 367] width 120 height 23
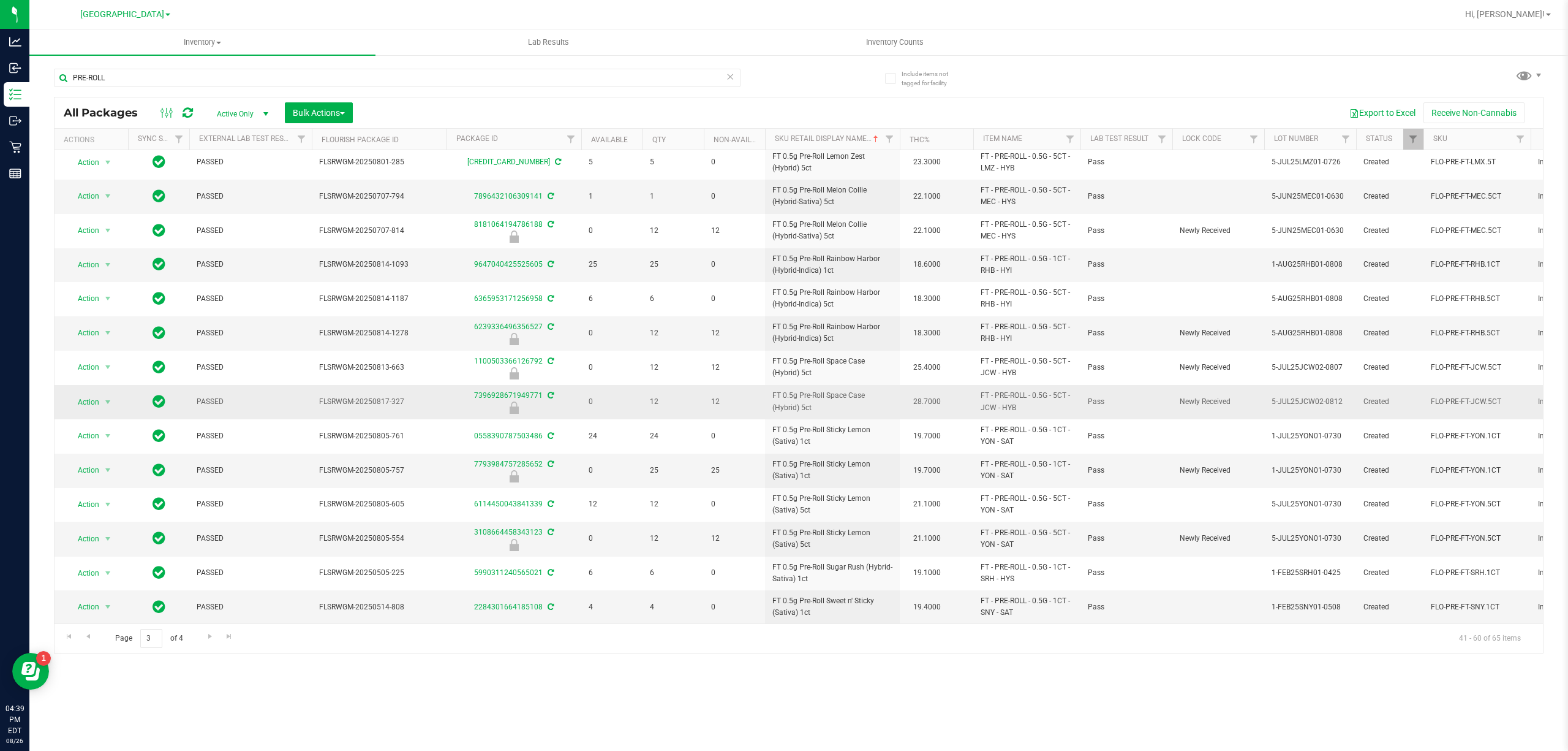
click at [821, 390] on span "FT 0.5g Pre-Roll Space Case (Hybrid) 5ct" at bounding box center [833, 402] width 120 height 23
copy td "FT 0.5g Pre-Roll Space Case (Hybrid) 5ct"
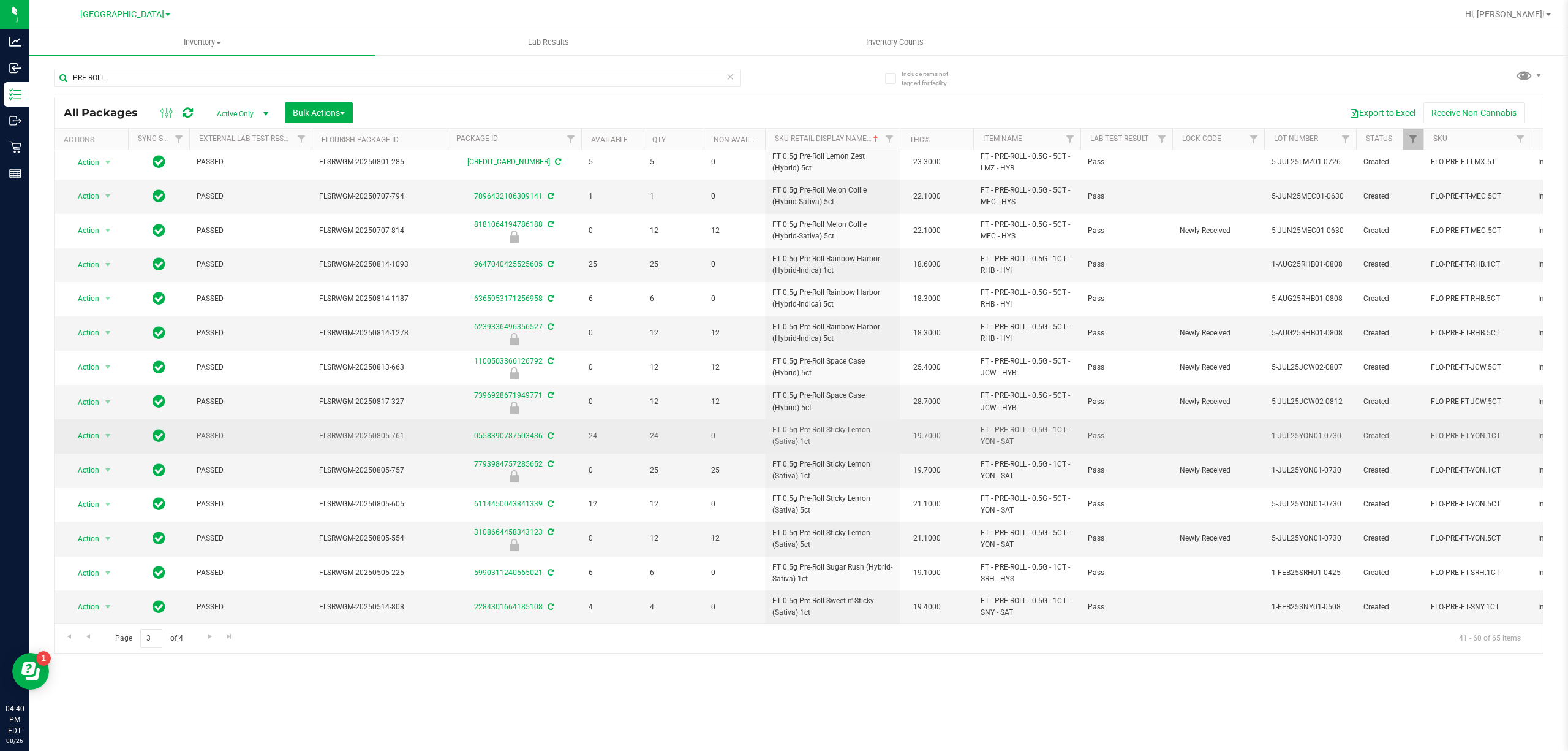
click at [824, 432] on span "FT 0.5g Pre-Roll Sticky Lemon (Sativa) 1ct" at bounding box center [833, 436] width 120 height 23
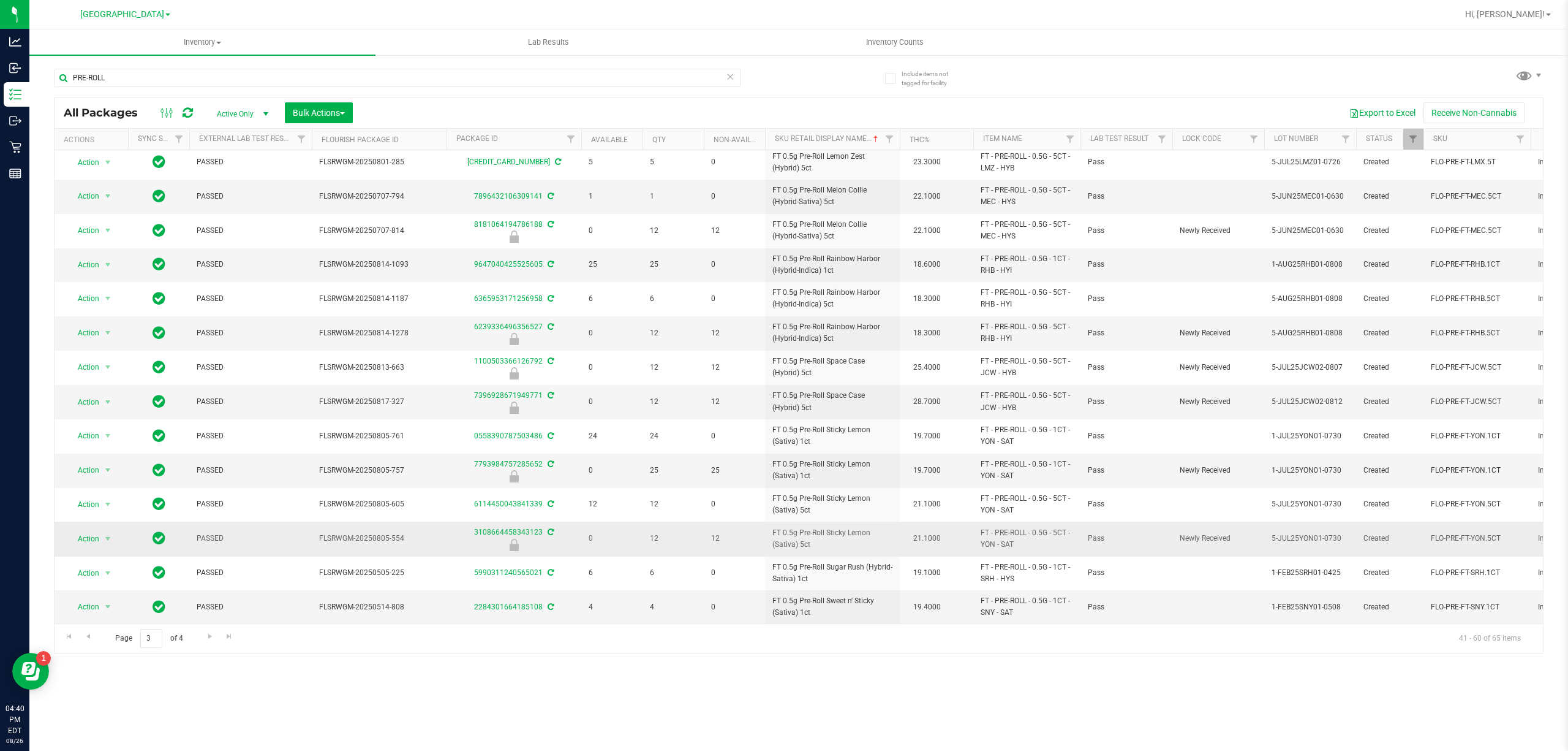
click at [819, 532] on span "FT 0.5g Pre-Roll Sticky Lemon (Sativa) 5ct" at bounding box center [833, 539] width 120 height 23
click at [204, 636] on link "Go to the next page" at bounding box center [209, 637] width 17 height 16
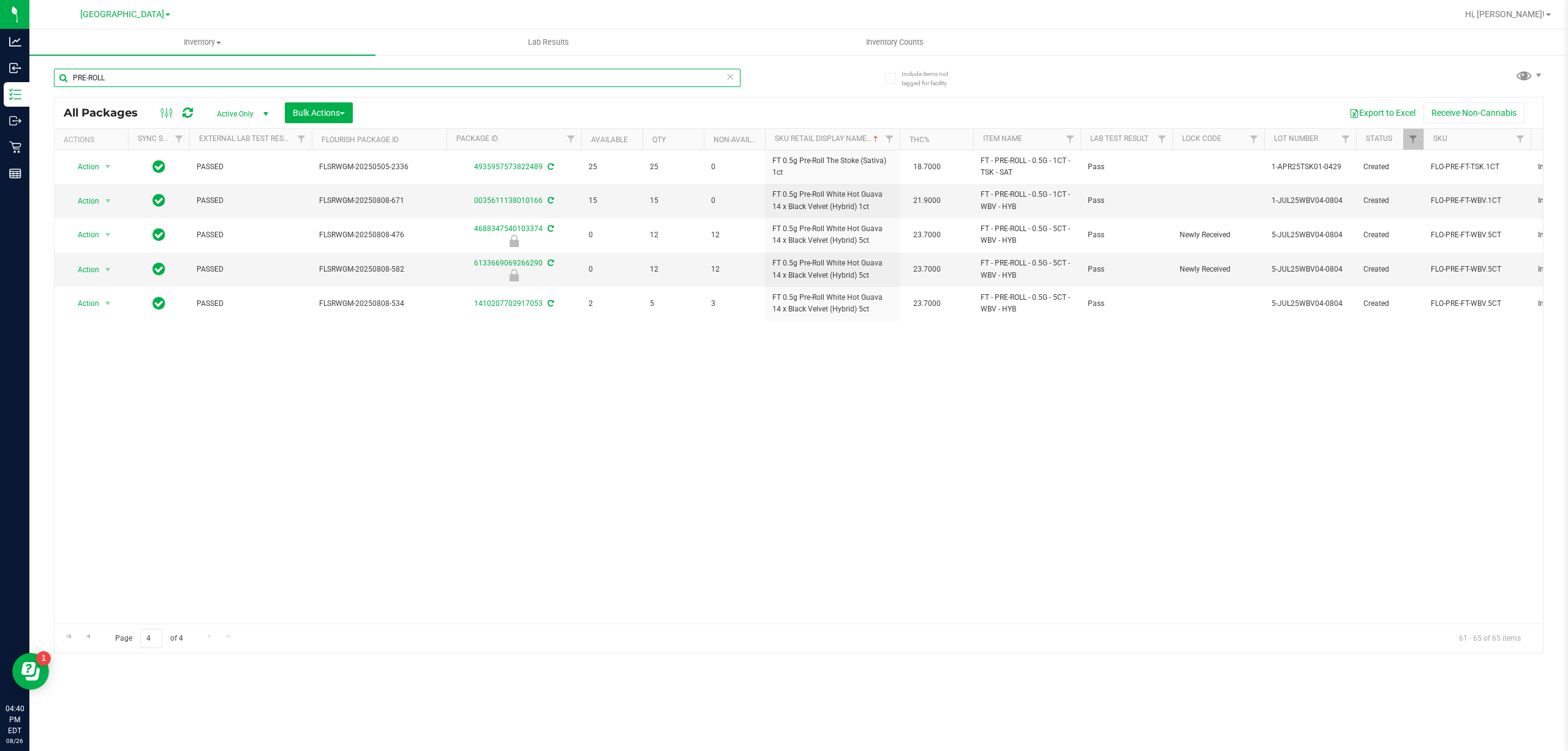
click at [716, 75] on input "PRE-ROLL" at bounding box center [398, 78] width 687 height 18
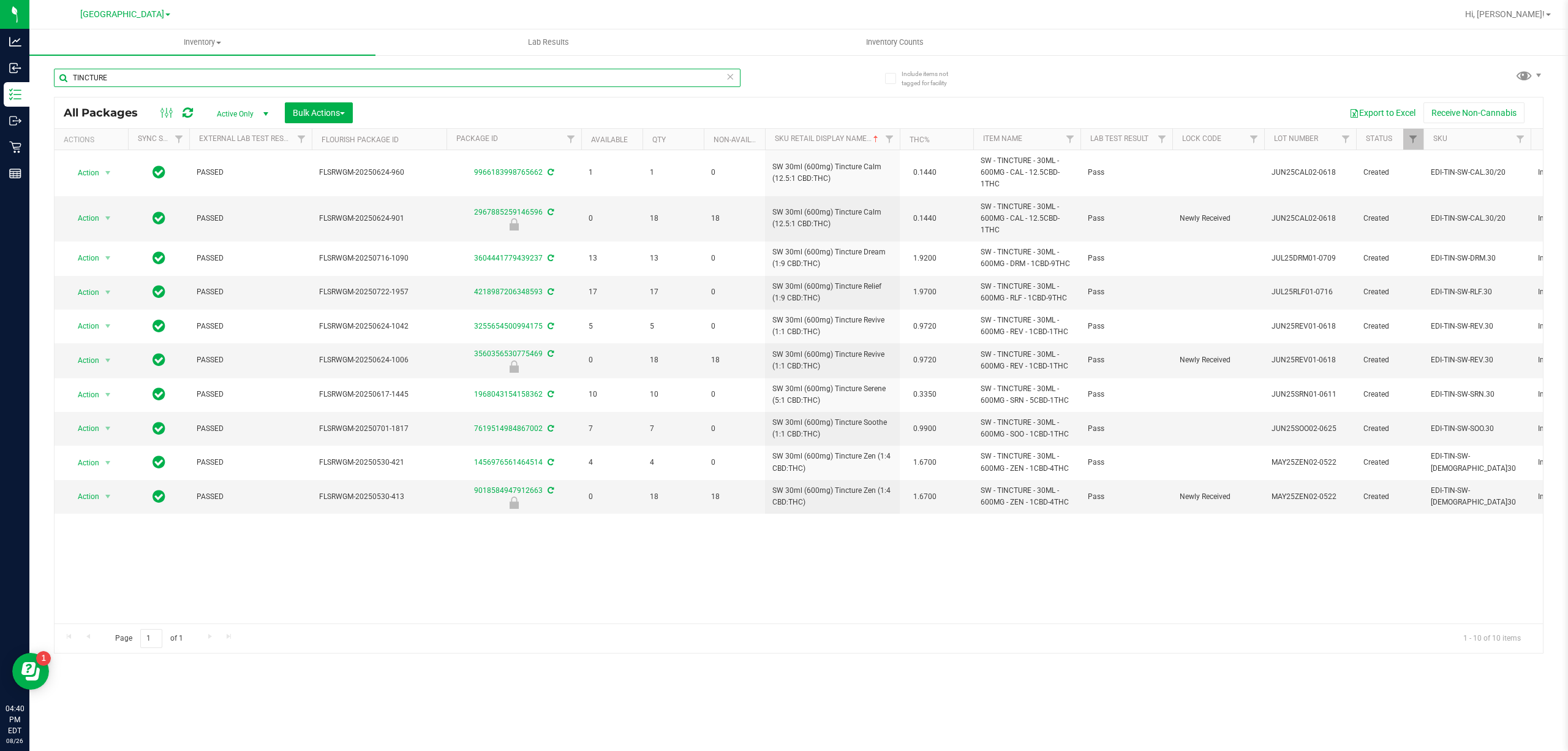
type input "TINCTURE"
click at [633, 64] on div "TINCTURE" at bounding box center [427, 77] width 745 height 39
click at [625, 72] on input "TINCTURE" at bounding box center [398, 78] width 687 height 18
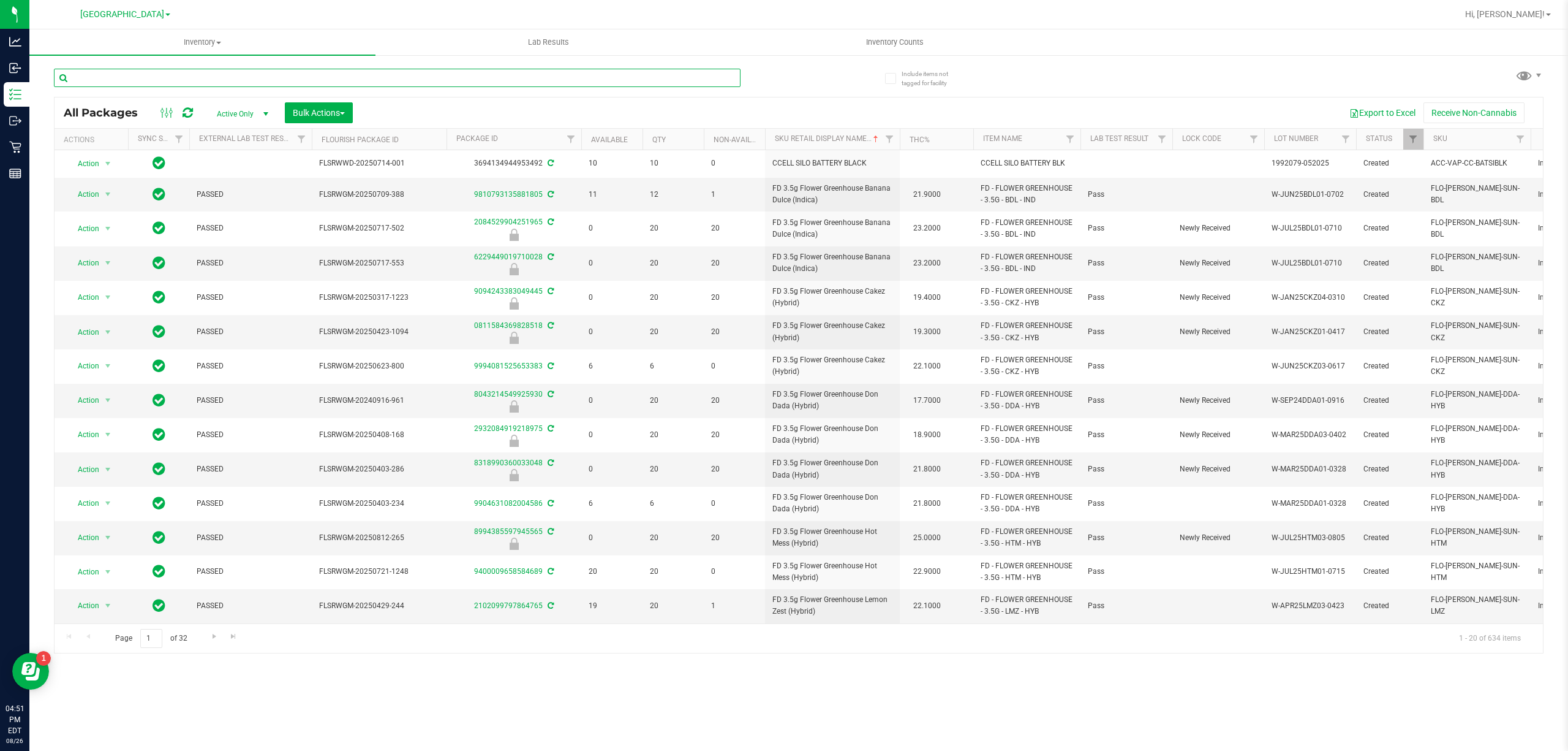
click at [246, 81] on input "text" at bounding box center [398, 78] width 687 height 18
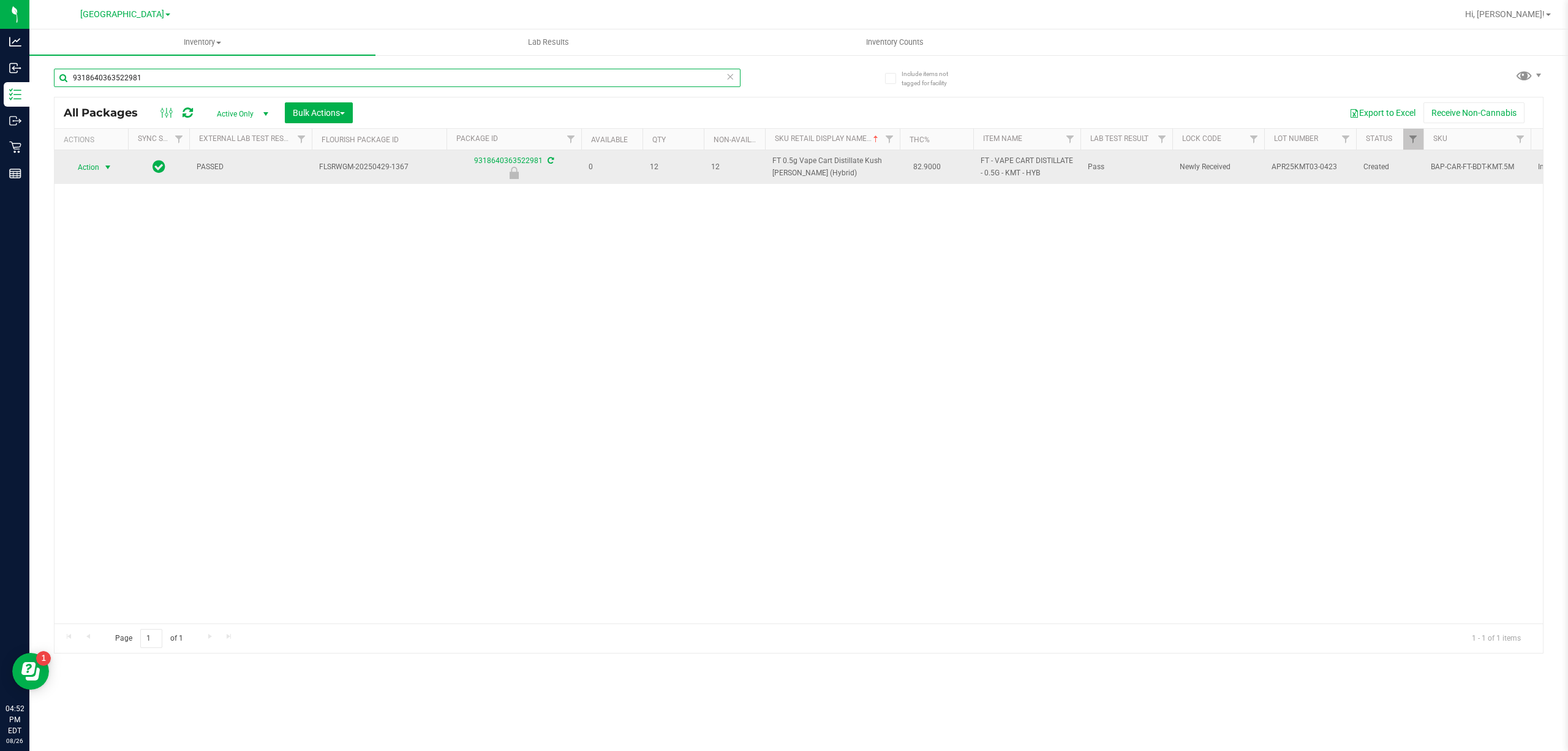
type input "9318640363522981"
click at [104, 168] on span "select" at bounding box center [108, 167] width 10 height 10
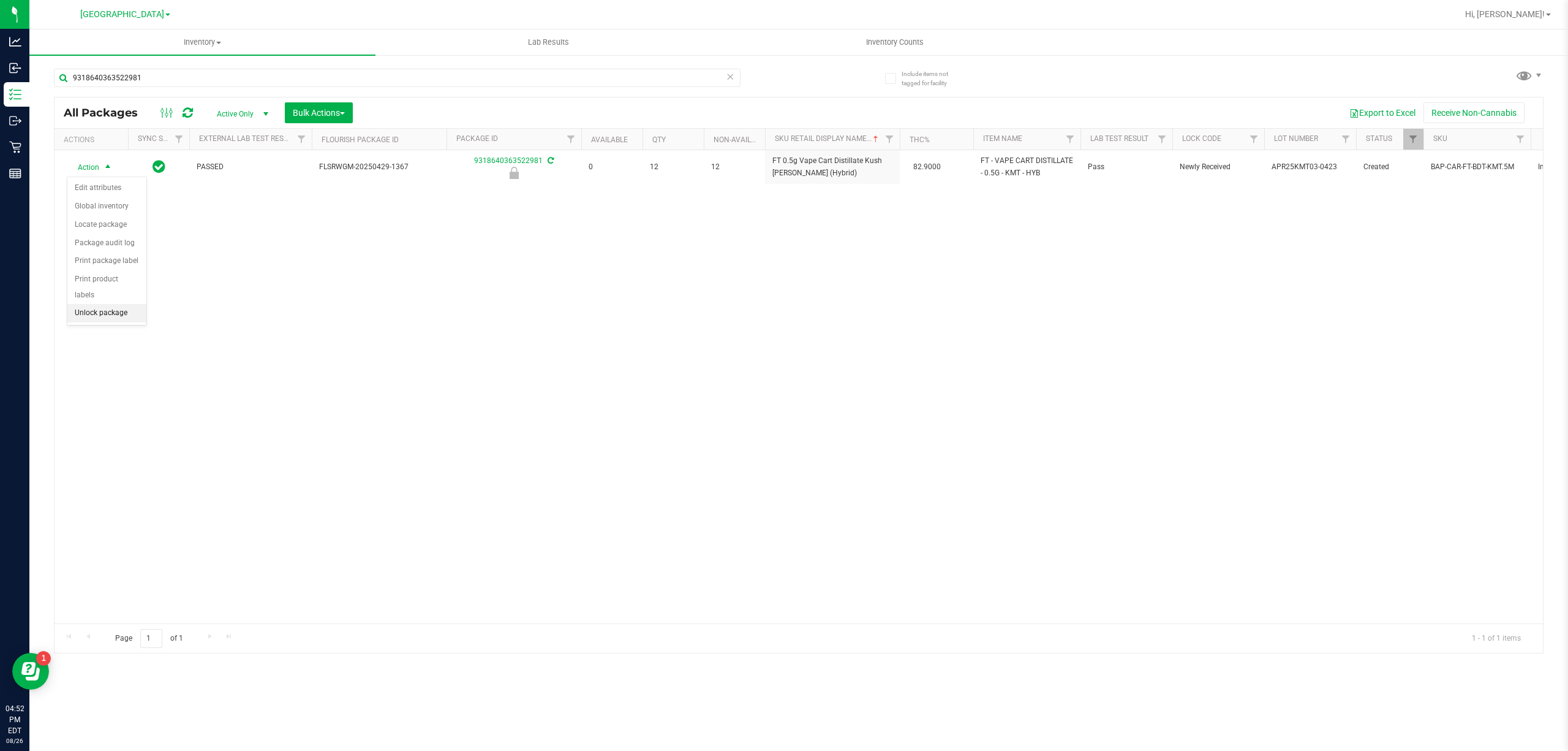
drag, startPoint x: 94, startPoint y: 305, endPoint x: 96, endPoint y: 316, distance: 11.2
click at [96, 316] on ul "Edit attributes Global inventory Locate package Package audit log Print package…" at bounding box center [106, 250] width 79 height 144
click at [97, 317] on li "Unlock package" at bounding box center [106, 312] width 79 height 18
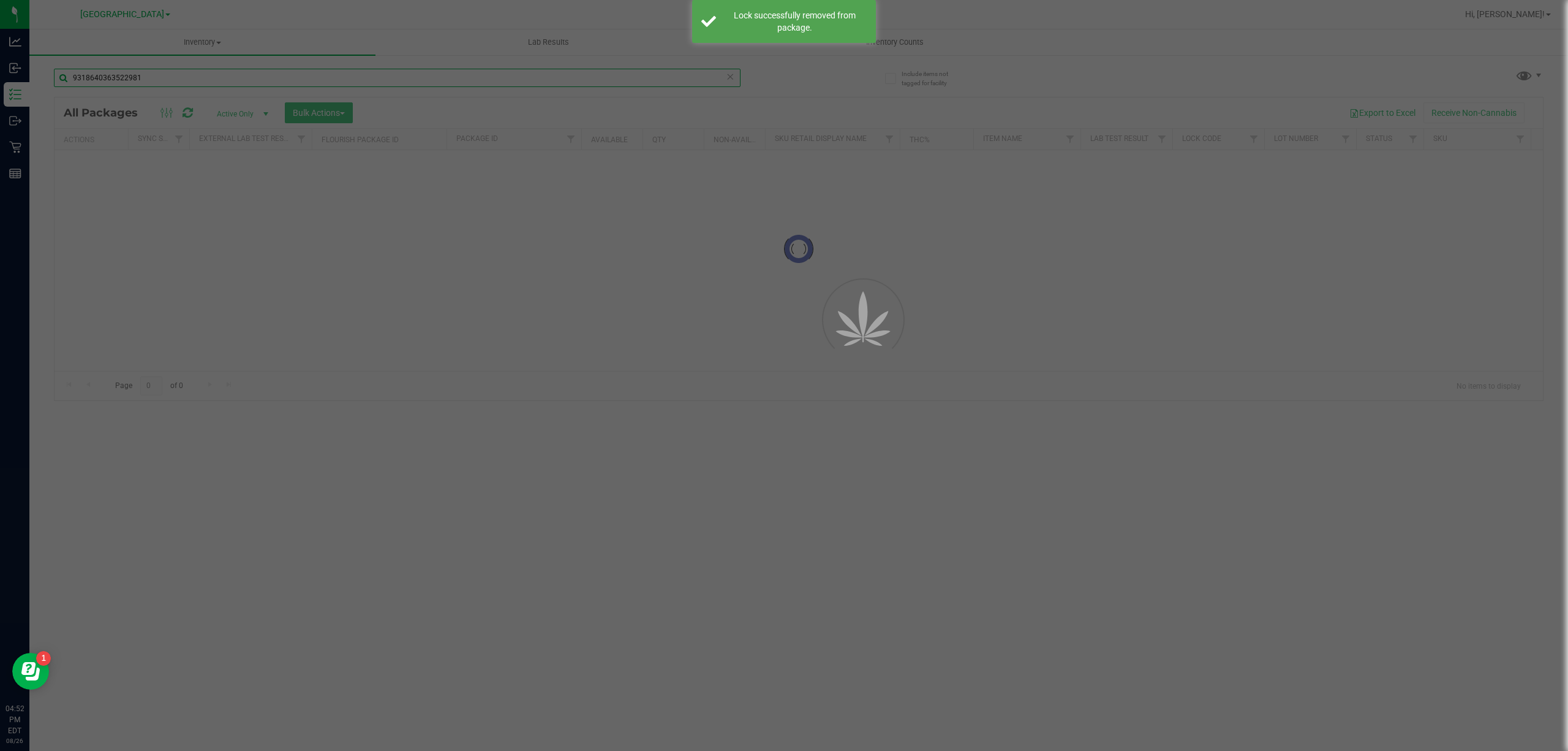
click at [234, 78] on input "9318640363522981" at bounding box center [398, 78] width 687 height 18
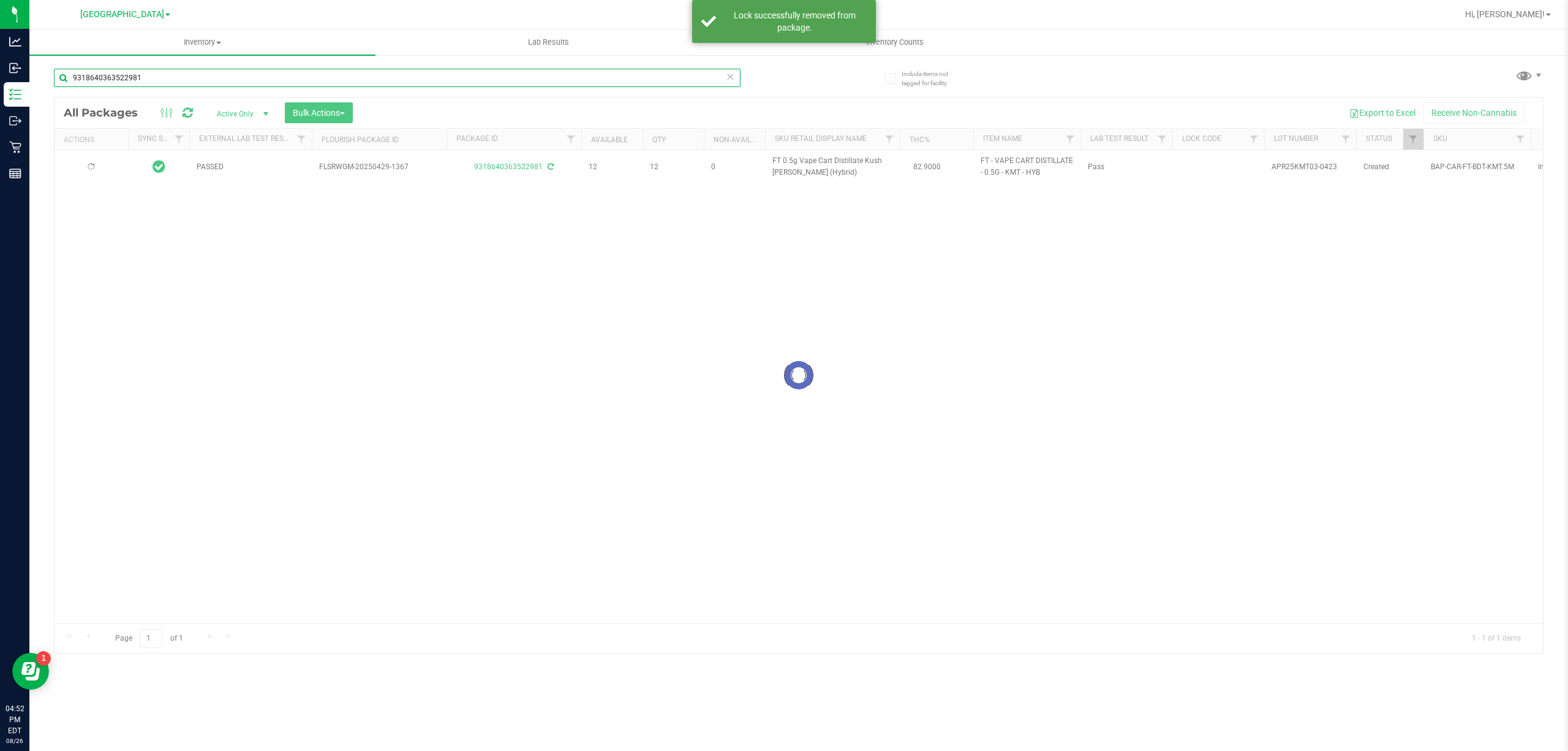
click at [234, 78] on input "9318640363522981" at bounding box center [398, 78] width 687 height 18
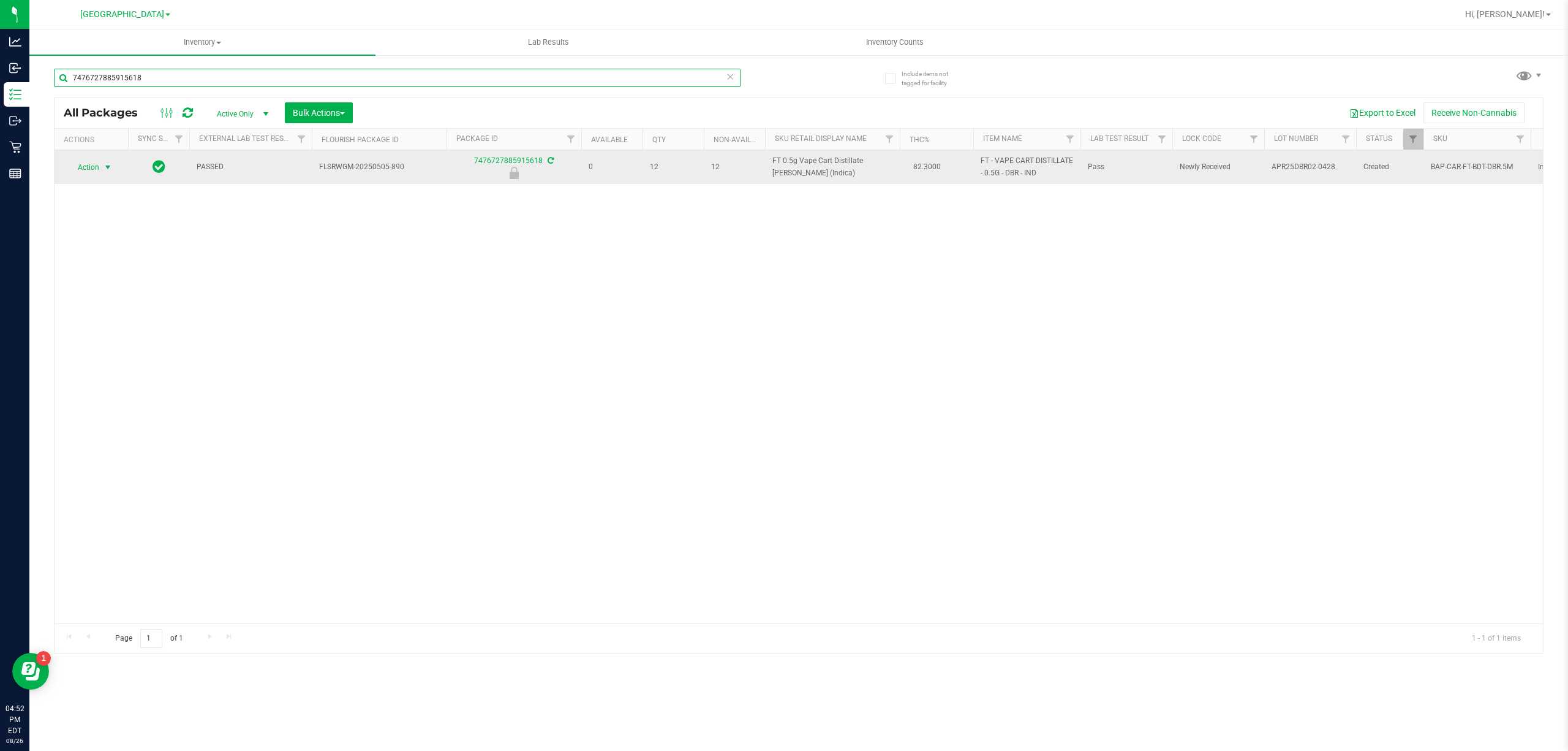
type input "7476727885915618"
click at [97, 163] on span "Action" at bounding box center [83, 168] width 33 height 17
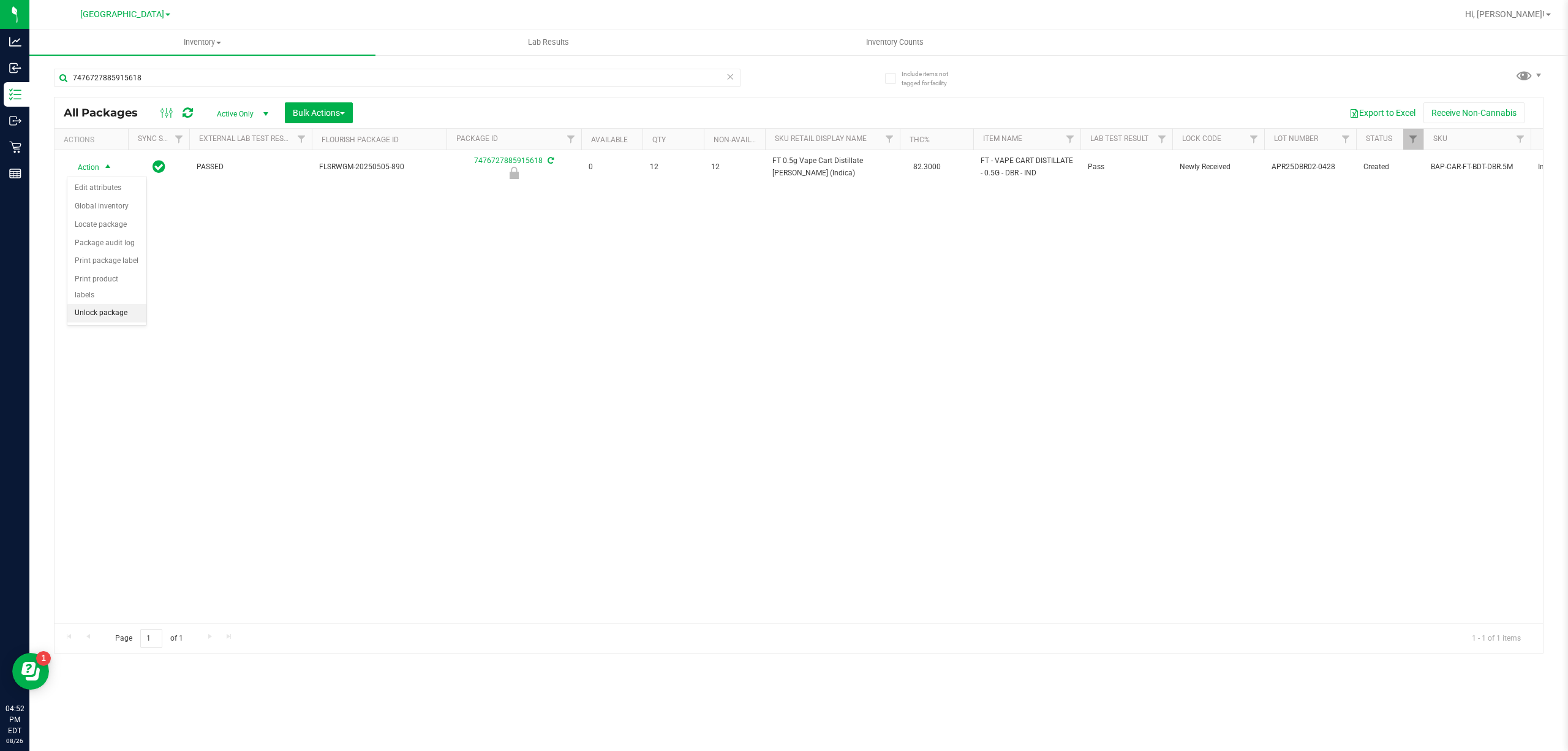
click at [109, 310] on li "Unlock package" at bounding box center [106, 312] width 79 height 18
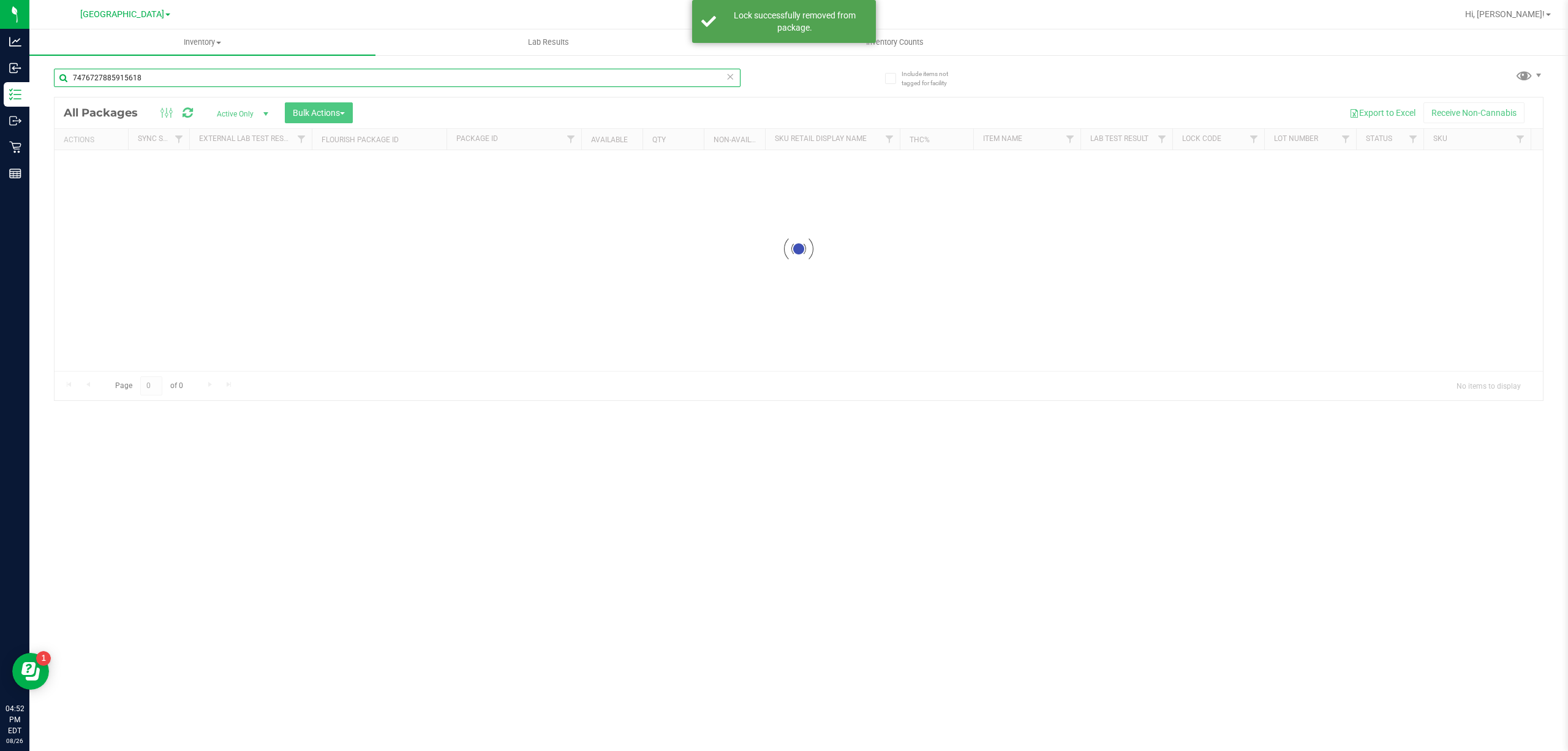
click at [202, 80] on div "Inventory All packages All inventory Waste log Create inventory Lab Results Inv…" at bounding box center [798, 390] width 1539 height 722
click at [202, 80] on input "7476727885915618" at bounding box center [398, 78] width 687 height 18
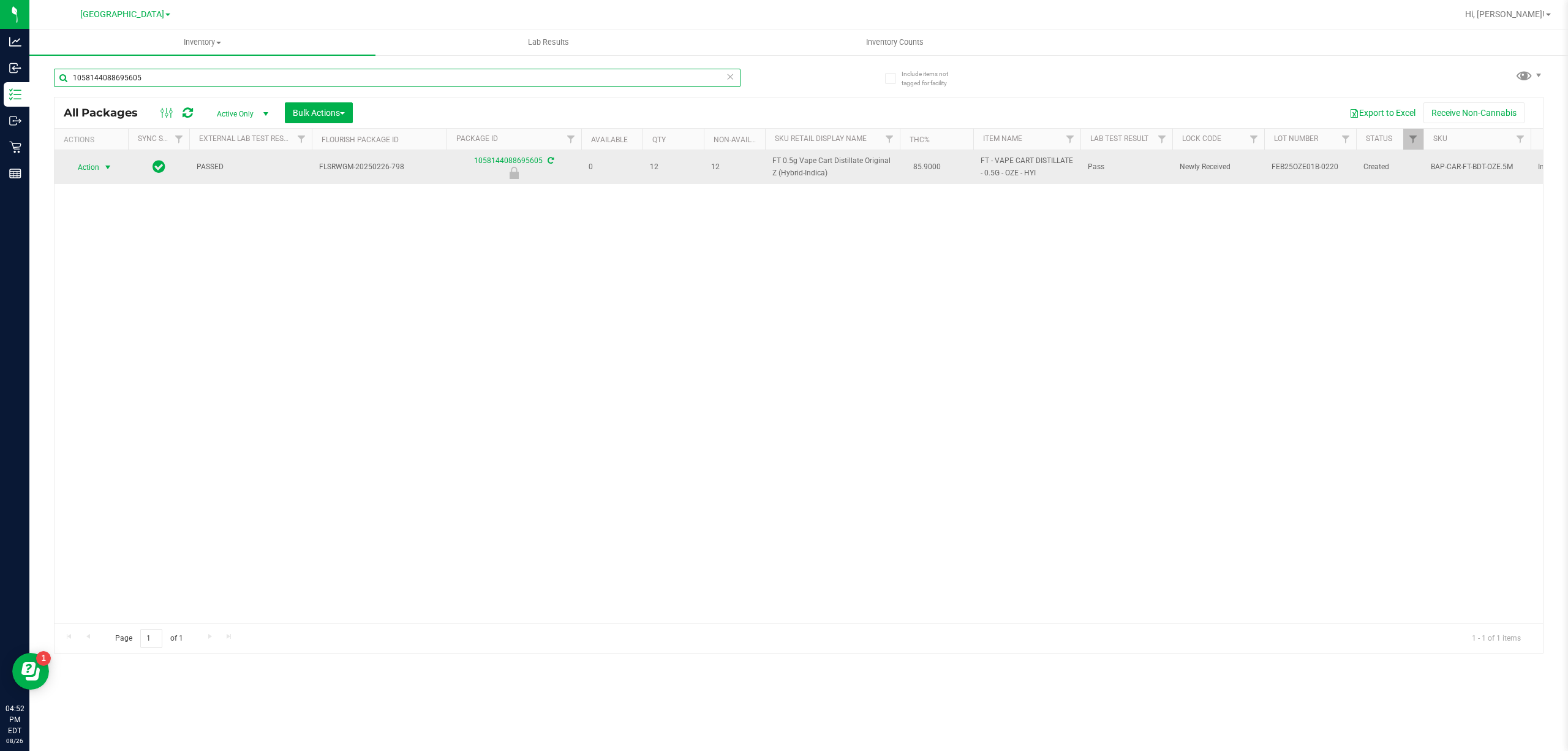
type input "1058144088695605"
click at [98, 167] on span "Action" at bounding box center [83, 168] width 33 height 17
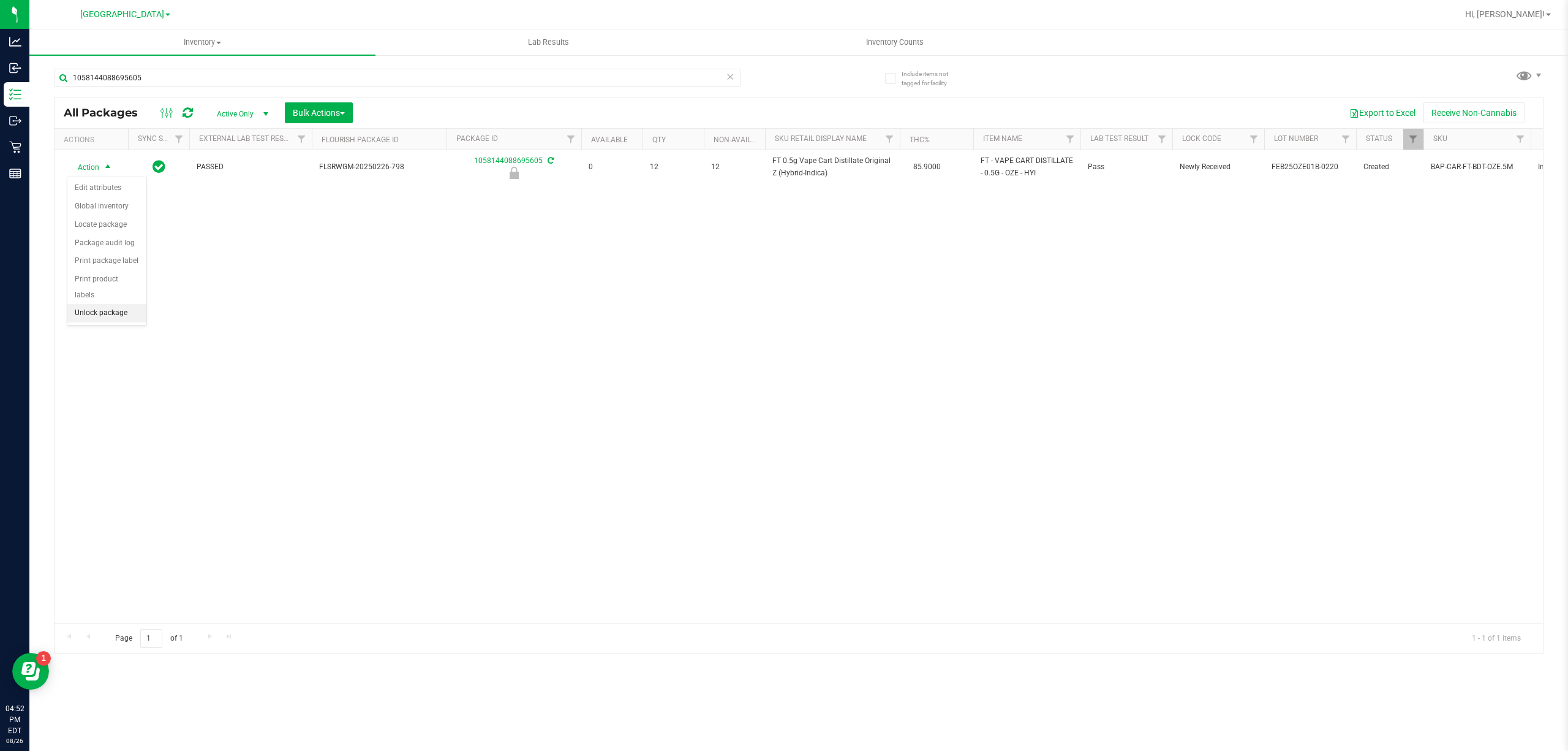
click at [112, 319] on li "Unlock package" at bounding box center [106, 312] width 79 height 18
click at [443, 91] on div "1058144088695605" at bounding box center [398, 82] width 687 height 28
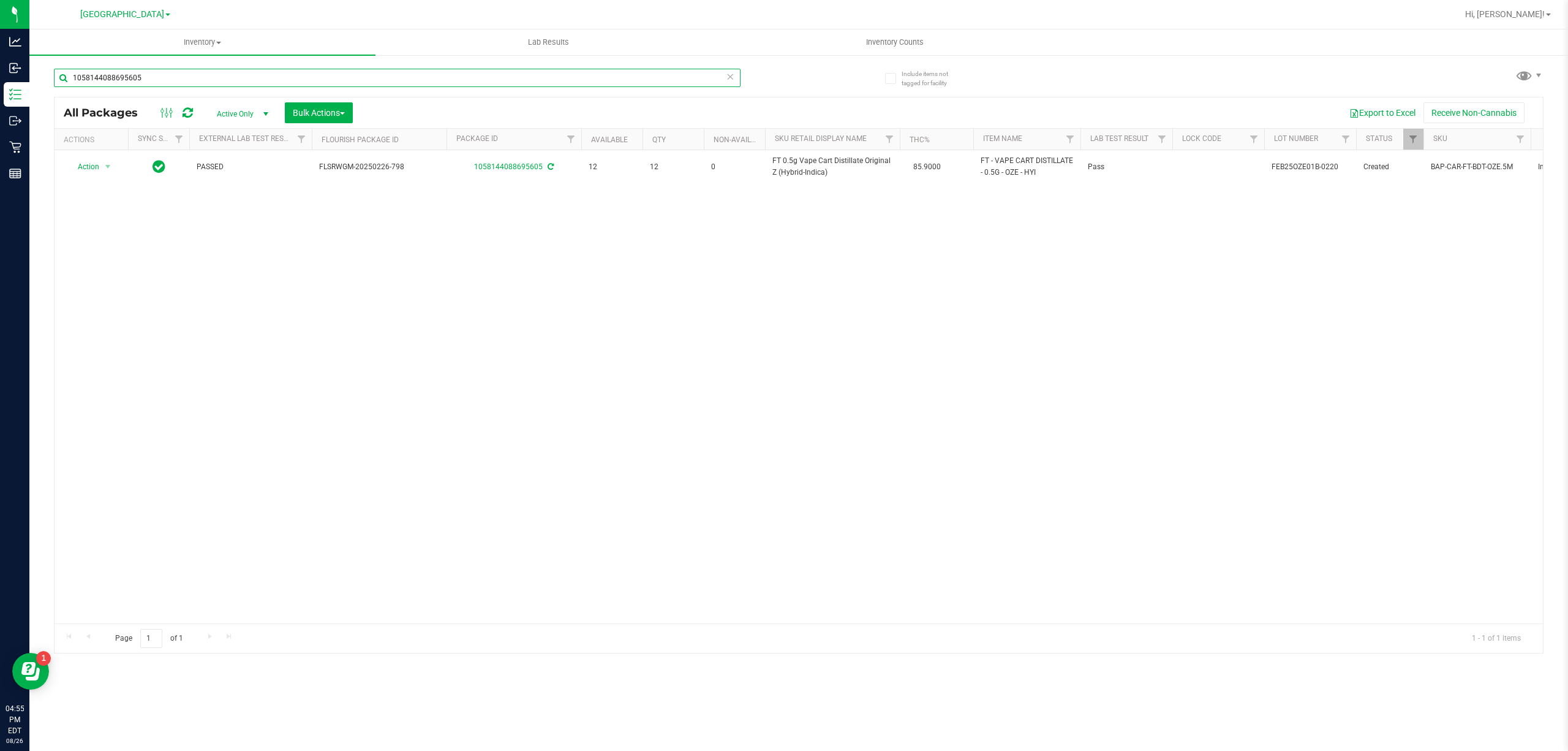
click at [459, 81] on input "1058144088695605" at bounding box center [398, 78] width 687 height 18
click at [461, 81] on input "1058144088695605" at bounding box center [398, 78] width 687 height 18
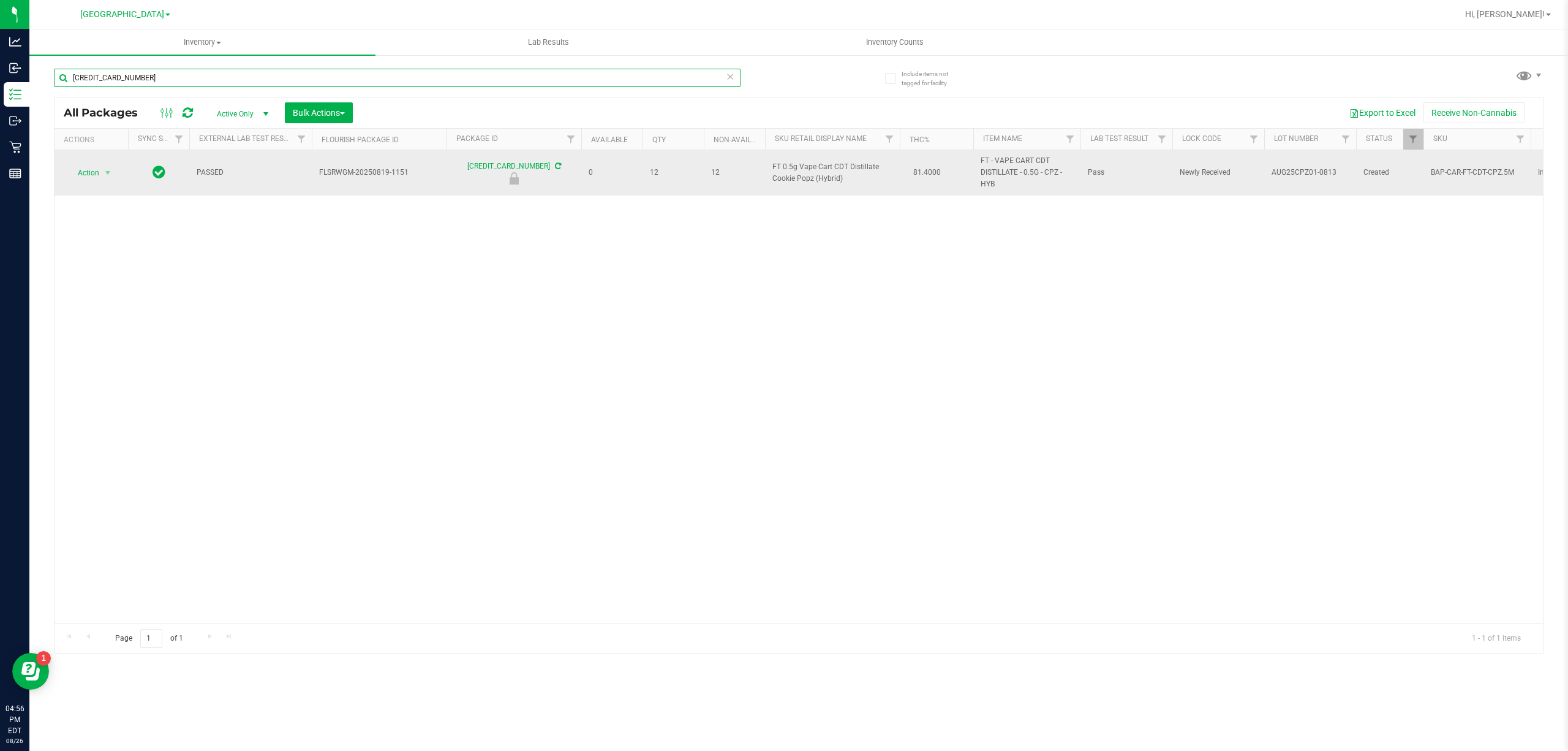
type input "6298152972029182"
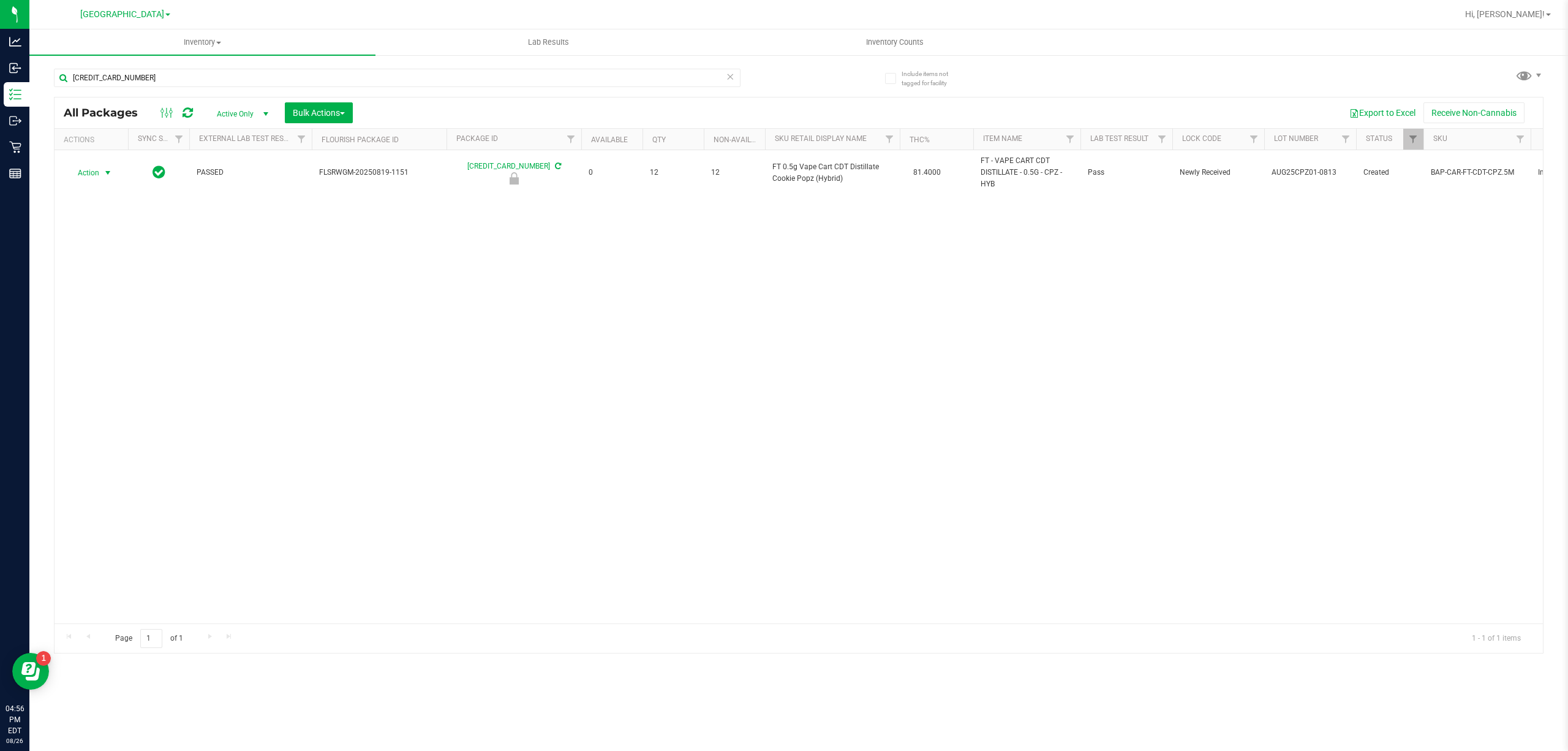
drag, startPoint x: 91, startPoint y: 172, endPoint x: 99, endPoint y: 182, distance: 12.8
click at [93, 172] on span "Action" at bounding box center [83, 173] width 33 height 17
click at [126, 319] on li "Unlock package" at bounding box center [106, 319] width 79 height 18
click at [405, 74] on input "6298152972029182" at bounding box center [398, 78] width 687 height 18
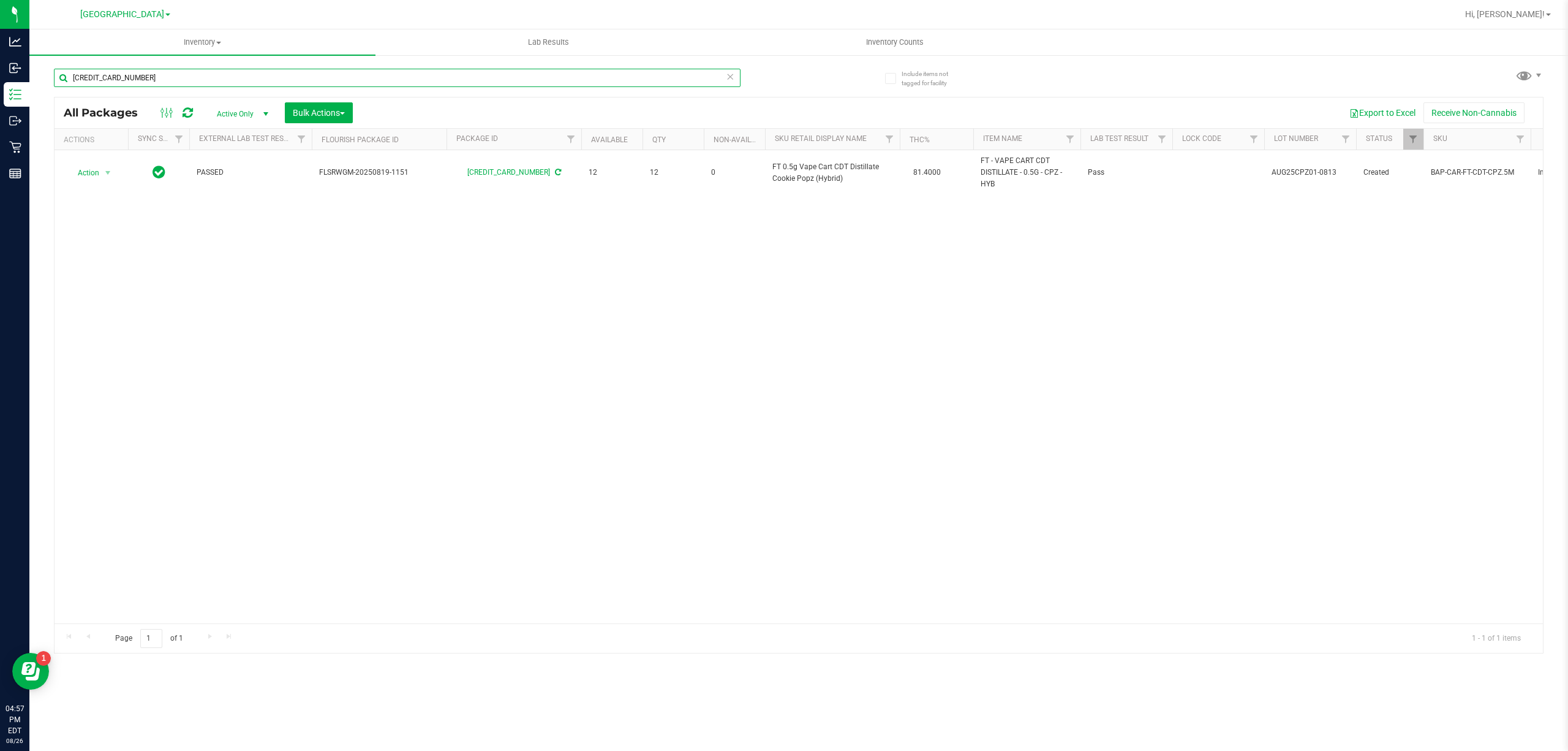
click at [405, 74] on input "6298152972029182" at bounding box center [398, 78] width 687 height 18
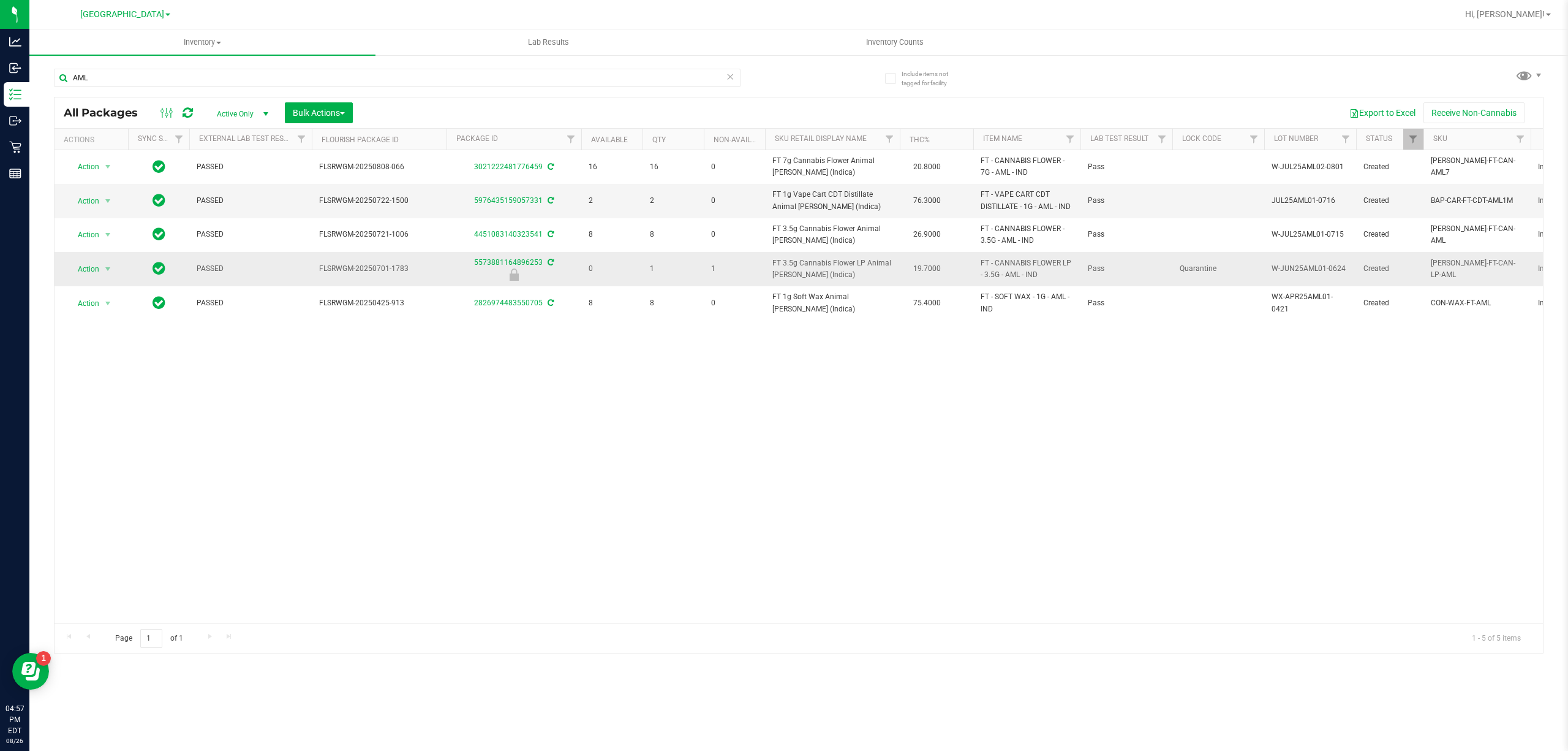
click at [831, 263] on span "FT 3.5g Cannabis Flower LP Animal Larry (Indica)" at bounding box center [833, 269] width 120 height 23
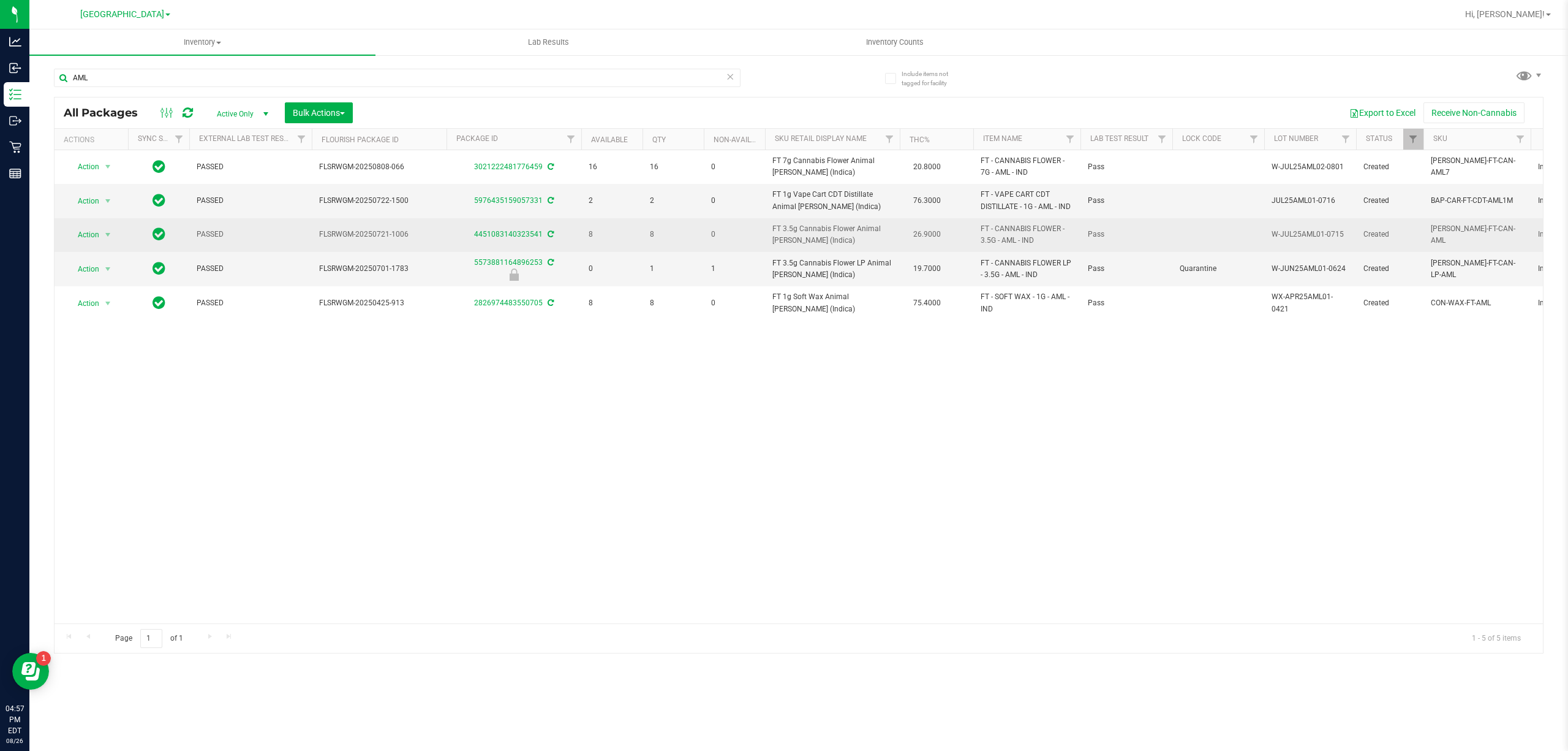
click at [824, 244] on span "FT 3.5g Cannabis Flower Animal Larry (Indica)" at bounding box center [833, 235] width 120 height 23
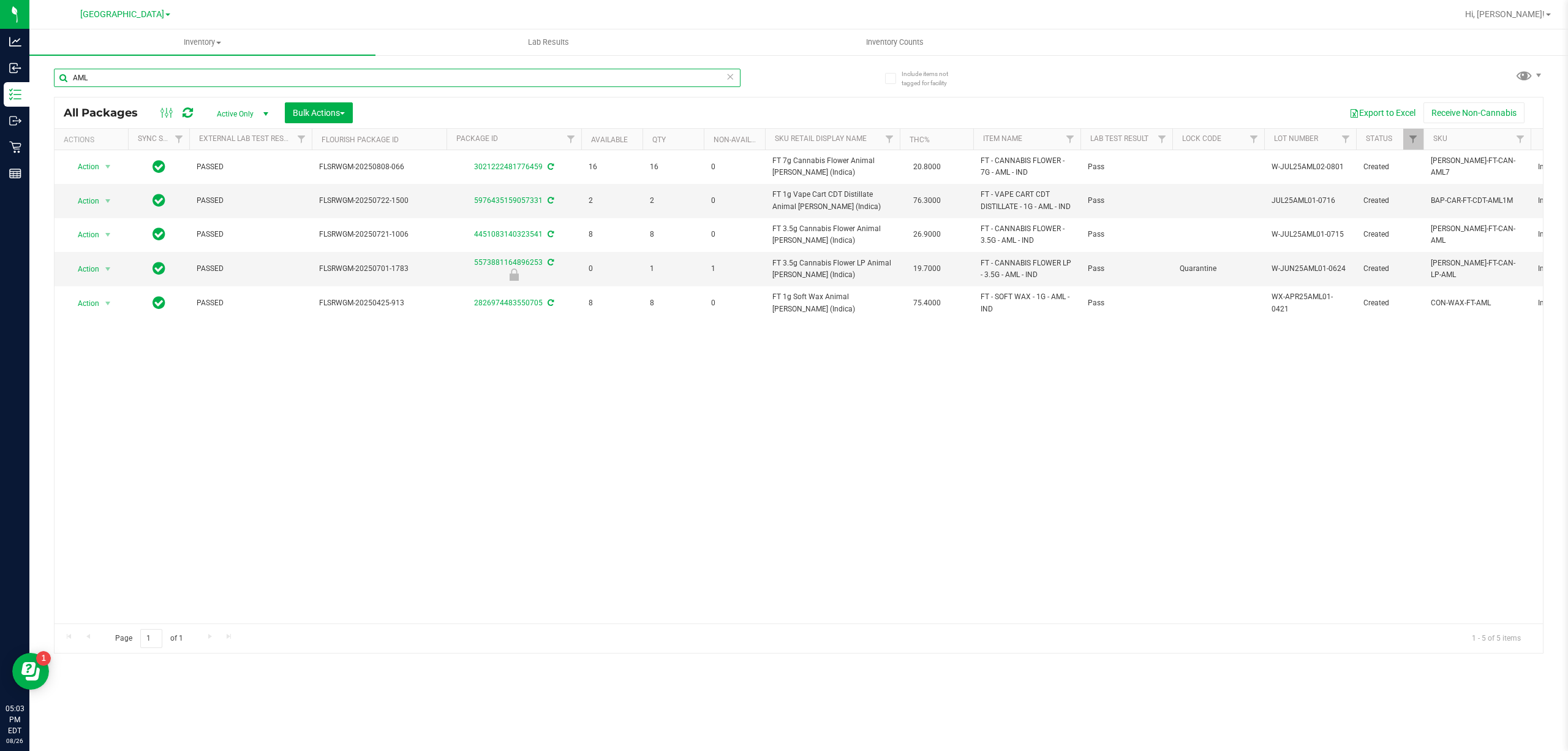
click at [699, 77] on input "AML" at bounding box center [398, 78] width 687 height 18
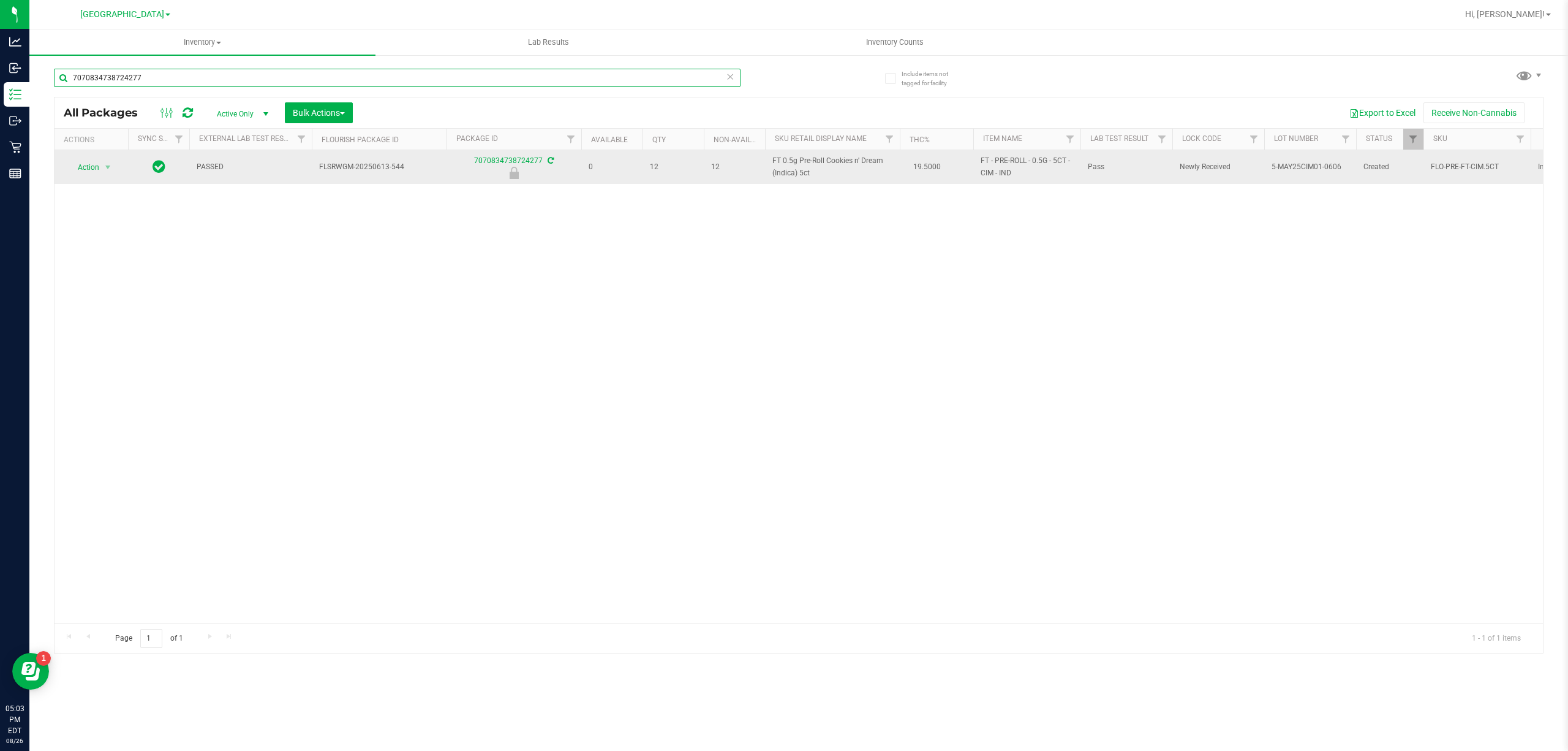
type input "7070834738724277"
click at [113, 164] on span "select" at bounding box center [109, 168] width 16 height 17
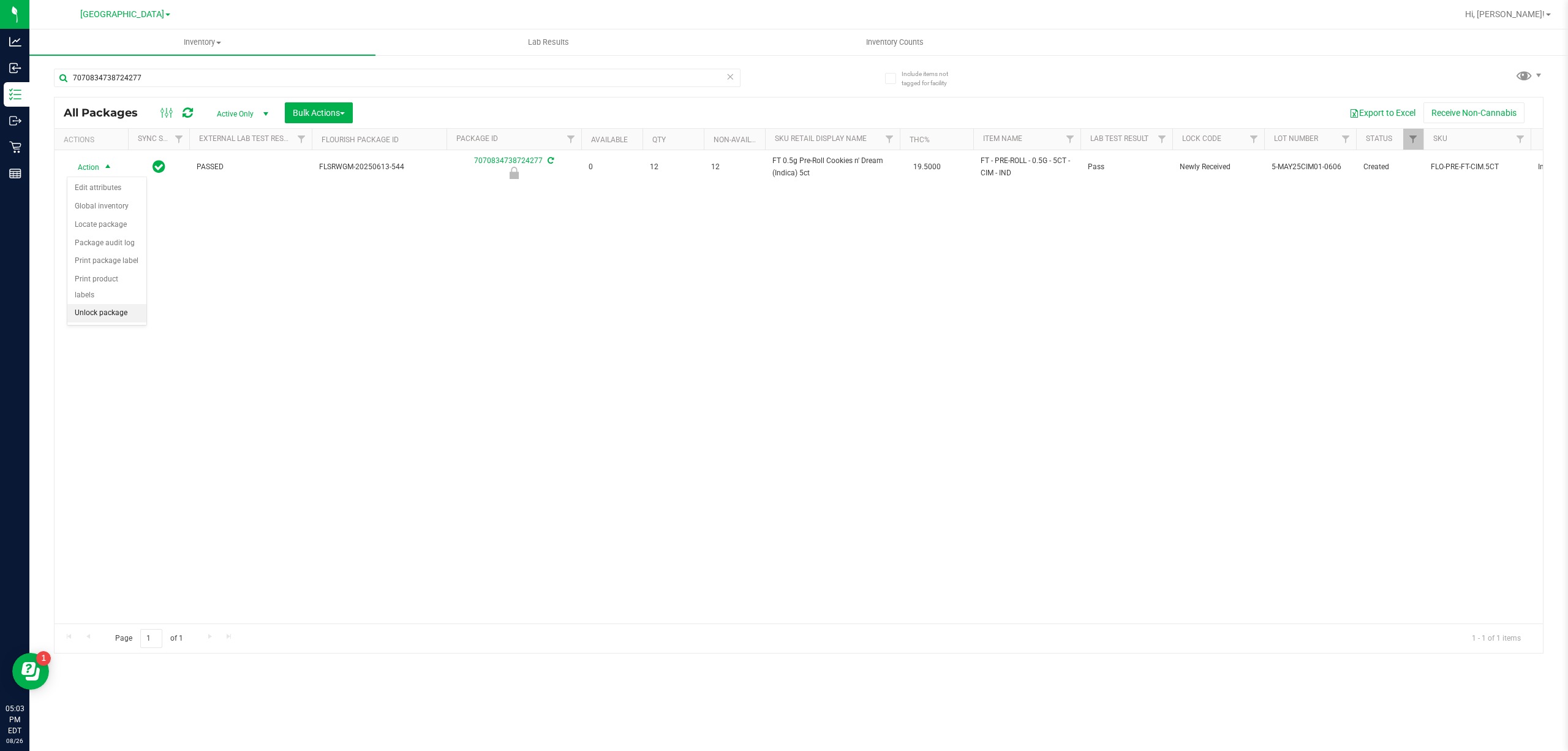
click at [133, 317] on li "Unlock package" at bounding box center [106, 312] width 79 height 18
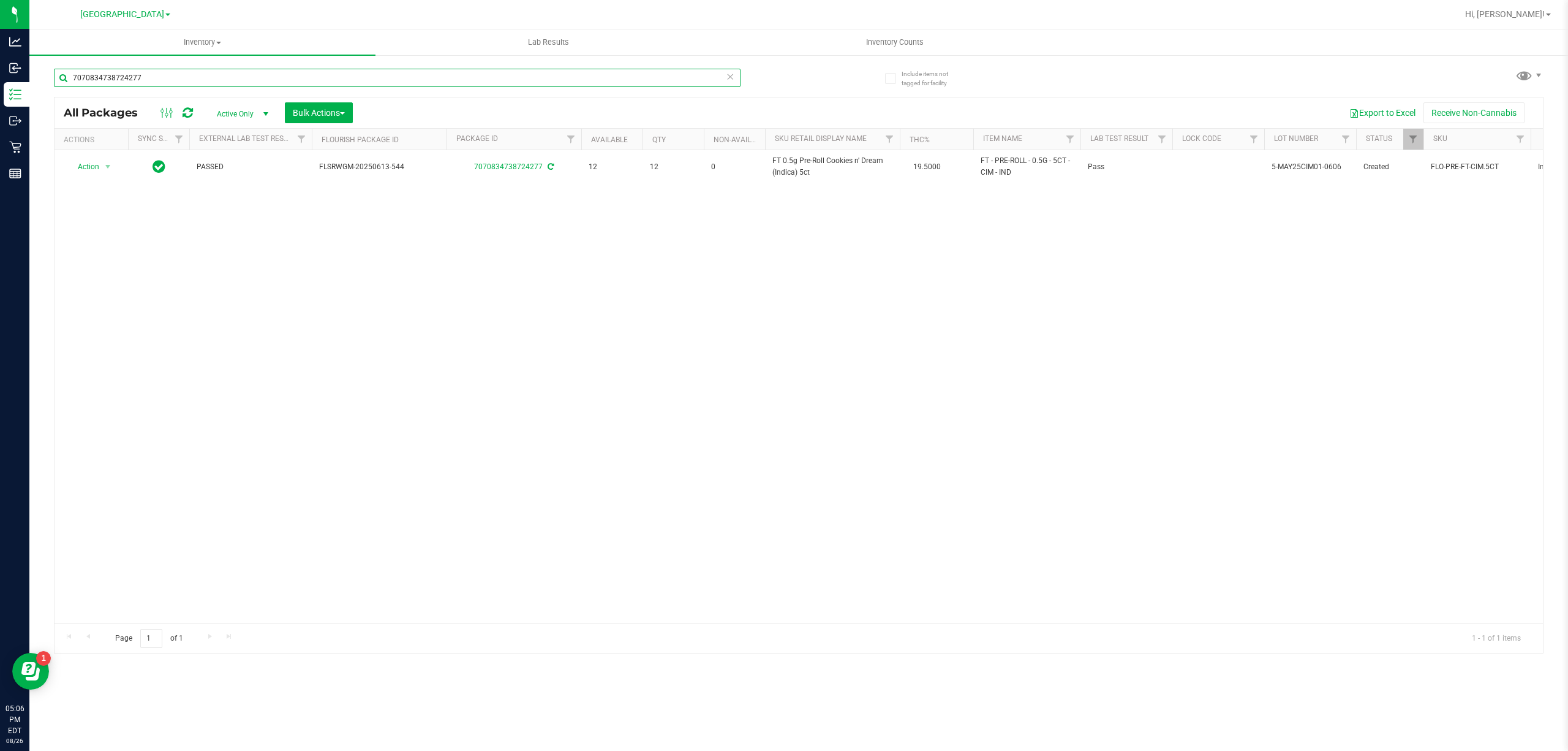
click at [199, 77] on input "7070834738724277" at bounding box center [398, 78] width 687 height 18
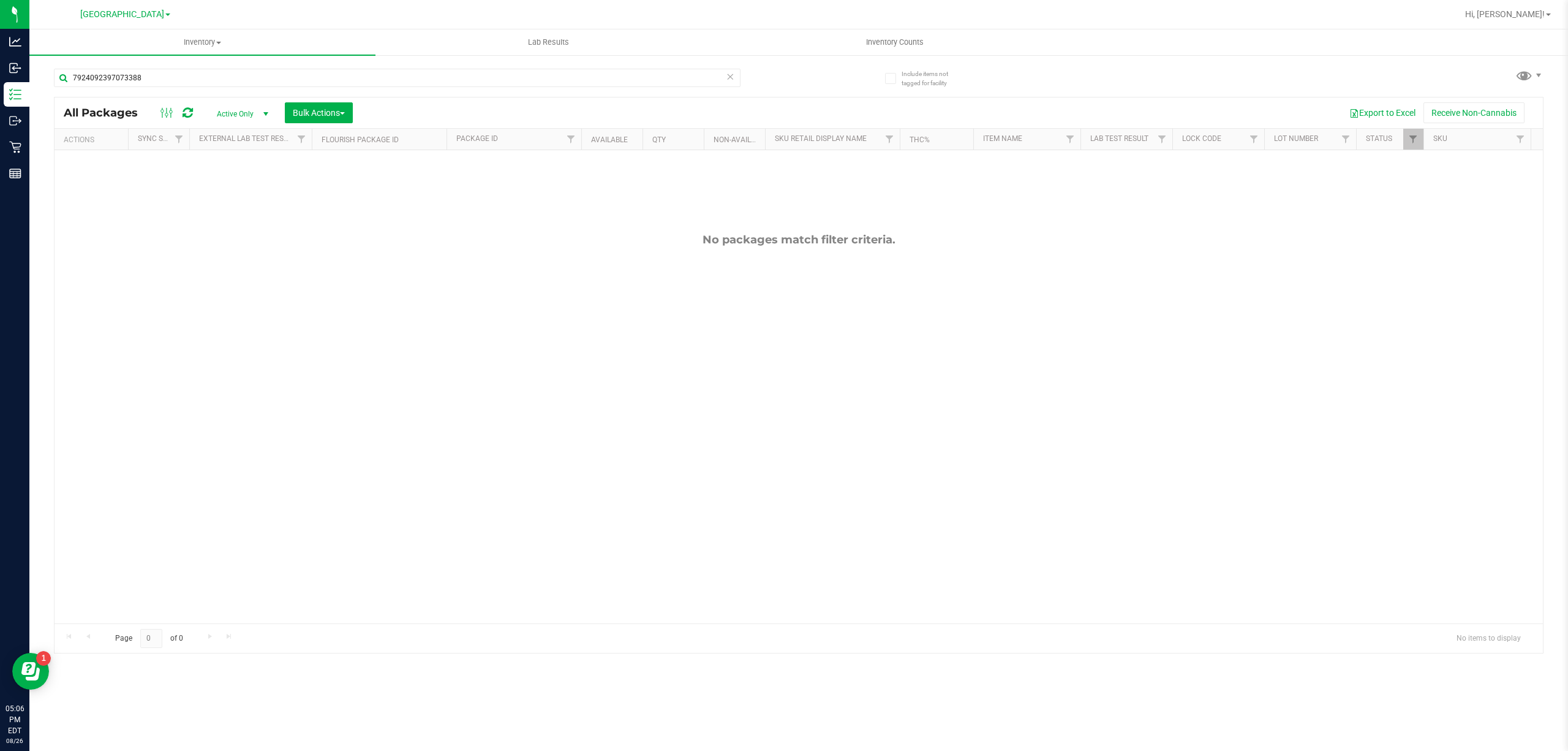
click at [218, 67] on div "7924092397073388" at bounding box center [427, 77] width 745 height 39
click at [218, 66] on div "7924092397073388" at bounding box center [427, 77] width 745 height 39
click at [219, 77] on input "7924092397073388" at bounding box center [398, 78] width 687 height 18
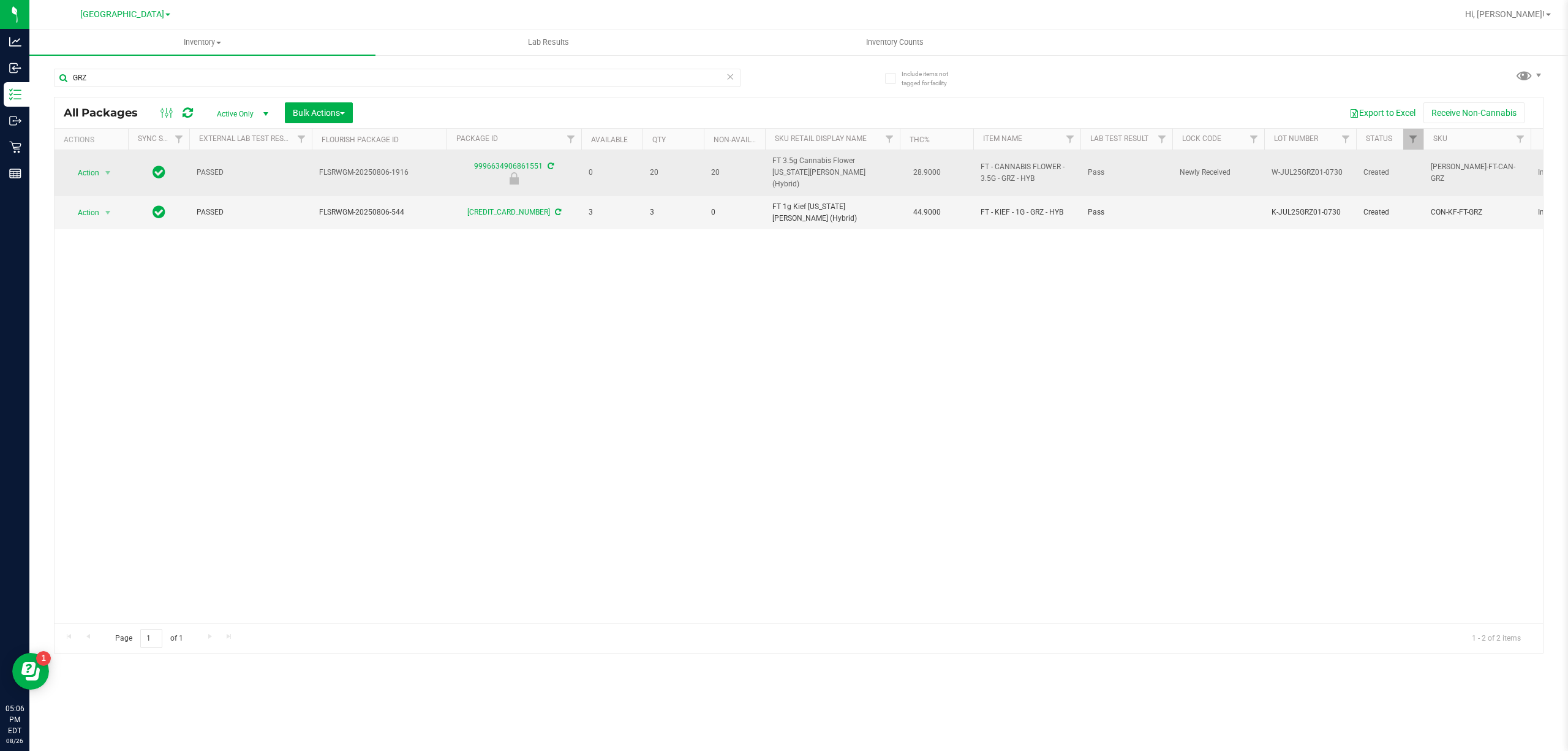
click at [812, 168] on span "FT 3.5g Cannabis Flower Georgia Runtz (Hybrid)" at bounding box center [833, 173] width 120 height 36
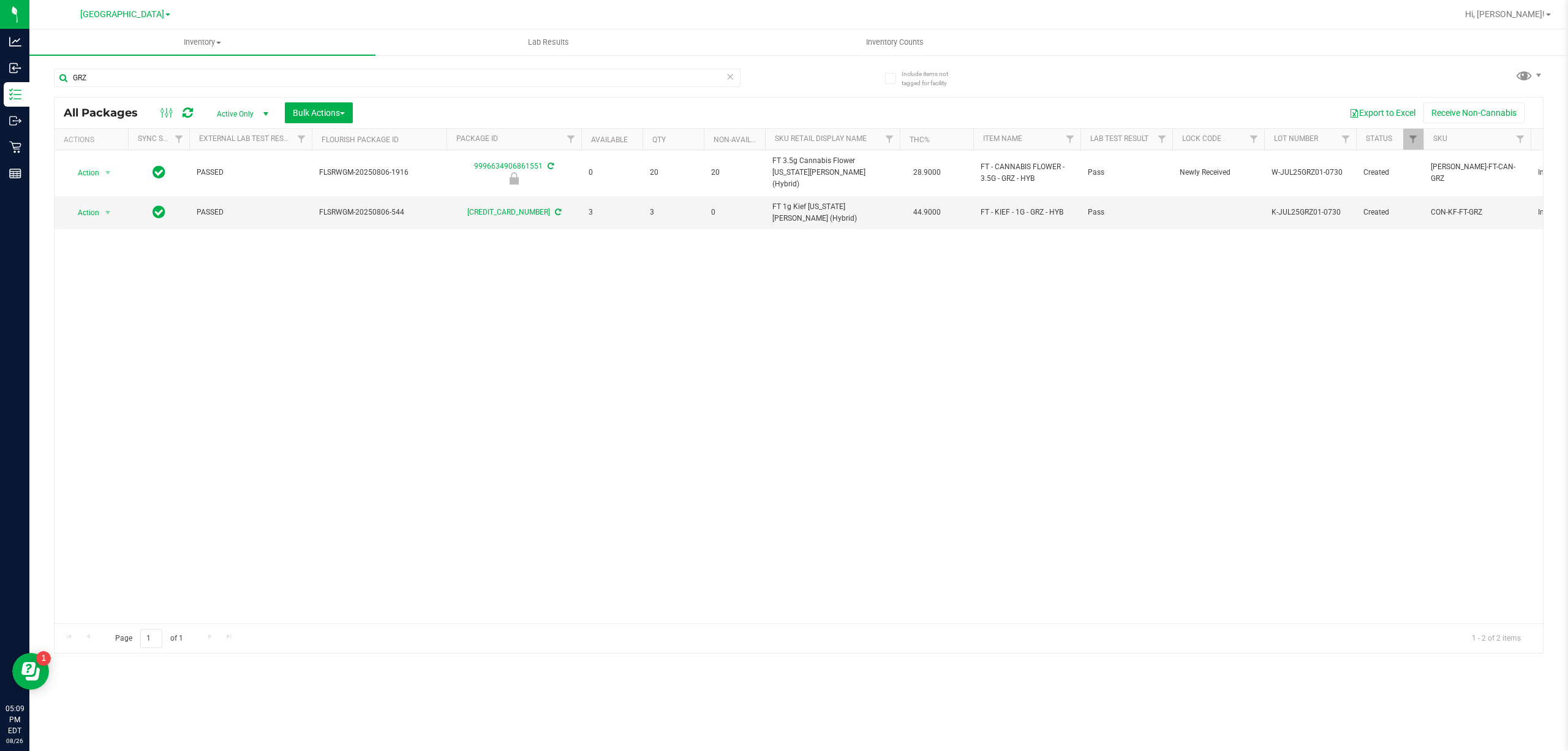
click at [638, 89] on div "GRZ" at bounding box center [398, 82] width 687 height 28
click at [638, 75] on input "GRZ" at bounding box center [398, 78] width 687 height 18
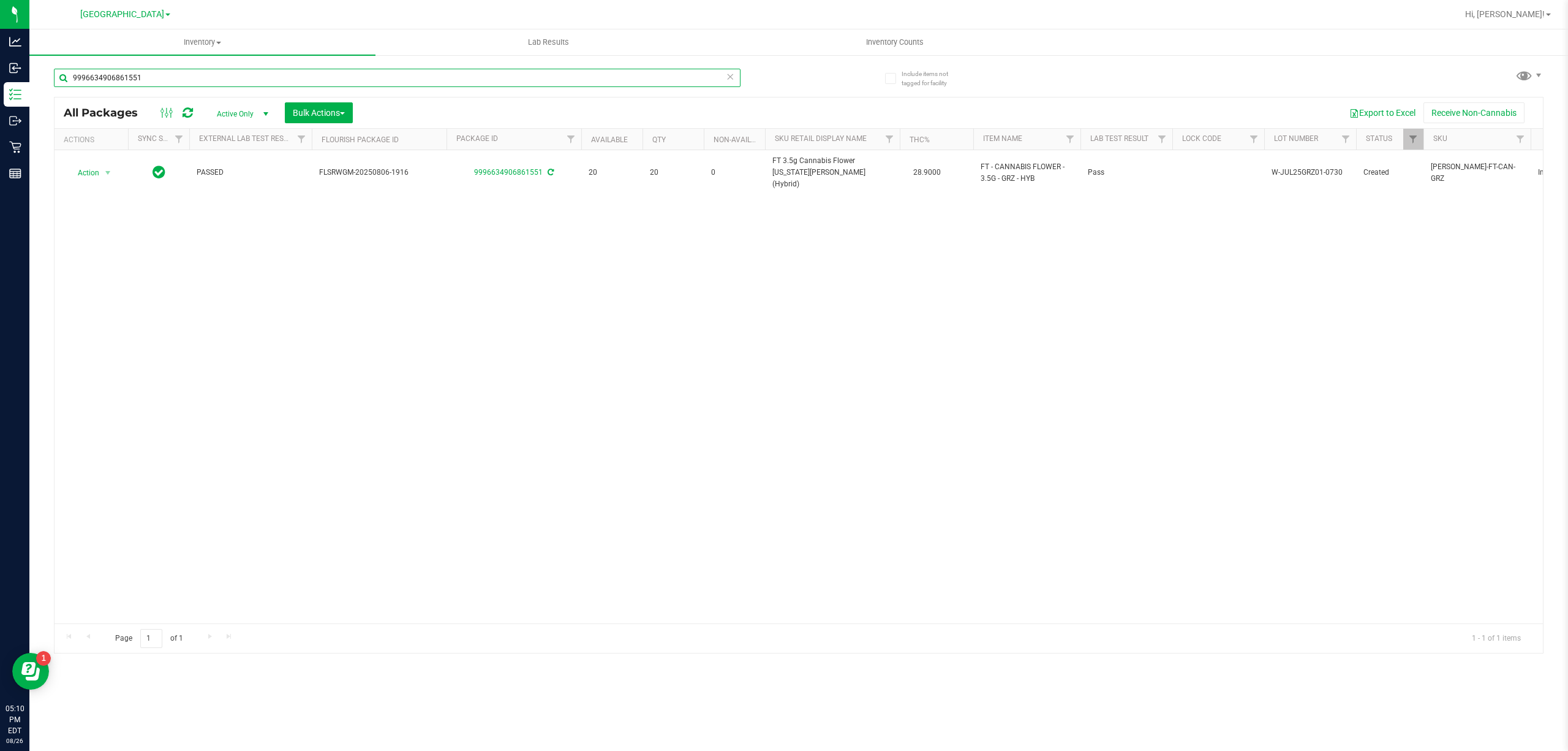
type input "9996634906861551"
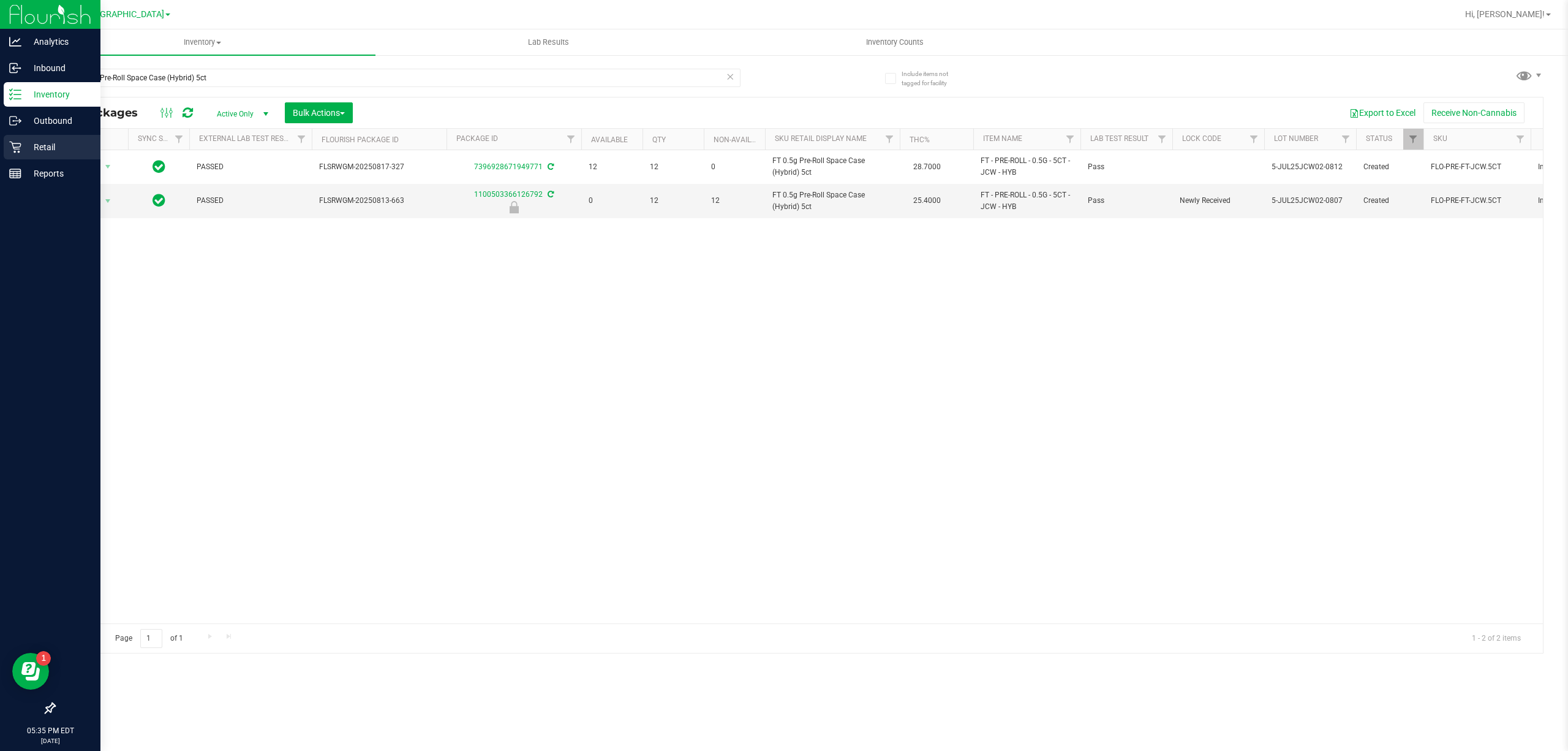
click at [17, 148] on icon at bounding box center [15, 147] width 12 height 12
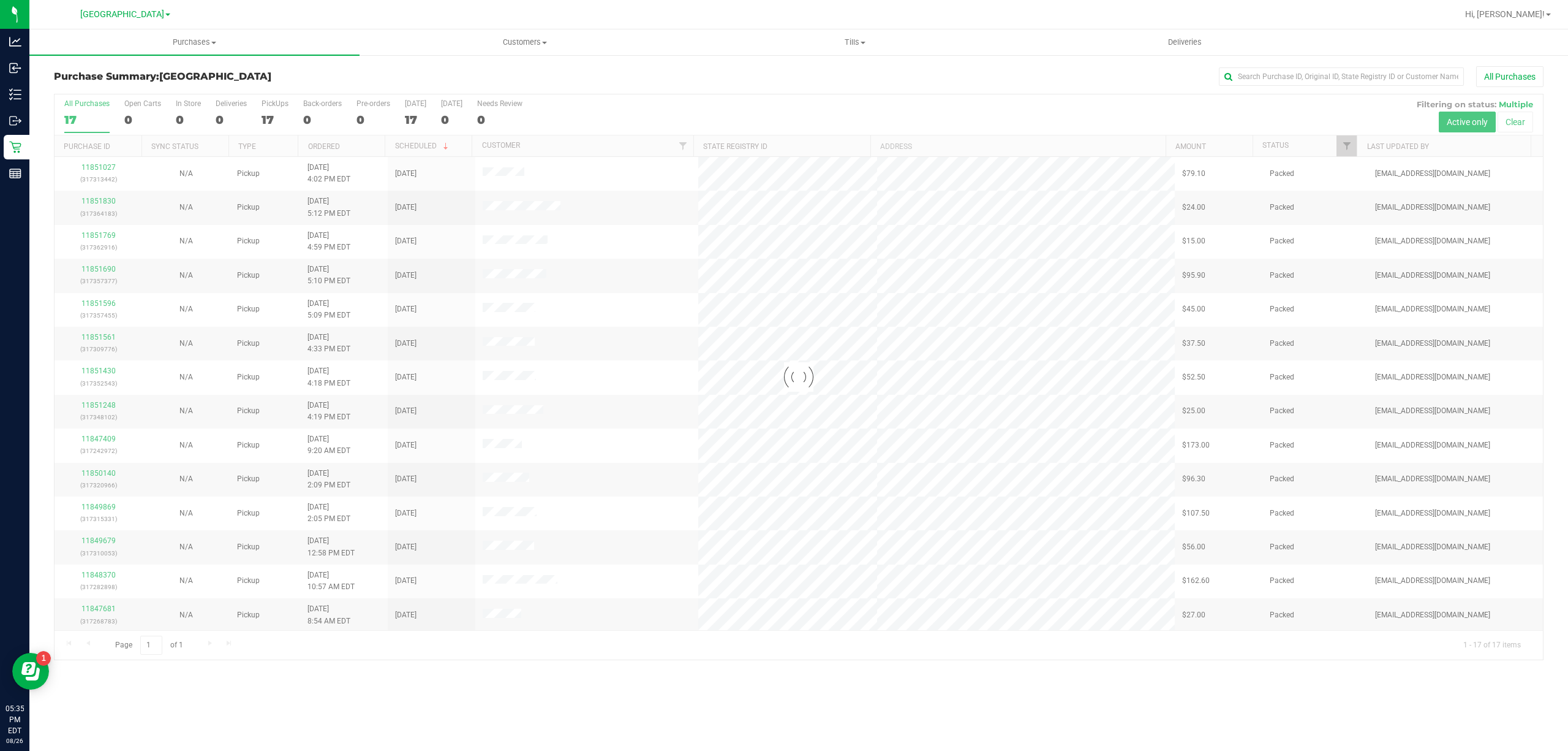
click at [1340, 149] on div at bounding box center [798, 376] width 1488 height 565
click at [1352, 147] on link "Filter" at bounding box center [1347, 146] width 20 height 20
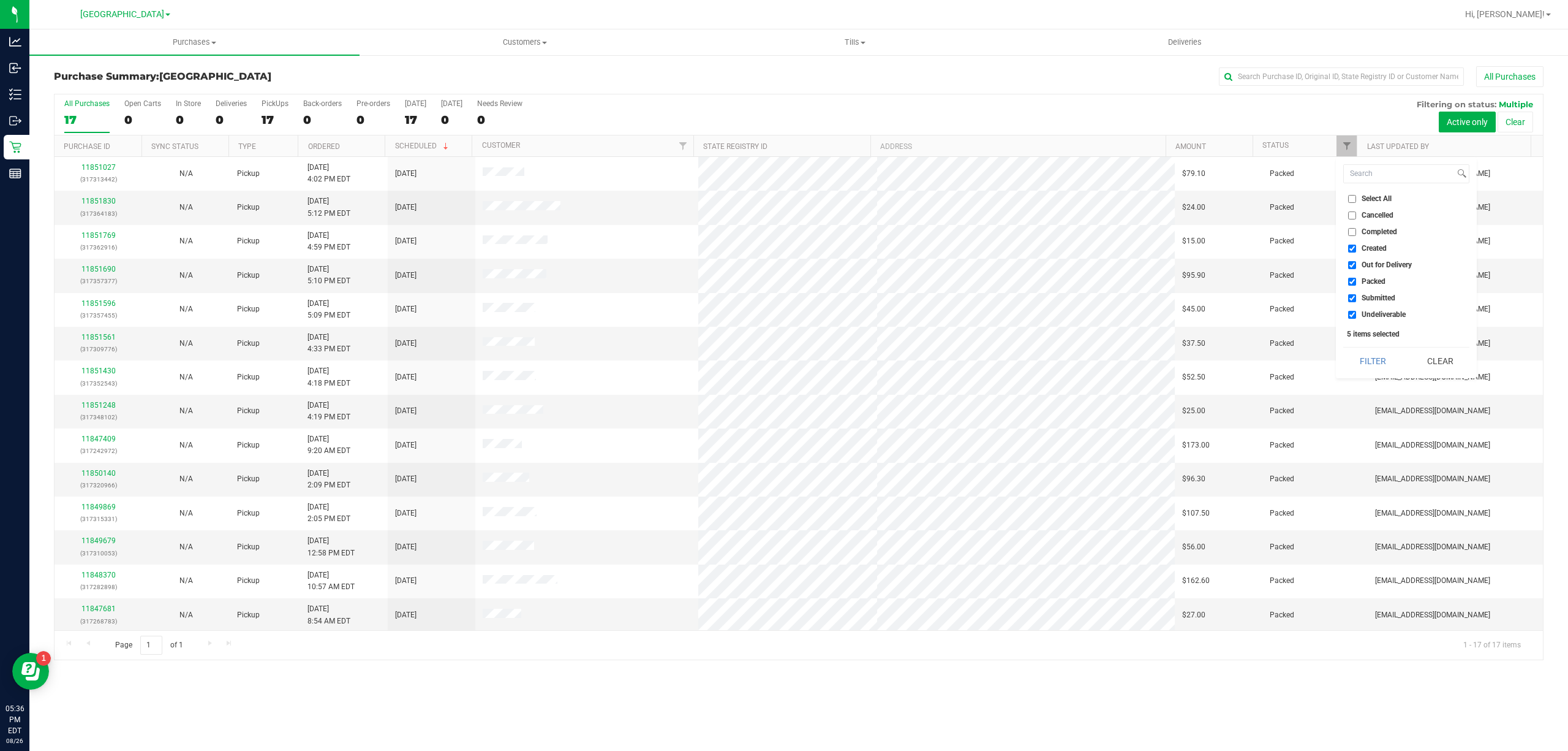
click at [1362, 197] on span "Select All" at bounding box center [1376, 199] width 30 height 8
click at [1357, 197] on input "Select All" at bounding box center [1353, 199] width 8 height 8
checkbox input "true"
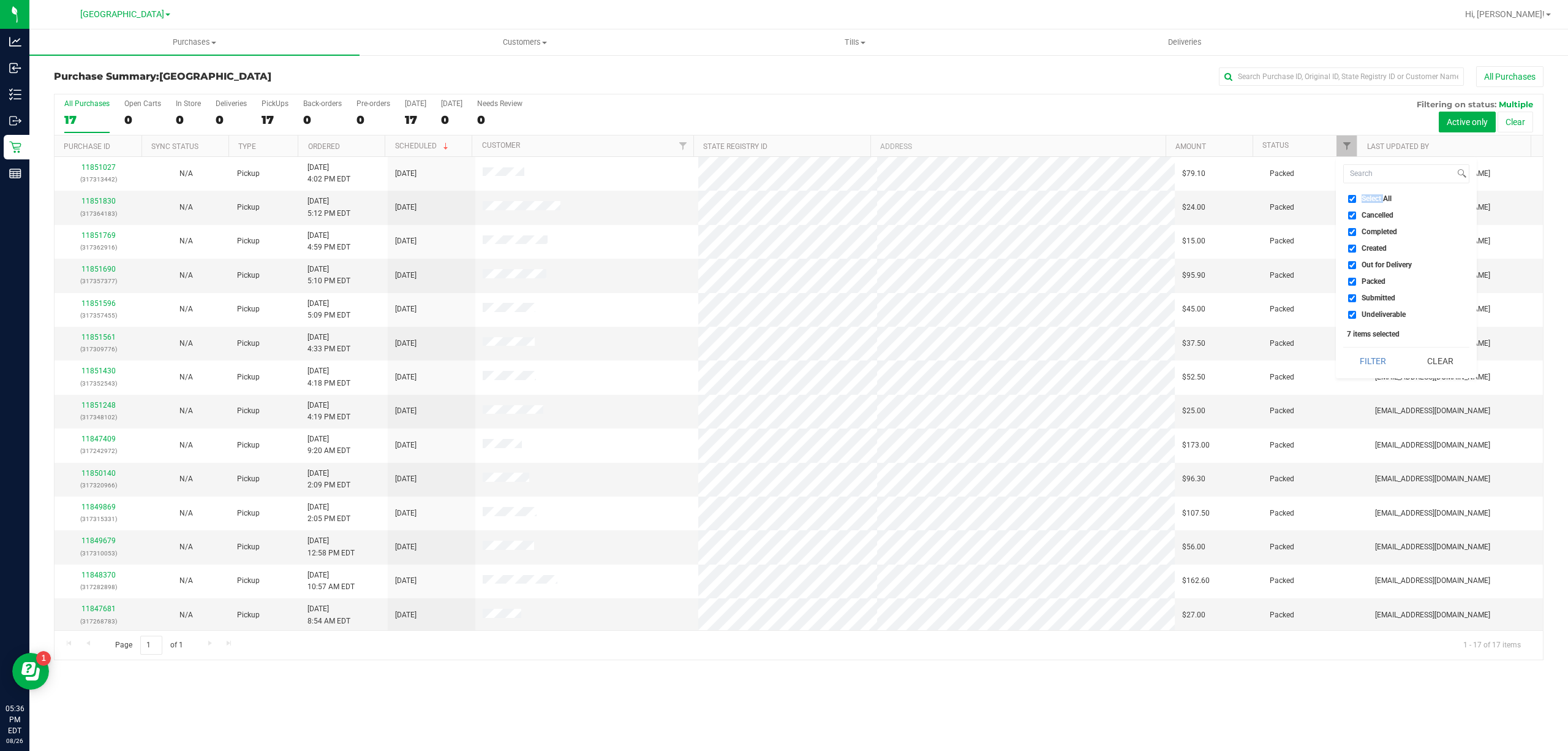
click at [1362, 197] on span "Select All" at bounding box center [1376, 199] width 30 height 8
click at [1357, 197] on input "Select All" at bounding box center [1353, 199] width 8 height 8
checkbox input "false"
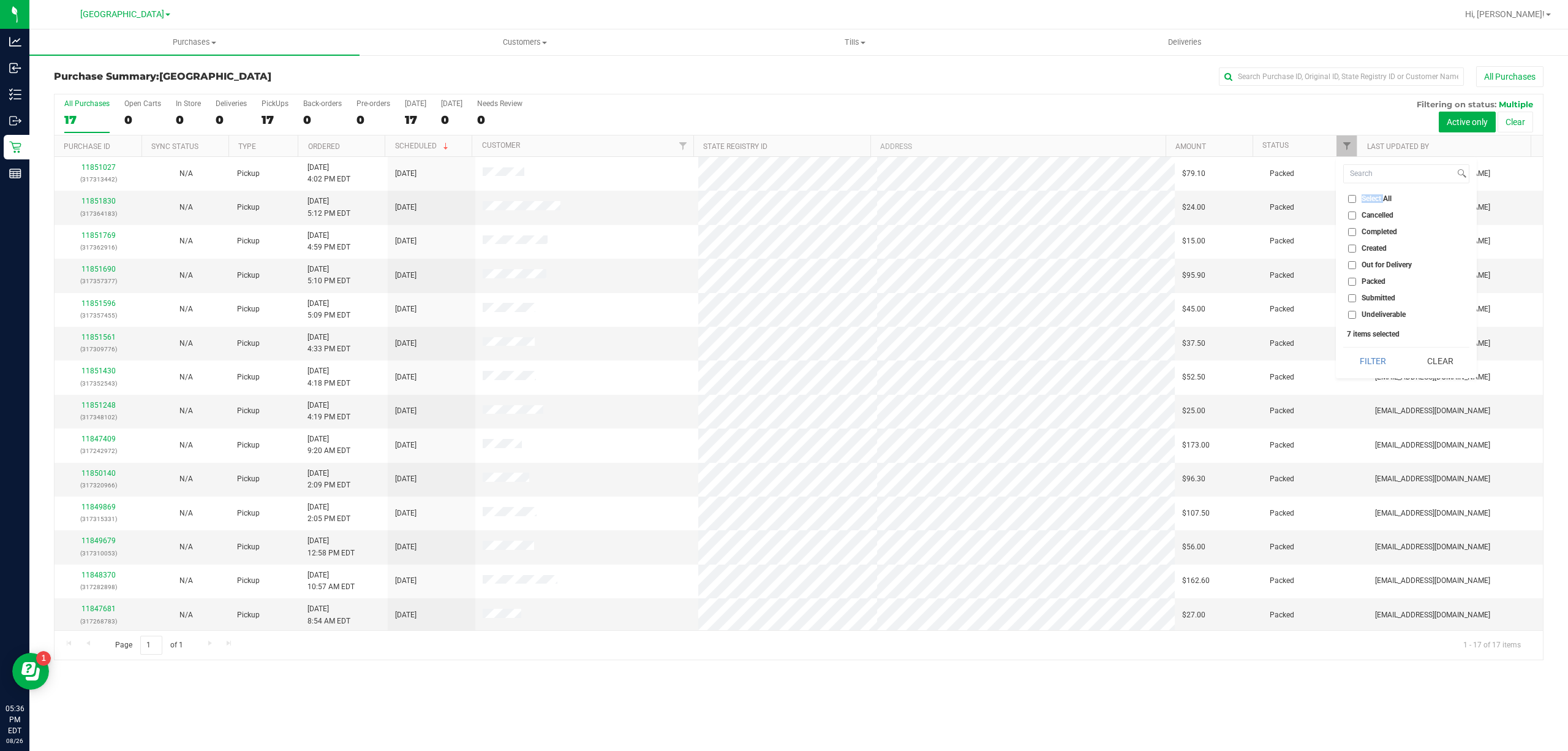
checkbox input "false"
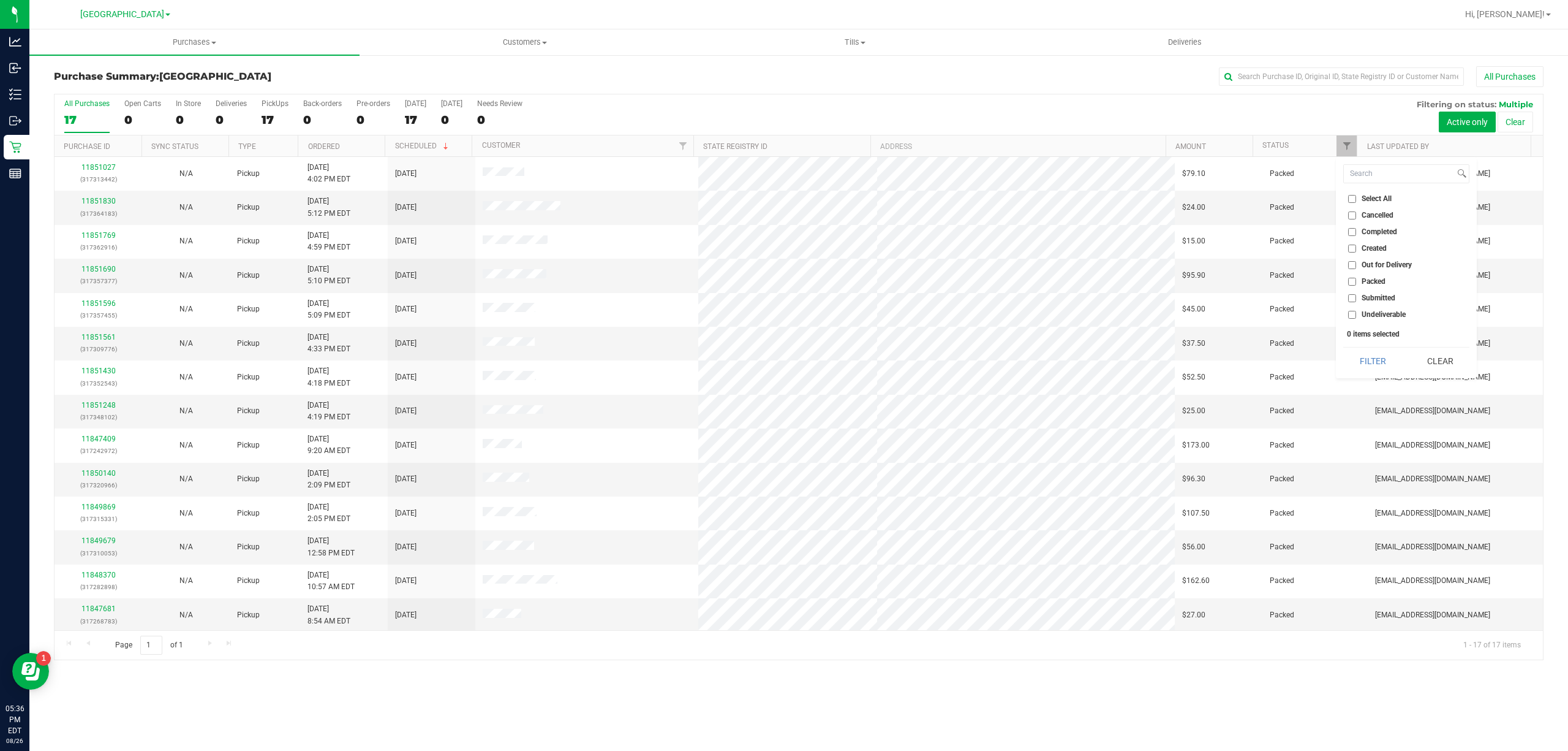
click at [1385, 302] on span "Submitted" at bounding box center [1378, 298] width 34 height 8
click at [1357, 302] on input "Submitted" at bounding box center [1353, 298] width 8 height 8
checkbox input "true"
click at [1373, 357] on button "Filter" at bounding box center [1372, 361] width 59 height 27
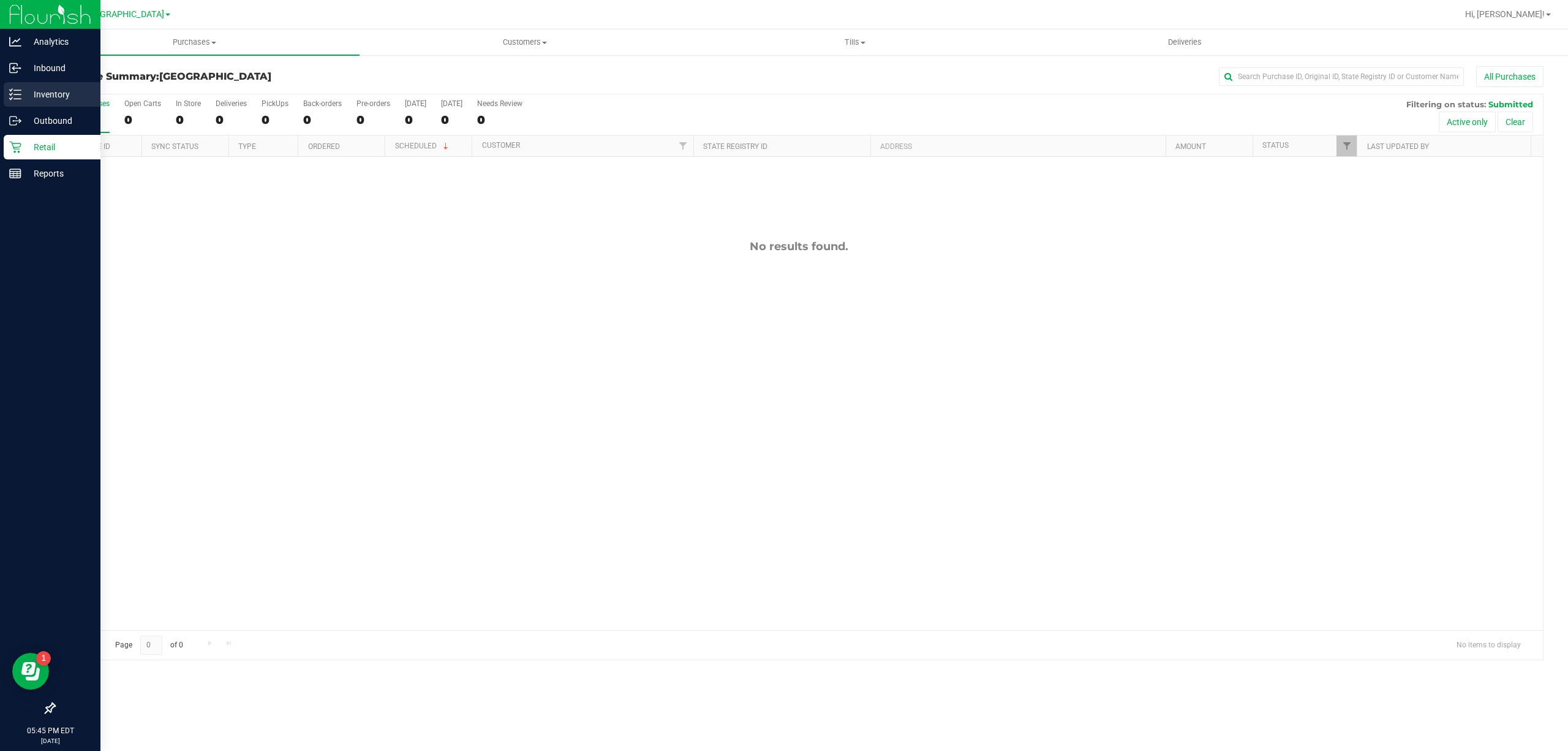
click at [22, 91] on p "Inventory" at bounding box center [58, 94] width 74 height 15
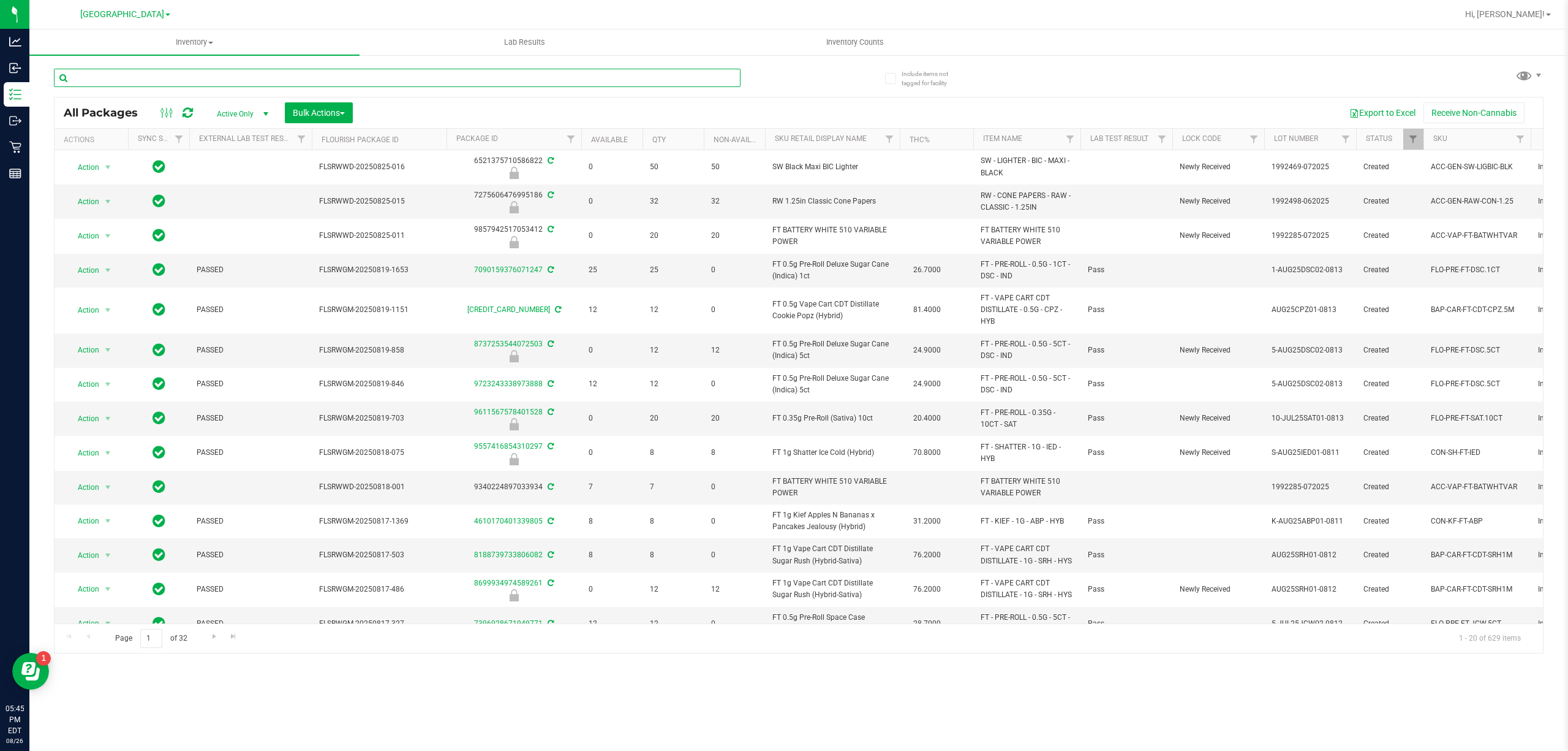
click at [124, 77] on input "text" at bounding box center [398, 78] width 687 height 18
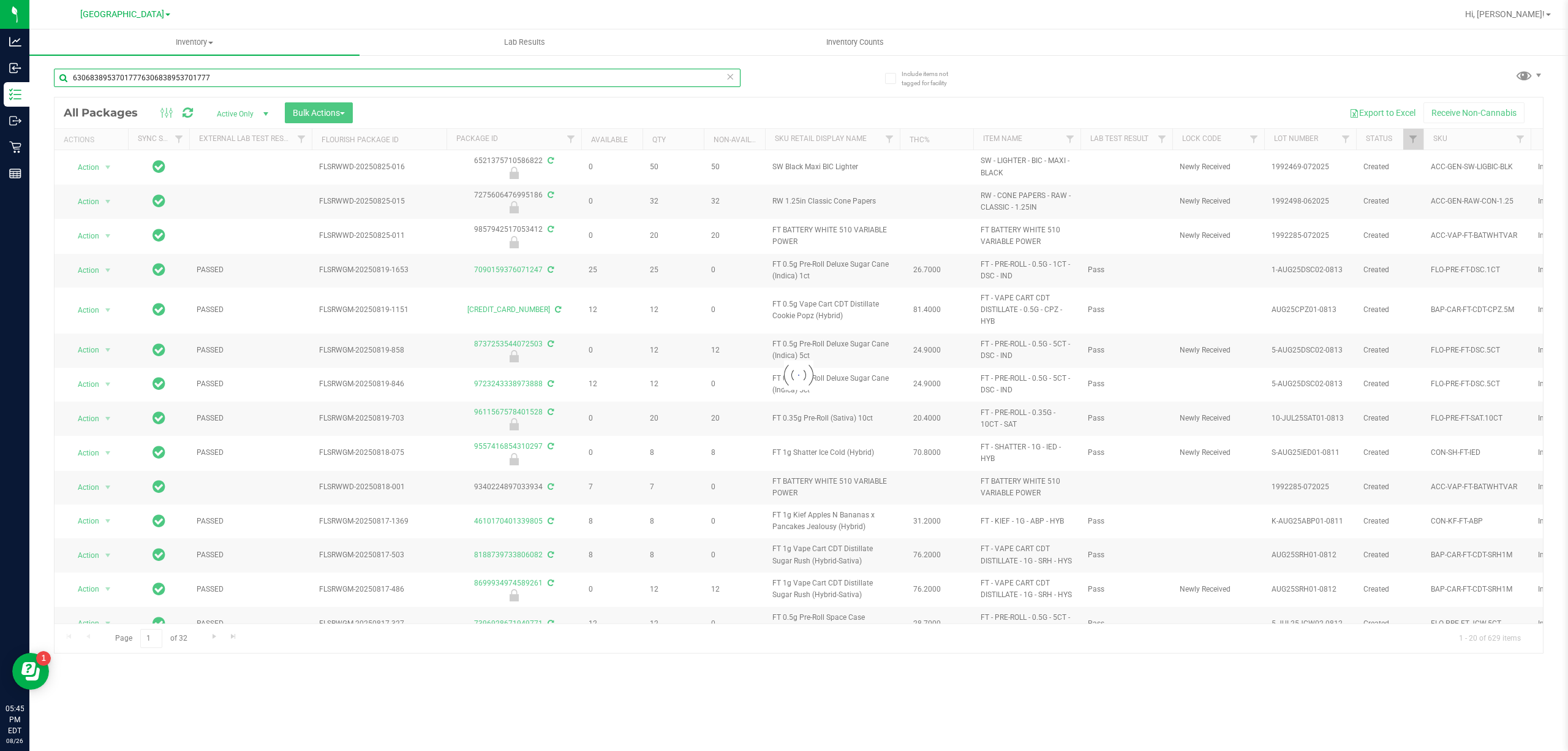
click at [240, 78] on input "63068389537017776306838953701777" at bounding box center [398, 78] width 687 height 18
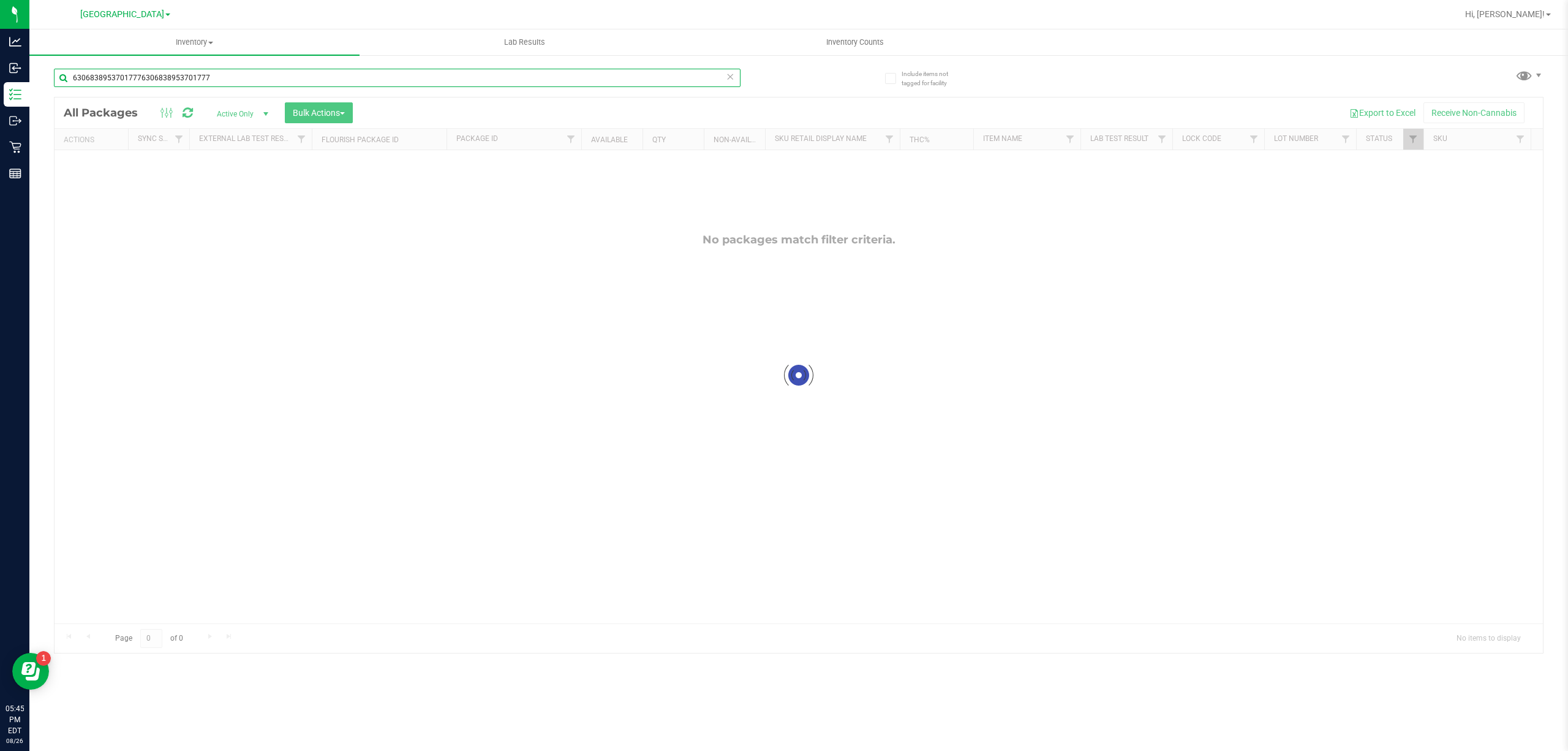
click at [240, 78] on input "63068389537017776306838953701777" at bounding box center [398, 78] width 687 height 18
click at [240, 77] on input "6306838953701777" at bounding box center [398, 78] width 687 height 18
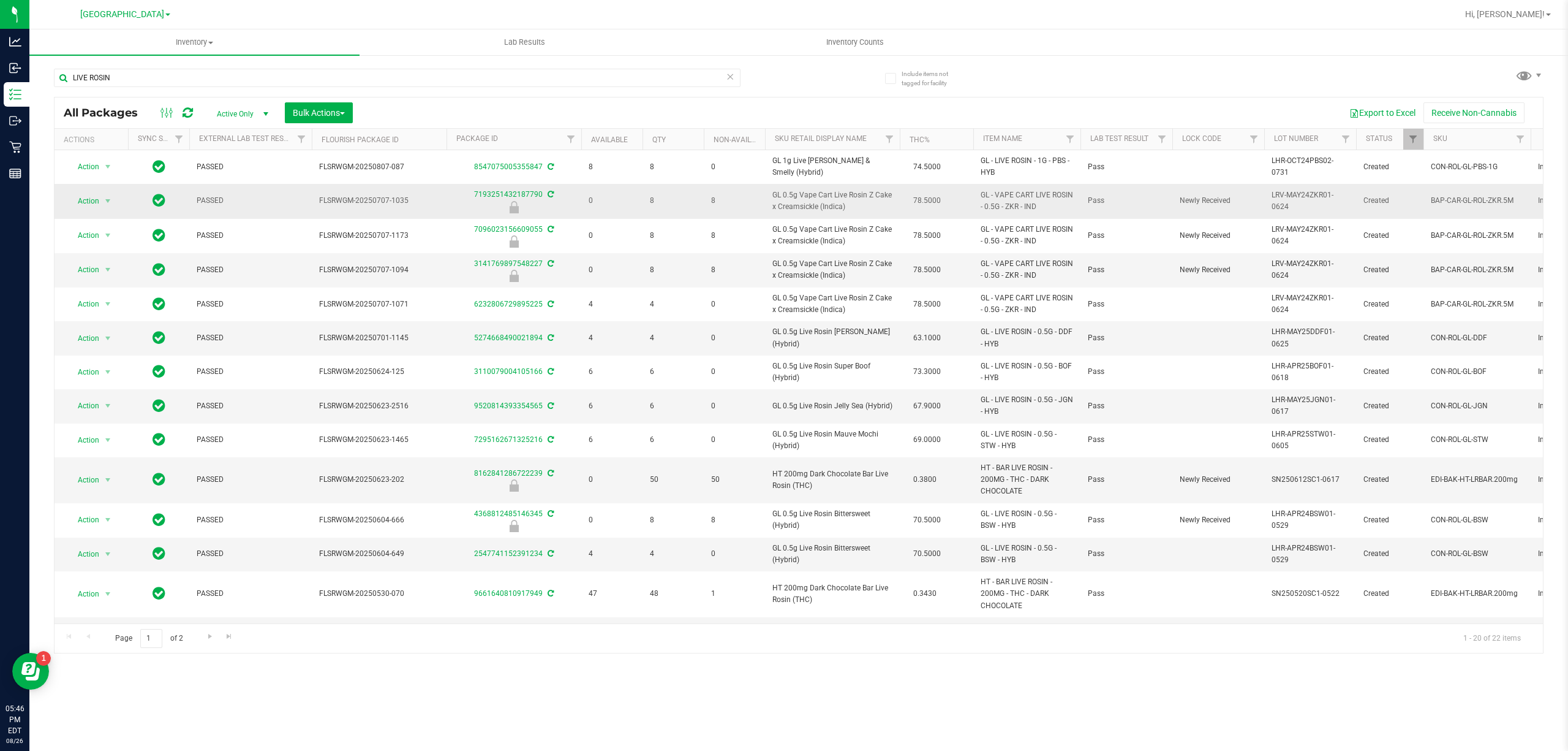
click at [826, 204] on span "GL 0.5g Vape Cart Live Rosin Z Cake x Creamsickle (Indica)" at bounding box center [833, 201] width 120 height 23
copy td "GL 0.5g Vape Cart Live Rosin Z Cake x Creamsickle (Indica)"
click at [503, 82] on input "LIVE ROSIN" at bounding box center [398, 78] width 687 height 18
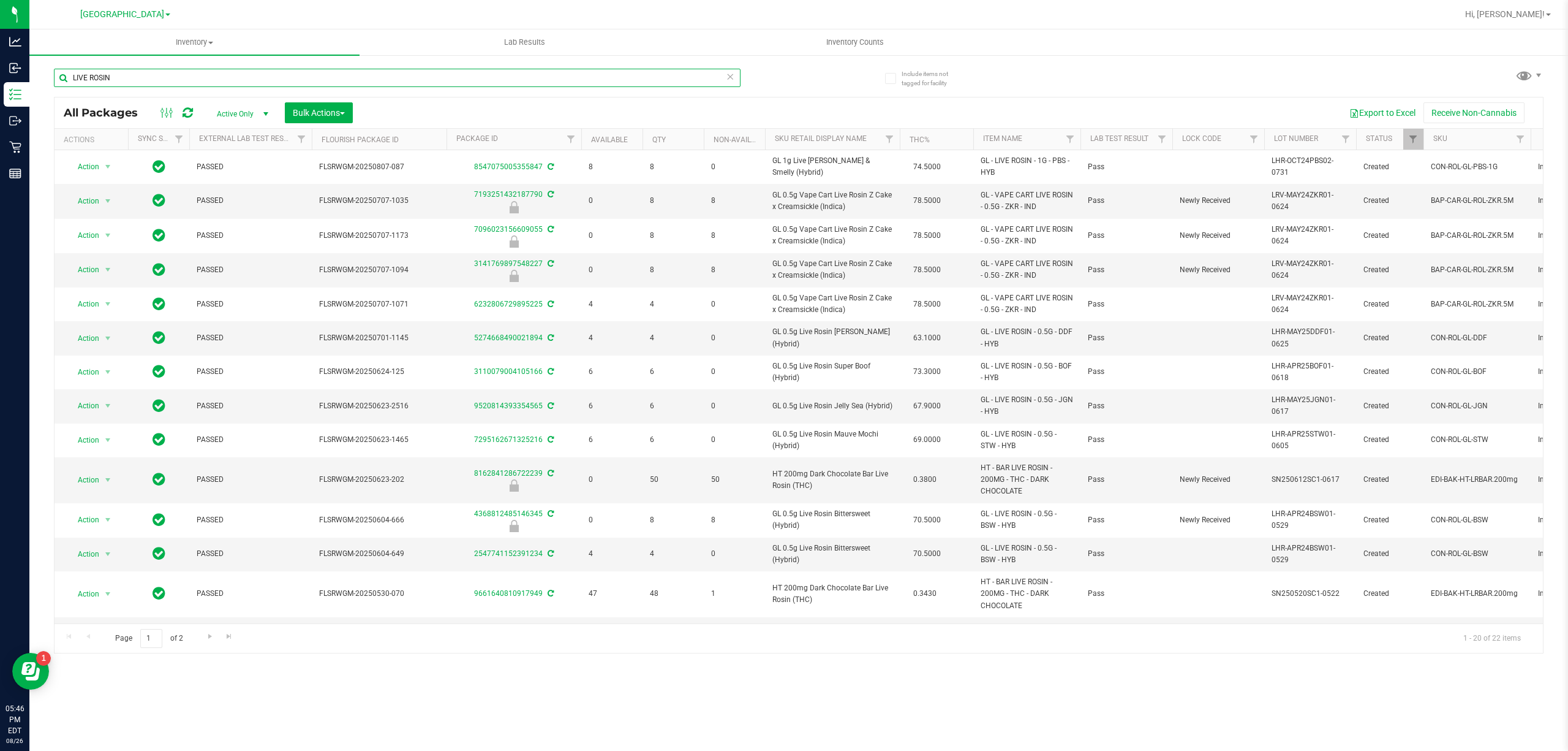
click at [503, 82] on input "LIVE ROSIN" at bounding box center [398, 78] width 687 height 18
paste input "GL 0.5g Vape Cart Live Rosin Z Cake x Creamsickle (Indica)"
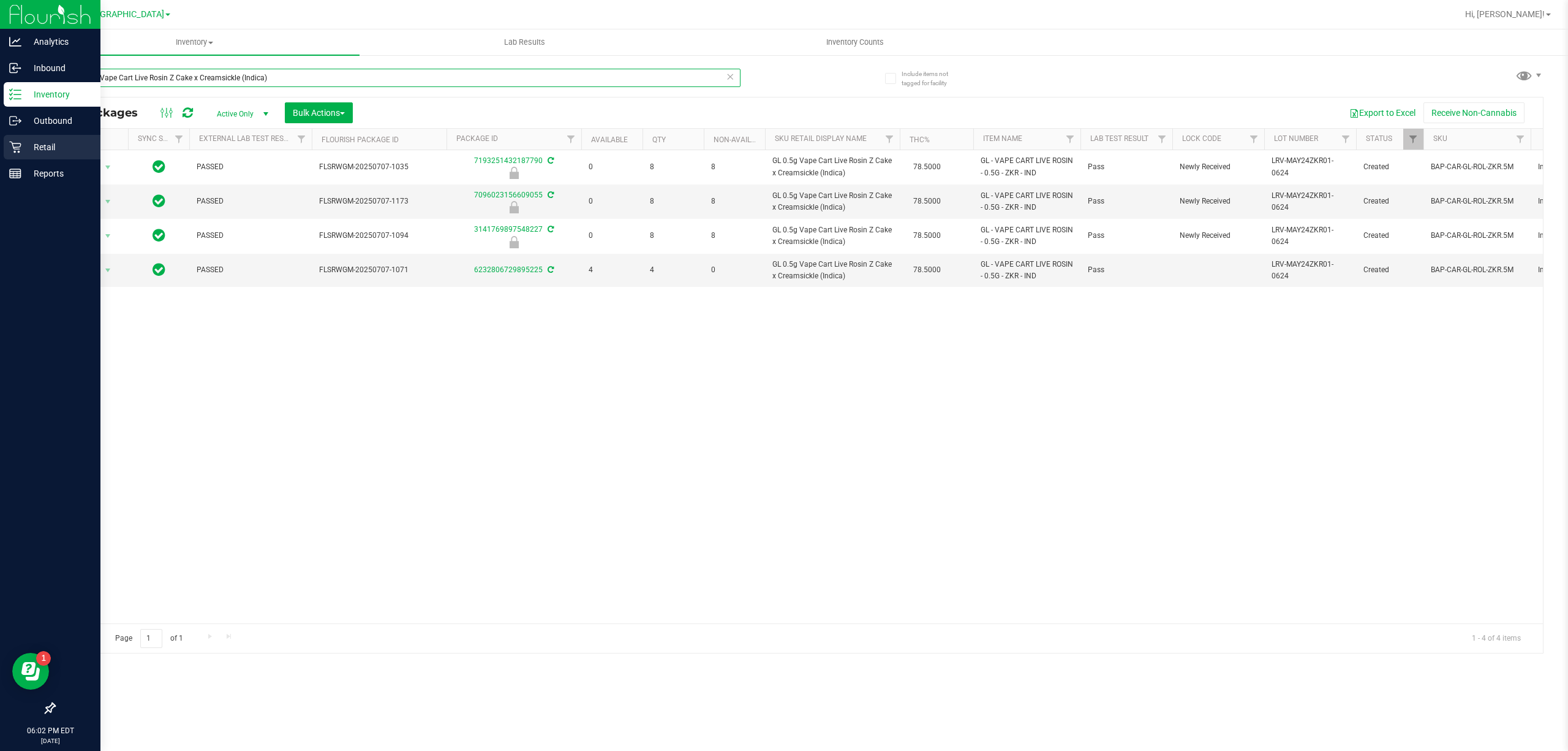
type input "GL 0.5g Vape Cart Live Rosin Z Cake x Creamsickle (Indica)"
click at [70, 136] on div "Retail" at bounding box center [52, 147] width 97 height 24
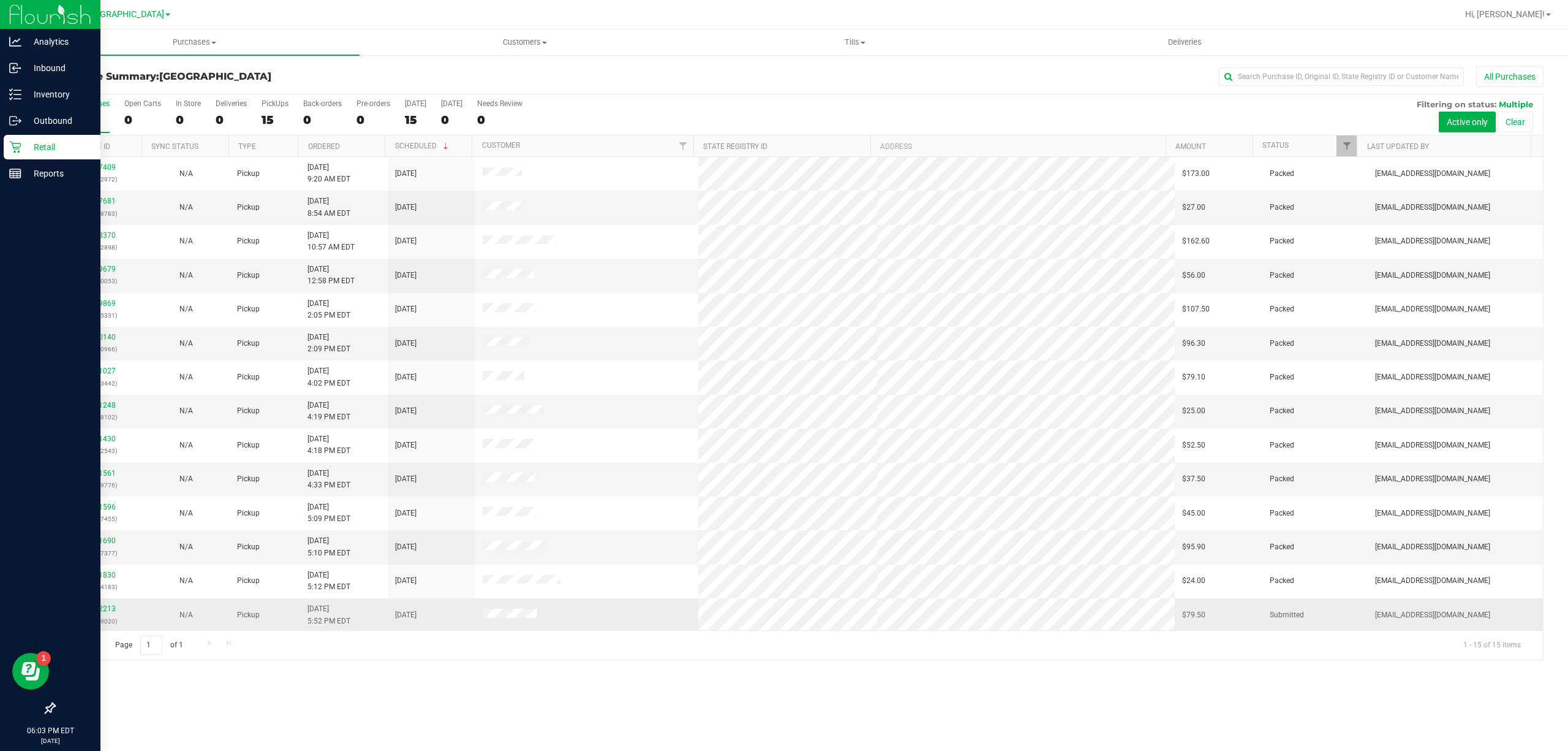
click at [82, 619] on p "(317369020)" at bounding box center [98, 621] width 73 height 12
click at [91, 613] on link "11852213" at bounding box center [98, 608] width 34 height 9
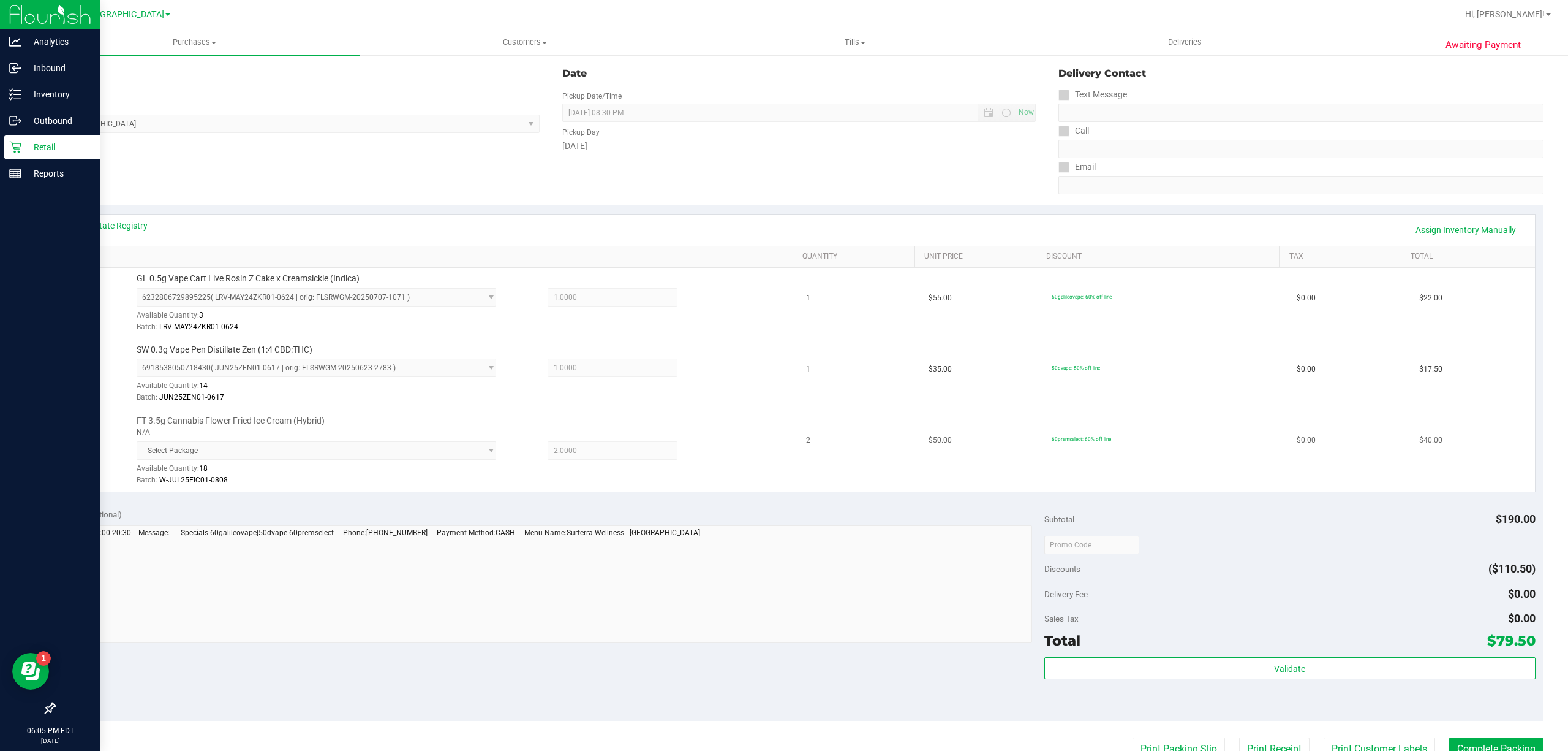
scroll to position [327, 0]
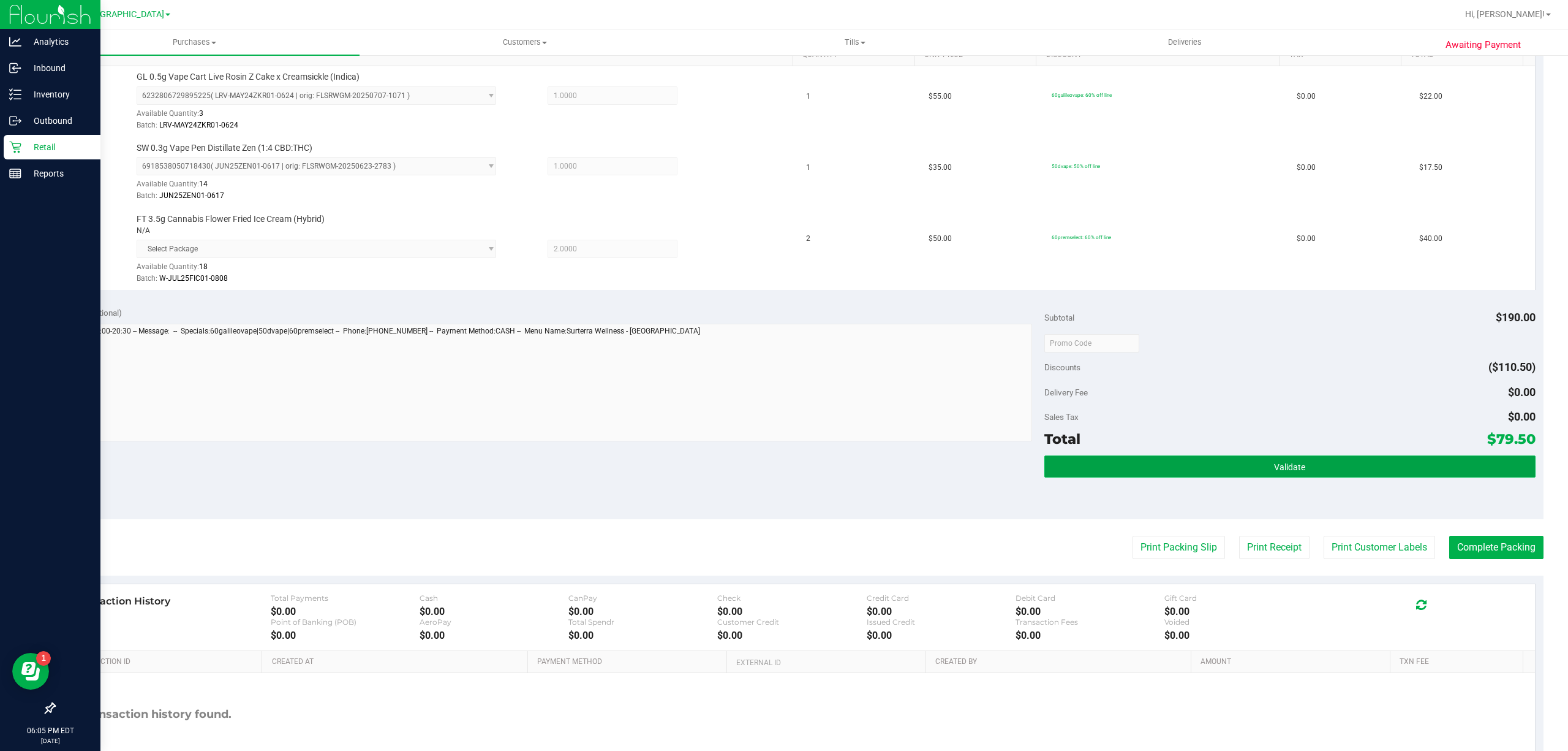
click at [1208, 467] on button "Validate" at bounding box center [1290, 466] width 492 height 22
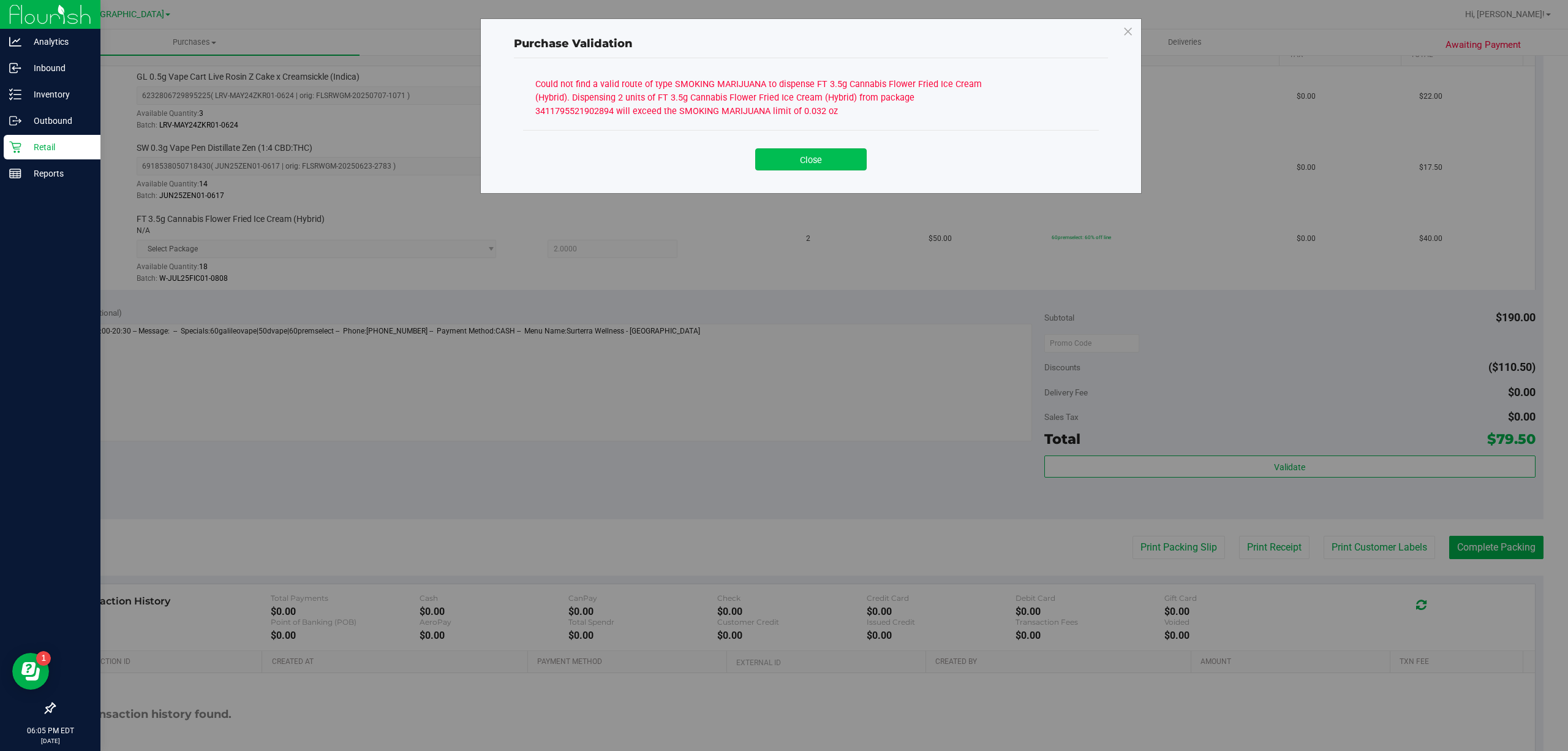
click at [823, 153] on button "Close" at bounding box center [811, 159] width 112 height 22
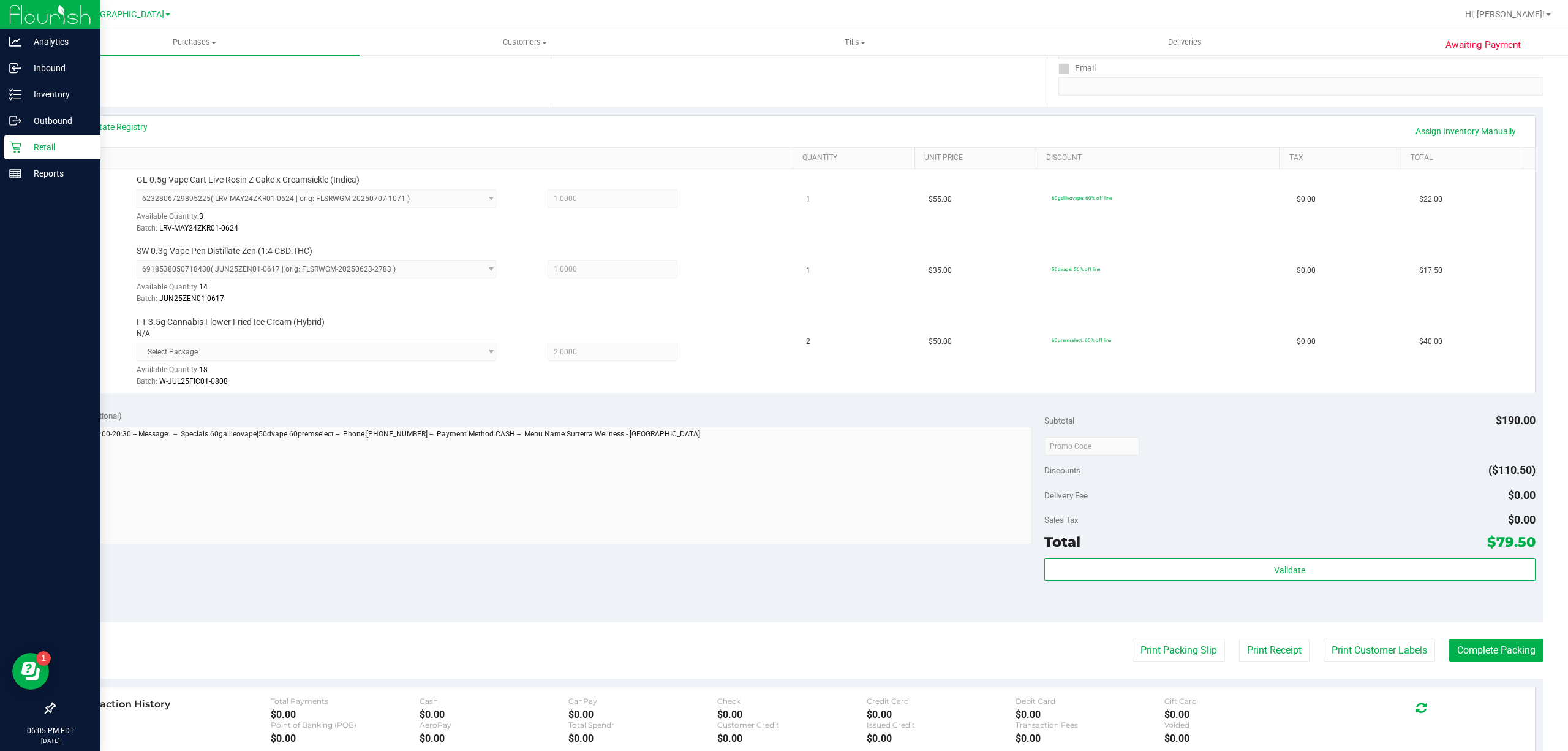
scroll to position [82, 0]
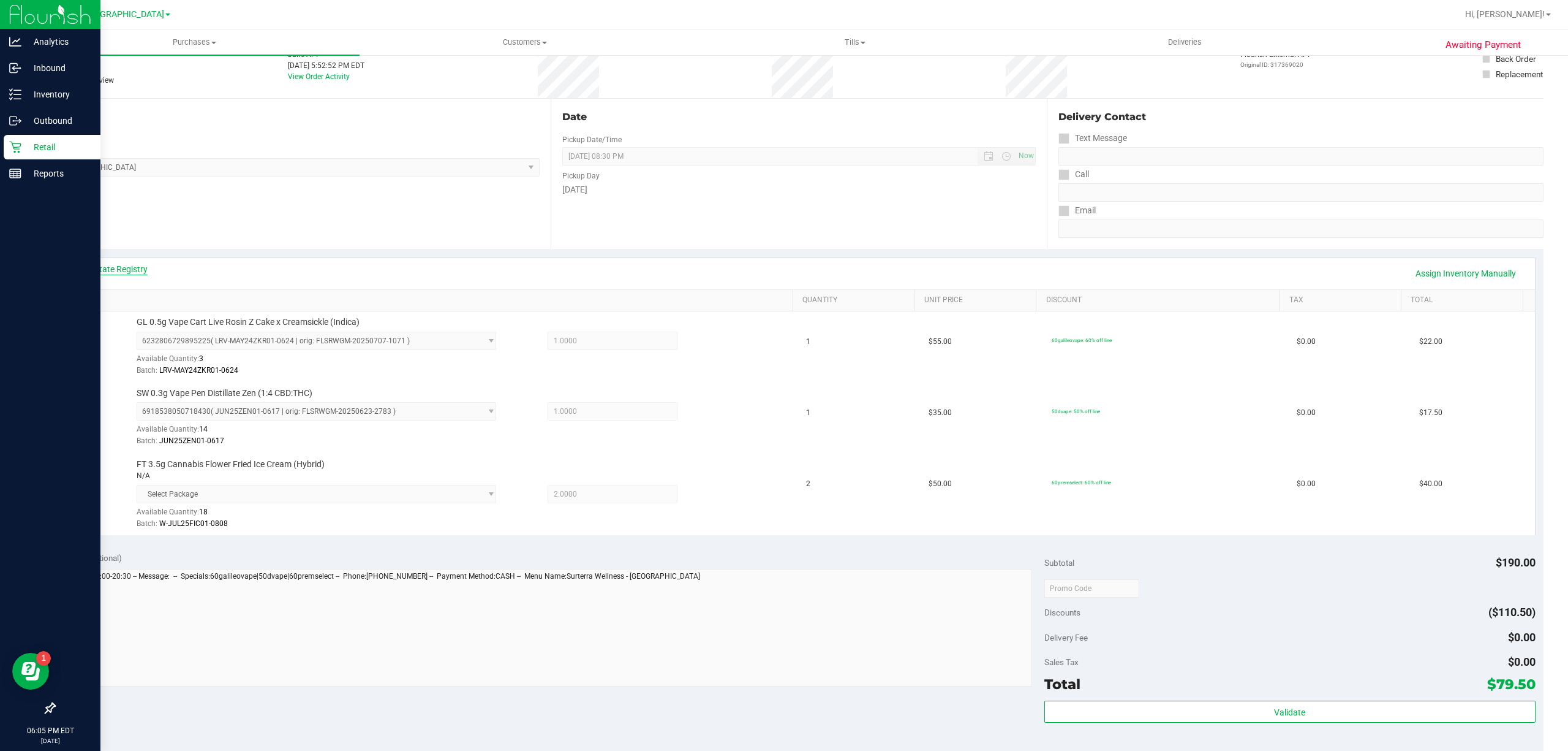
click at [144, 267] on link "View State Registry" at bounding box center [111, 269] width 74 height 13
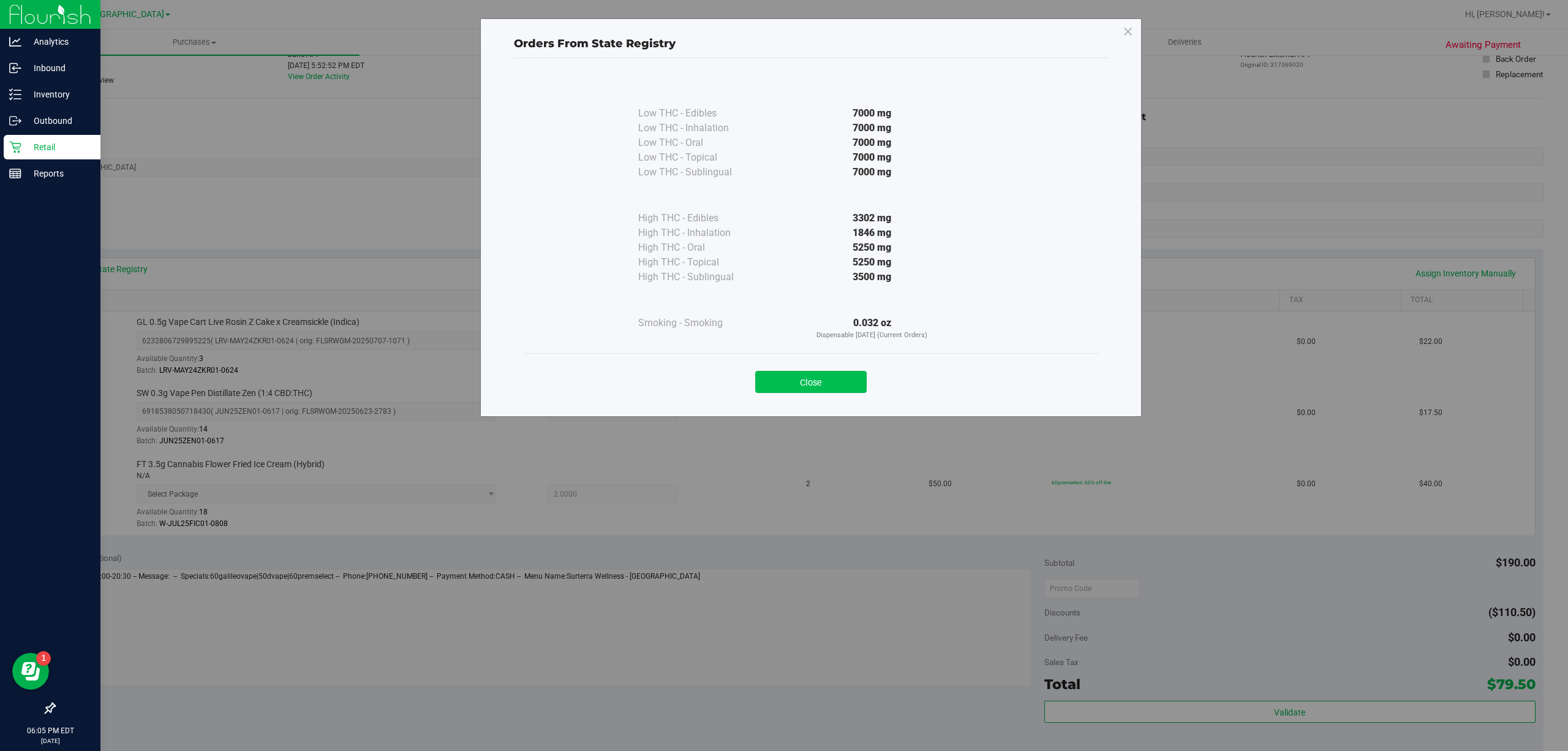
click at [836, 376] on button "Close" at bounding box center [811, 381] width 112 height 22
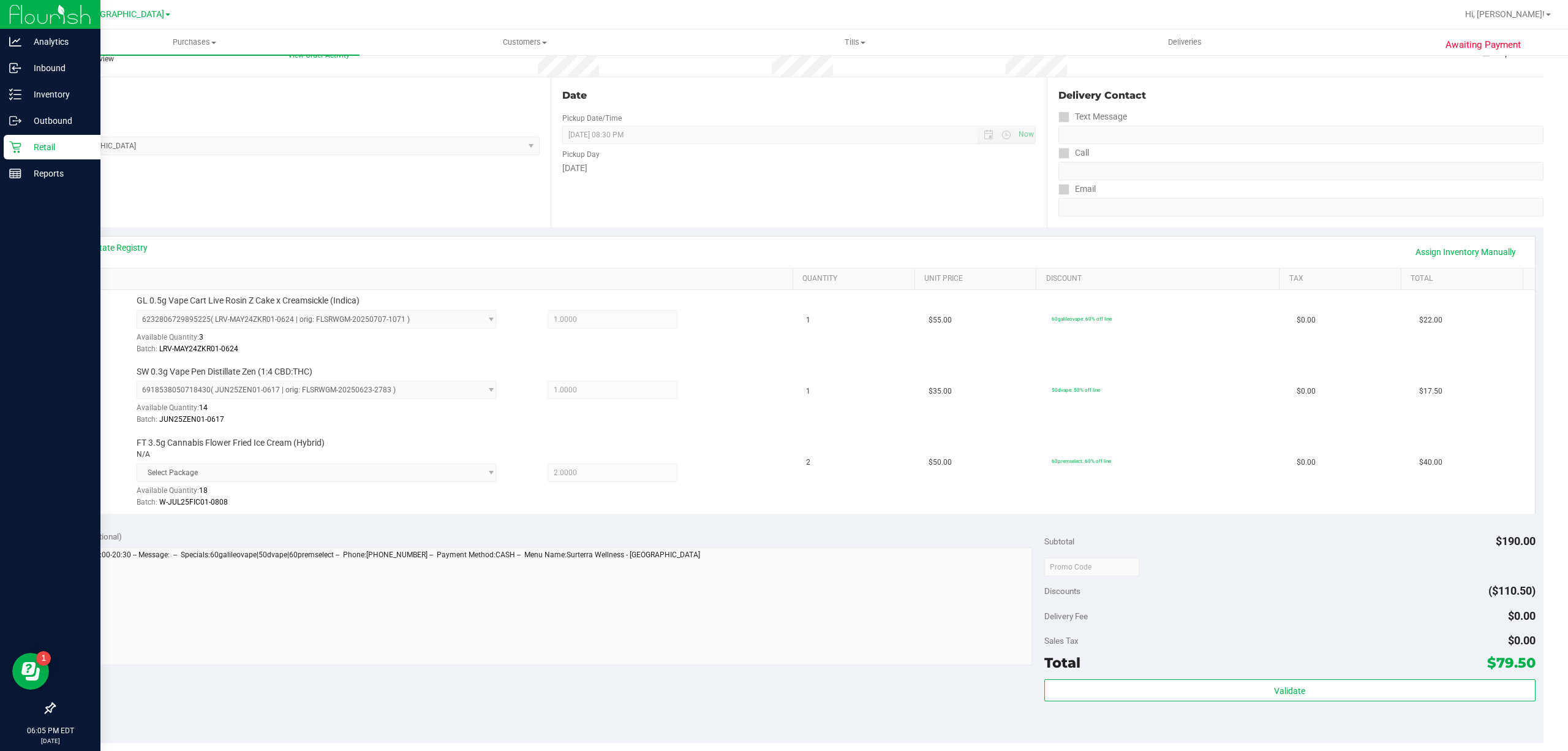
scroll to position [0, 0]
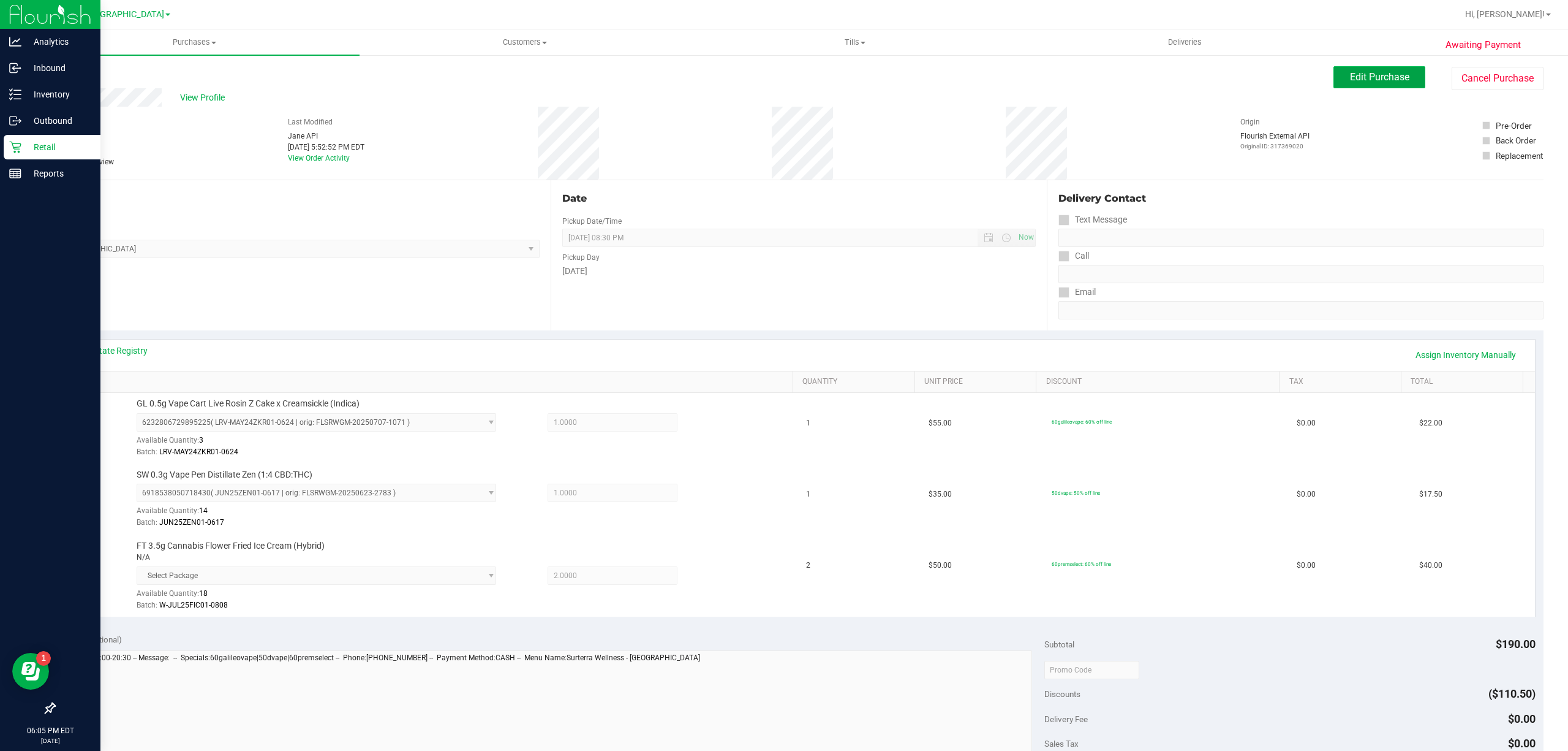
click at [1360, 69] on button "Edit Purchase" at bounding box center [1379, 77] width 92 height 22
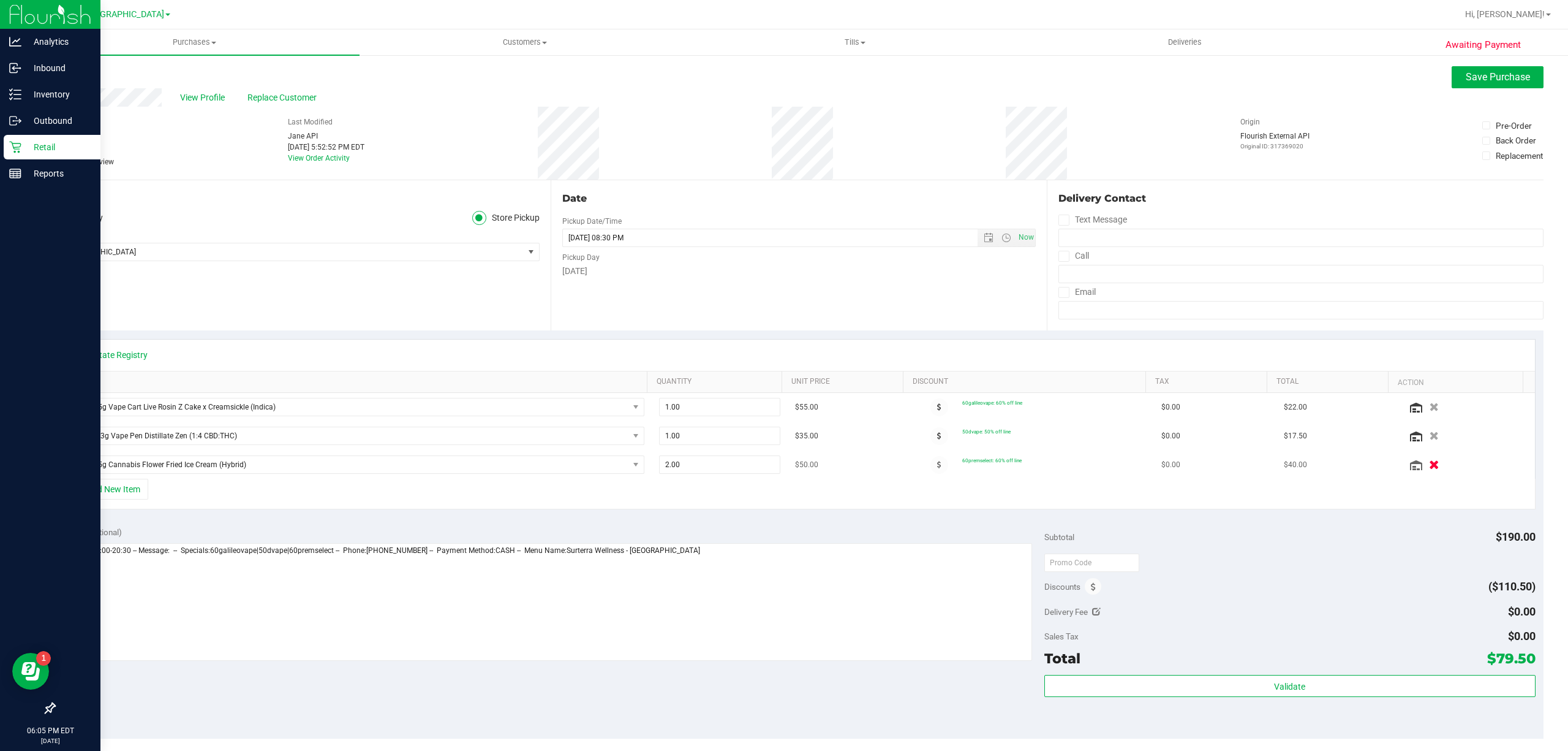
click at [1424, 467] on button "button" at bounding box center [1433, 464] width 20 height 13
click at [1484, 77] on span "Save Purchase" at bounding box center [1498, 77] width 64 height 12
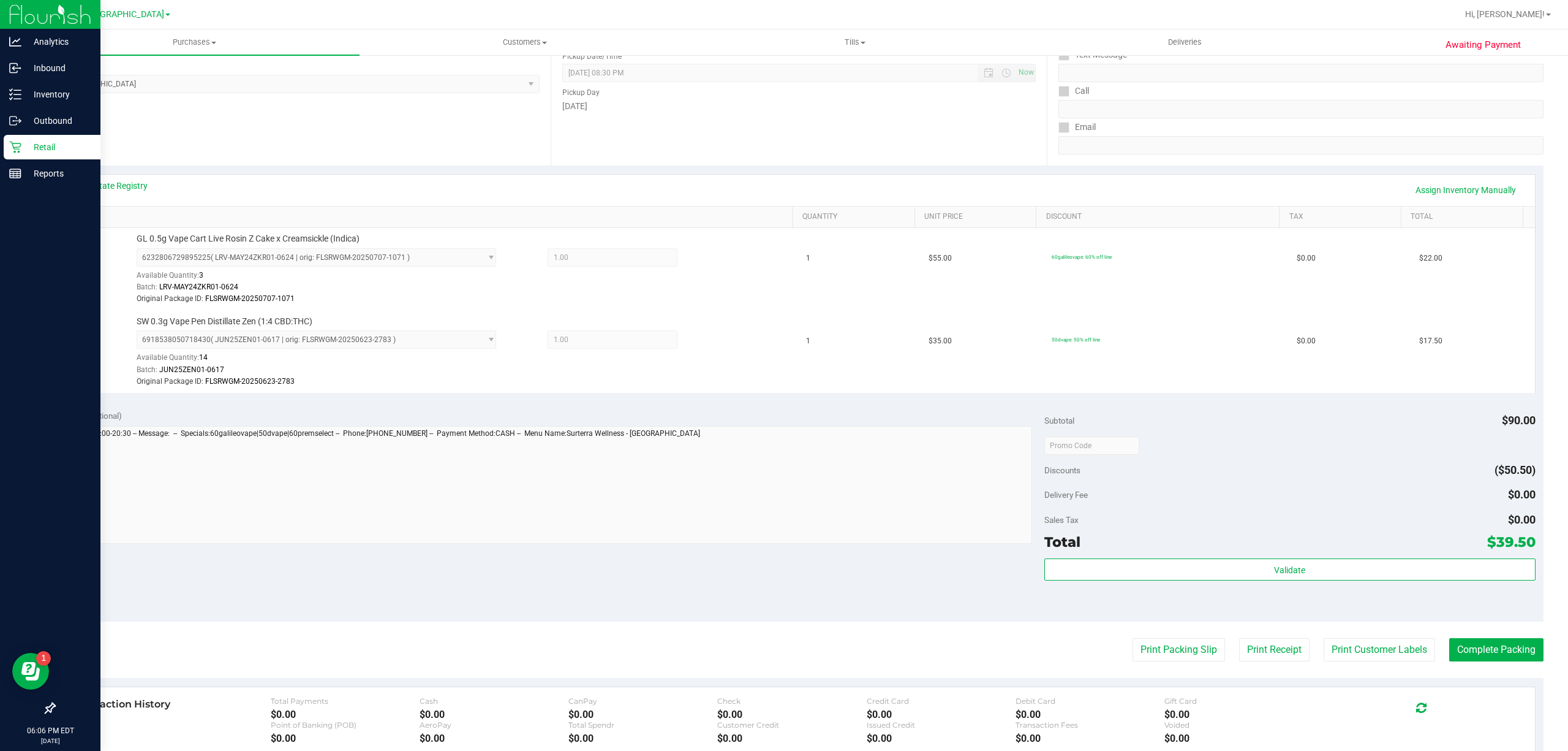
scroll to position [348, 0]
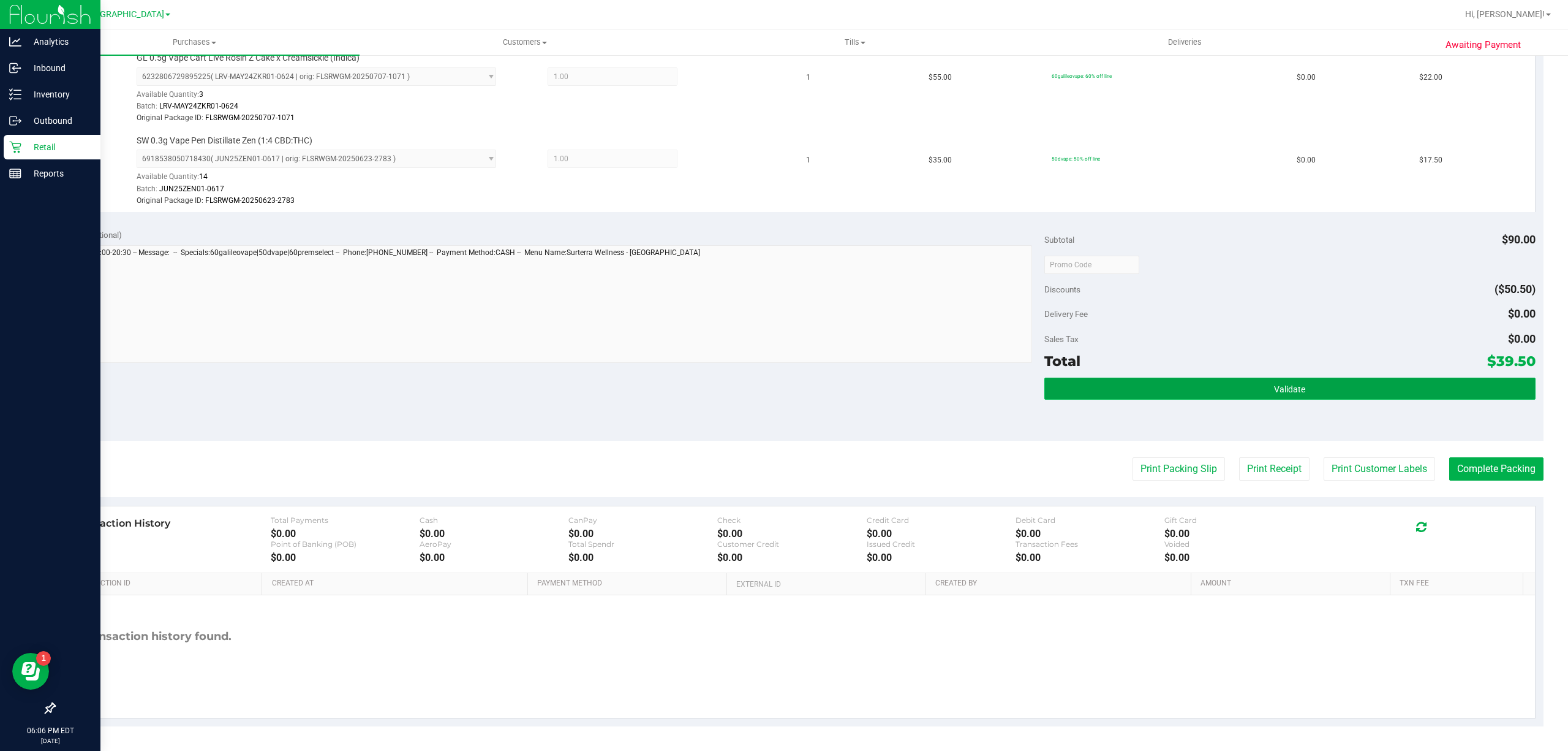
click at [1325, 382] on button "Validate" at bounding box center [1290, 388] width 492 height 22
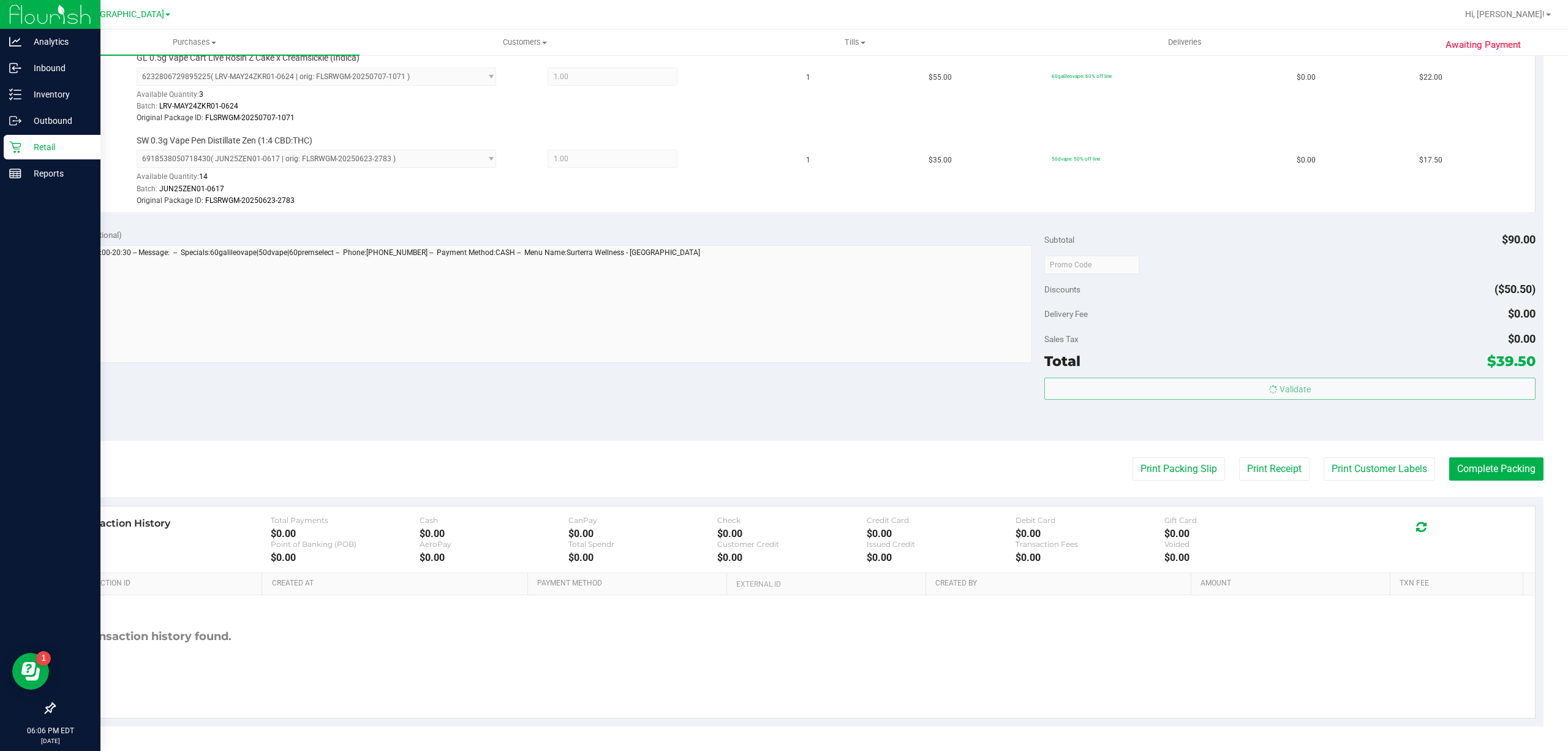
click at [1380, 484] on purchase-details "Back Edit Purchase Cancel Purchase View Profile # 11852213 BioTrack ID: - Submi…" at bounding box center [799, 223] width 1489 height 1006
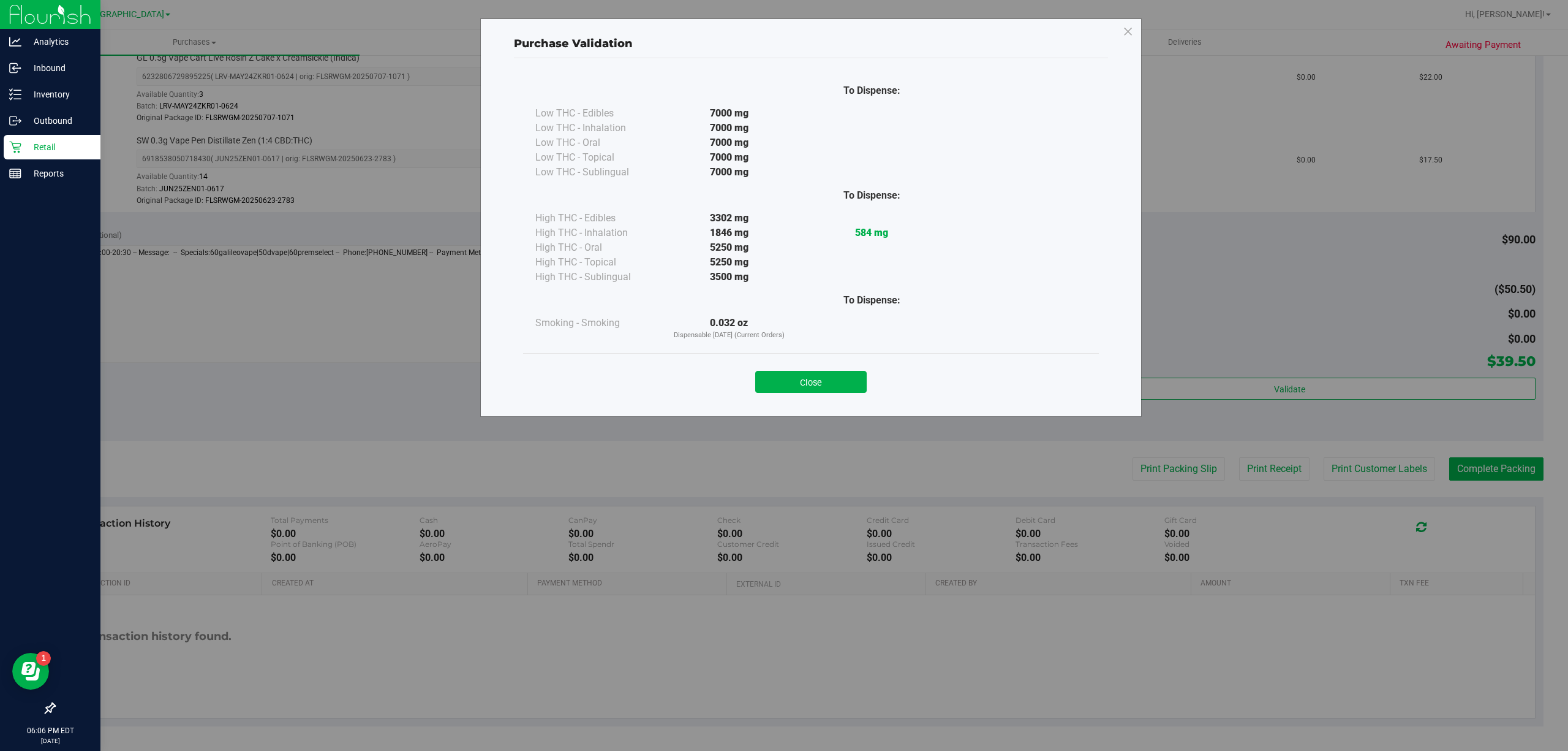
click at [1375, 471] on div "Purchase Validation To Dispense: Low THC - Edibles 7000 mg" at bounding box center [788, 376] width 1578 height 751
click at [840, 385] on button "Close" at bounding box center [811, 381] width 112 height 22
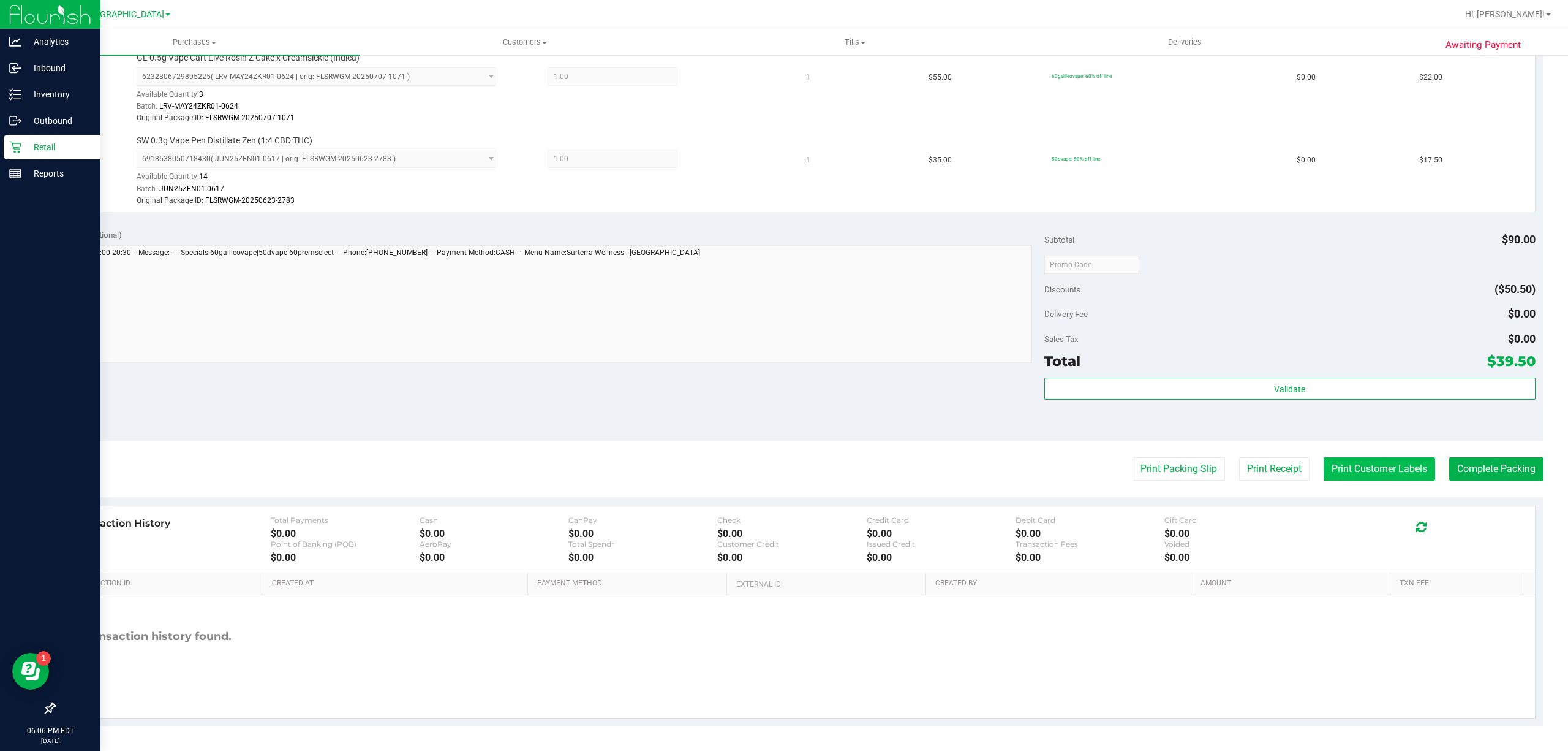
click at [1336, 476] on button "Print Customer Labels" at bounding box center [1379, 469] width 112 height 23
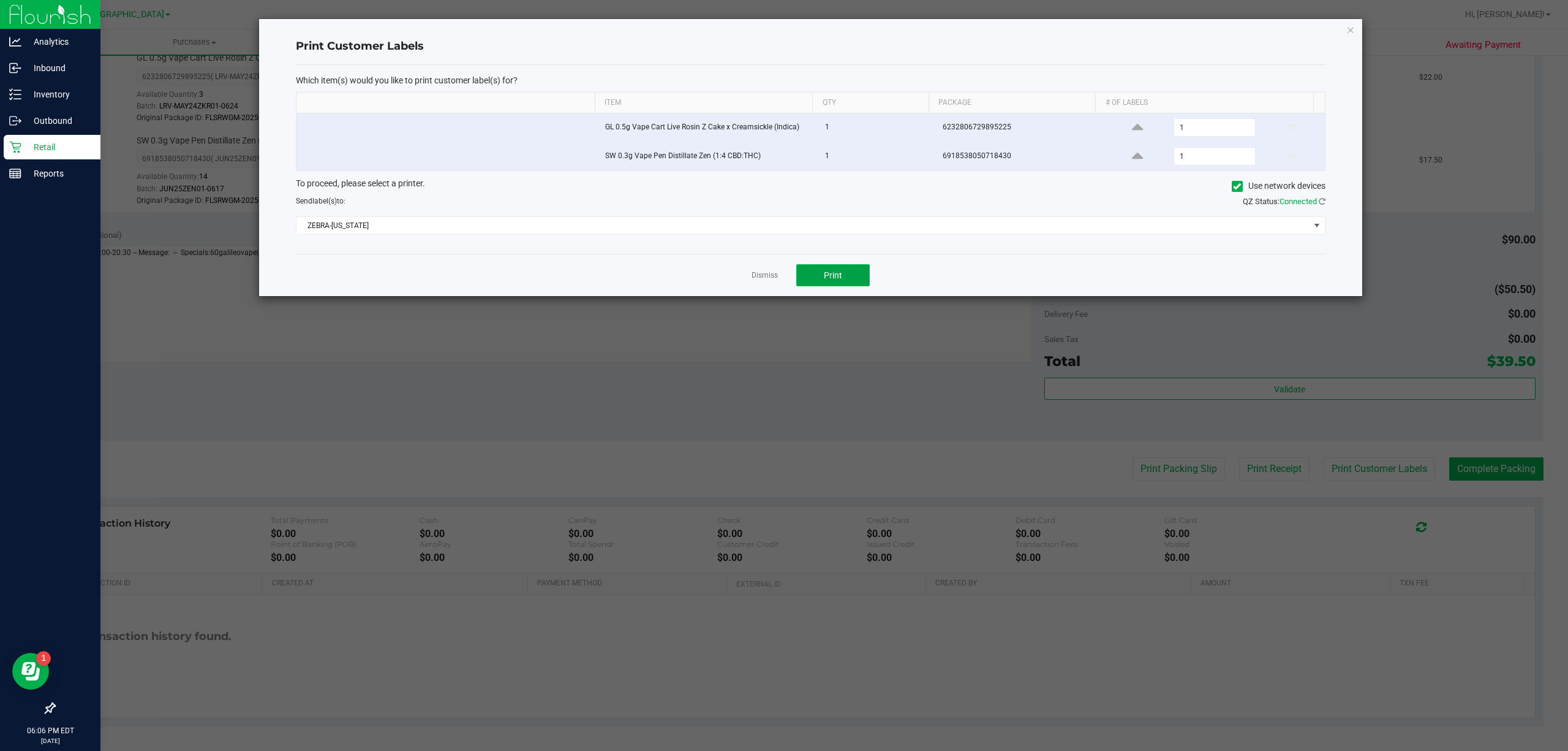
click at [806, 280] on button "Print" at bounding box center [833, 275] width 74 height 22
click at [738, 275] on div "Dismiss Print" at bounding box center [811, 276] width 1030 height 43
drag, startPoint x: 753, startPoint y: 276, endPoint x: 921, endPoint y: 308, distance: 171.0
click at [755, 276] on link "Dismiss" at bounding box center [764, 276] width 26 height 11
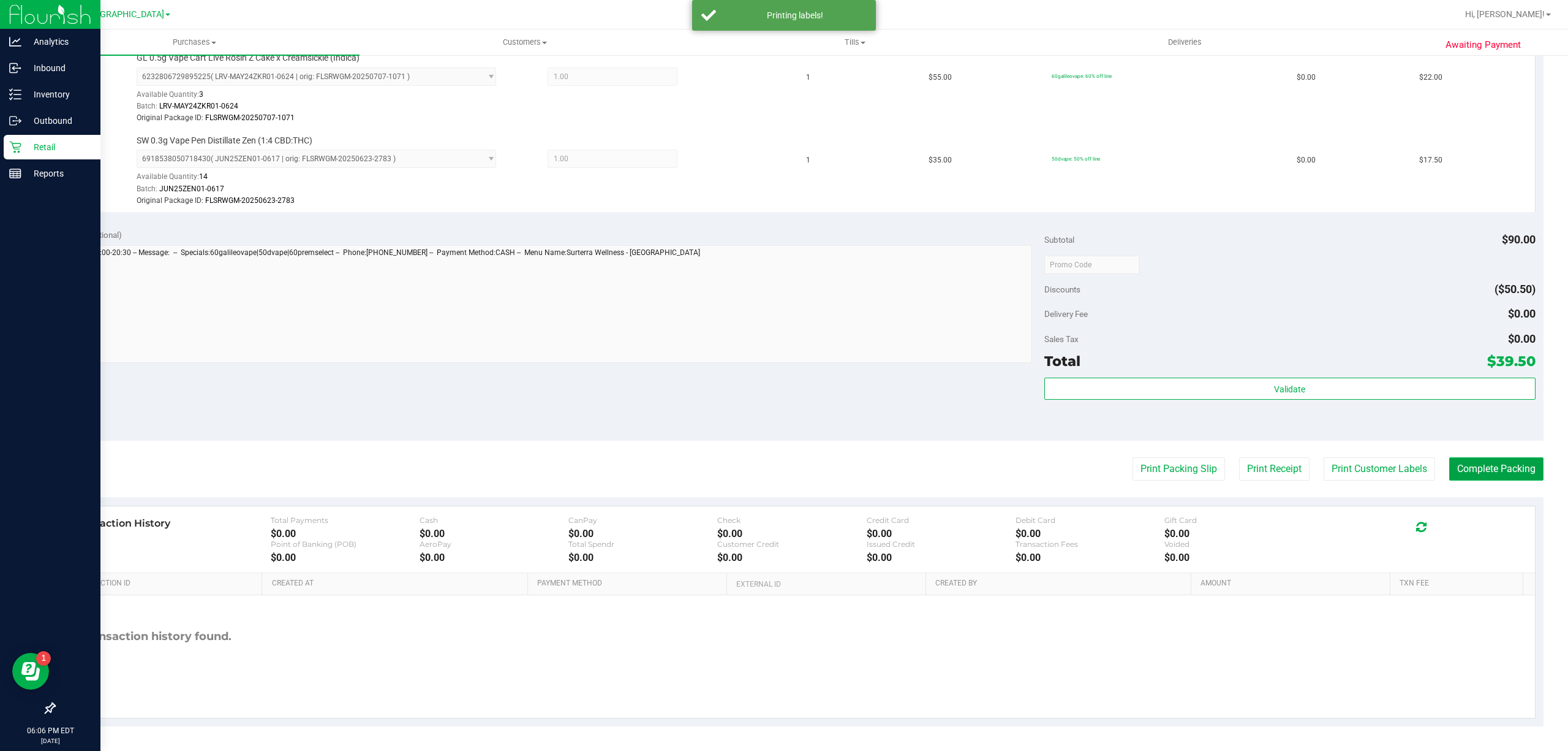
click at [1472, 471] on button "Complete Packing" at bounding box center [1496, 469] width 94 height 23
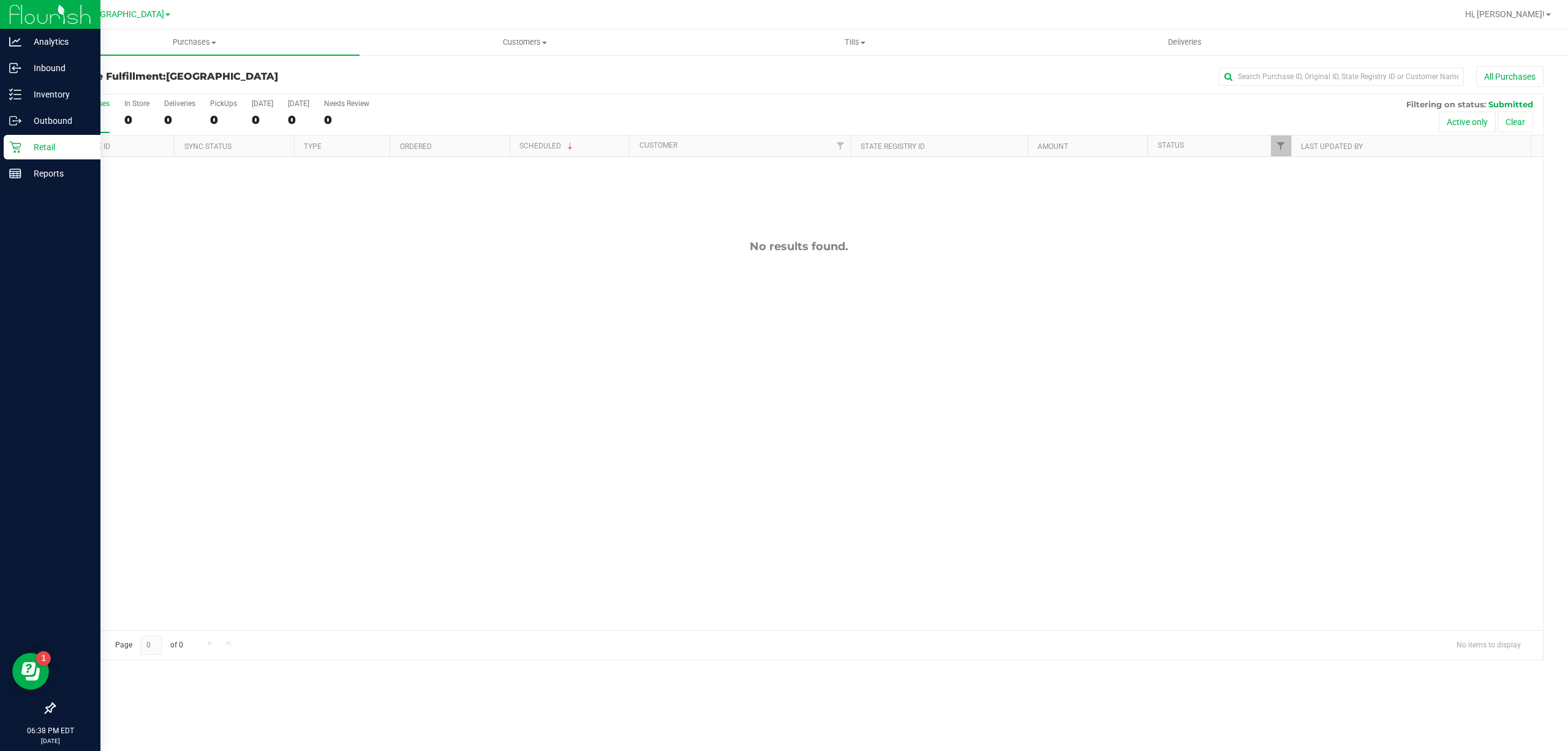
drag, startPoint x: 231, startPoint y: 250, endPoint x: 74, endPoint y: 69, distance: 239.6
click at [231, 245] on div "No results found." at bounding box center [798, 246] width 1488 height 14
click at [40, 88] on p "Inventory" at bounding box center [58, 94] width 74 height 15
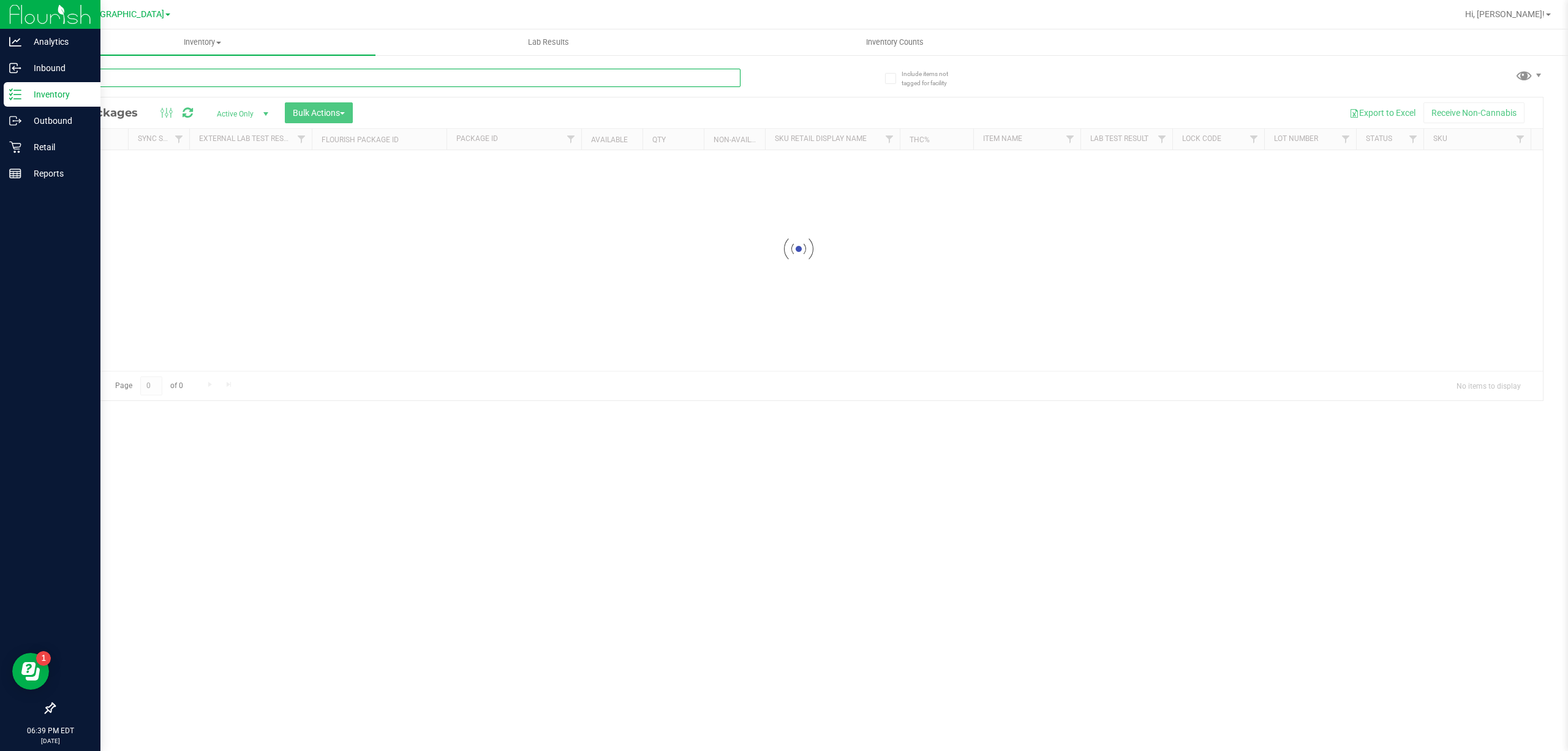
click at [261, 72] on input "text" at bounding box center [398, 78] width 687 height 18
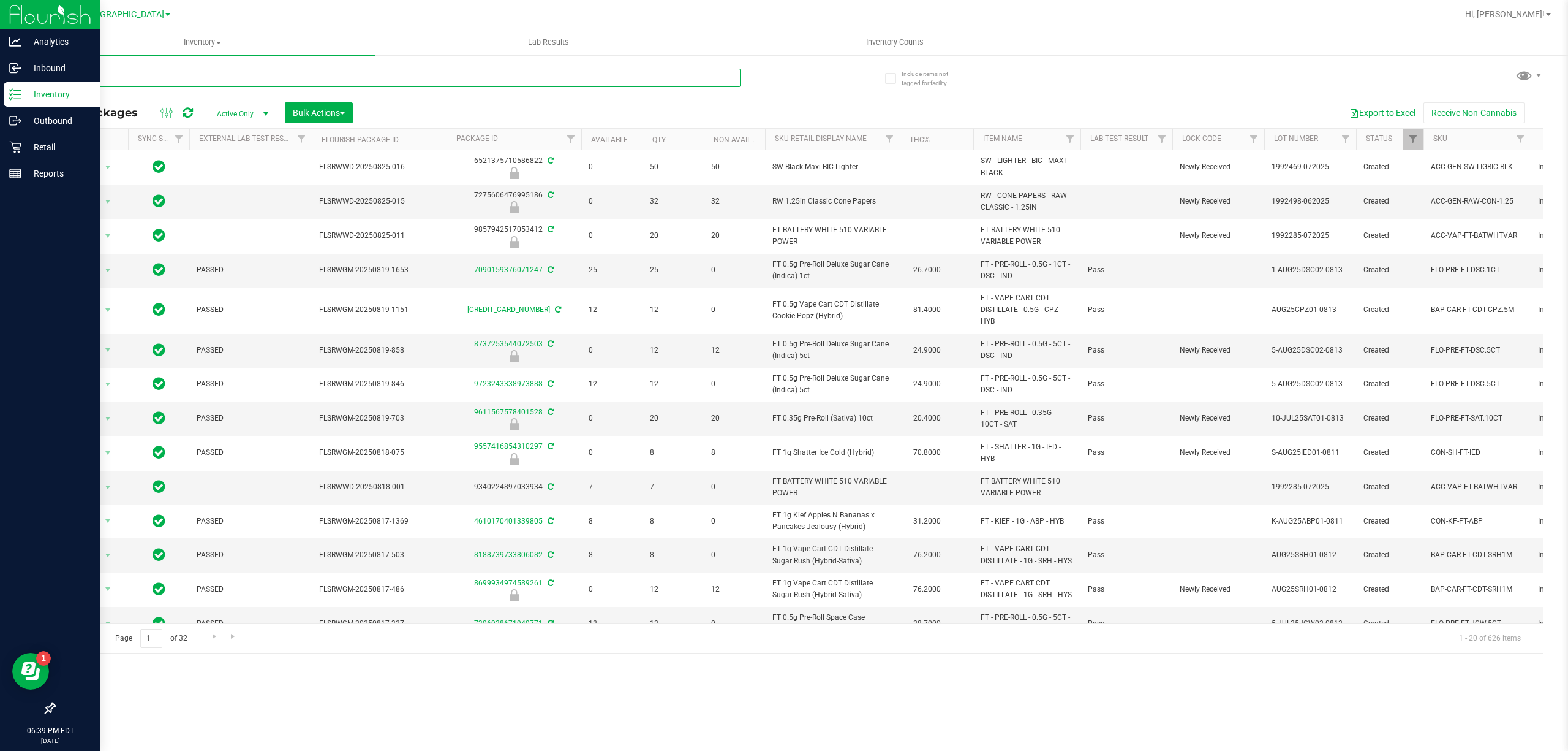
type input "C"
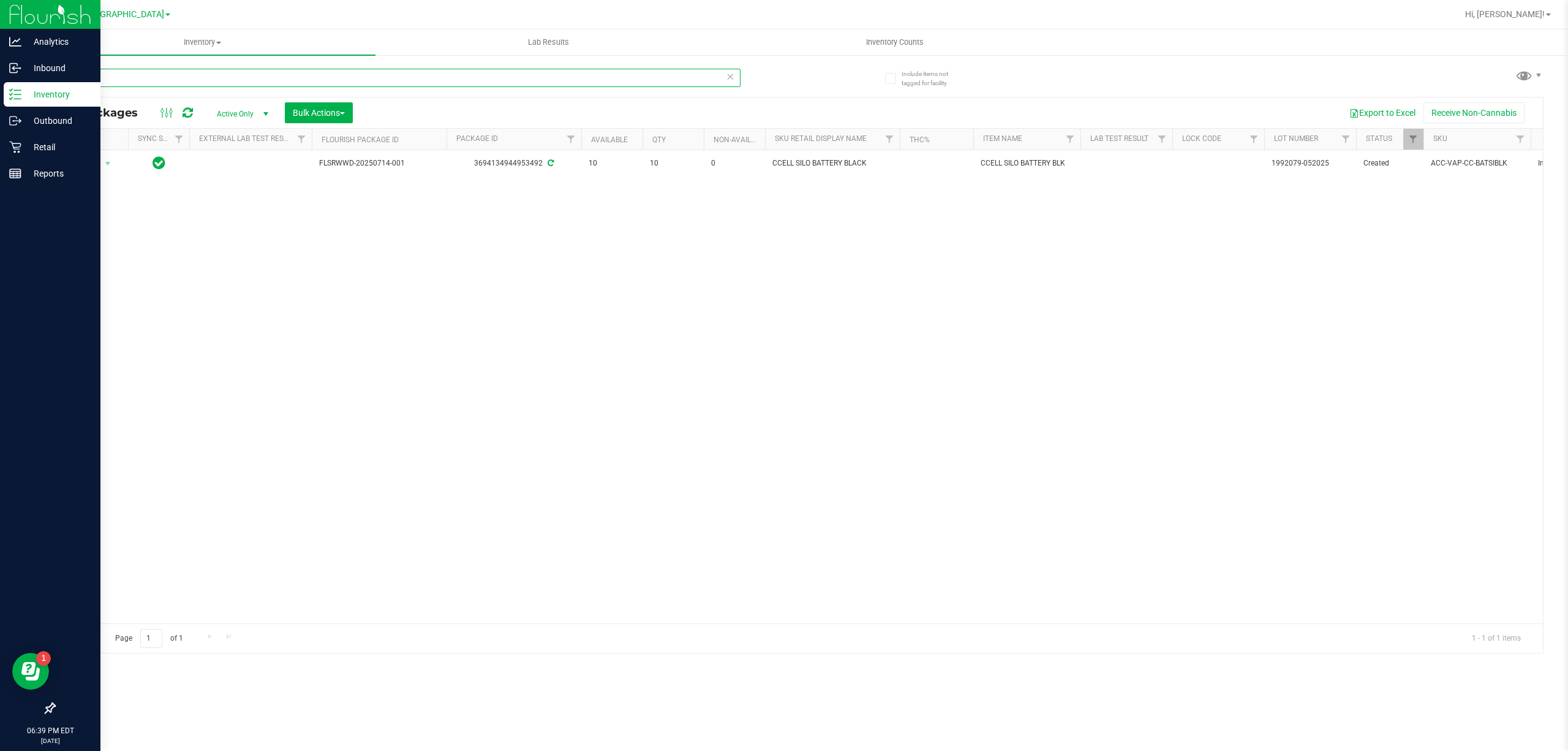
click at [245, 69] on input "SILO" at bounding box center [398, 78] width 687 height 18
type input "GRINDER"
click at [552, 80] on input "GRINDER" at bounding box center [398, 78] width 687 height 18
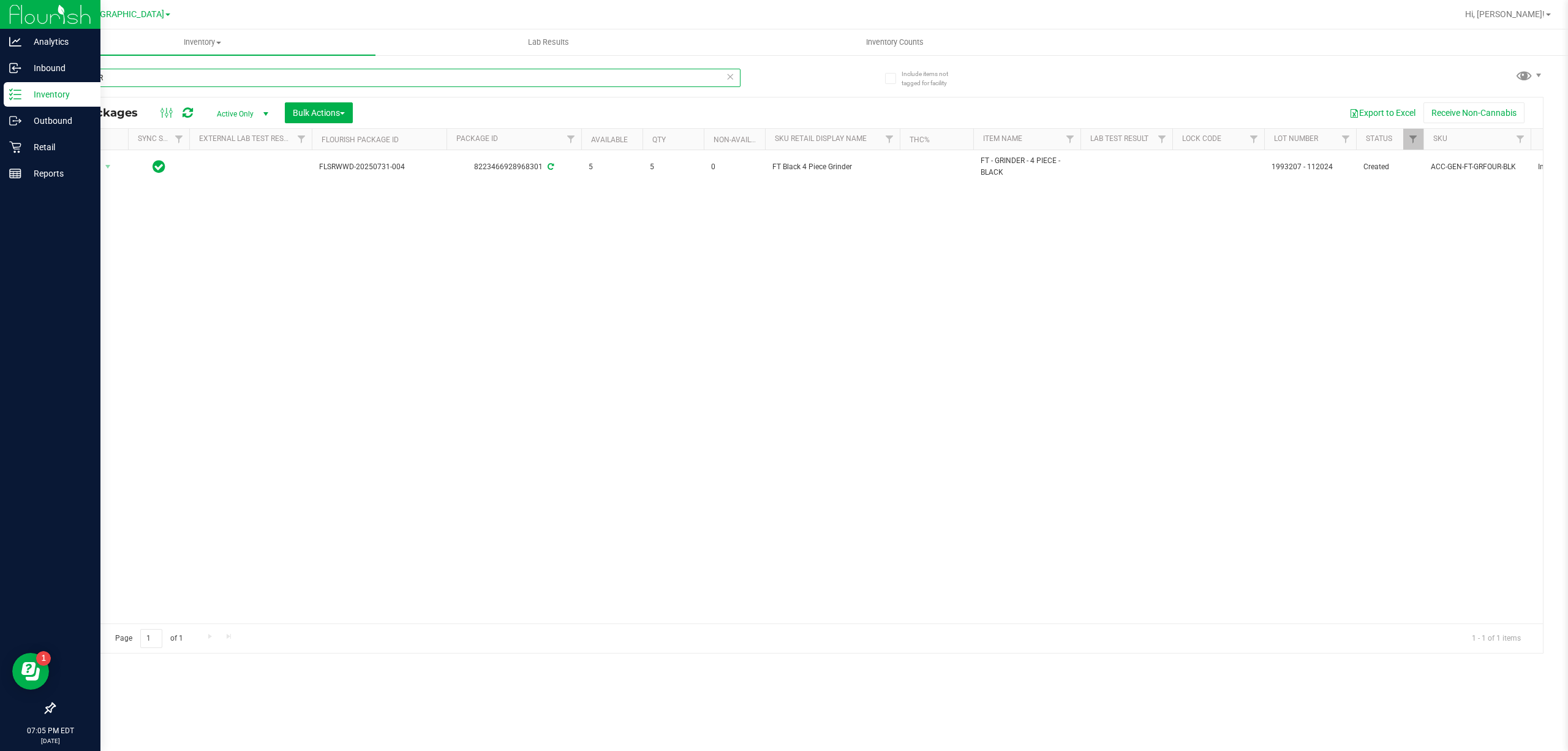
click at [552, 80] on input "GRINDER" at bounding box center [398, 78] width 687 height 18
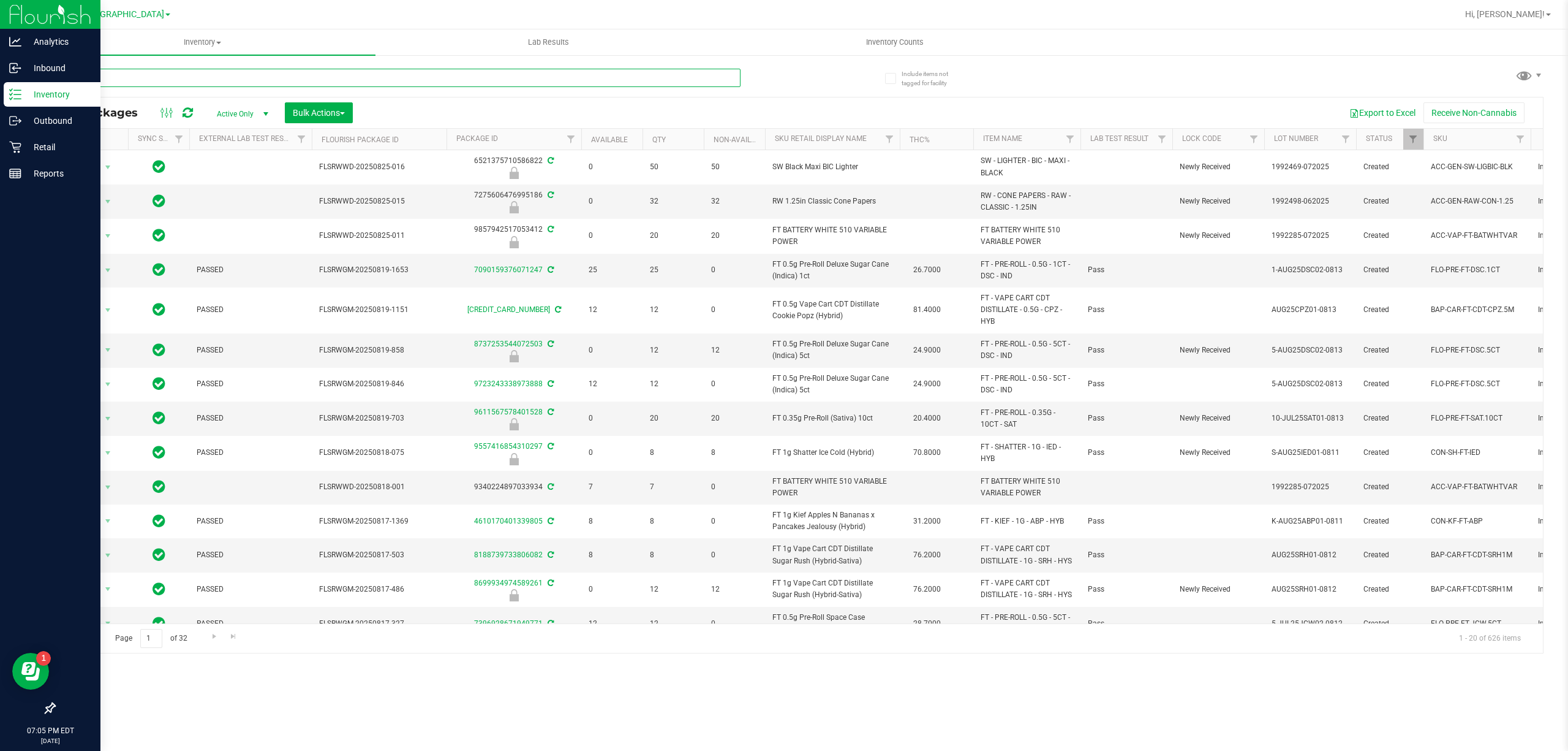
click at [308, 79] on input "text" at bounding box center [398, 78] width 687 height 18
click at [354, 79] on input "text" at bounding box center [398, 78] width 687 height 18
type input "MIXED"
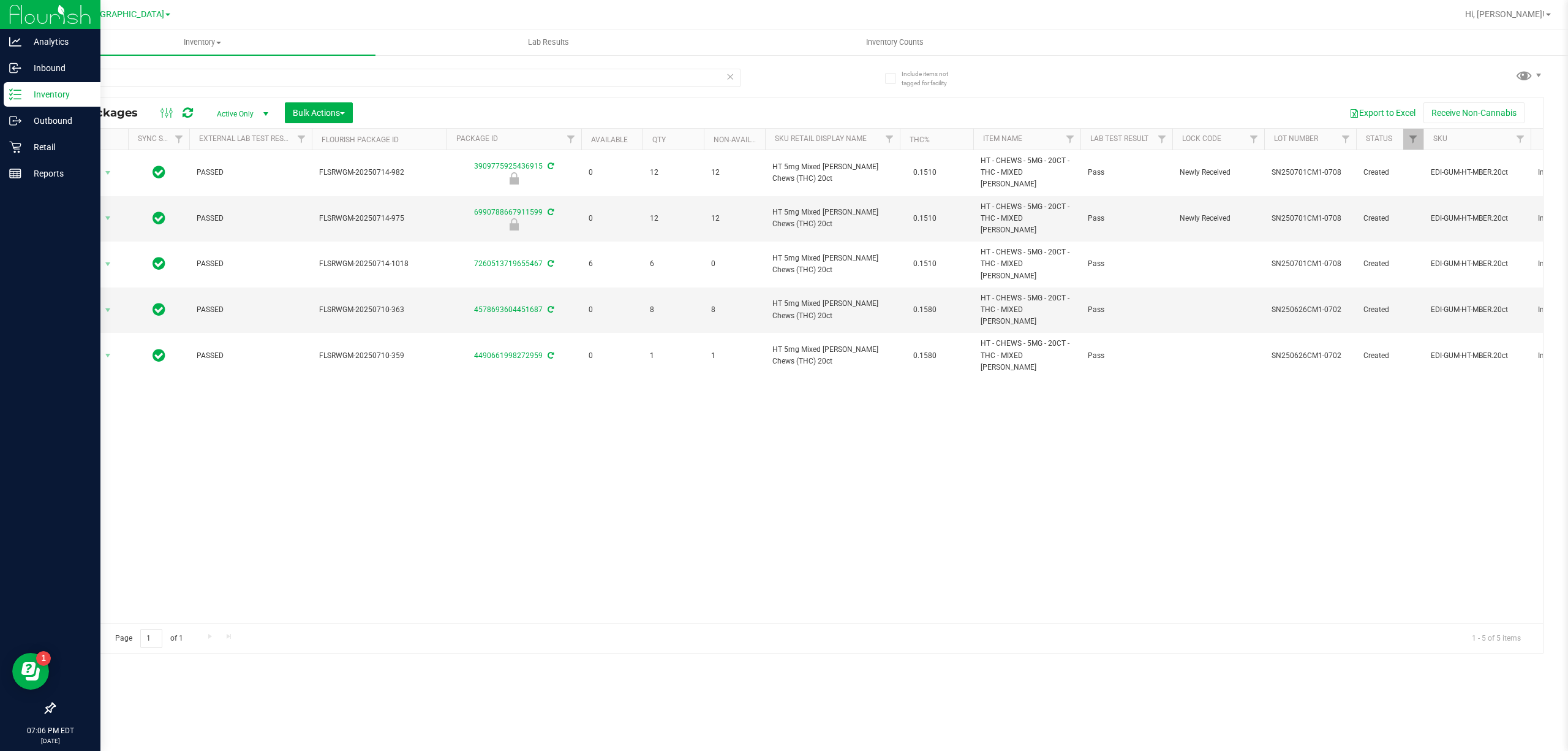
click at [465, 62] on div "MIXED" at bounding box center [427, 77] width 745 height 39
click at [462, 64] on div "MIXED" at bounding box center [427, 77] width 745 height 39
click at [457, 77] on input "MIXED" at bounding box center [398, 78] width 687 height 18
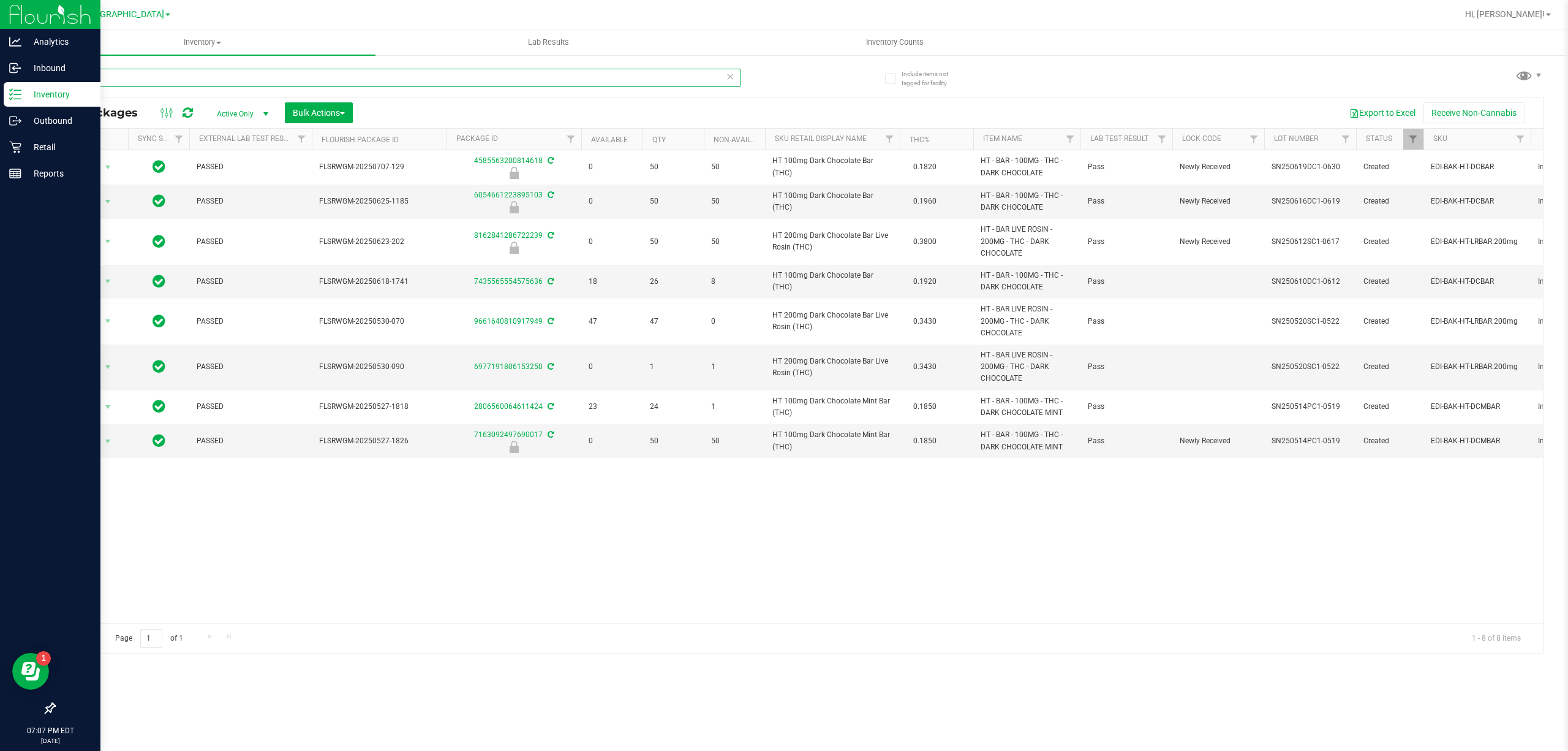
click at [505, 82] on input "DARK" at bounding box center [398, 78] width 687 height 18
type input "D"
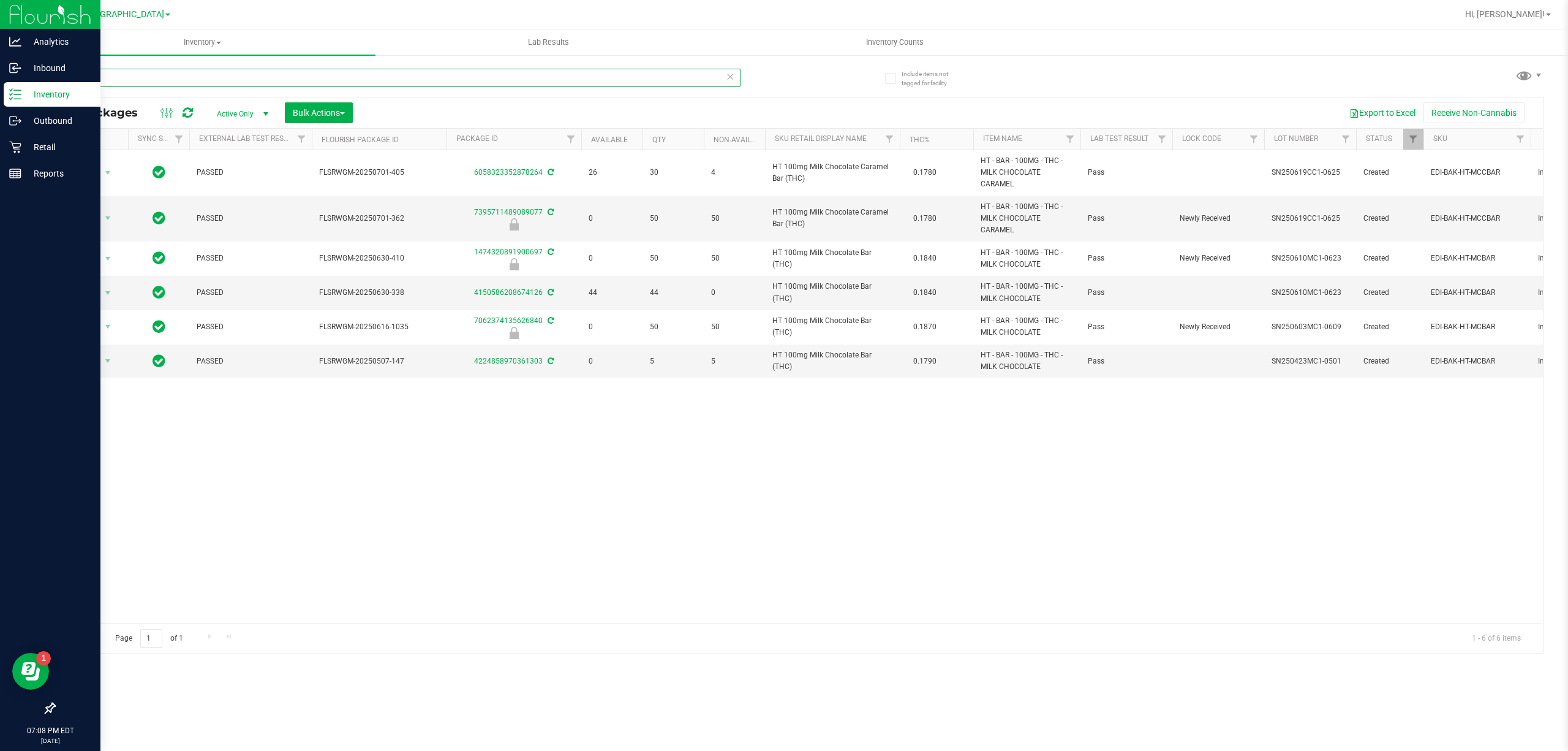
type input "m"
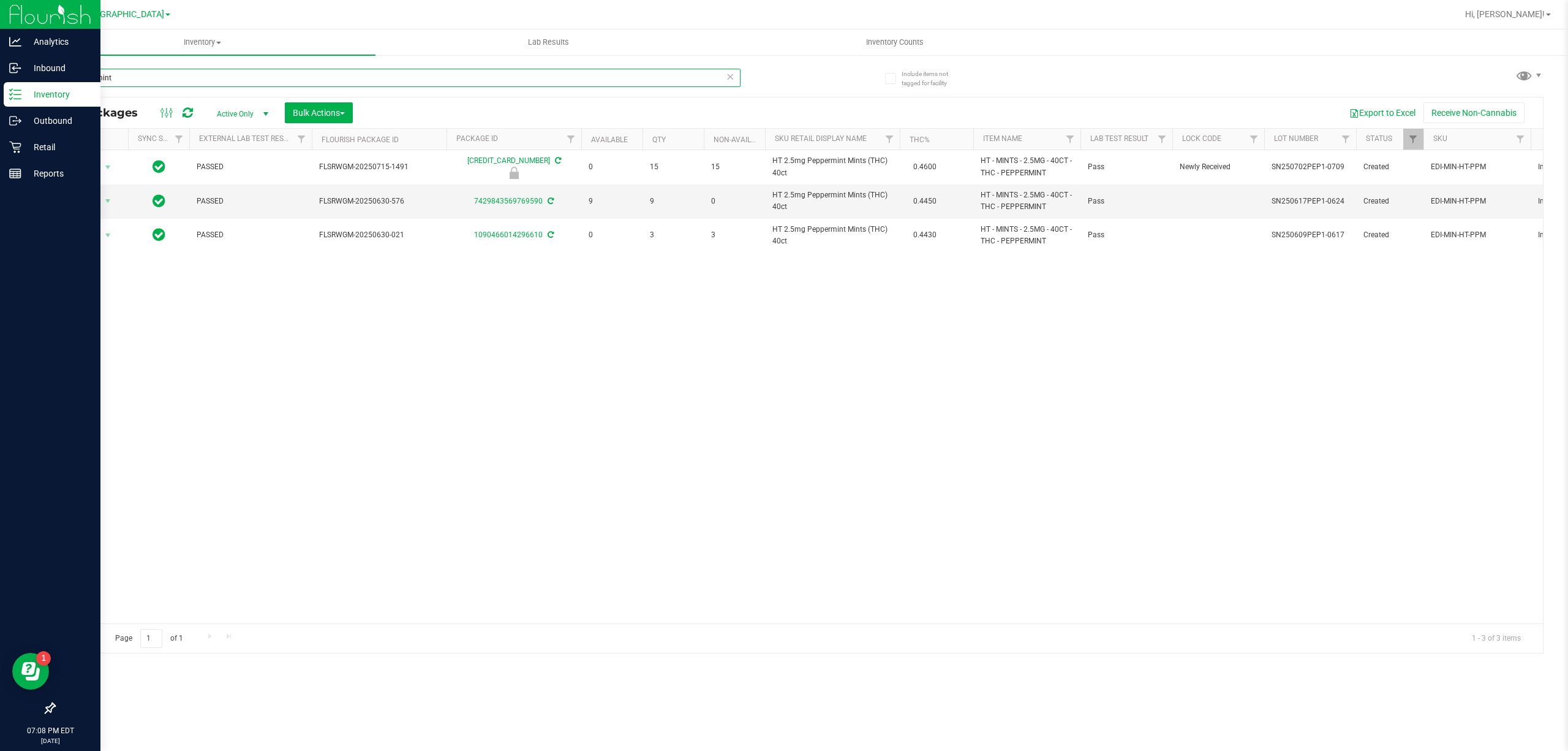
click at [459, 80] on input "Peppermint" at bounding box center [398, 78] width 687 height 18
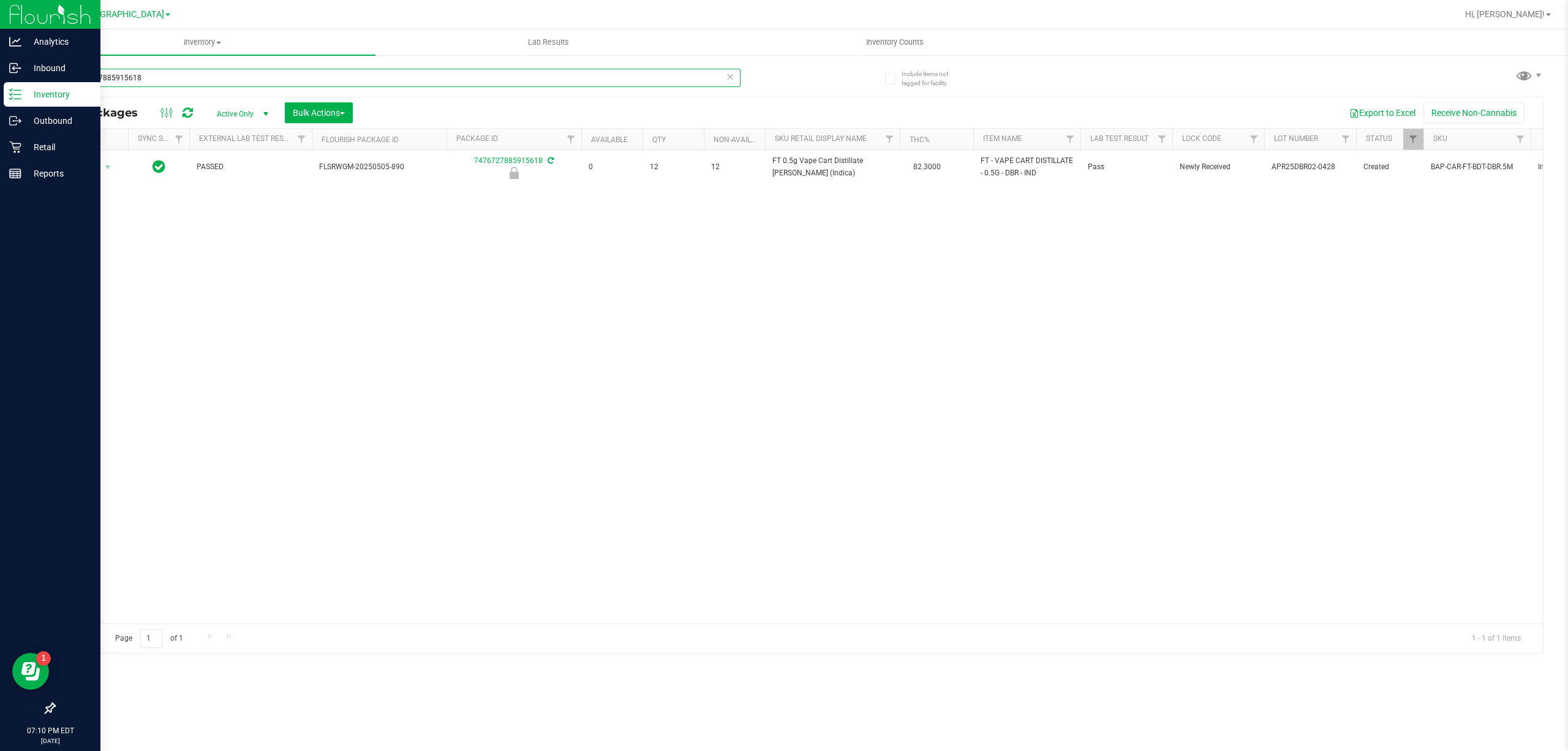
click at [194, 82] on input "7476727885915618" at bounding box center [398, 78] width 687 height 18
click at [192, 81] on input "7476727885915618" at bounding box center [398, 78] width 687 height 18
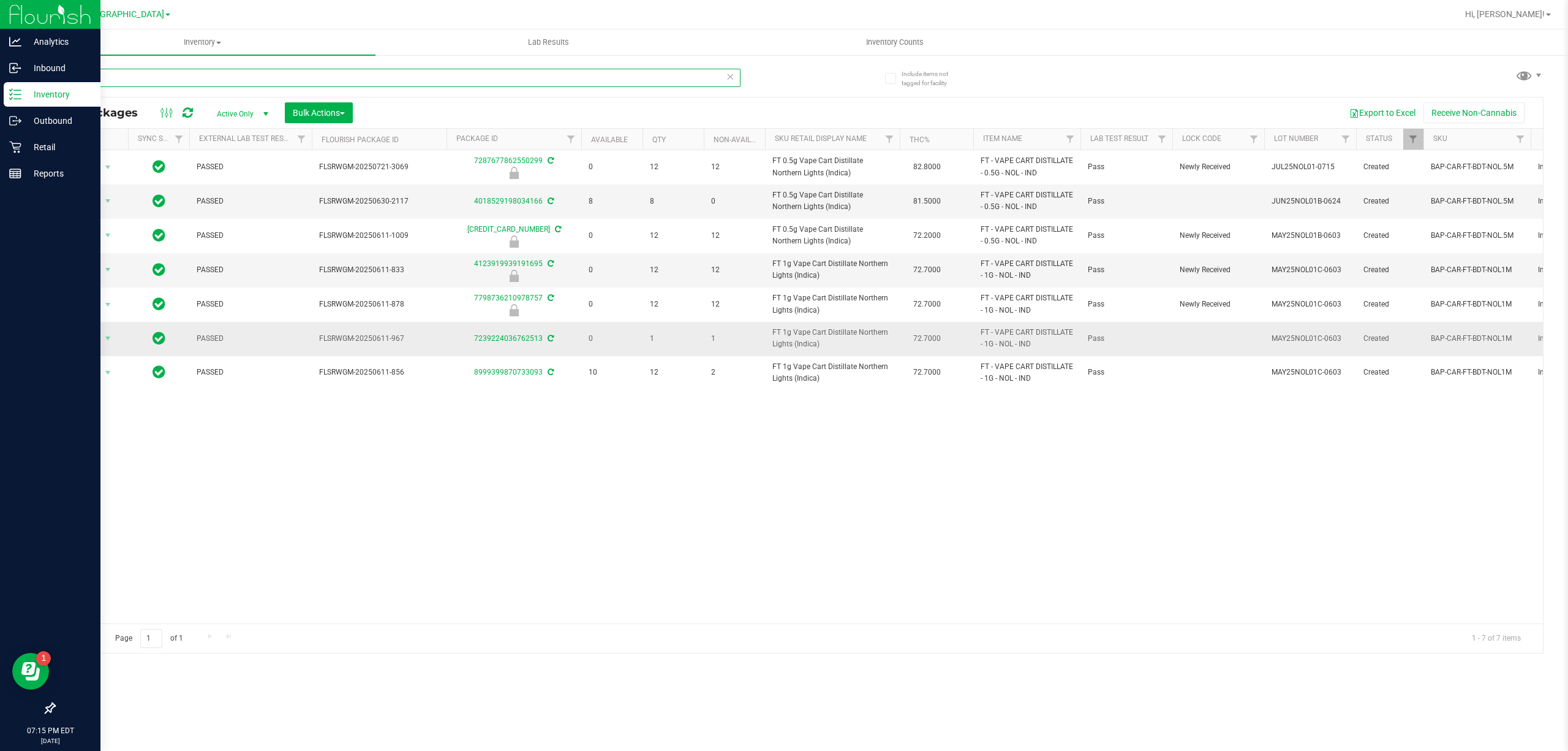
type input "n"
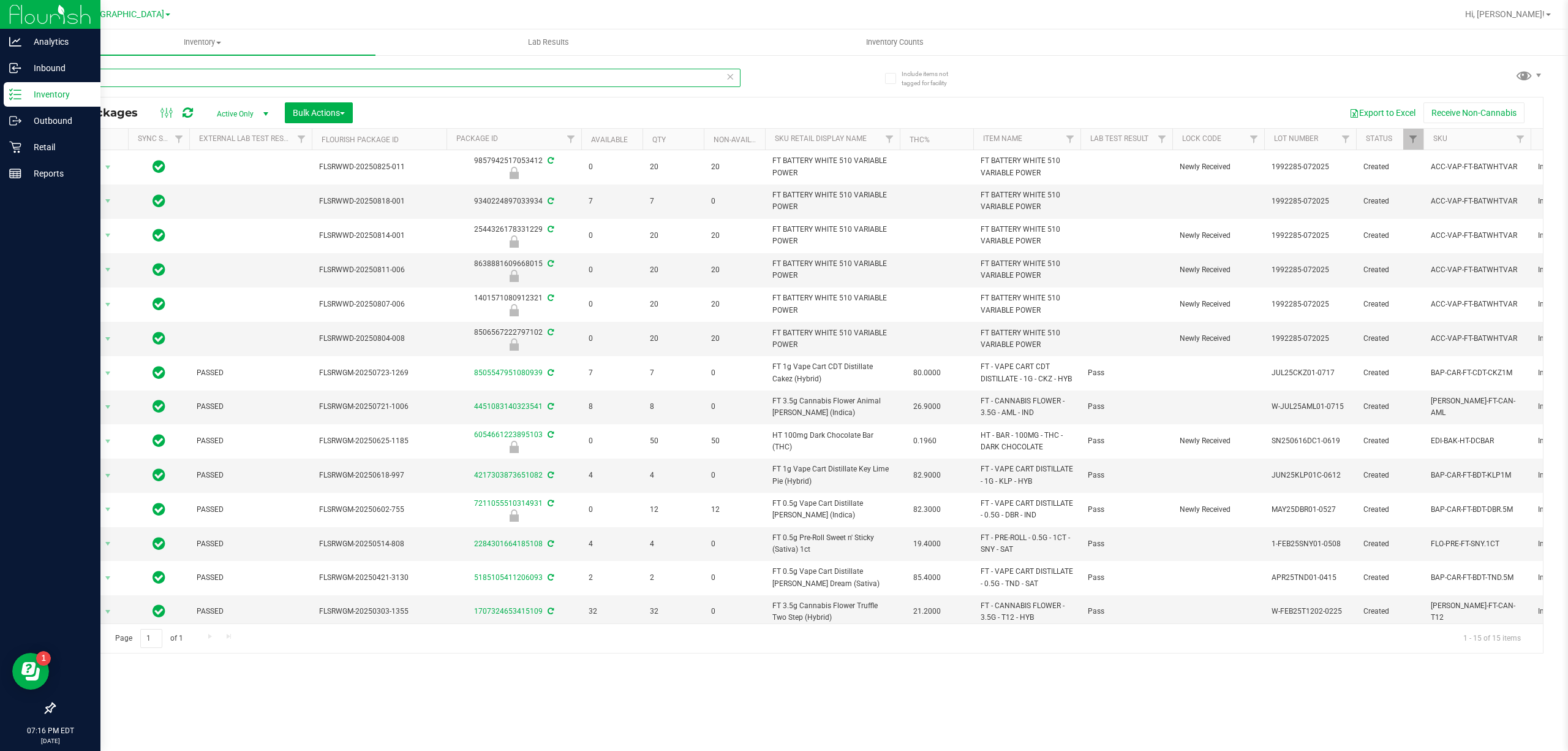
type input "5"
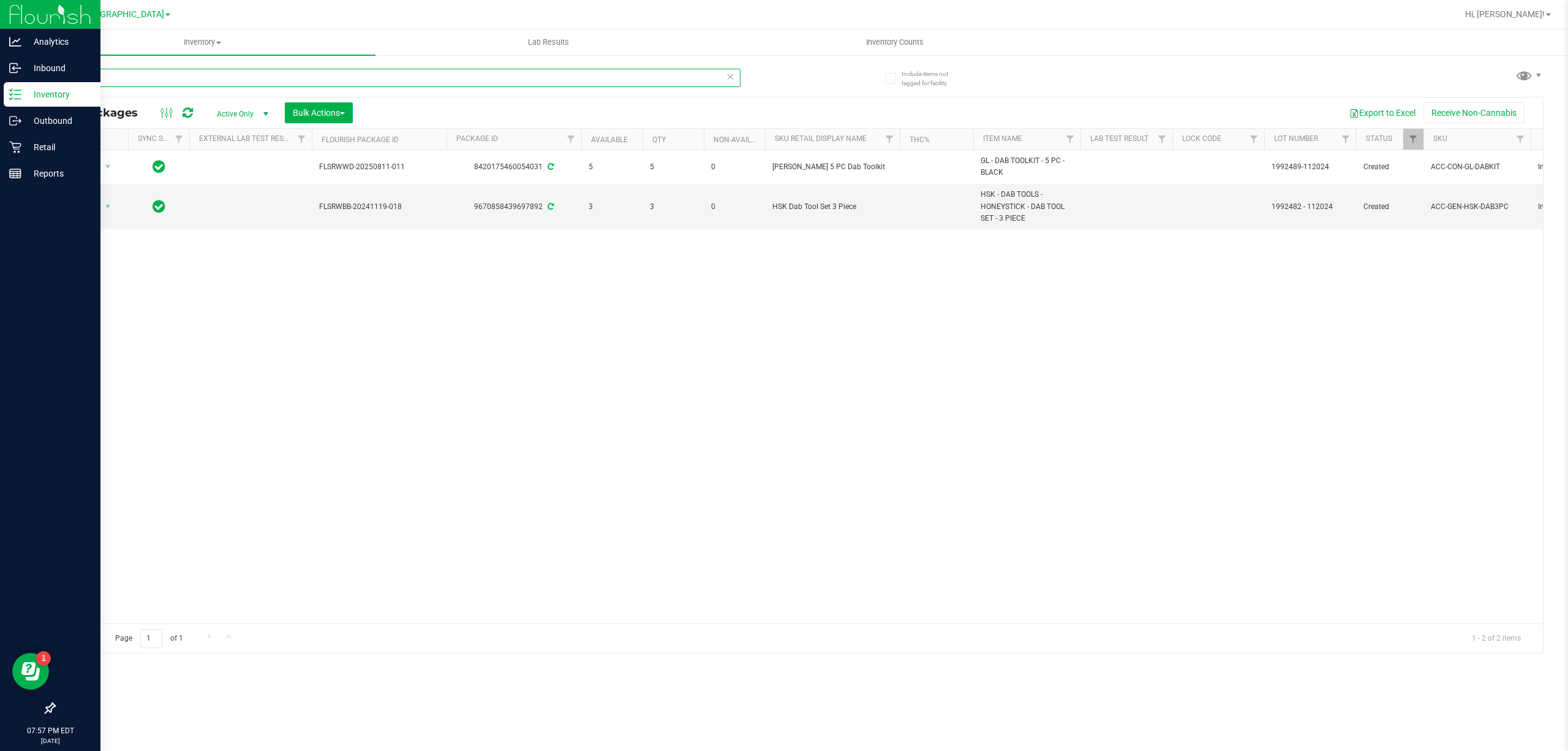
type input "dab"
click at [43, 146] on p "Retail" at bounding box center [58, 147] width 74 height 15
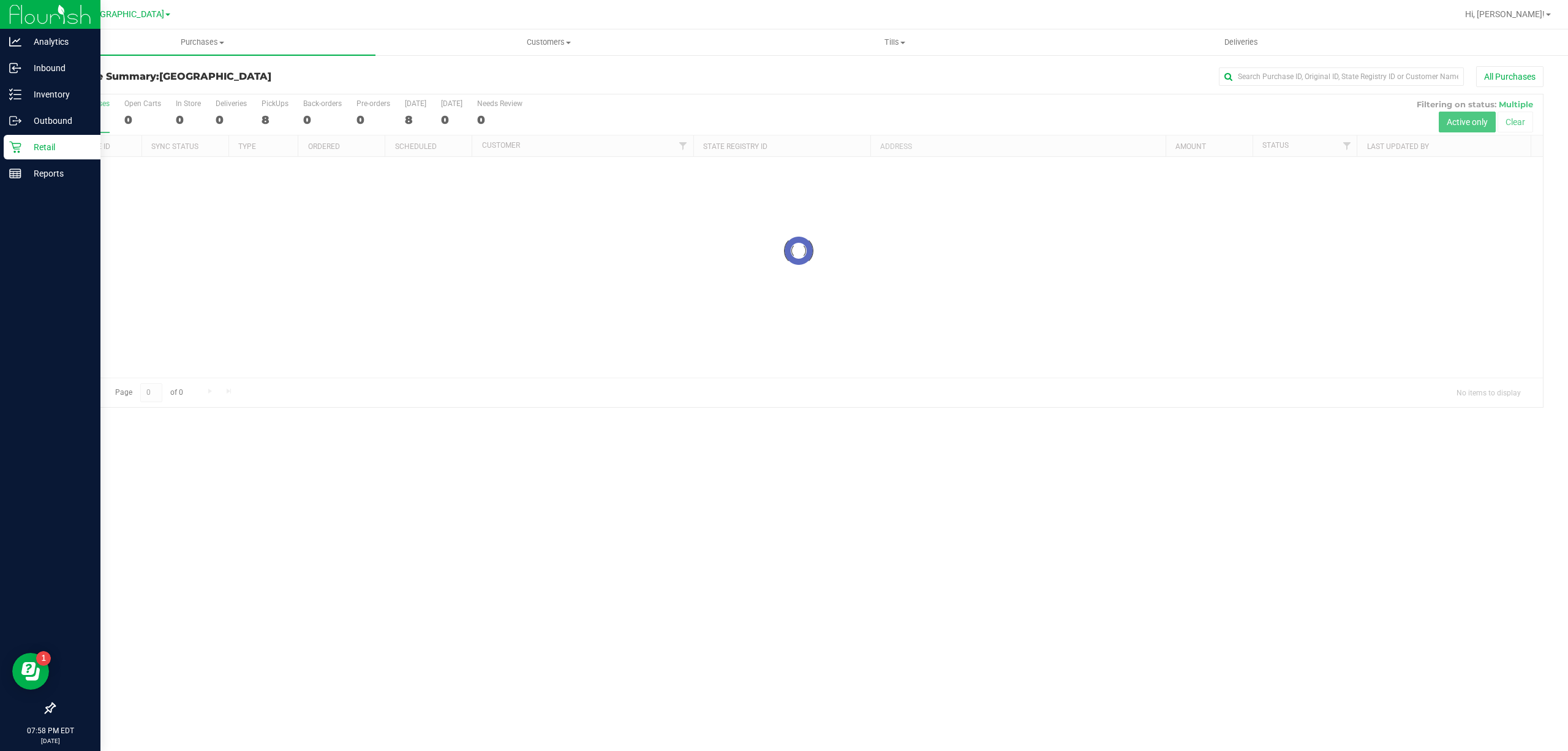
click at [1506, 22] on div "Hi, [PERSON_NAME]!" at bounding box center [1508, 15] width 96 height 21
click at [1508, 18] on span "Hi, [PERSON_NAME]!" at bounding box center [1505, 14] width 80 height 10
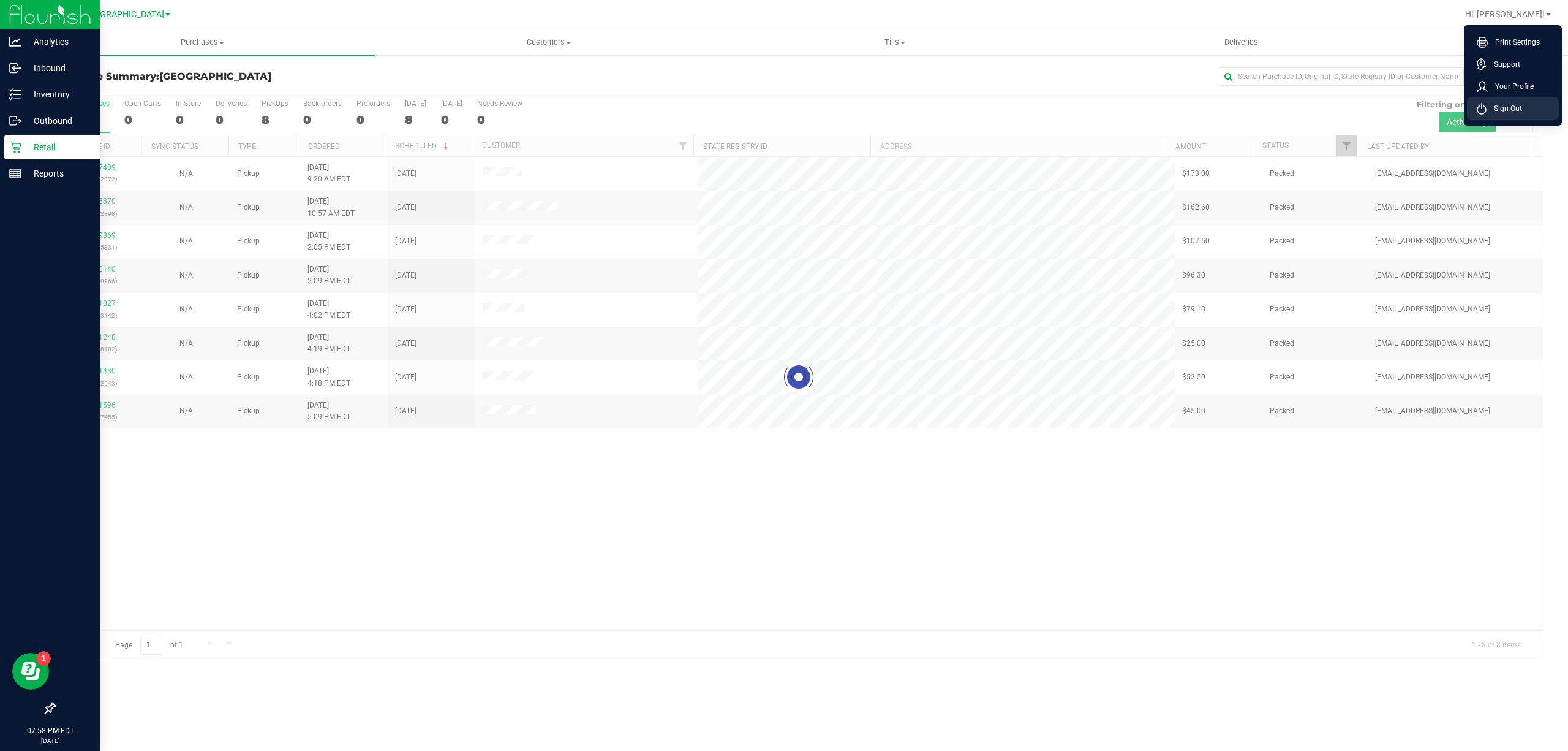
click at [1520, 109] on span "Sign Out" at bounding box center [1504, 109] width 36 height 13
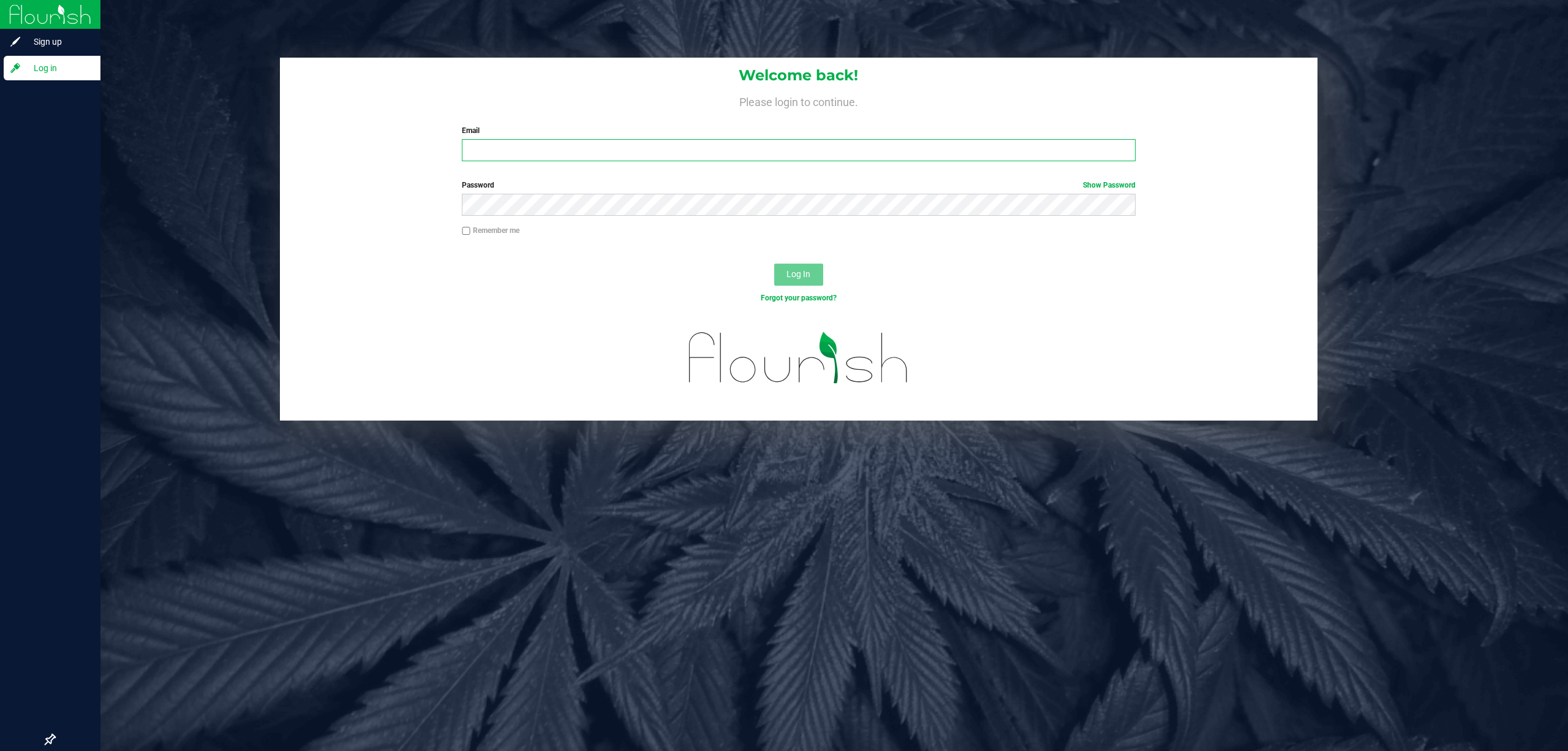
click at [875, 150] on input "Email" at bounding box center [798, 149] width 674 height 22
type input "mstephens@liveparallel.com"
click at [775, 264] on button "Log In" at bounding box center [799, 275] width 49 height 22
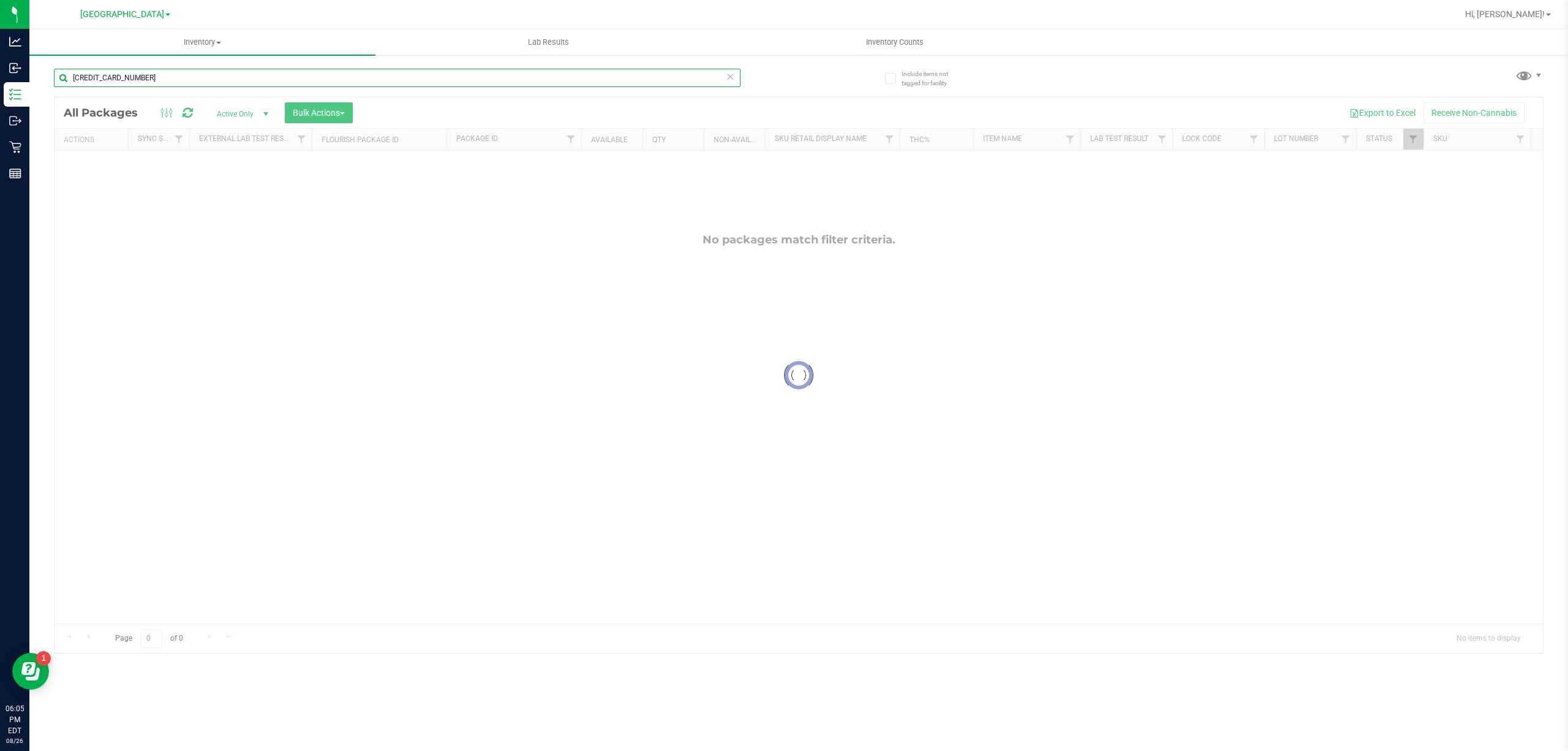
click at [177, 81] on input "[CREDIT_CARD_NUMBER]" at bounding box center [398, 78] width 687 height 18
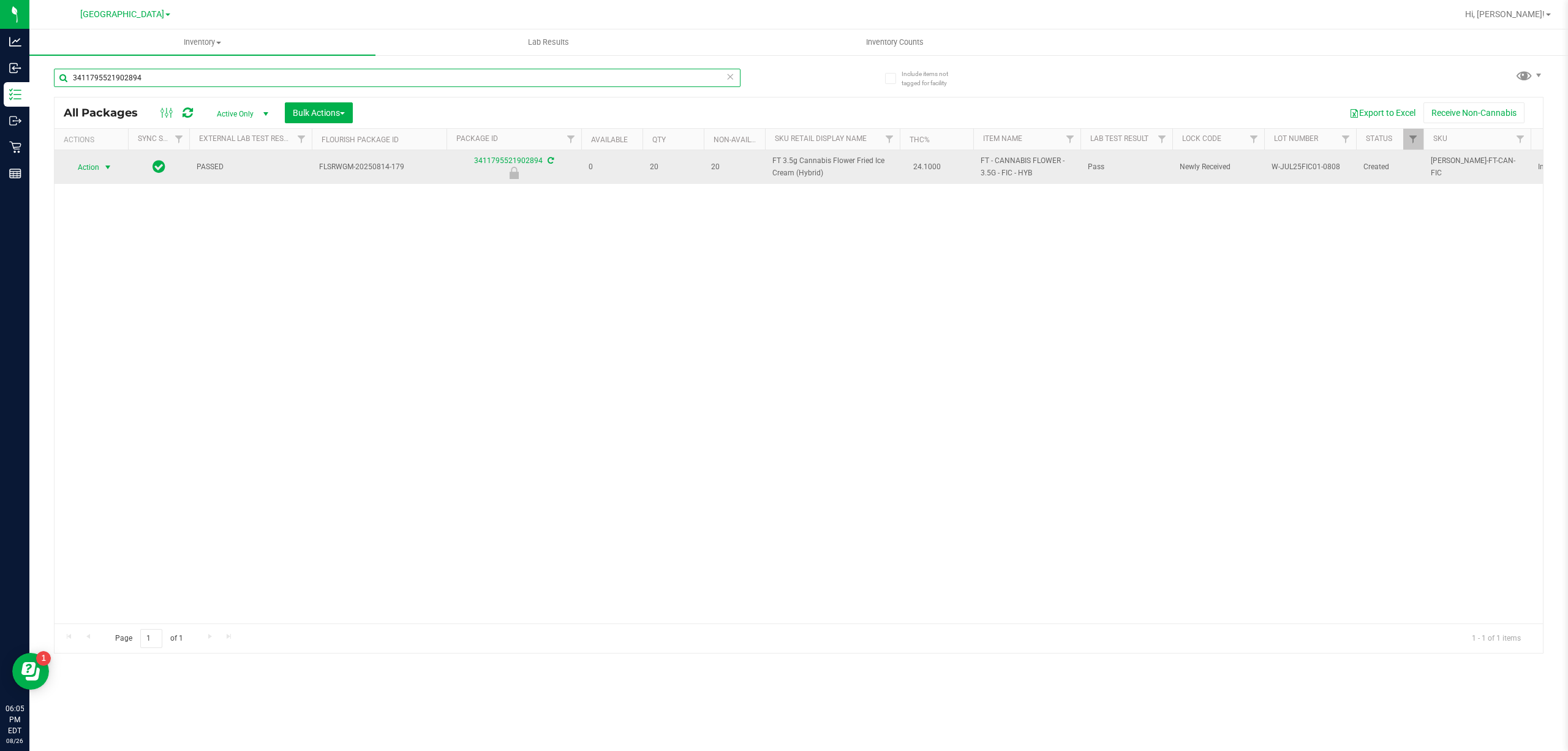
type input "3411795521902894"
click at [112, 162] on span "select" at bounding box center [109, 168] width 16 height 17
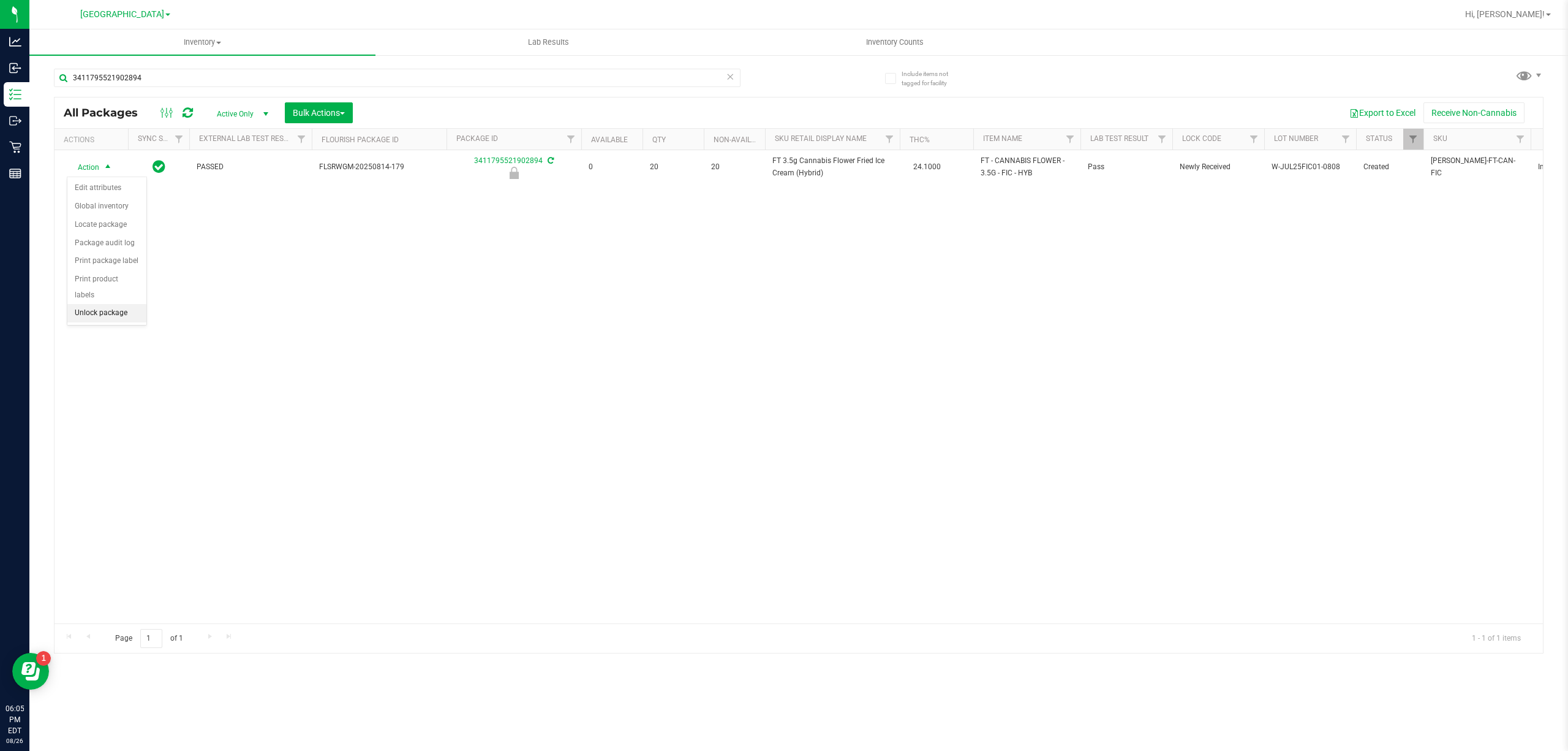
click at [123, 313] on li "Unlock package" at bounding box center [106, 312] width 79 height 18
click at [159, 259] on div "Action Action Adjust qty Create package Edit attributes Global inventory Locate…" at bounding box center [798, 387] width 1488 height 473
click at [253, 64] on div "3411795521902894" at bounding box center [427, 77] width 745 height 39
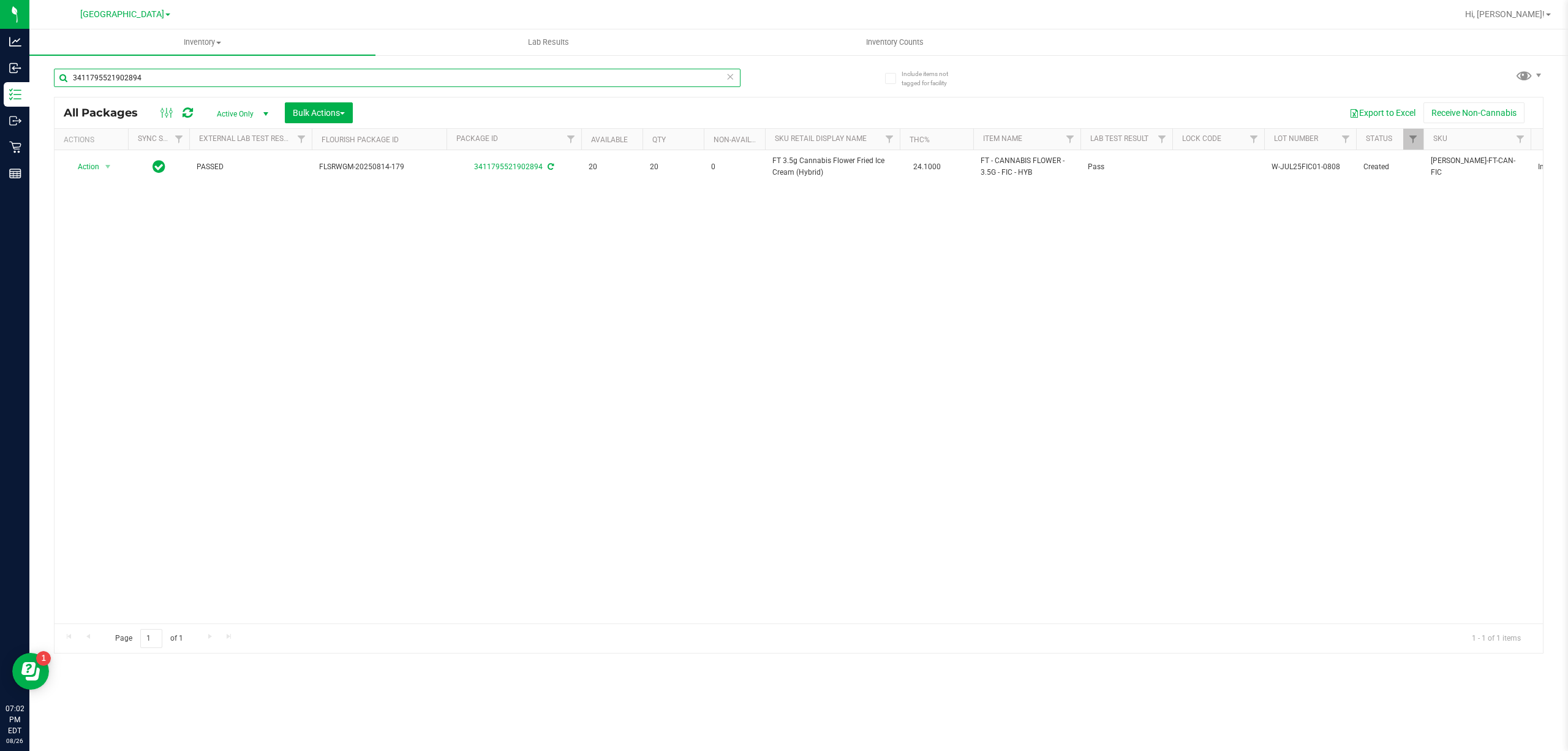
click at [257, 72] on input "3411795521902894" at bounding box center [398, 78] width 687 height 18
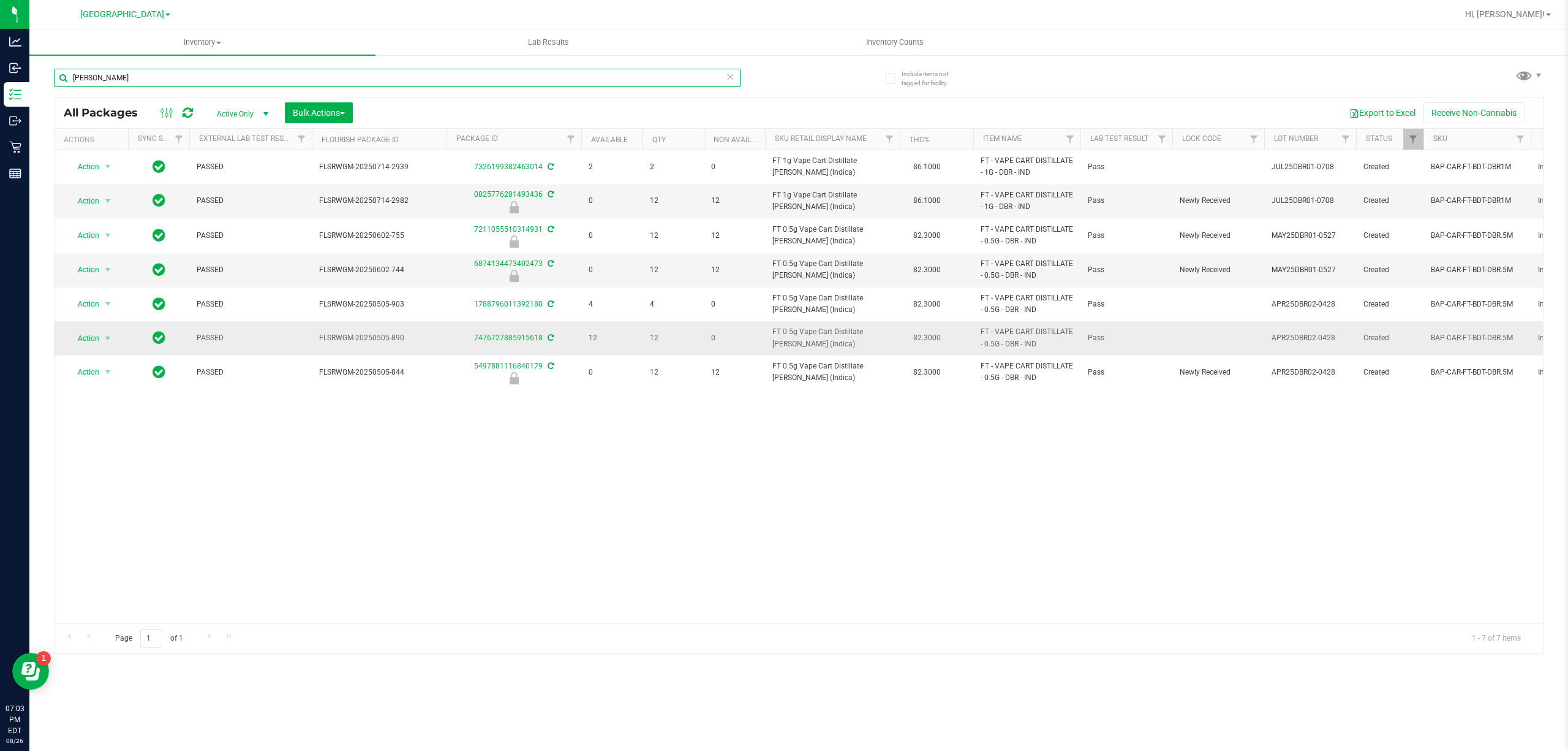
type input "[PERSON_NAME]"
click at [116, 331] on div "Action Action Adjust qty Create package Edit attributes Global inventory Locate…" at bounding box center [91, 339] width 59 height 17
click at [107, 336] on span "select" at bounding box center [108, 339] width 10 height 10
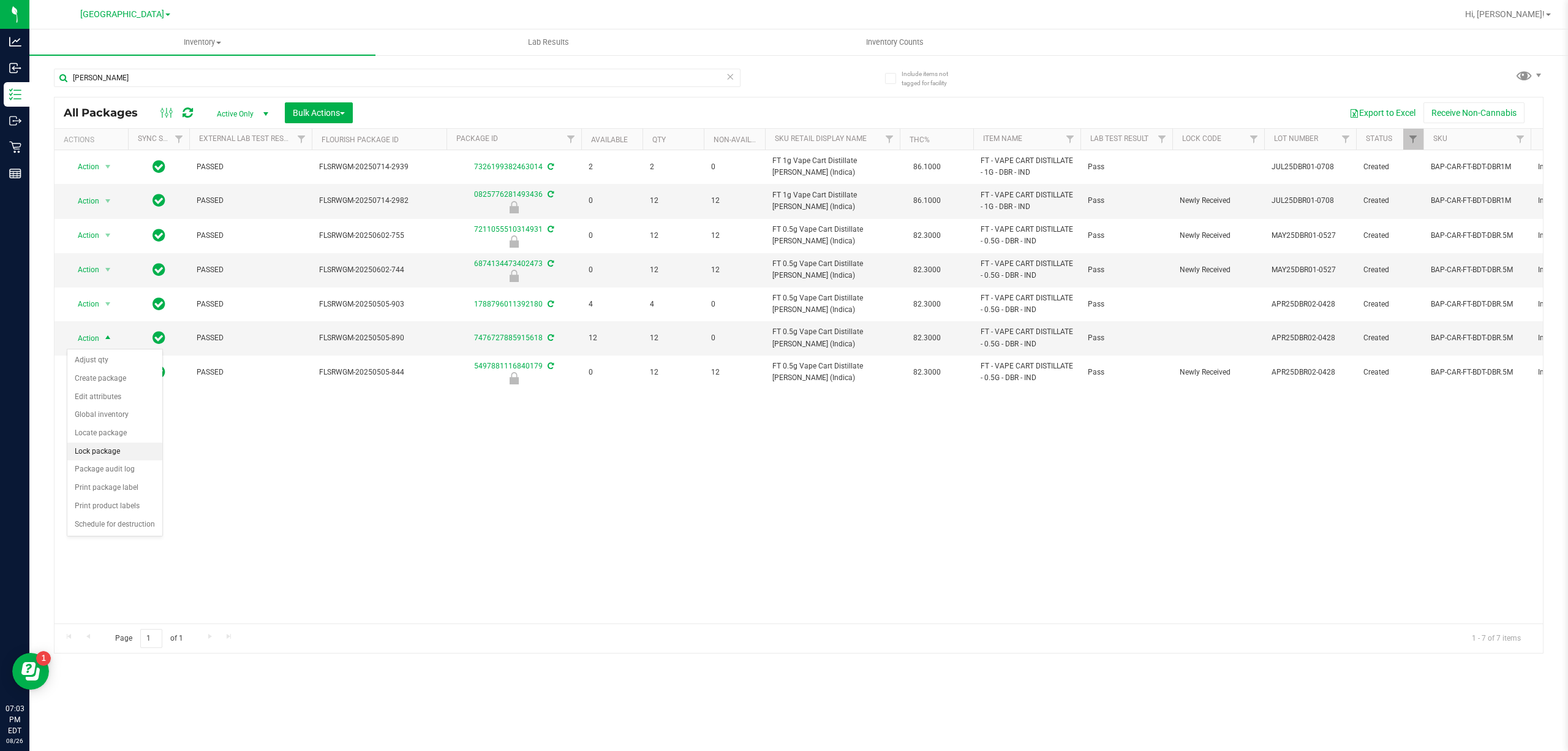
click at [113, 460] on li "Lock package" at bounding box center [114, 451] width 95 height 18
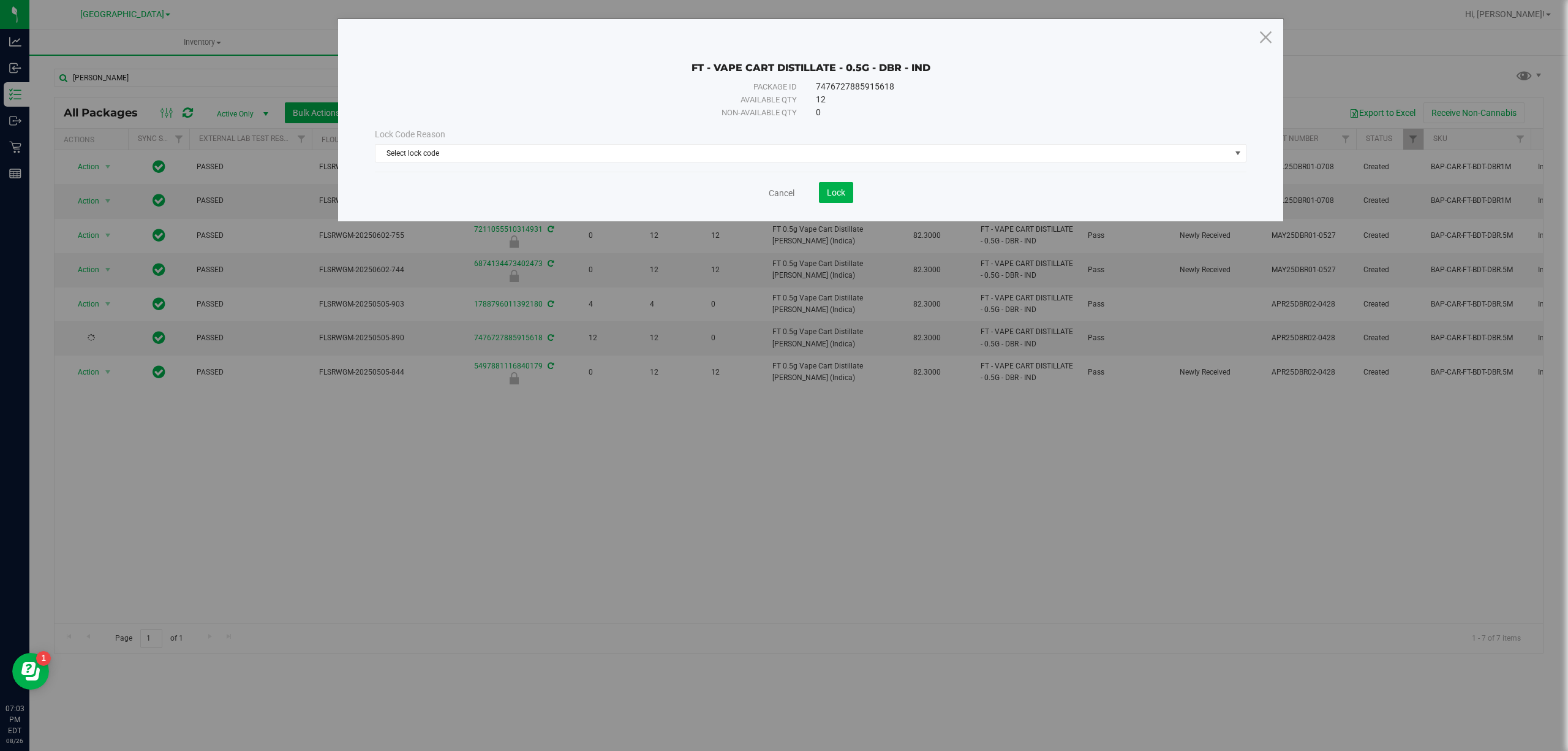
click at [723, 141] on div "Lock Code Reason" at bounding box center [811, 134] width 872 height 13
click at [716, 149] on span "Select lock code" at bounding box center [803, 153] width 855 height 17
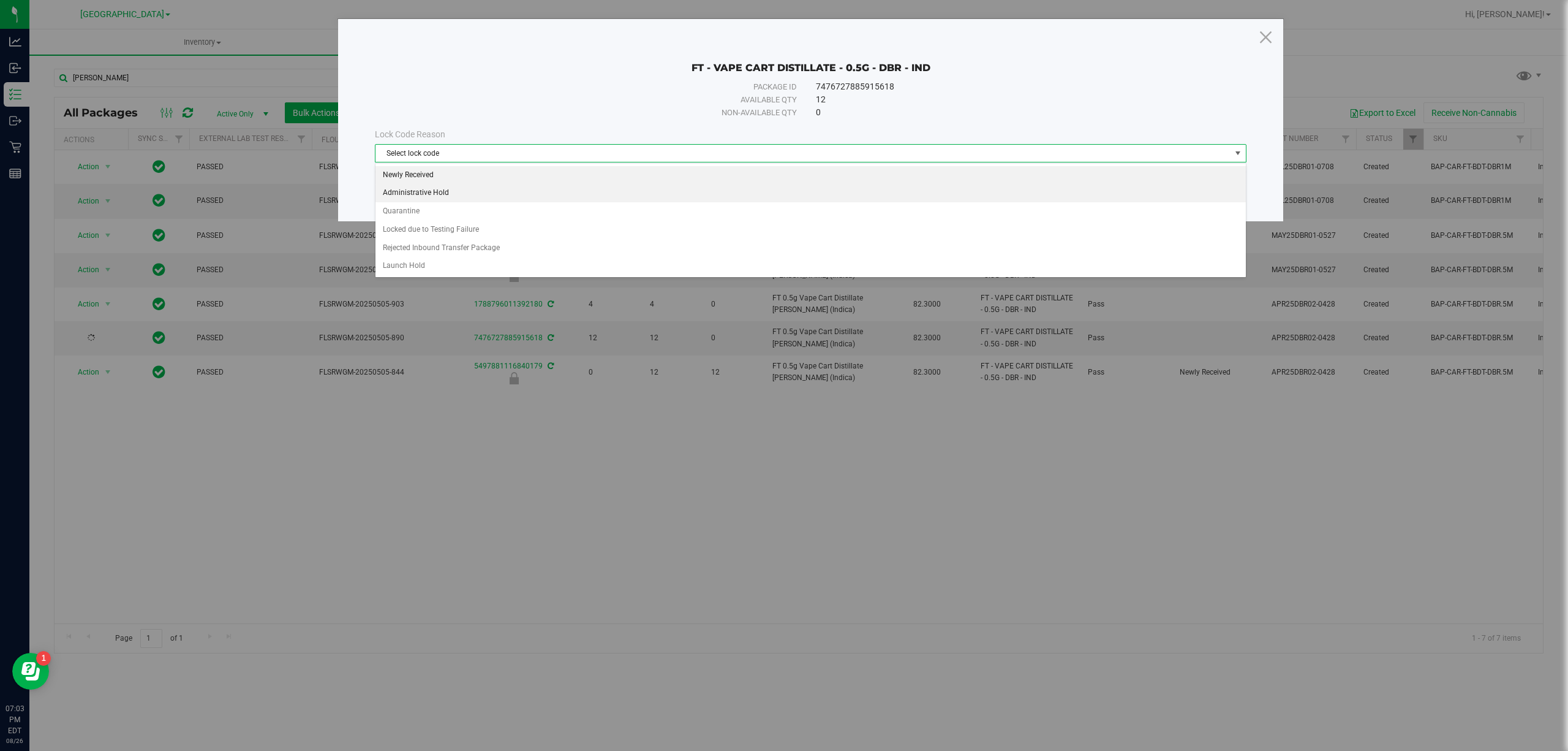
click at [428, 176] on li "Newly Received" at bounding box center [810, 175] width 870 height 18
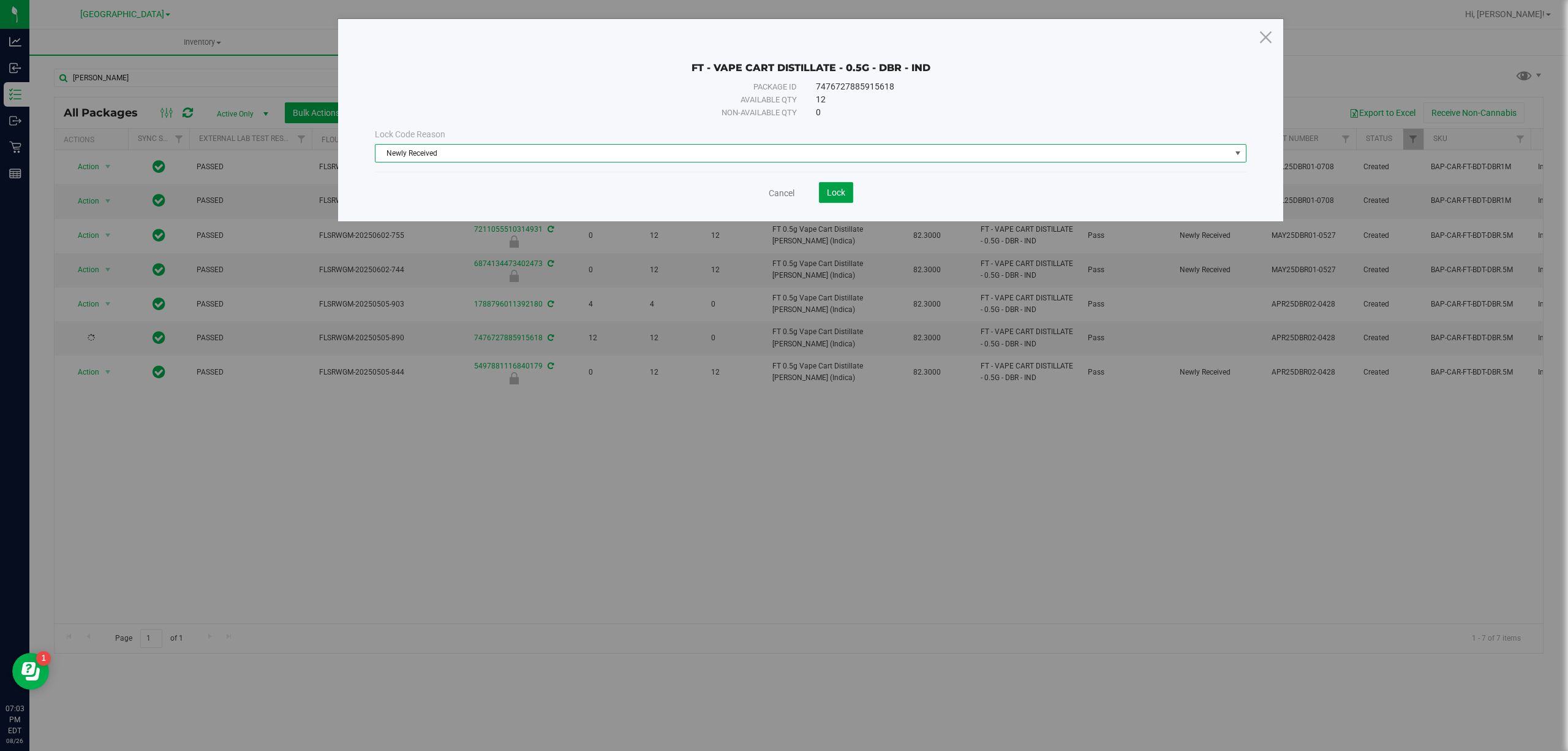
click at [844, 200] on button "Lock" at bounding box center [836, 192] width 34 height 20
